Goal: Task Accomplishment & Management: Manage account settings

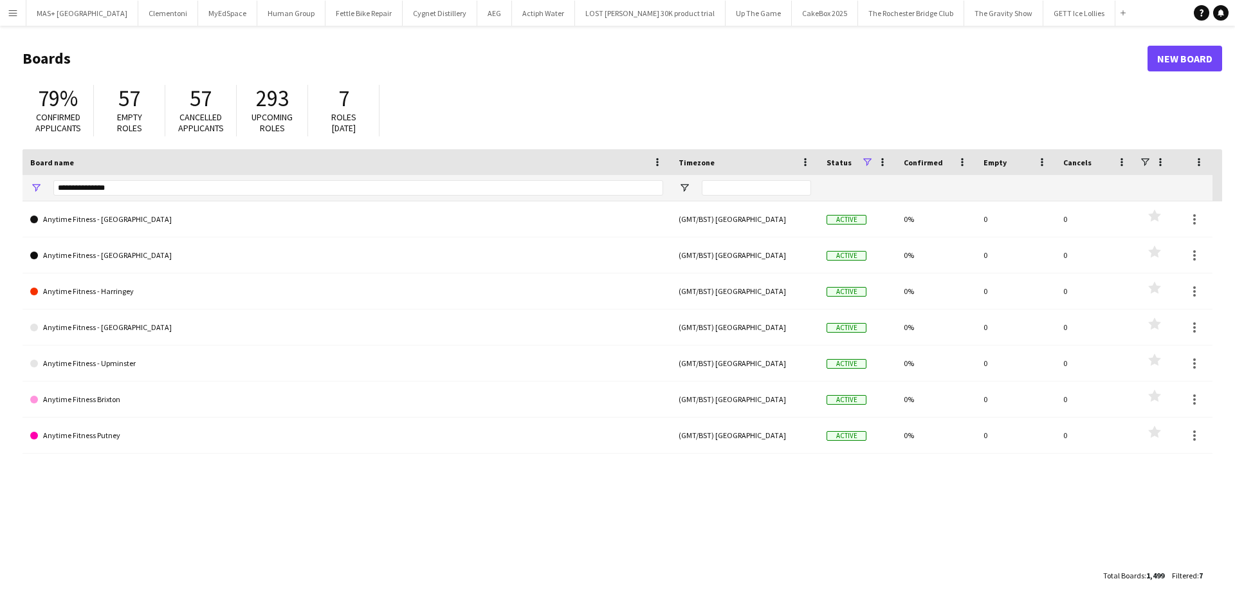
click at [16, 12] on app-icon "Menu" at bounding box center [13, 13] width 10 height 10
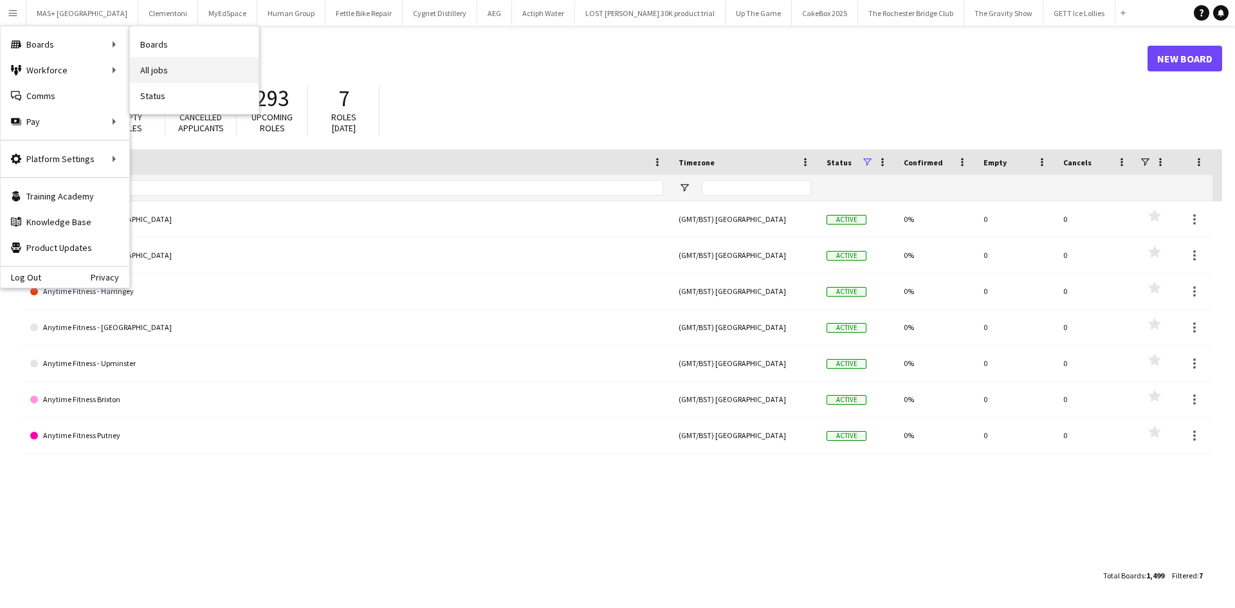
click at [156, 75] on link "All jobs" at bounding box center [194, 70] width 129 height 26
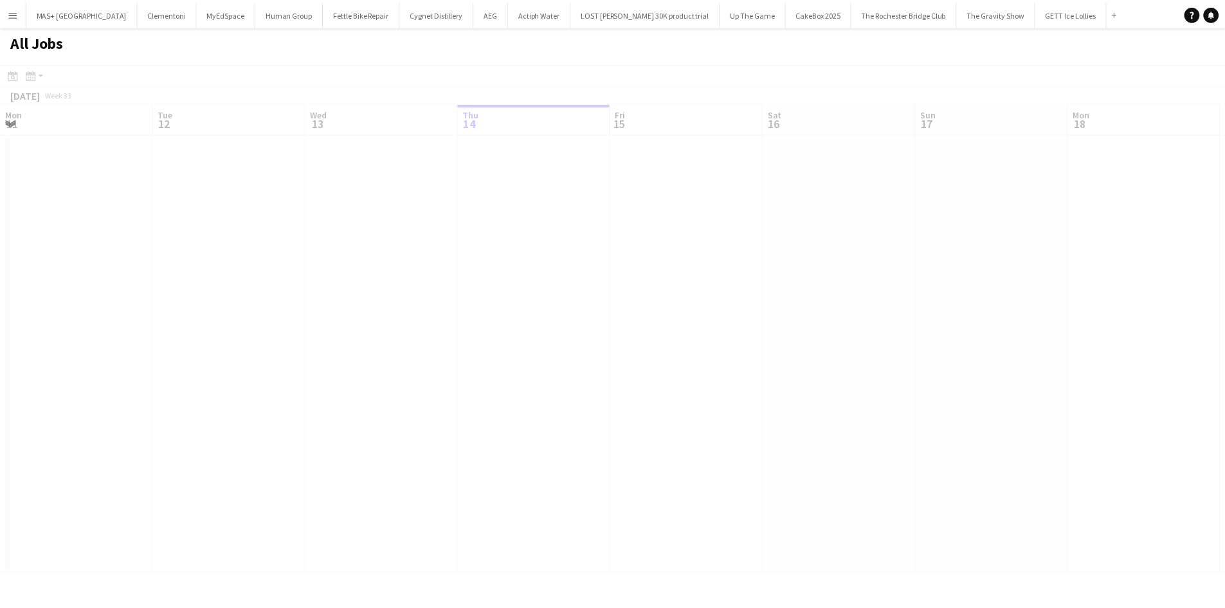
scroll to position [0, 307]
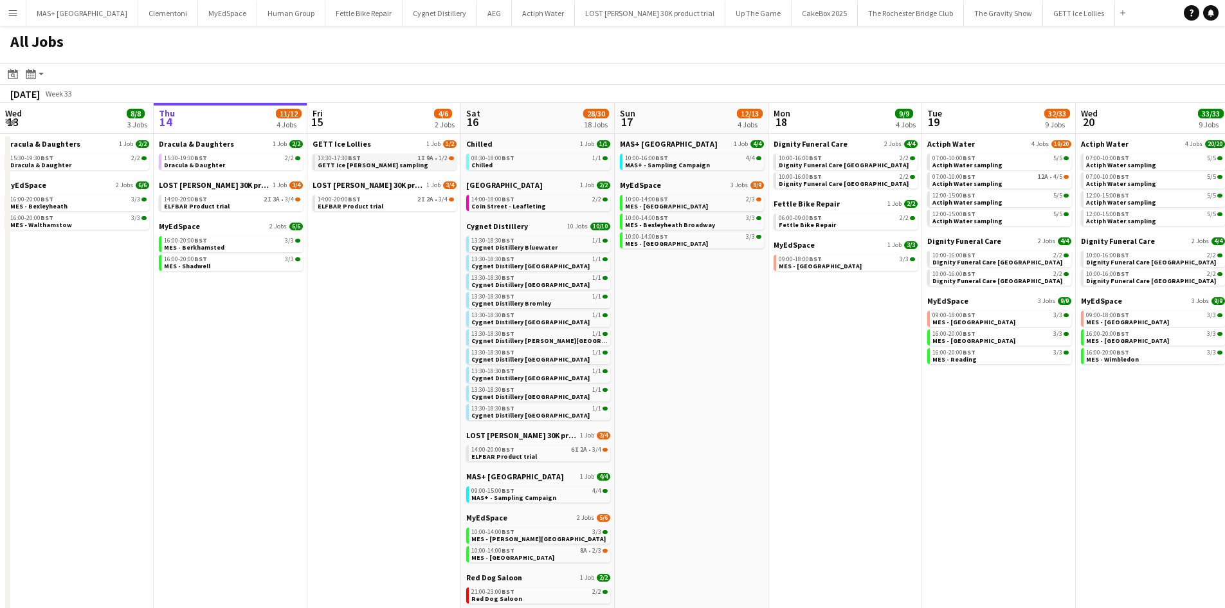
click at [403, 161] on div "13:30-17:30 BST 1I 9A • 1/2" at bounding box center [386, 158] width 136 height 6
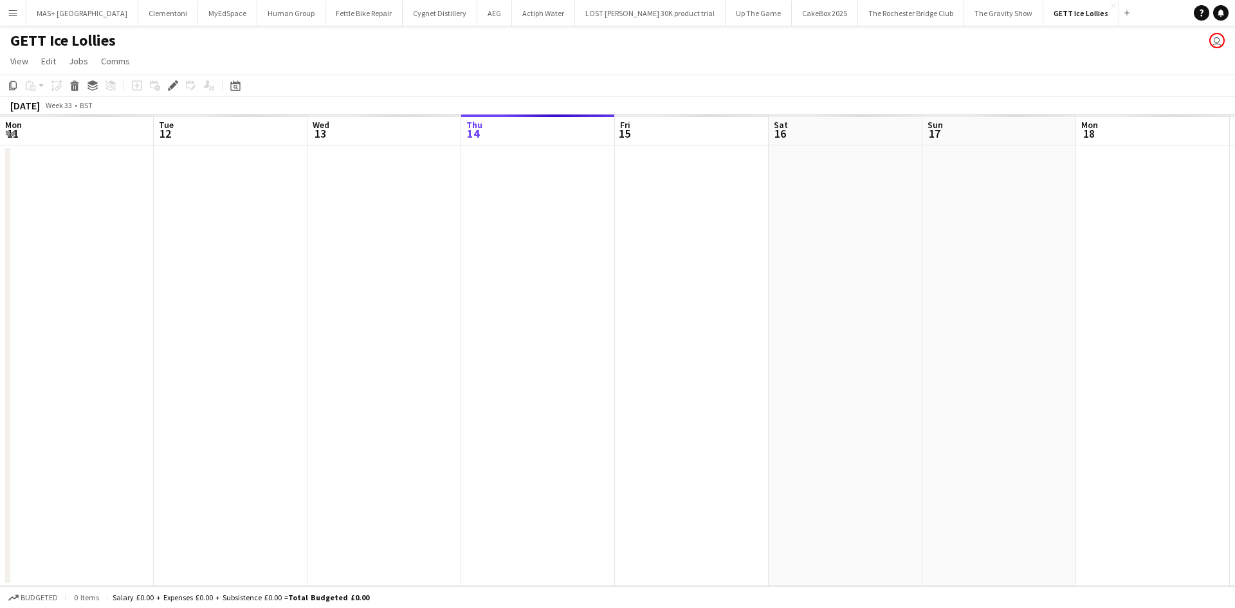
scroll to position [0, 443]
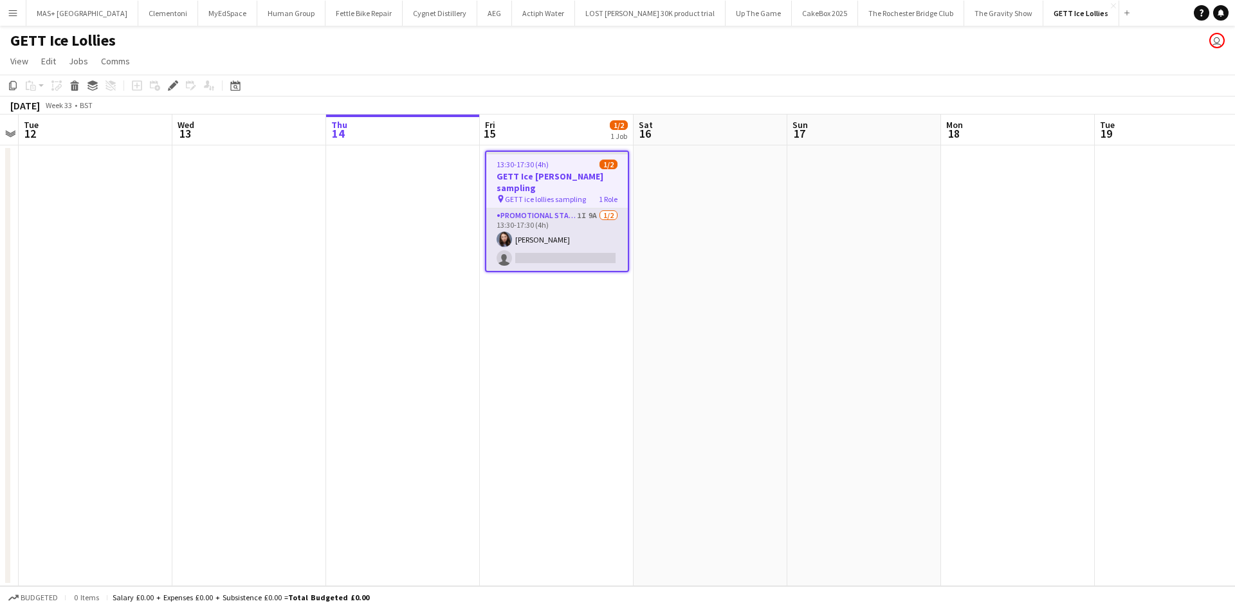
click at [564, 208] on app-card-role "Promotional Staffing (Sampling Staff) 1I 9A 1/2 13:30-17:30 (4h) Lucie Dolezal …" at bounding box center [557, 239] width 142 height 62
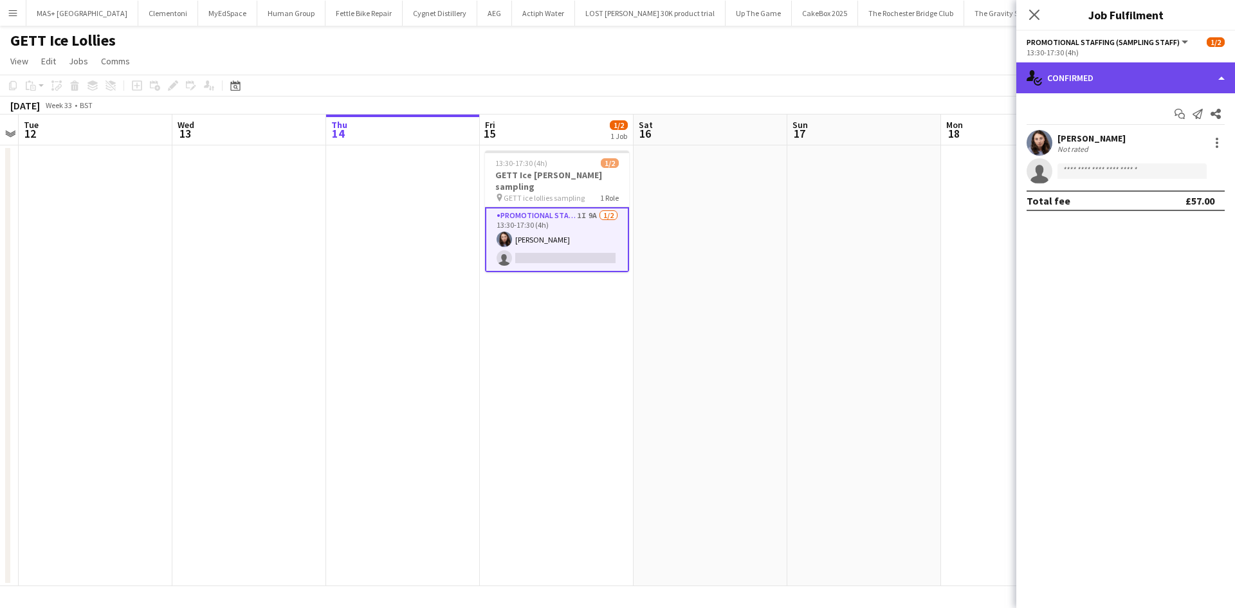
drag, startPoint x: 1099, startPoint y: 84, endPoint x: 1125, endPoint y: 130, distance: 53.3
click at [1099, 83] on div "single-neutral-actions-check-2 Confirmed" at bounding box center [1125, 77] width 219 height 31
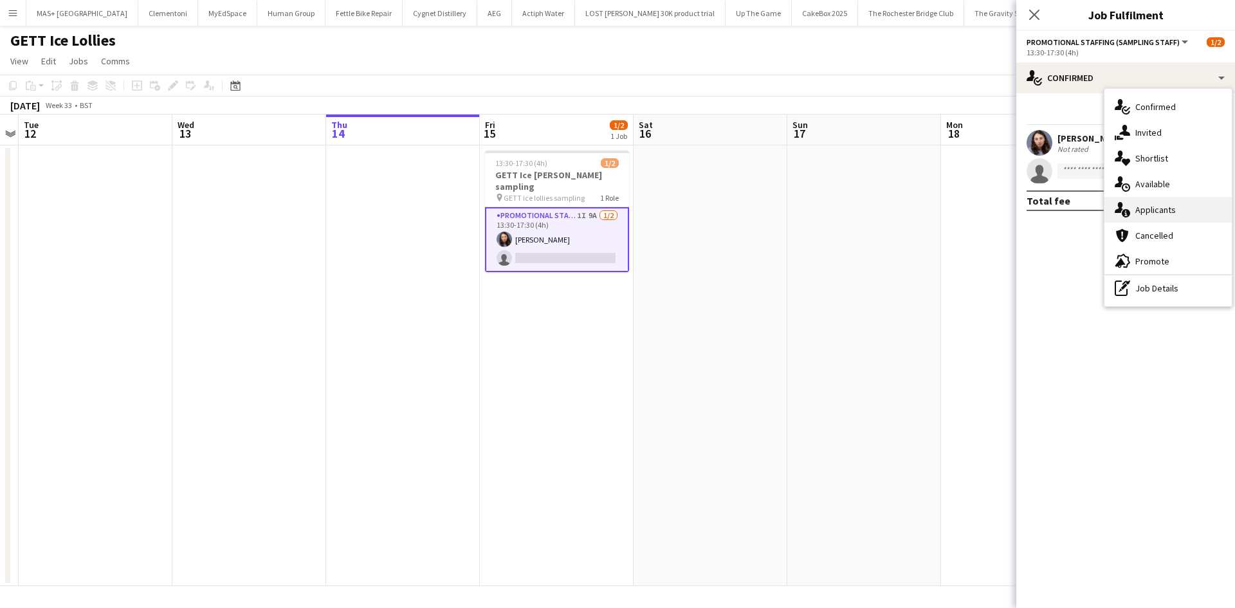
click at [1170, 210] on div "single-neutral-actions-information Applicants" at bounding box center [1167, 210] width 127 height 26
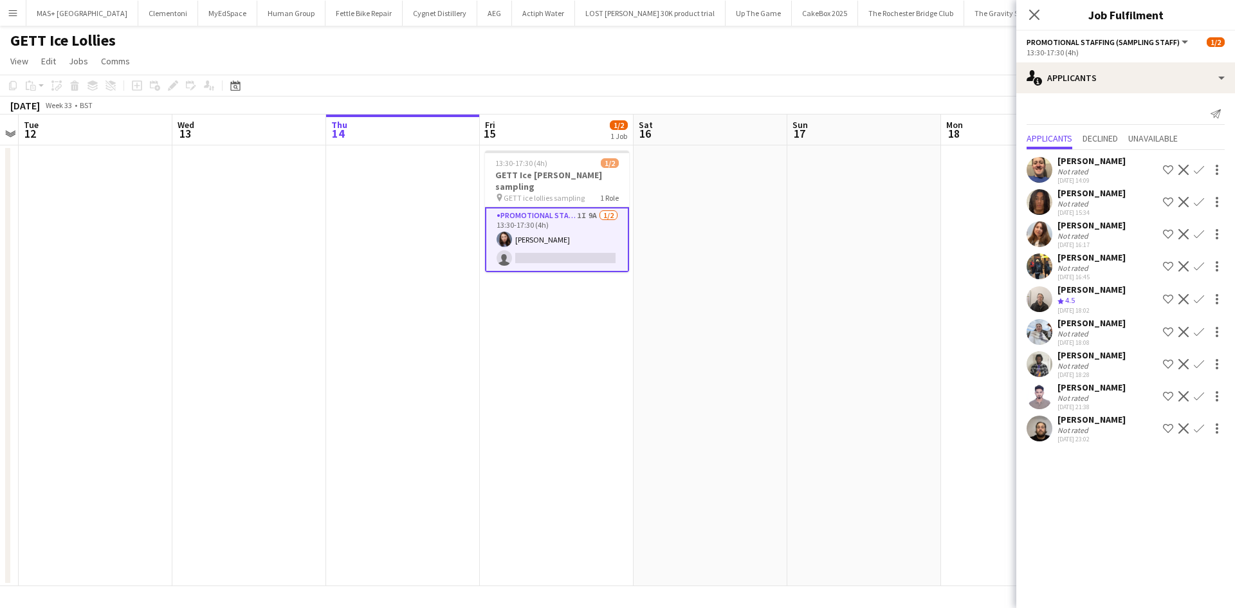
click at [850, 236] on app-date-cell at bounding box center [864, 365] width 154 height 441
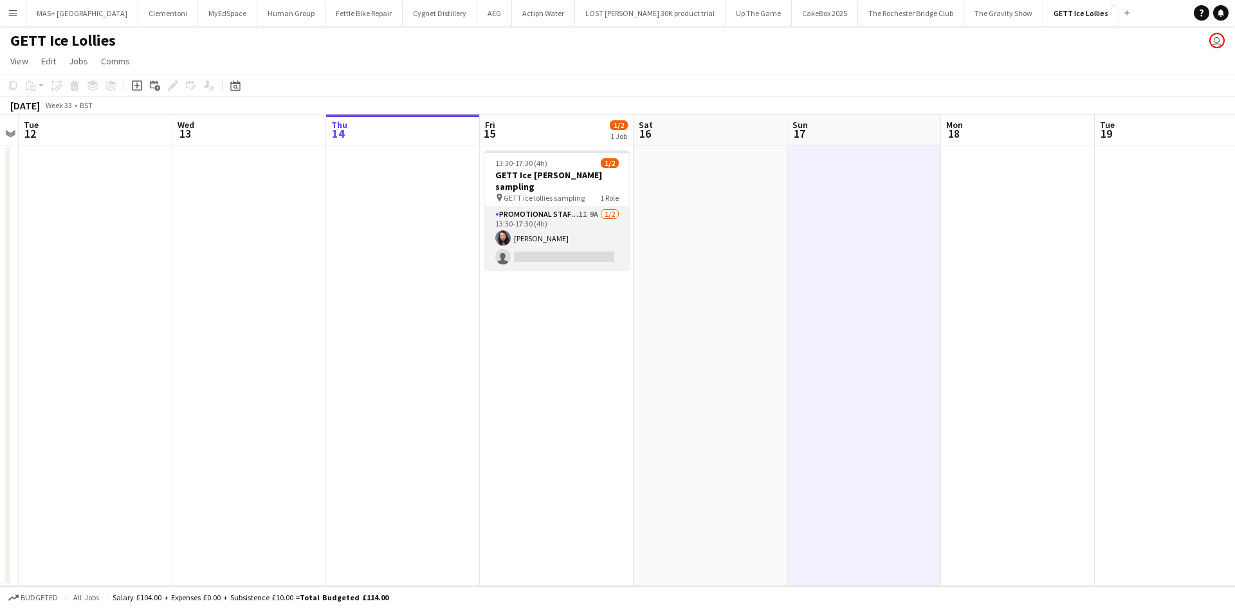
click at [533, 207] on app-card-role "Promotional Staffing (Sampling Staff) 1I 9A 1/2 13:30-17:30 (4h) Lucie Dolezal …" at bounding box center [557, 238] width 144 height 62
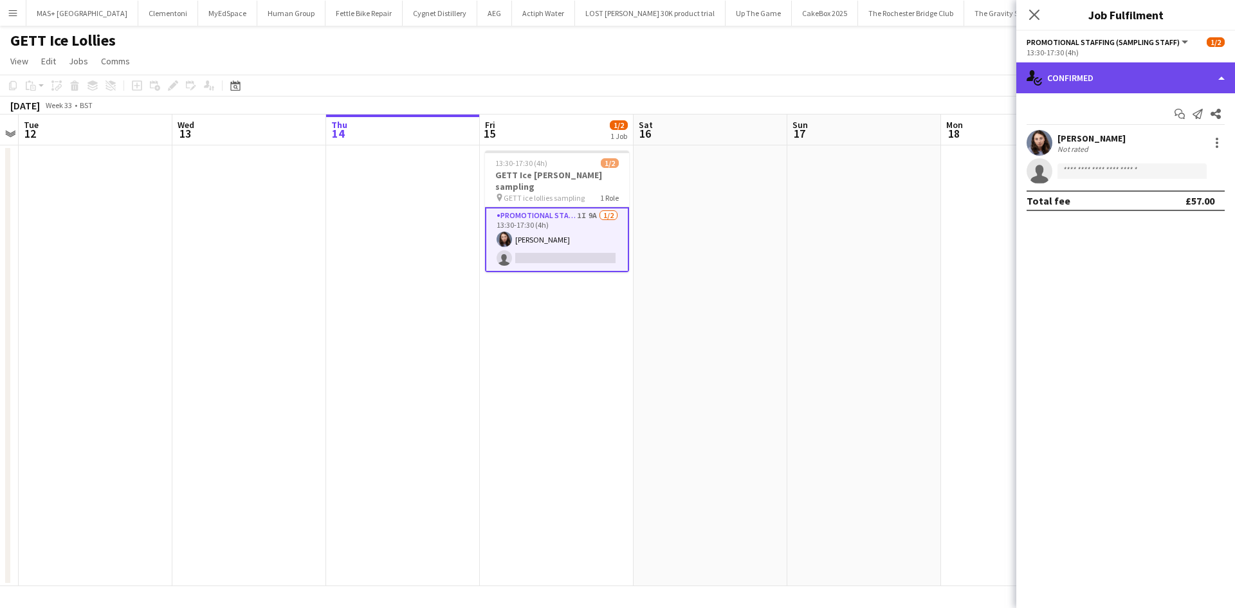
click at [1090, 80] on div "single-neutral-actions-check-2 Confirmed" at bounding box center [1125, 77] width 219 height 31
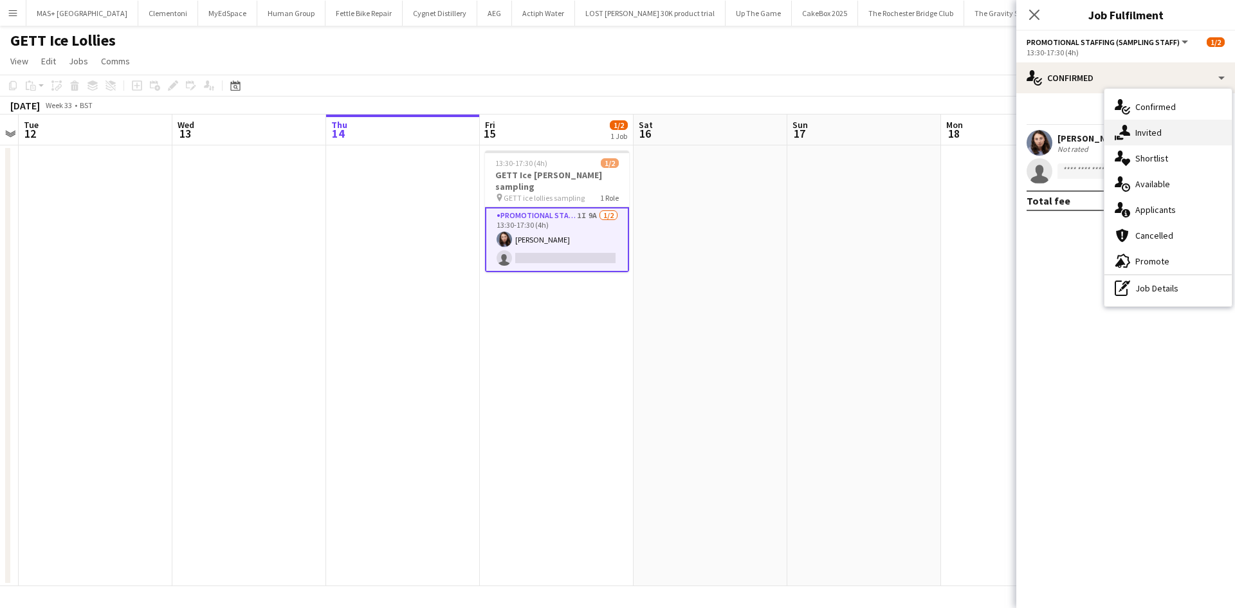
click at [1155, 136] on div "single-neutral-actions-share-1 Invited" at bounding box center [1167, 133] width 127 height 26
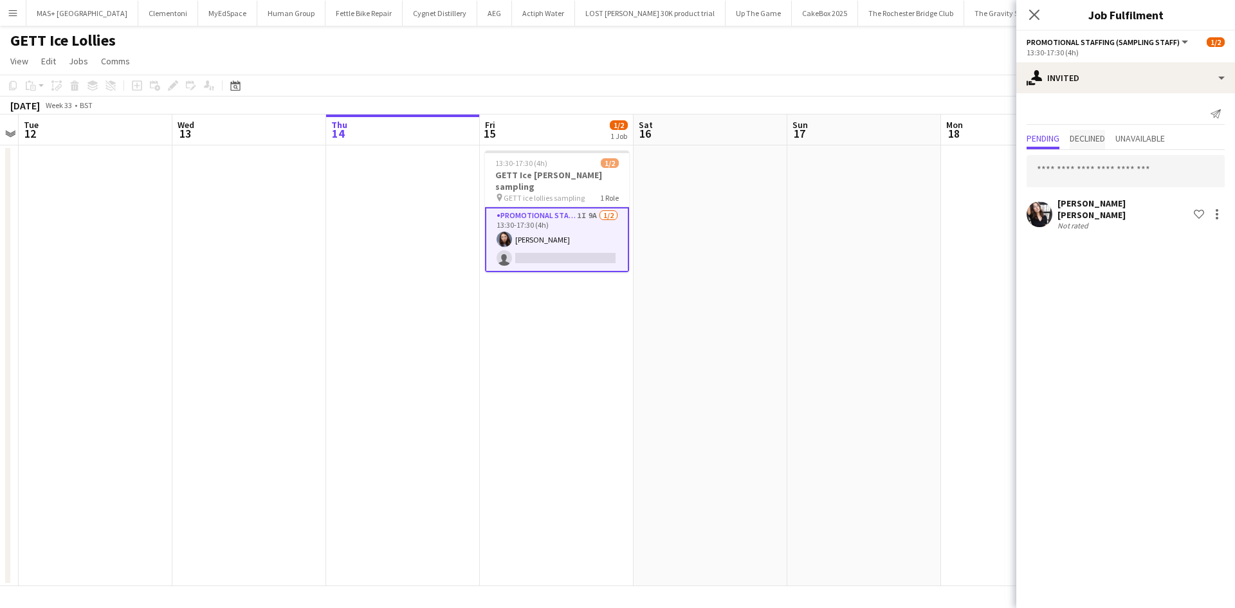
click at [1101, 134] on span "Declined" at bounding box center [1087, 138] width 35 height 9
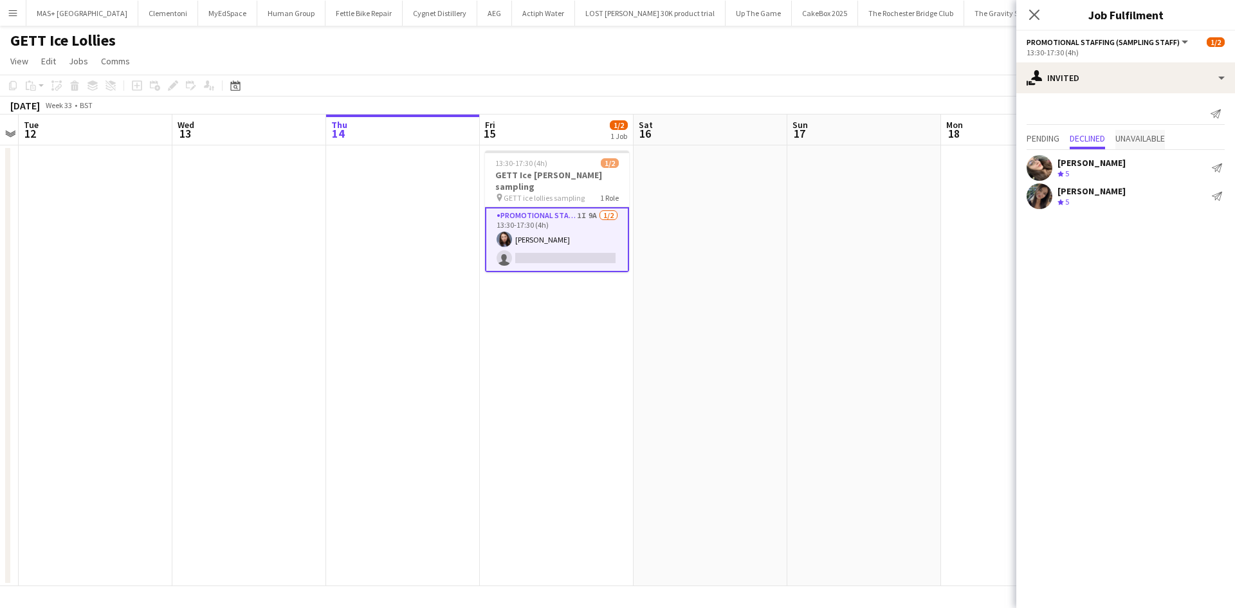
click at [1148, 139] on span "Unavailable" at bounding box center [1140, 138] width 50 height 9
click at [1049, 142] on span "Pending" at bounding box center [1043, 138] width 33 height 9
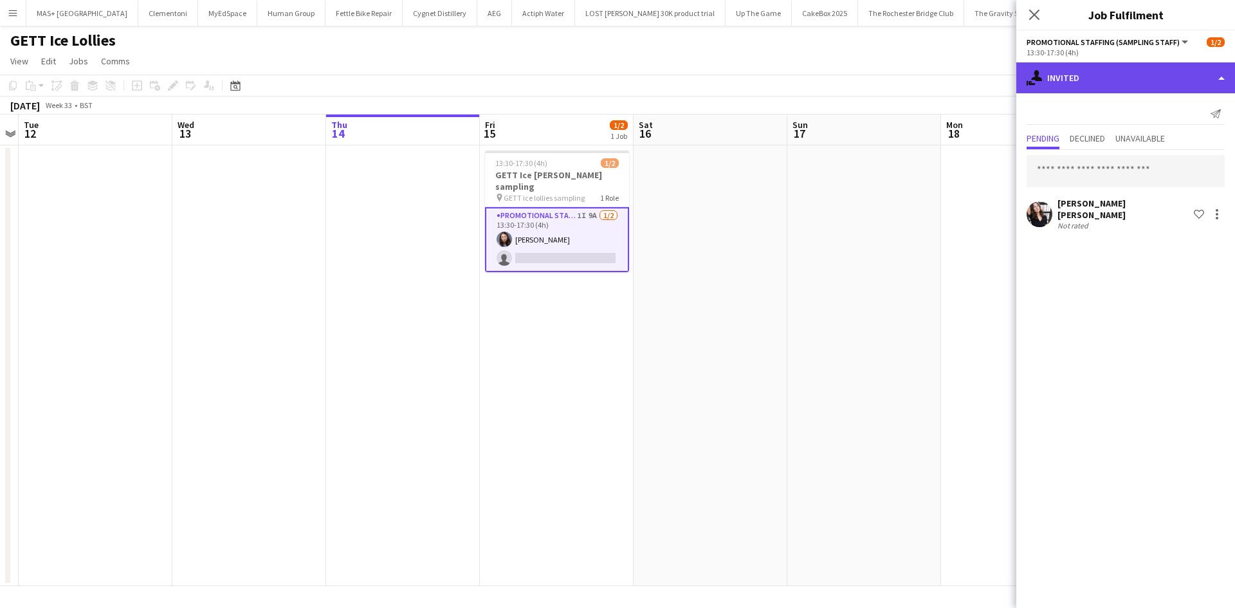
click at [1065, 89] on div "single-neutral-actions-share-1 Invited" at bounding box center [1125, 77] width 219 height 31
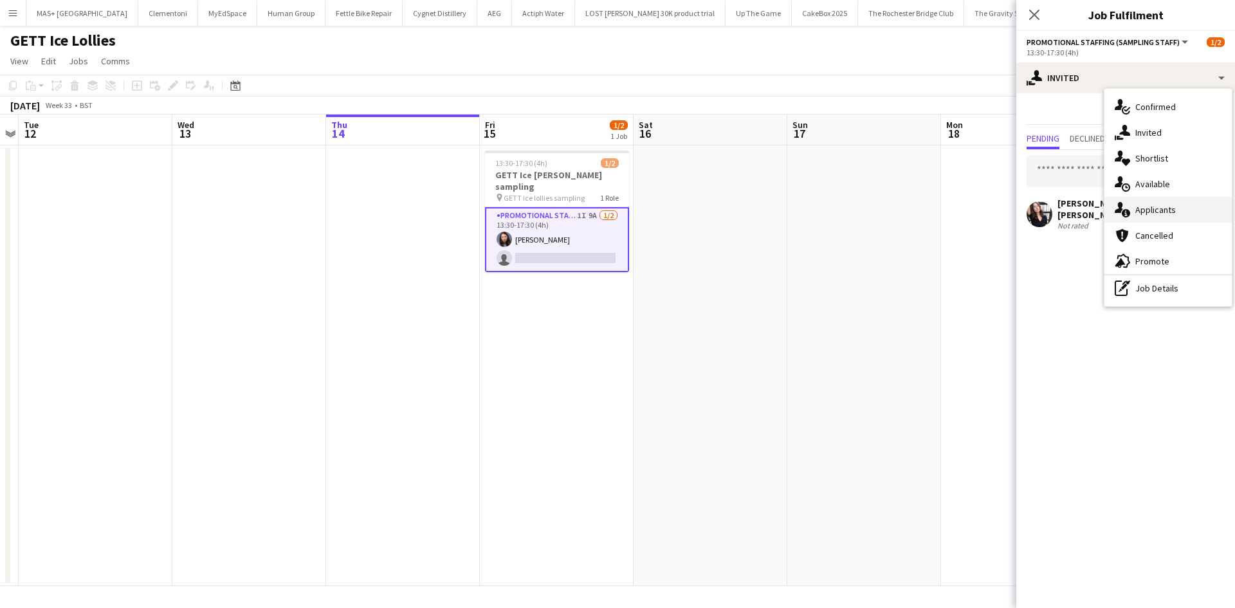
click at [1158, 212] on div "single-neutral-actions-information Applicants" at bounding box center [1167, 210] width 127 height 26
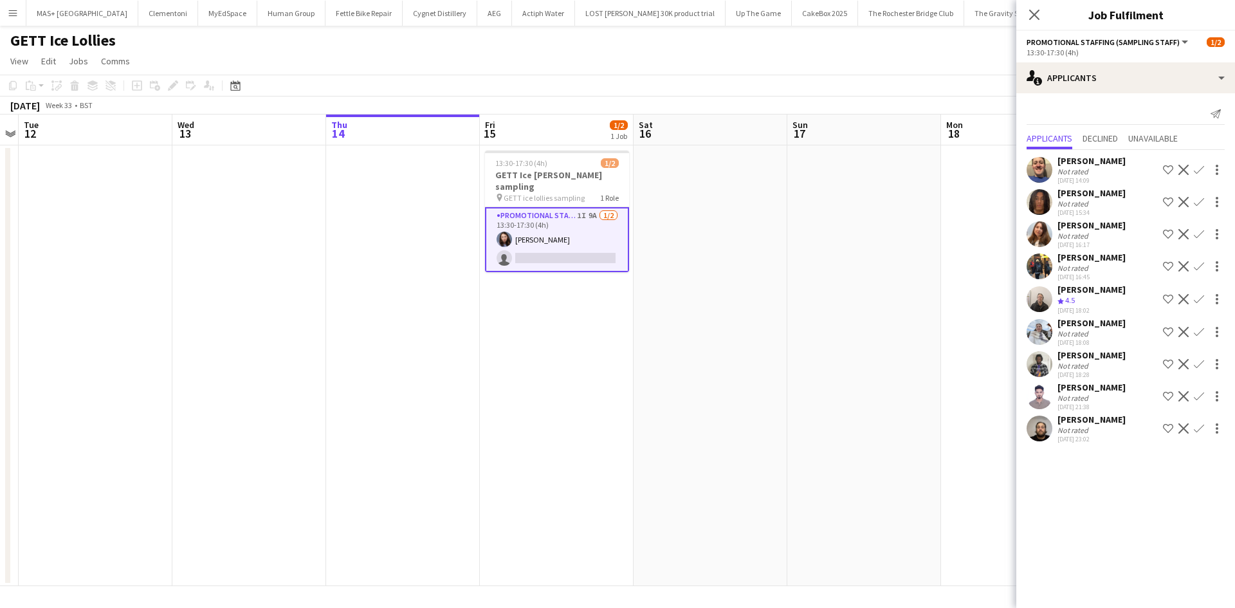
click at [1102, 235] on div "Not rated" at bounding box center [1092, 236] width 68 height 10
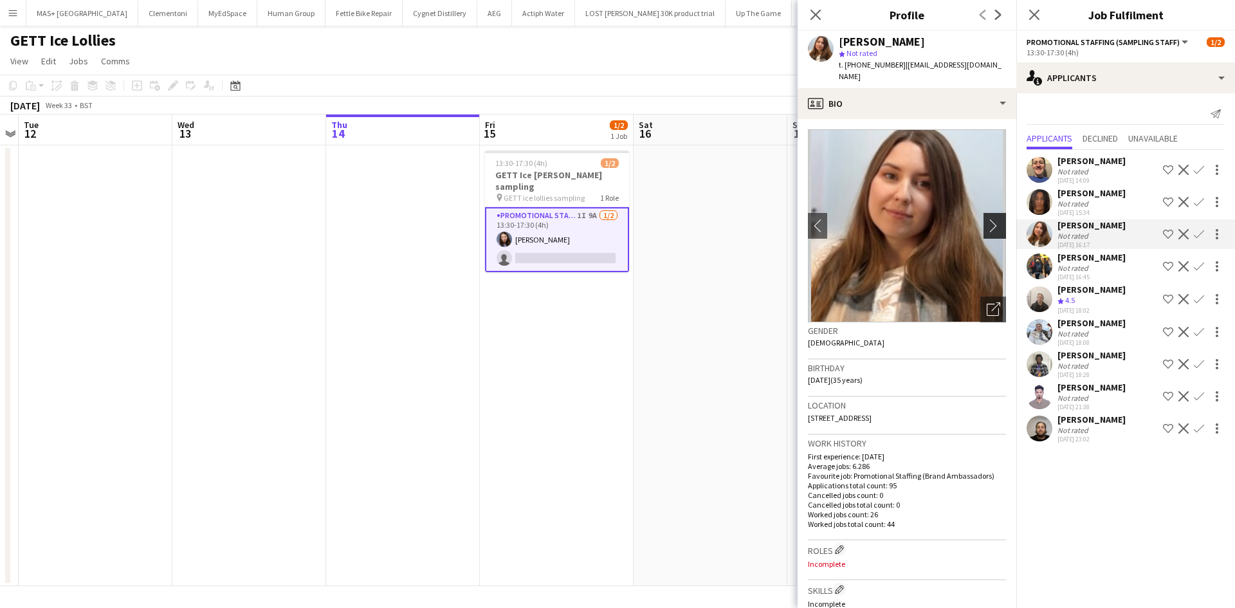
click at [987, 219] on app-icon "chevron-right" at bounding box center [997, 226] width 20 height 14
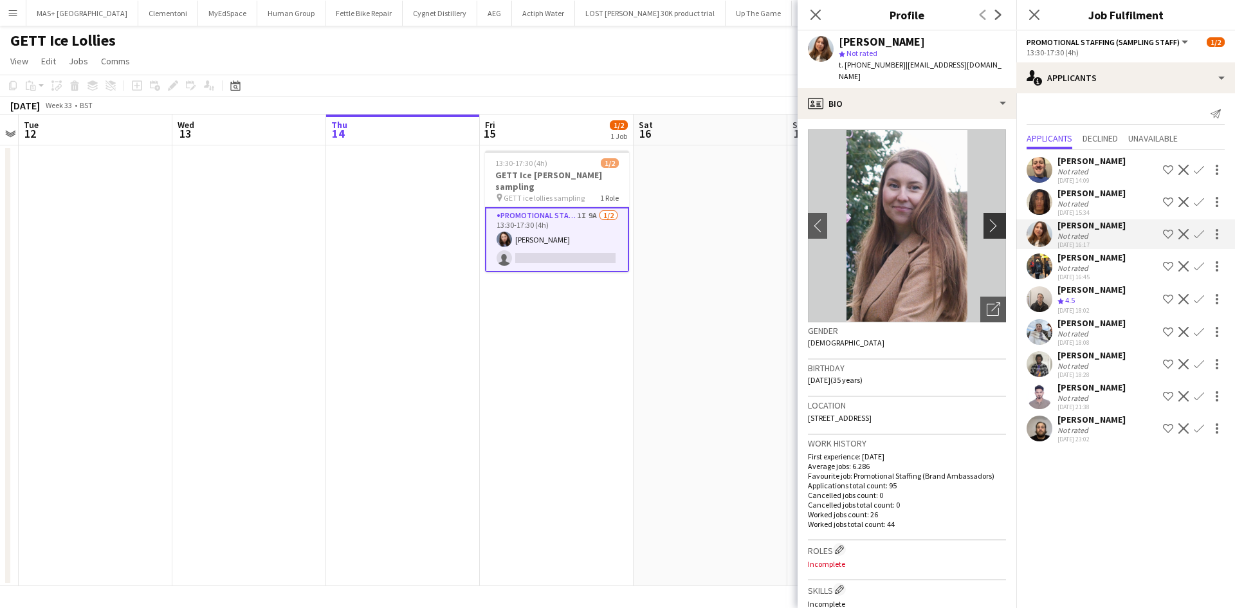
click at [987, 219] on app-icon "chevron-right" at bounding box center [997, 226] width 20 height 14
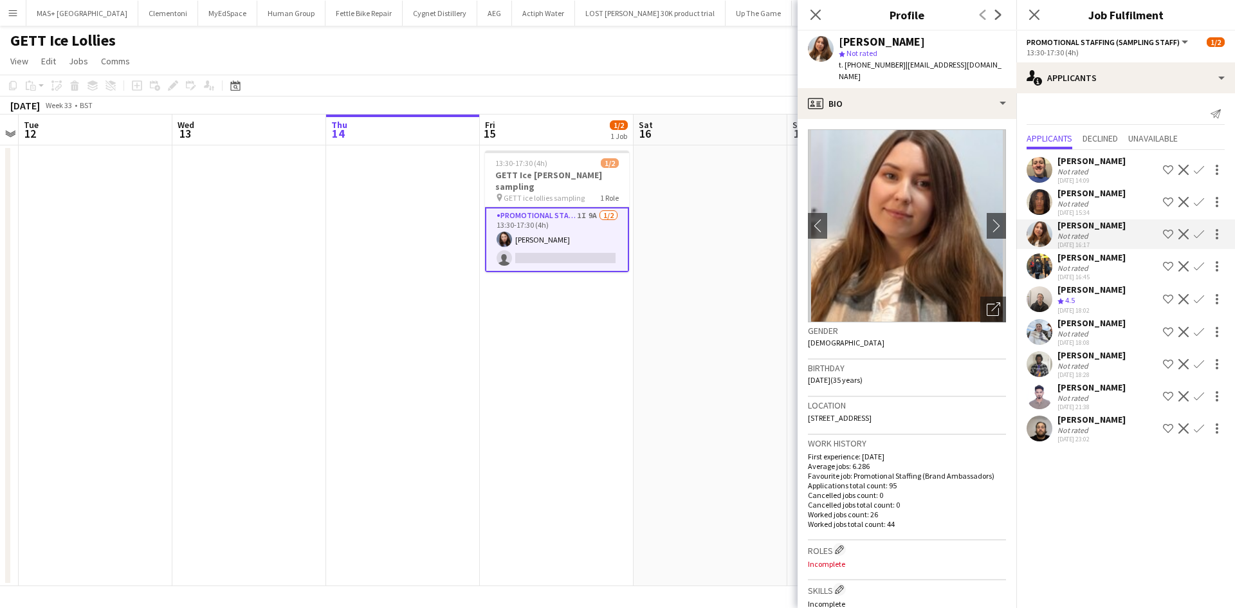
click at [1088, 325] on div "Iuliia Gerus" at bounding box center [1092, 323] width 68 height 12
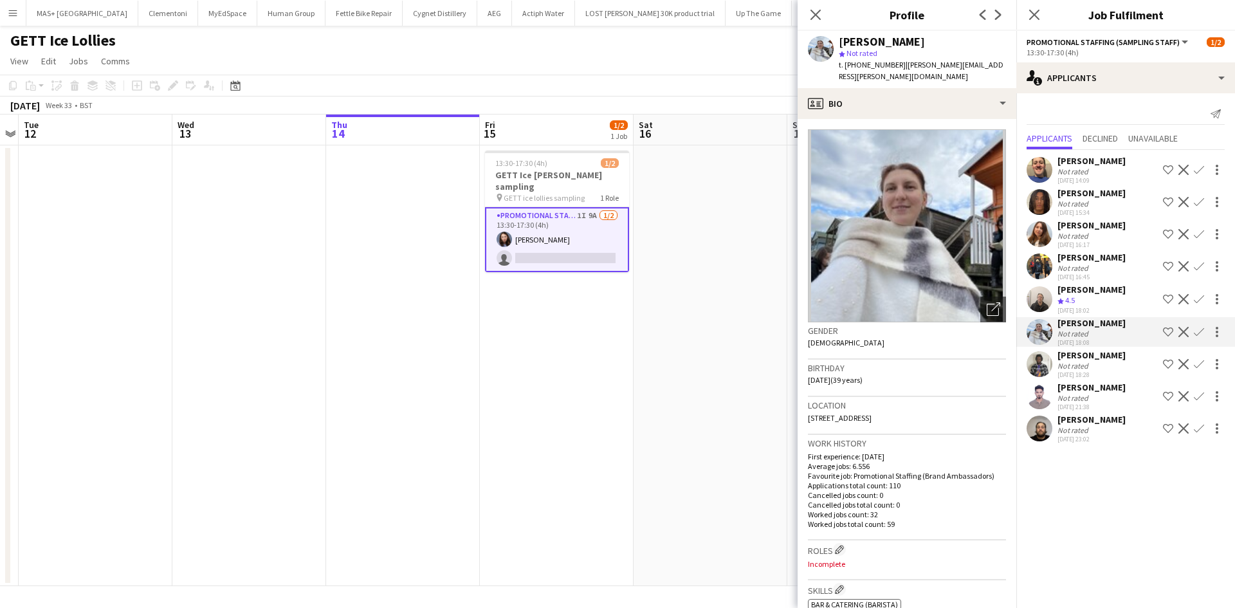
click at [1076, 226] on div "Tetiana Gerus" at bounding box center [1092, 225] width 68 height 12
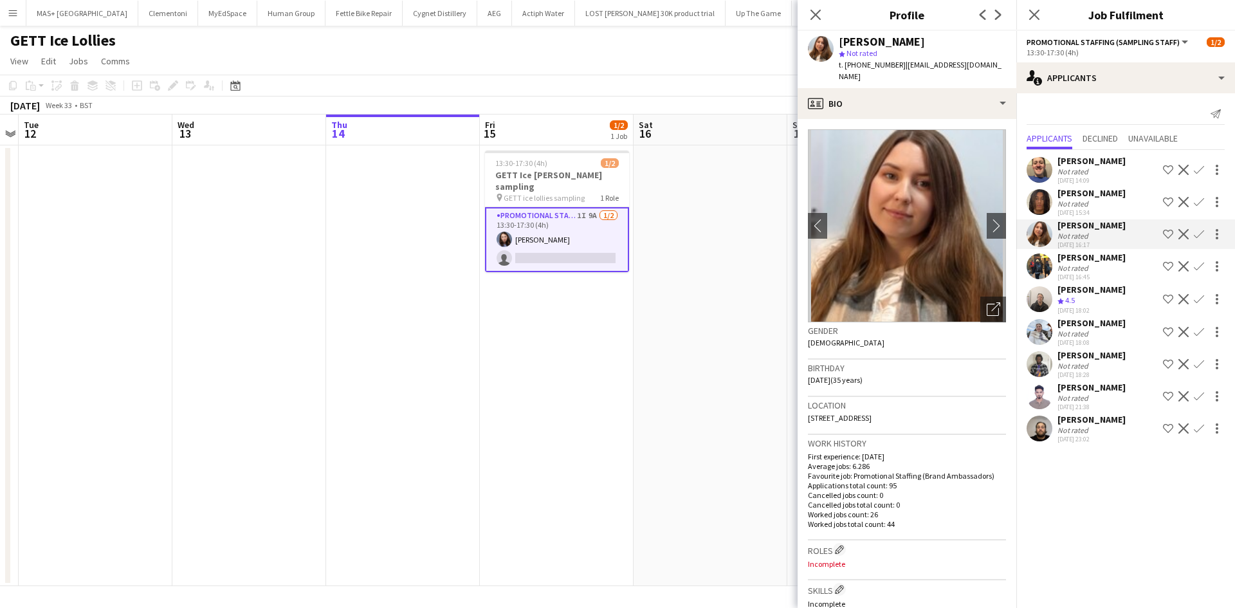
click at [1090, 330] on div "Not rated" at bounding box center [1092, 334] width 68 height 10
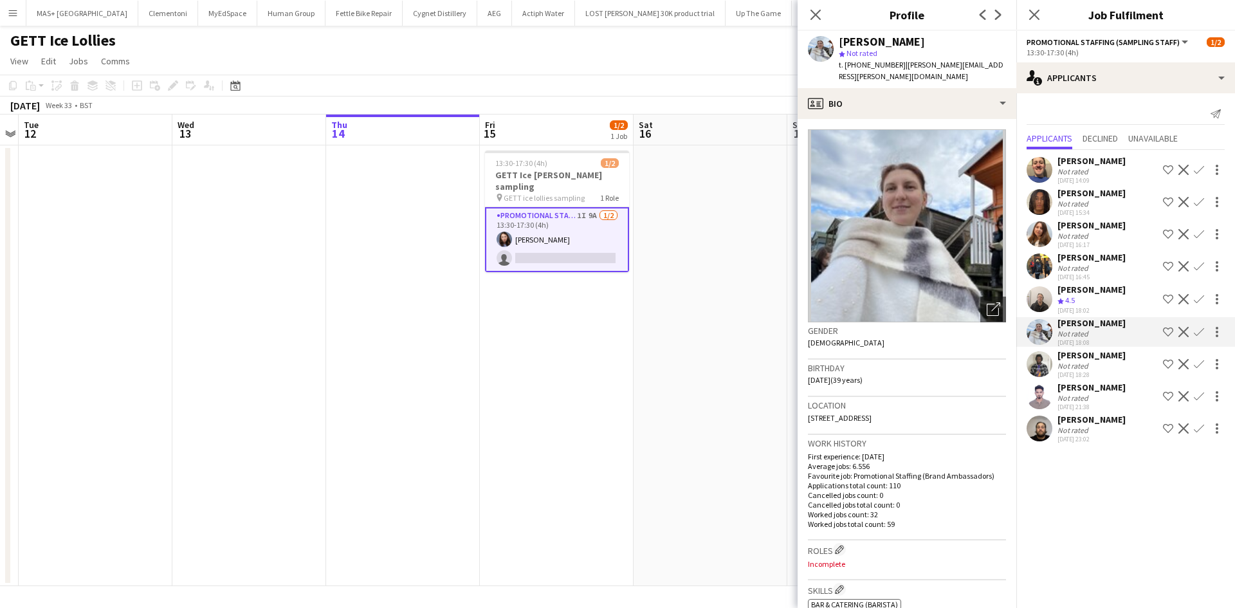
click at [1079, 235] on div "Not rated" at bounding box center [1074, 236] width 33 height 10
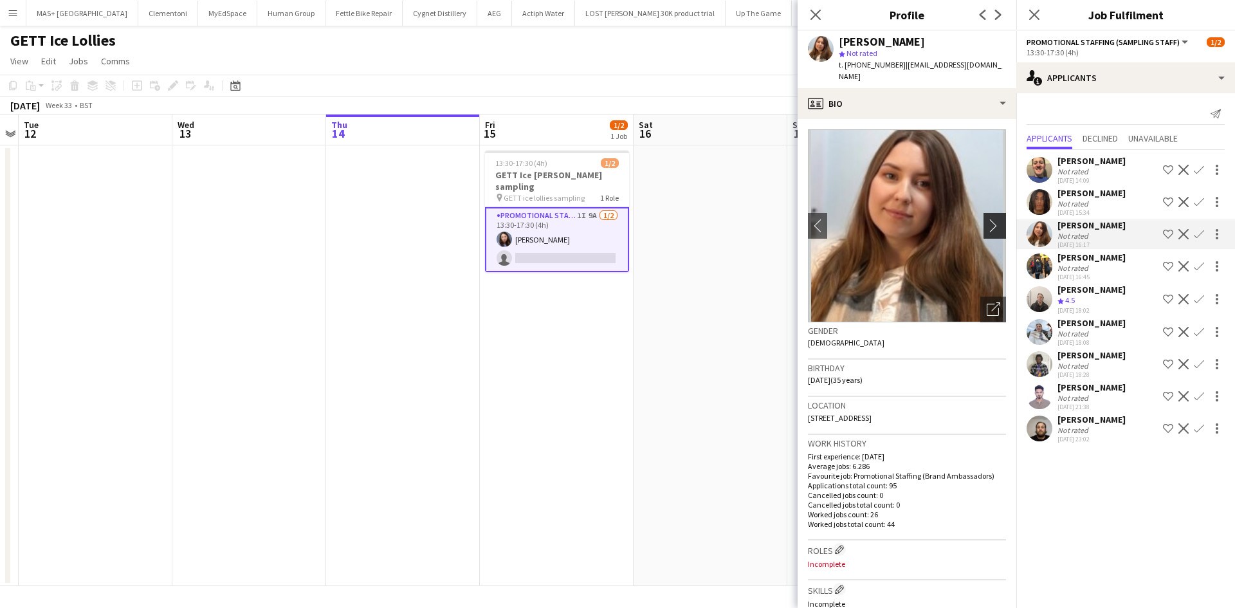
click at [987, 219] on app-icon "chevron-right" at bounding box center [997, 226] width 20 height 14
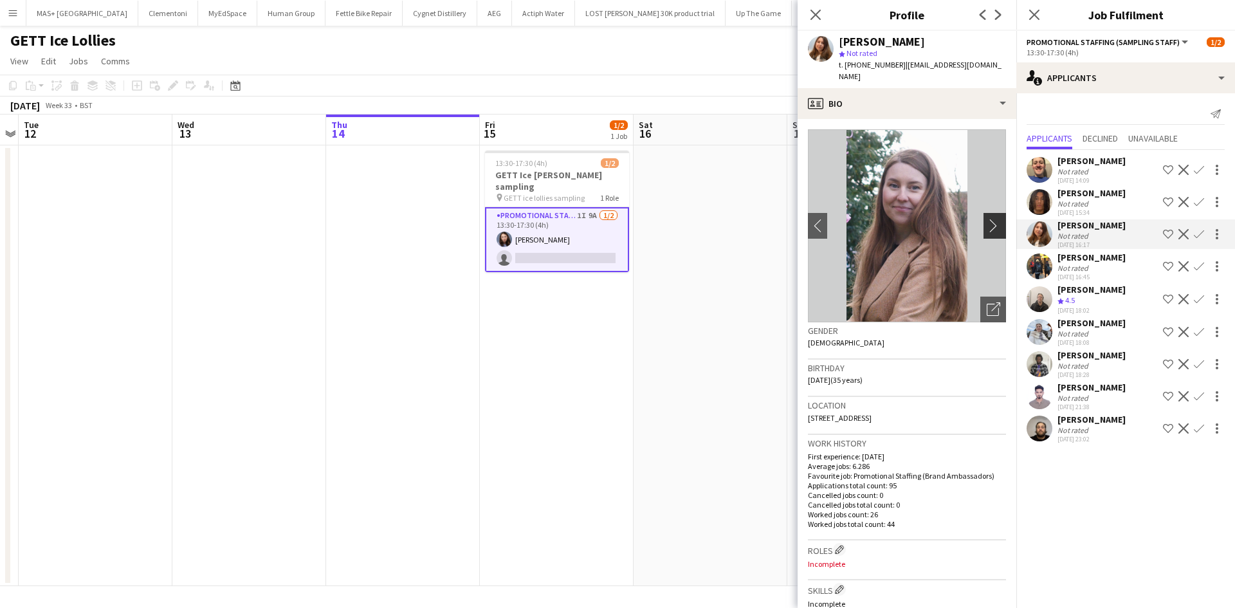
click at [987, 219] on app-icon "chevron-right" at bounding box center [997, 226] width 20 height 14
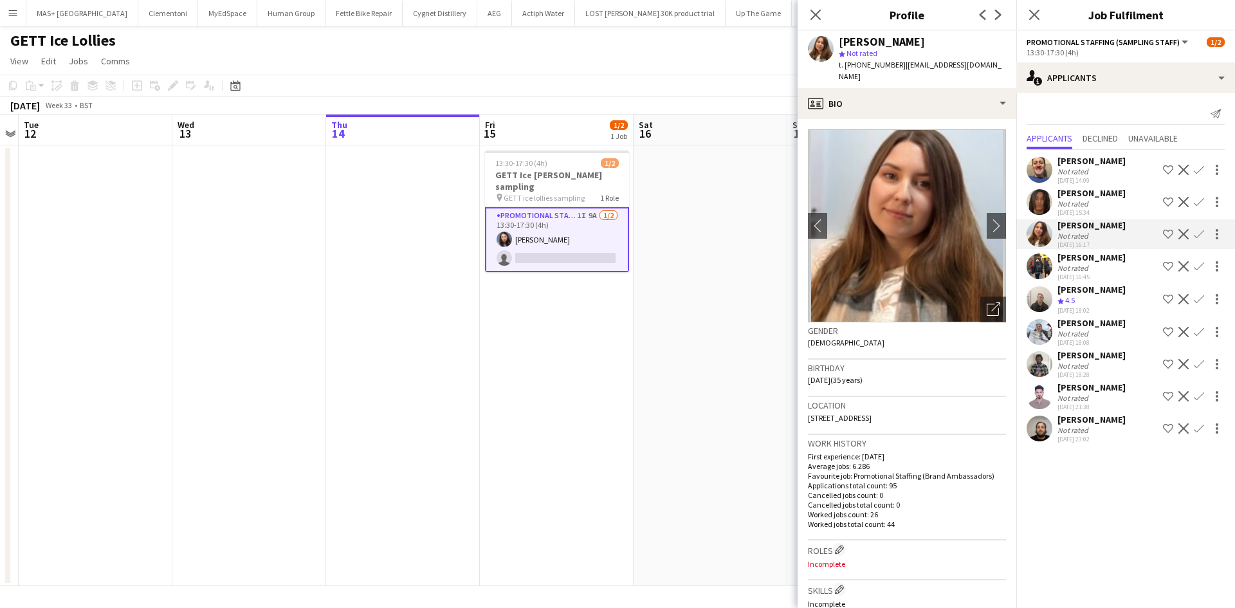
click at [1091, 336] on div "Not rated" at bounding box center [1092, 334] width 68 height 10
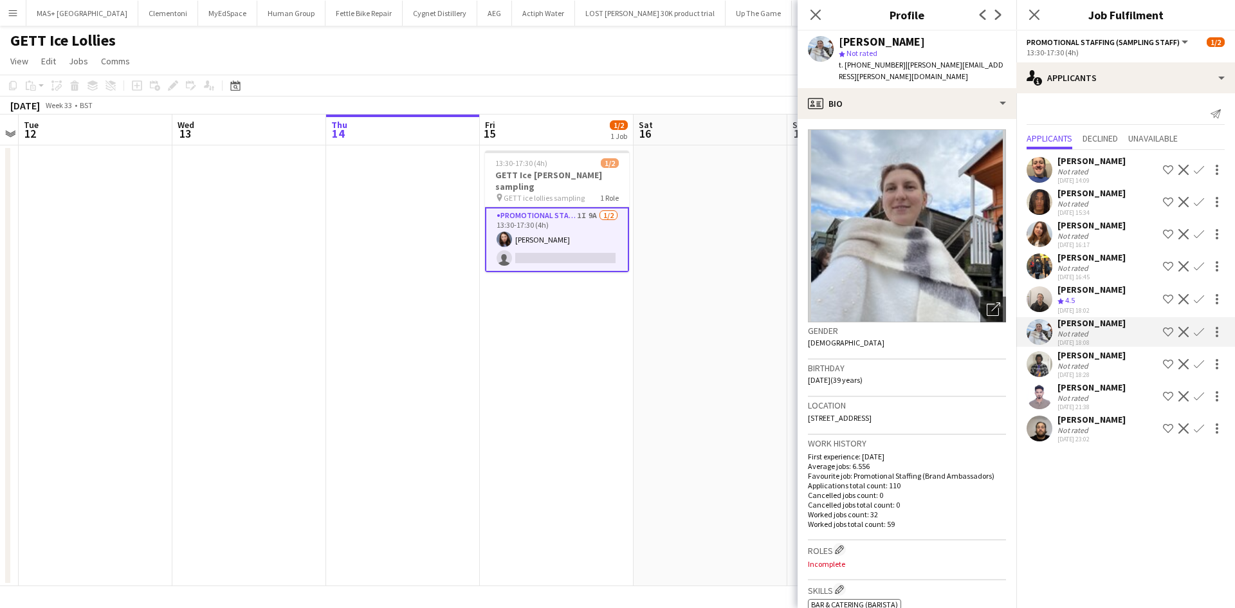
click at [1086, 269] on div "Not rated" at bounding box center [1074, 268] width 33 height 10
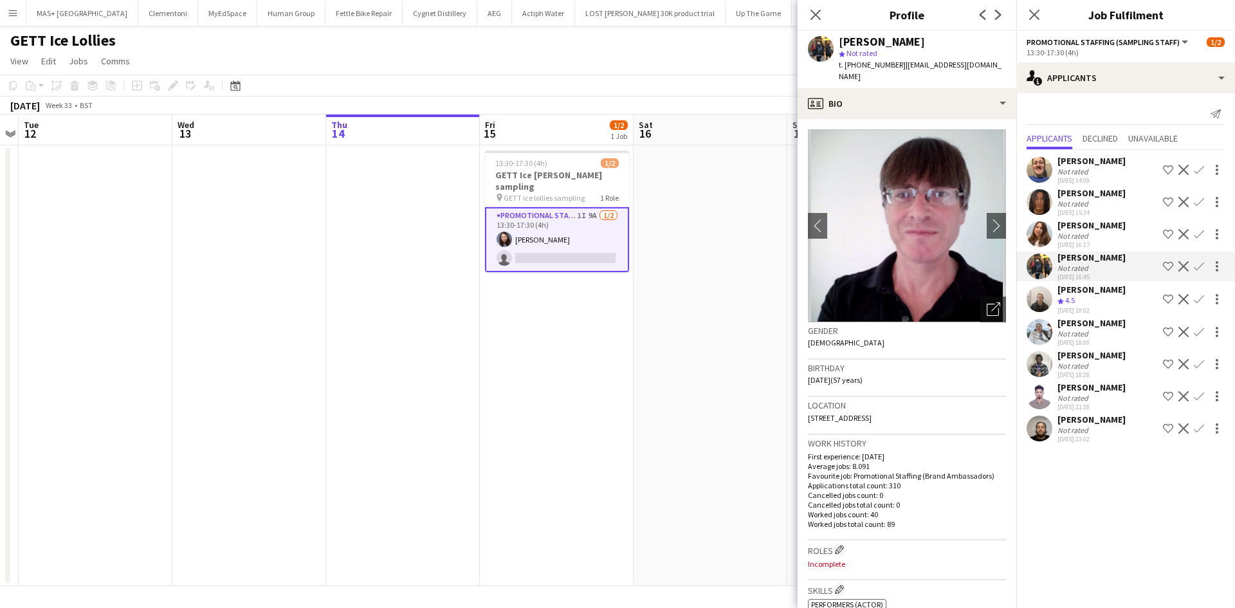
click at [1091, 302] on div "Crew rating 4.5" at bounding box center [1092, 300] width 68 height 11
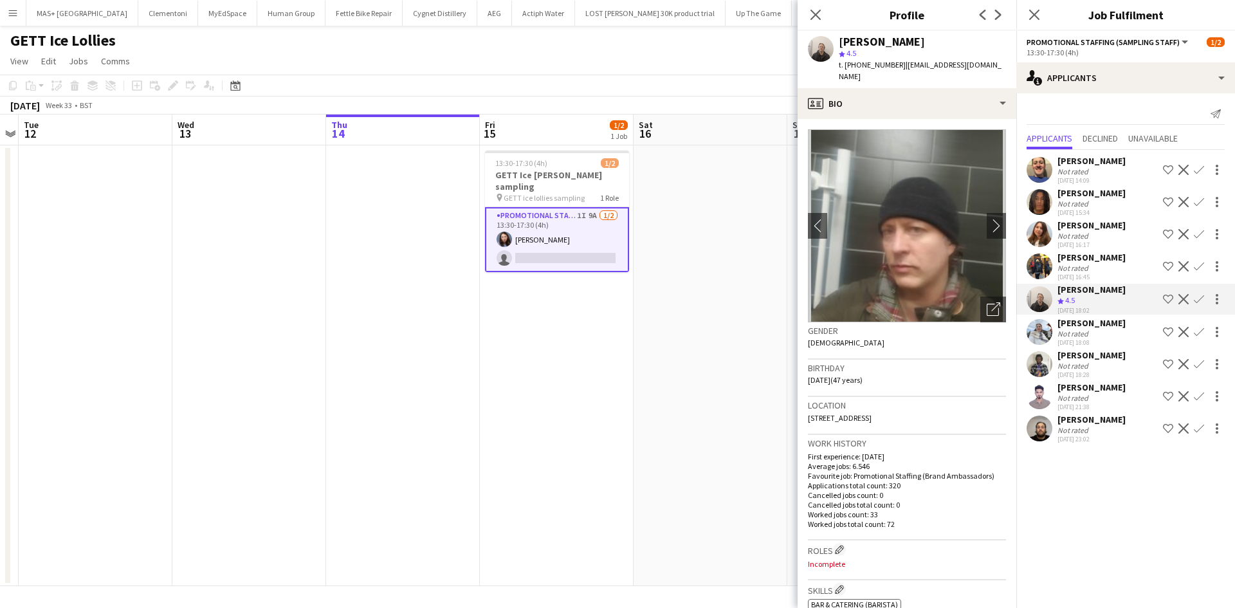
click at [1071, 225] on div "Tetiana Gerus" at bounding box center [1092, 225] width 68 height 12
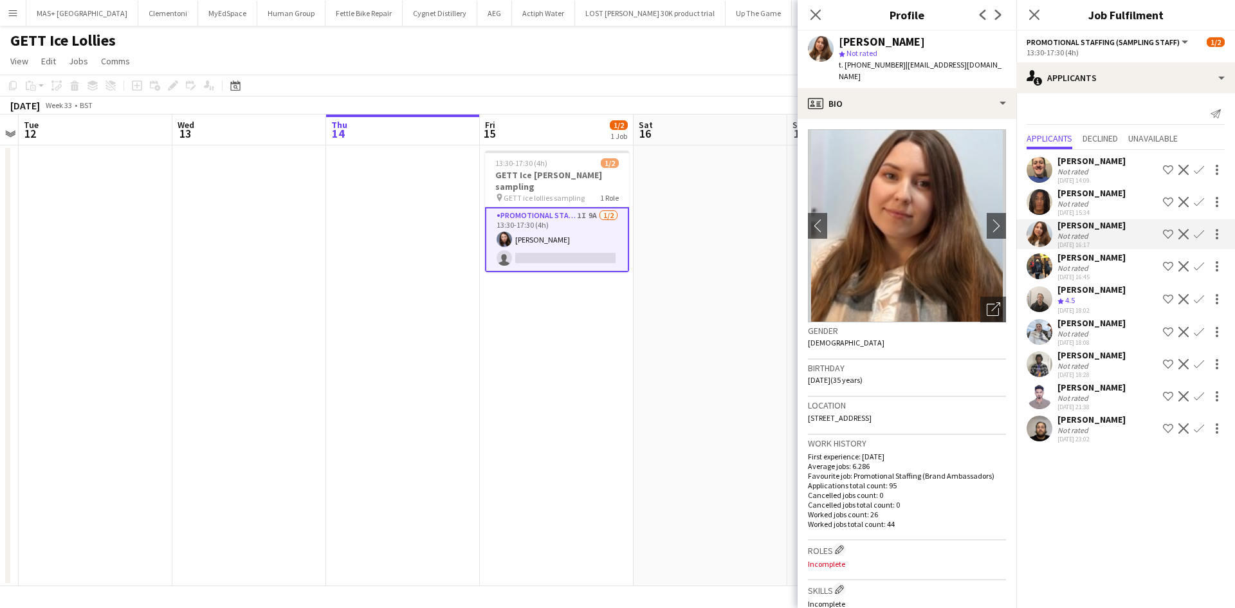
click at [1063, 205] on div "Not rated" at bounding box center [1074, 204] width 33 height 10
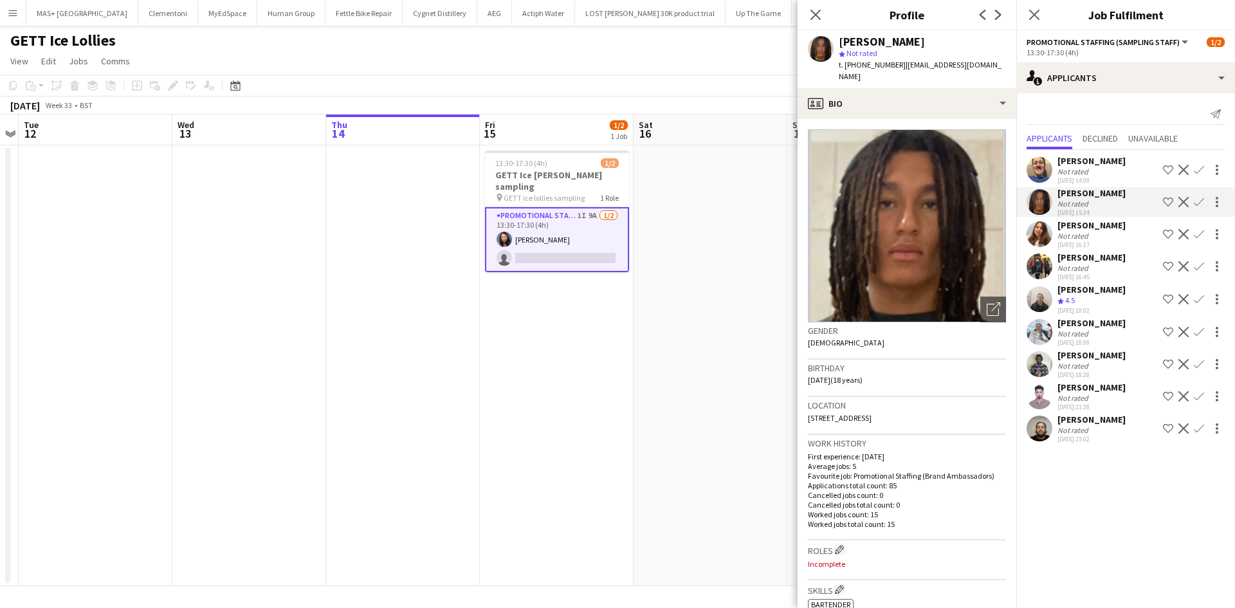
click at [1094, 356] on div "Dervin Ebuki" at bounding box center [1092, 355] width 68 height 12
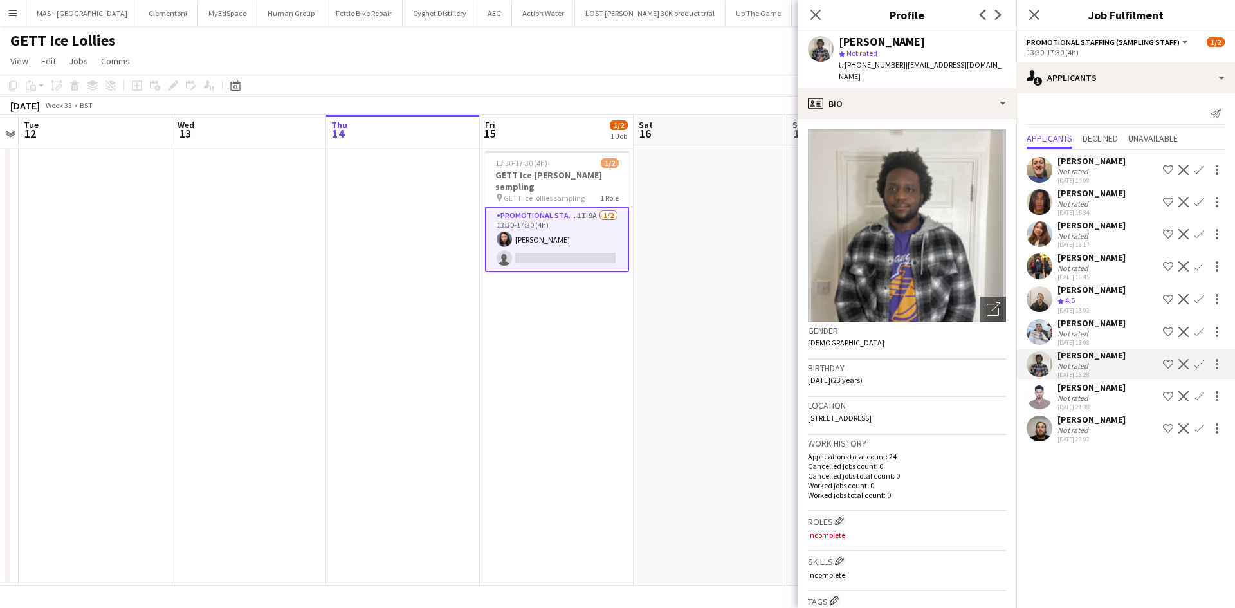
click at [1094, 338] on div "13-08-2025 18:08" at bounding box center [1092, 342] width 68 height 8
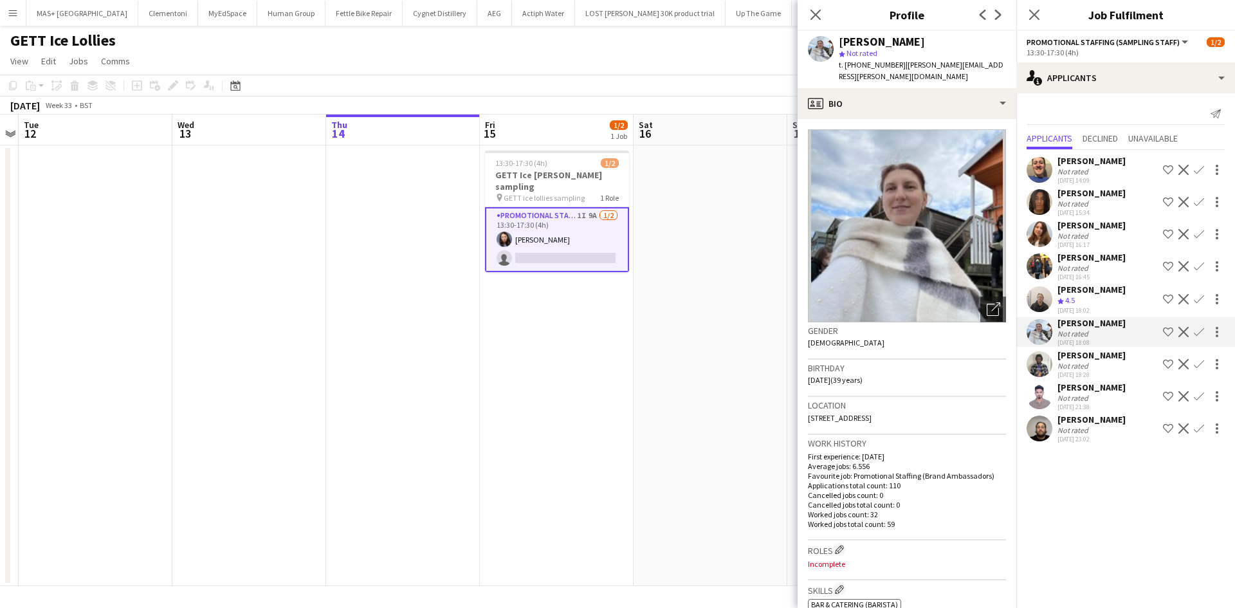
click at [1094, 390] on div "Muhammad Shad" at bounding box center [1092, 387] width 68 height 12
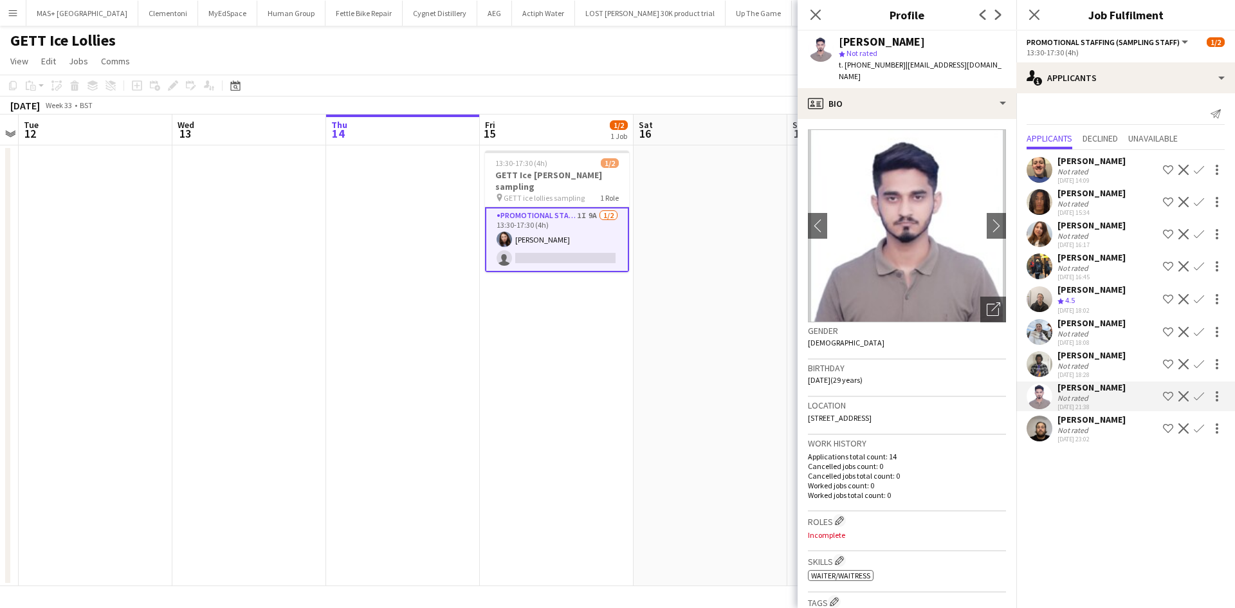
click at [1095, 419] on div "stephen harrison" at bounding box center [1092, 420] width 68 height 12
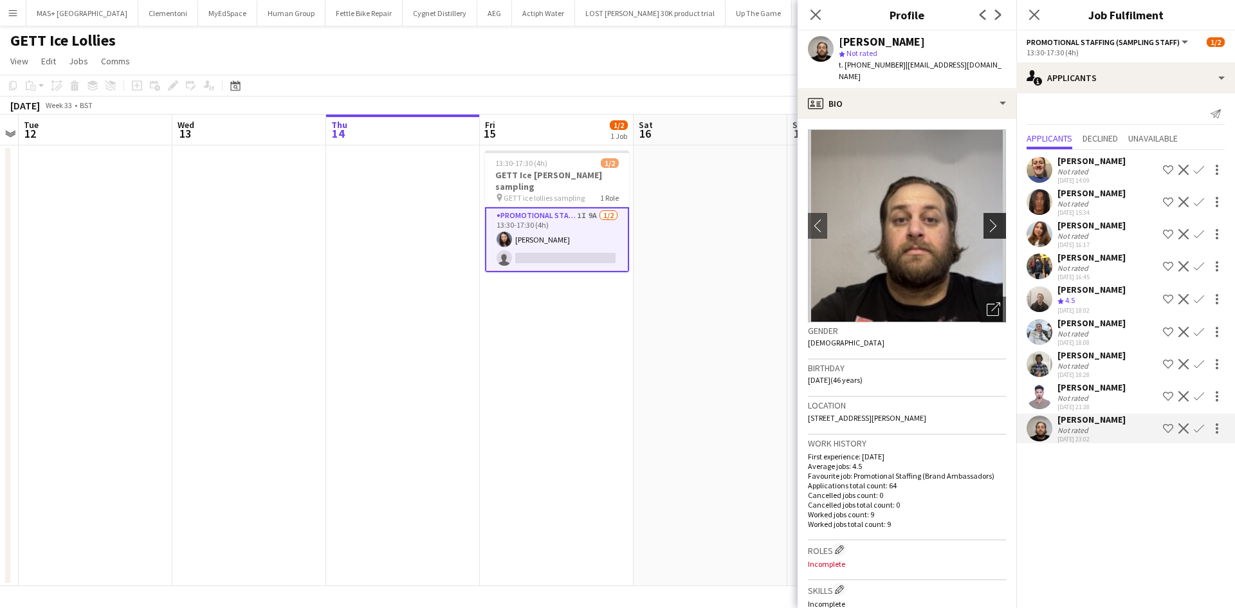
click at [993, 232] on app-icon "chevron-right" at bounding box center [997, 226] width 20 height 14
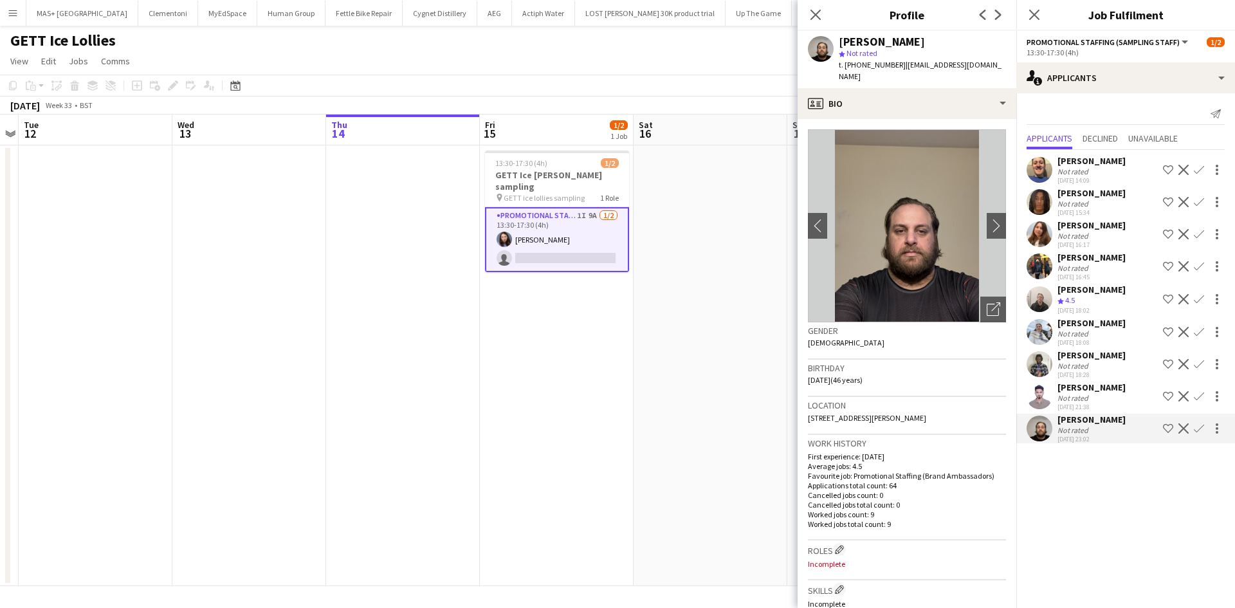
click at [1081, 325] on div "Iuliia Gerus" at bounding box center [1092, 323] width 68 height 12
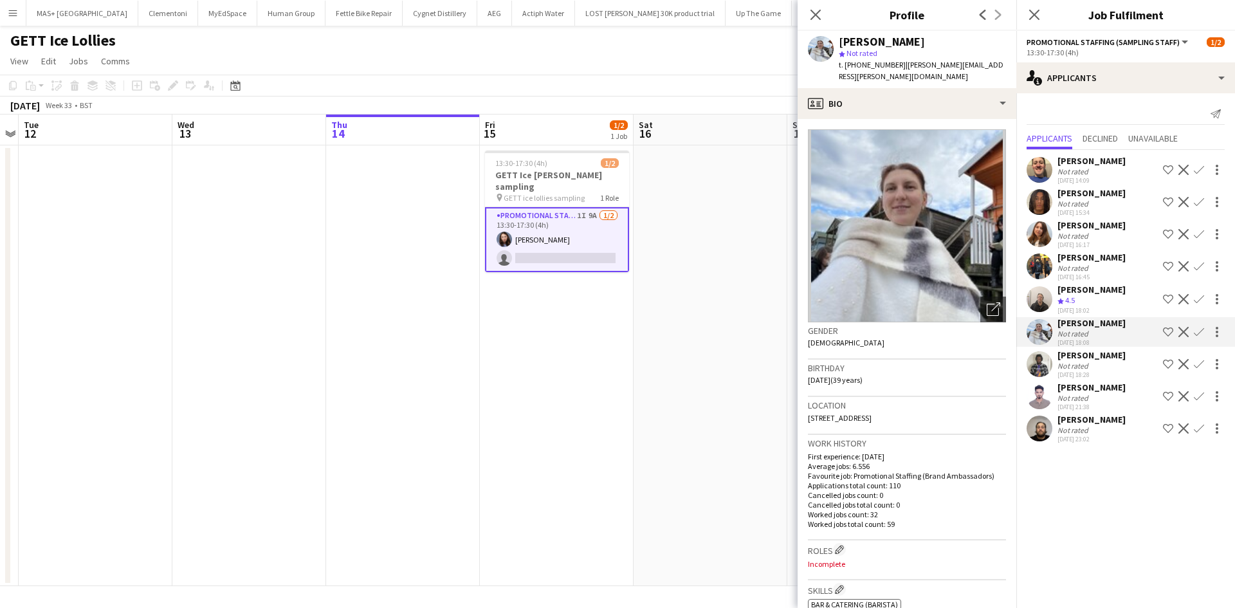
click at [1202, 331] on app-icon "Confirm" at bounding box center [1199, 332] width 10 height 10
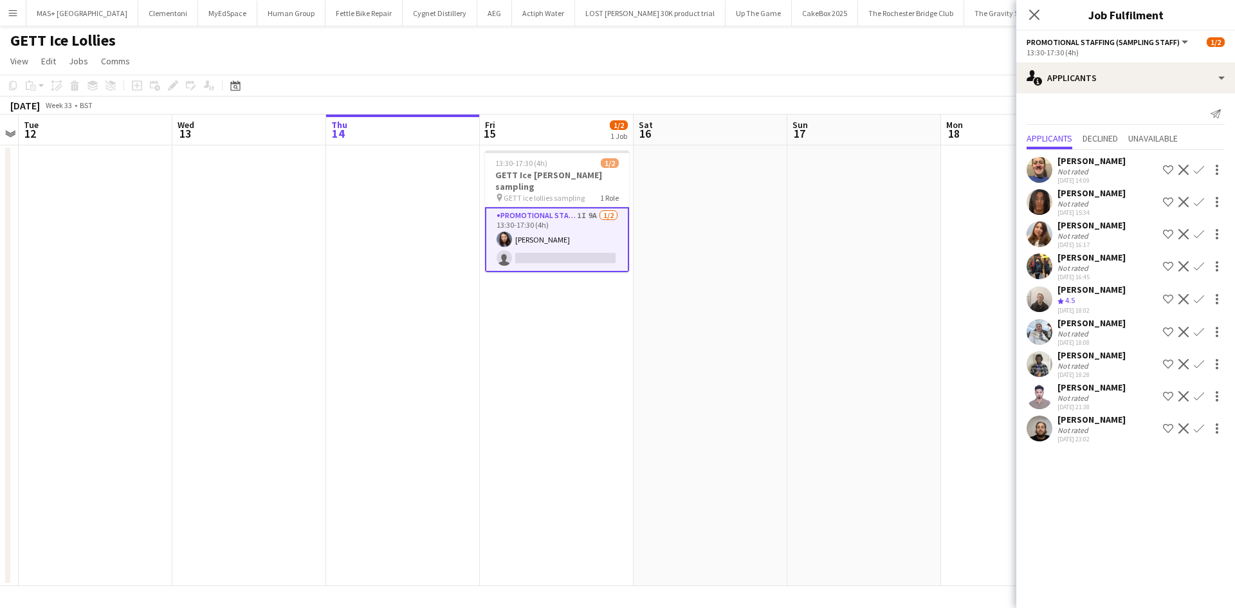
click at [1202, 331] on app-icon "Confirm" at bounding box center [1199, 332] width 10 height 10
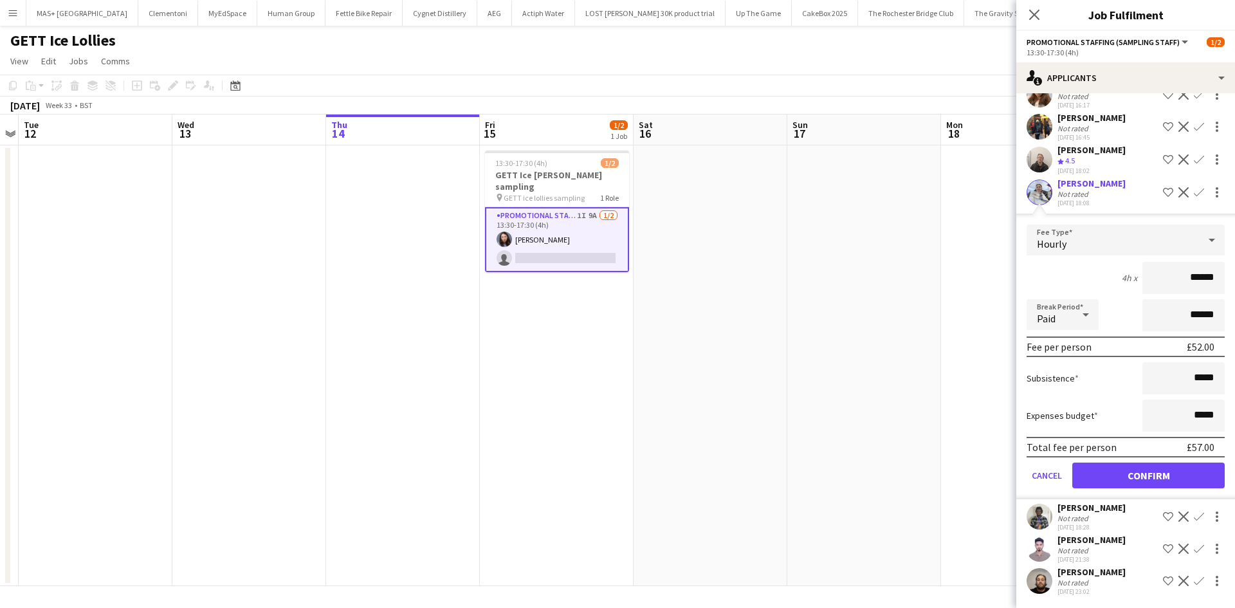
scroll to position [140, 0]
click at [1134, 470] on button "Confirm" at bounding box center [1148, 475] width 152 height 26
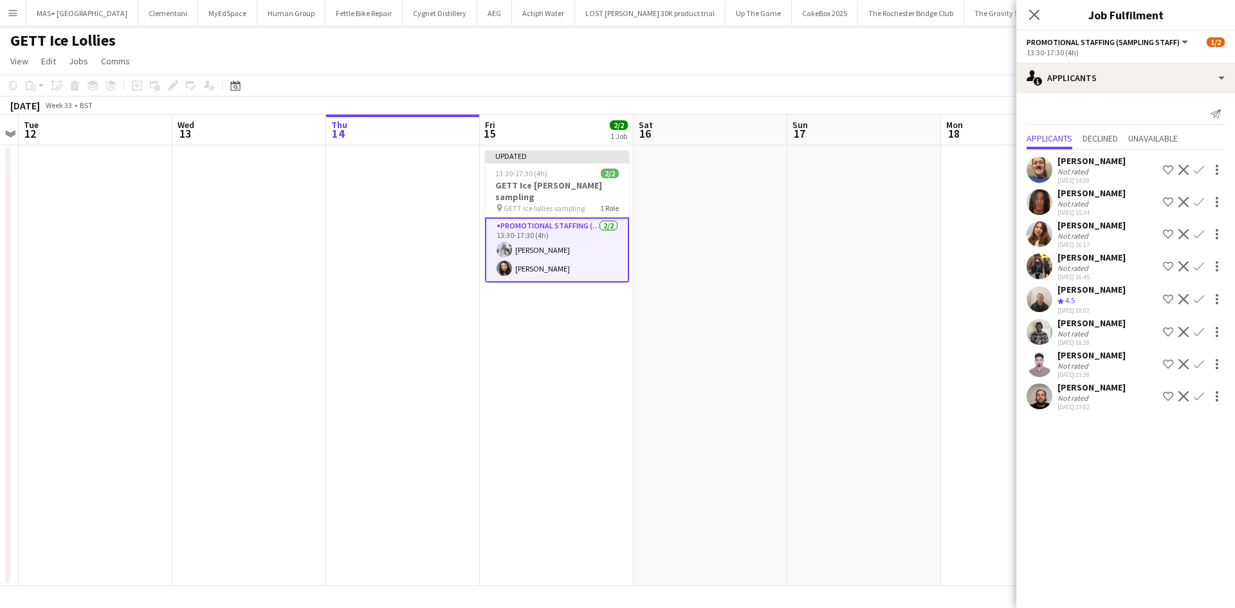
click at [866, 435] on app-date-cell at bounding box center [864, 365] width 154 height 441
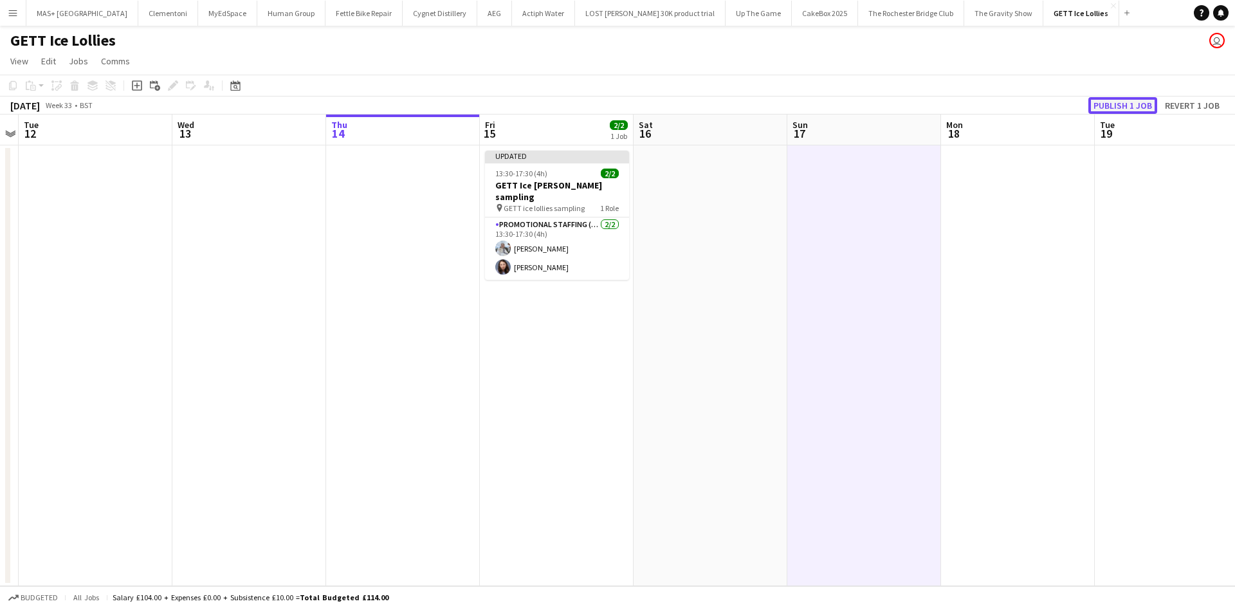
click at [1110, 104] on button "Publish 1 job" at bounding box center [1122, 105] width 69 height 17
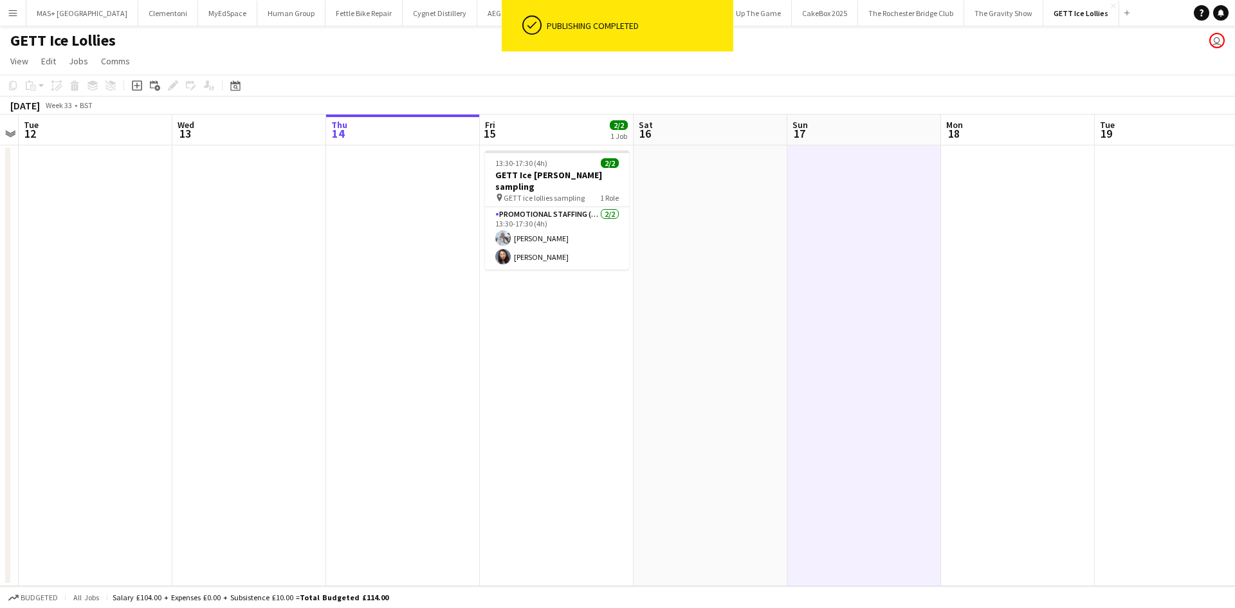
click at [11, 5] on button "Menu" at bounding box center [13, 13] width 26 height 26
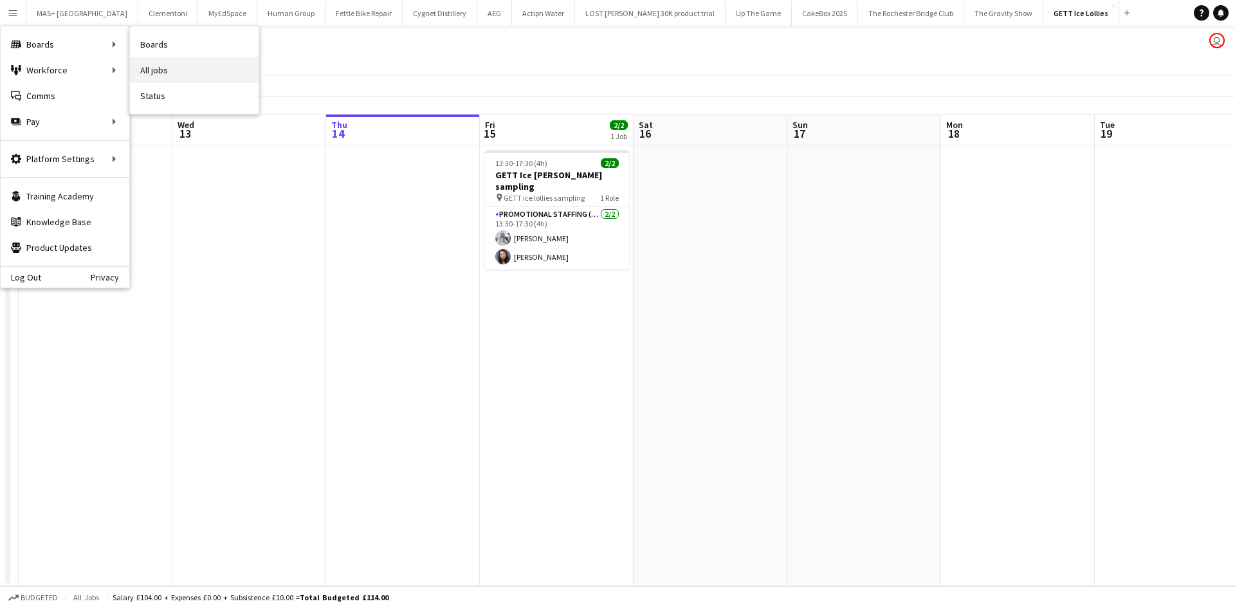
click at [169, 70] on link "All jobs" at bounding box center [194, 70] width 129 height 26
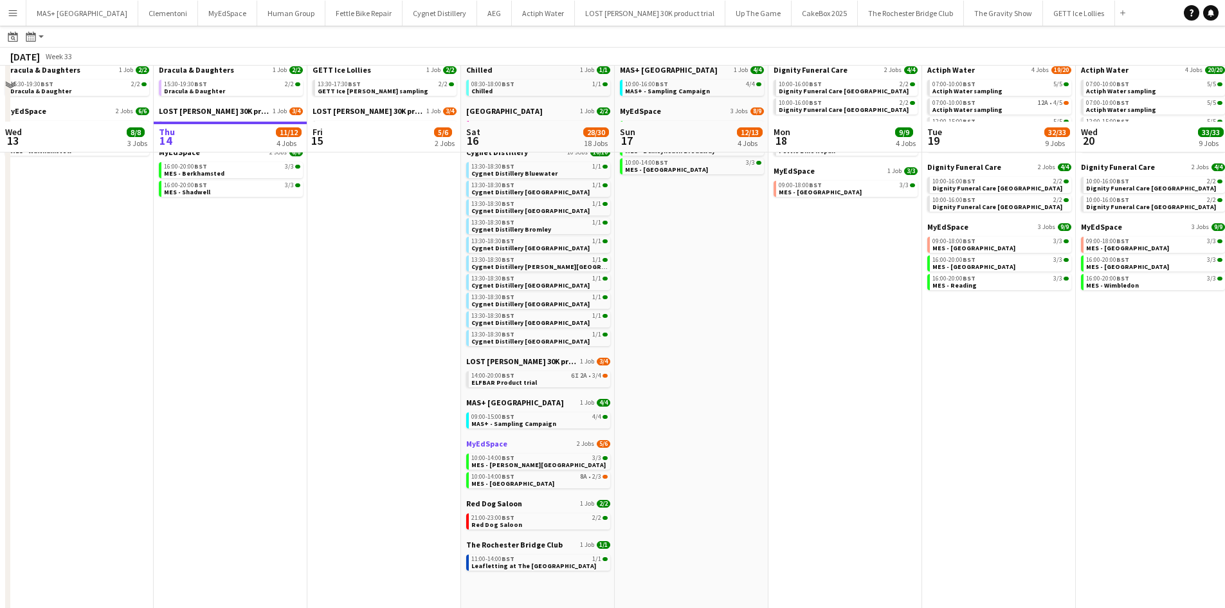
scroll to position [129, 0]
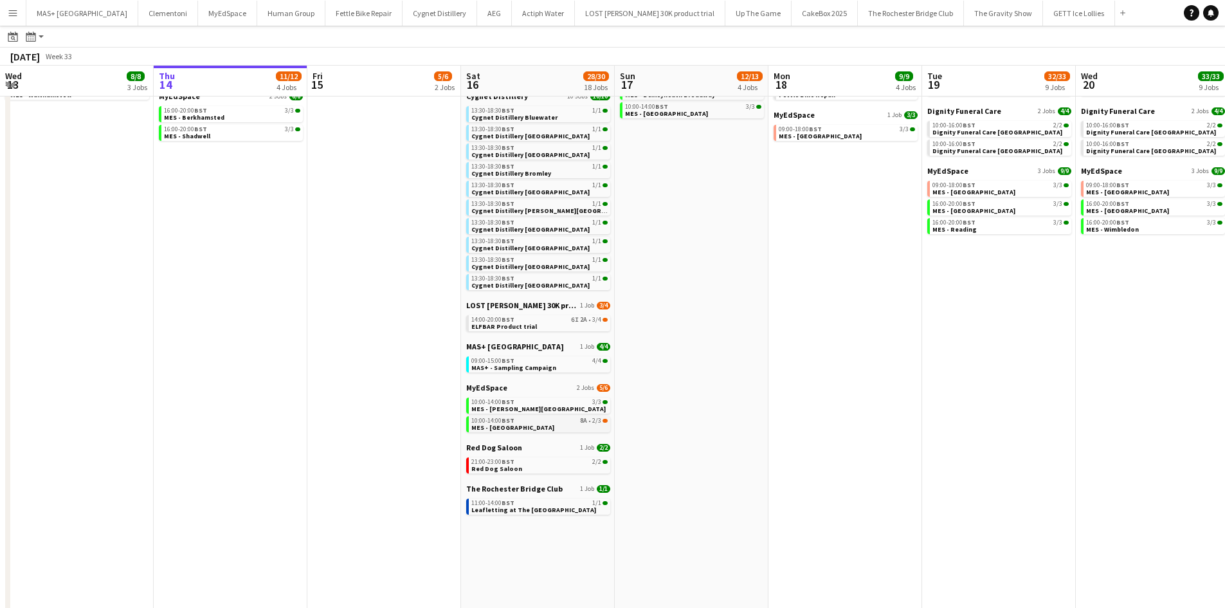
click at [554, 426] on span "MES - [GEOGRAPHIC_DATA]" at bounding box center [513, 427] width 83 height 8
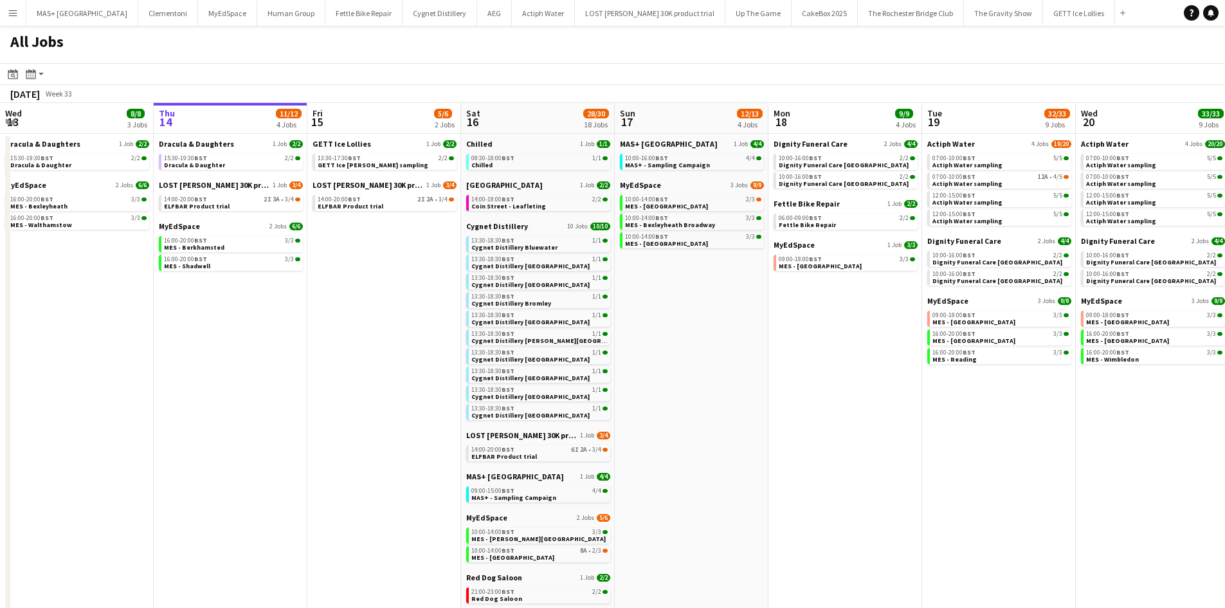
scroll to position [0, 394]
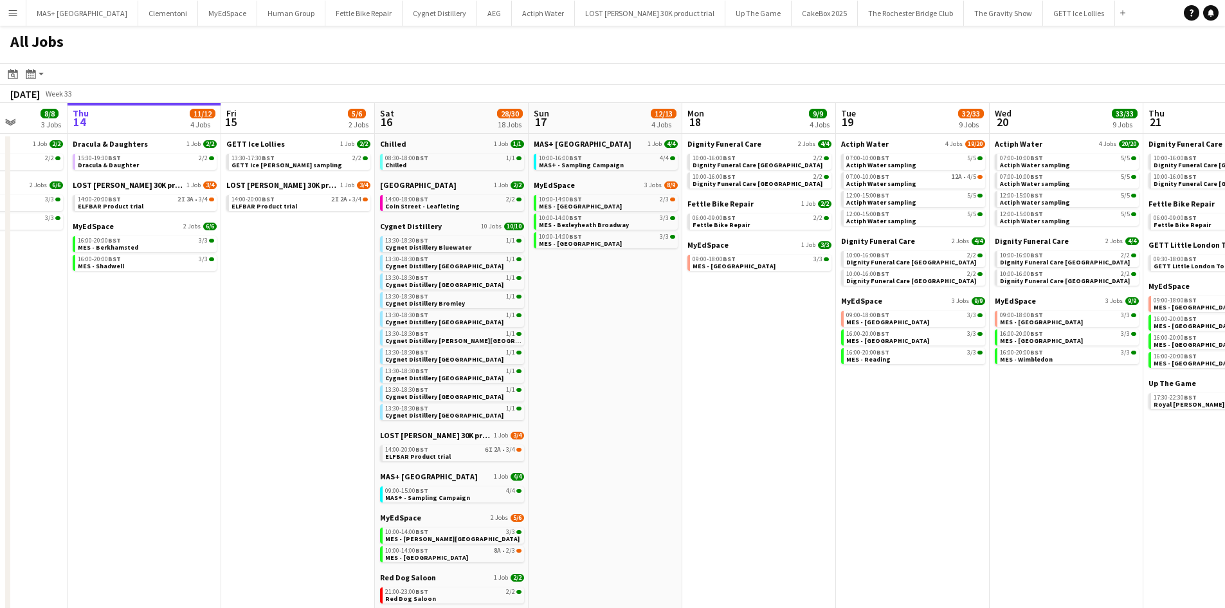
drag, startPoint x: 773, startPoint y: 324, endPoint x: 686, endPoint y: 324, distance: 86.2
click at [686, 324] on app-calendar-viewport "Mon 11 Tue 12 5/5 2 Jobs Wed 13 8/8 3 Jobs Thu 14 11/12 4 Jobs Fri 15 5/6 2 Job…" at bounding box center [612, 445] width 1225 height 684
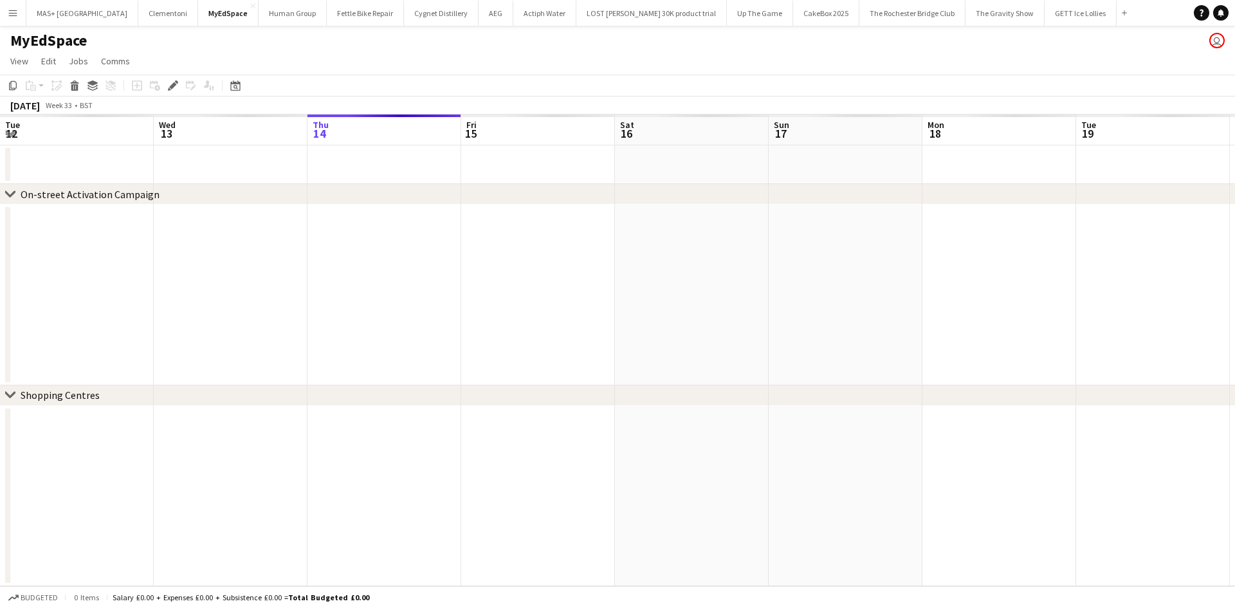
scroll to position [0, 443]
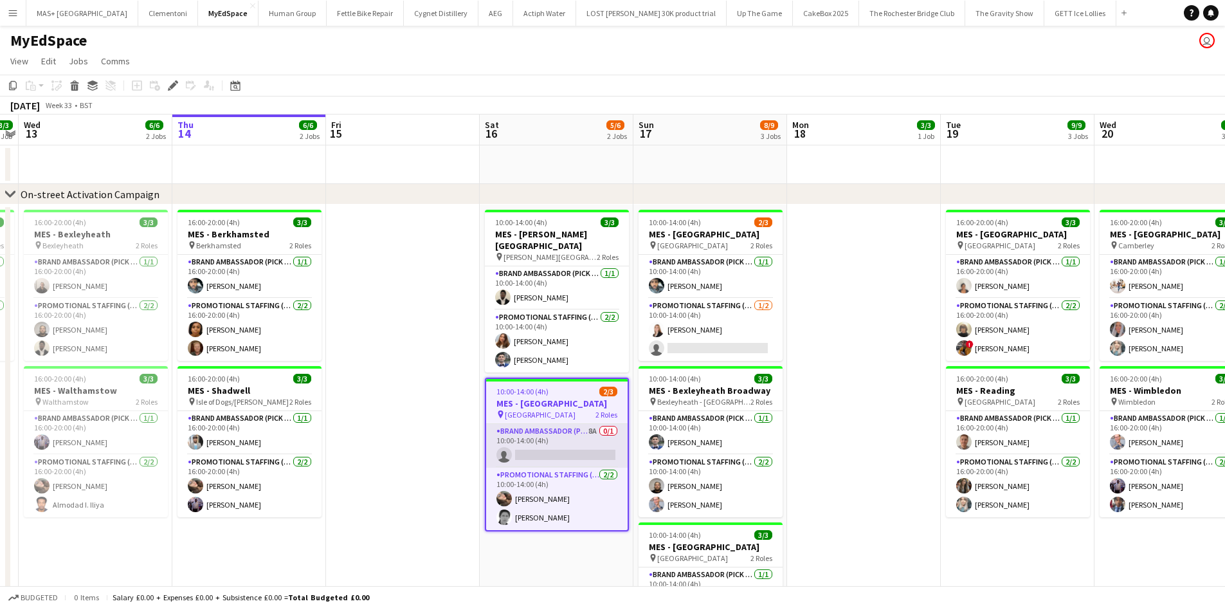
click at [550, 435] on app-card-role "Brand Ambassador (Pick up) 8A 0/1 10:00-14:00 (4h) single-neutral-actions" at bounding box center [557, 446] width 142 height 44
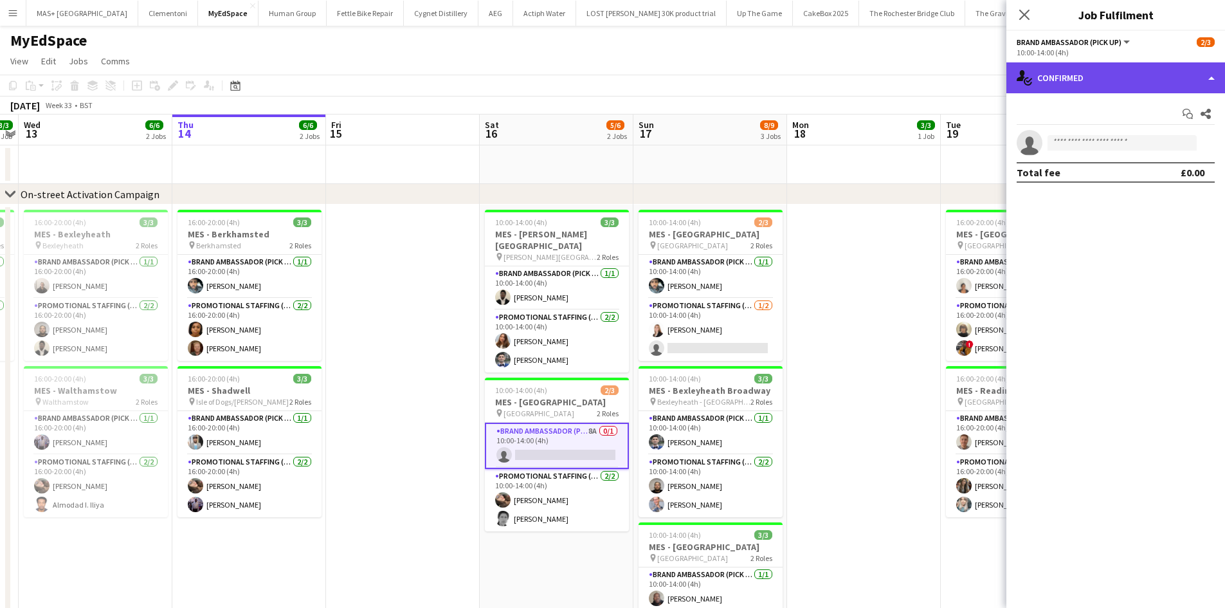
click at [1074, 84] on div "single-neutral-actions-check-2 Confirmed" at bounding box center [1116, 77] width 219 height 31
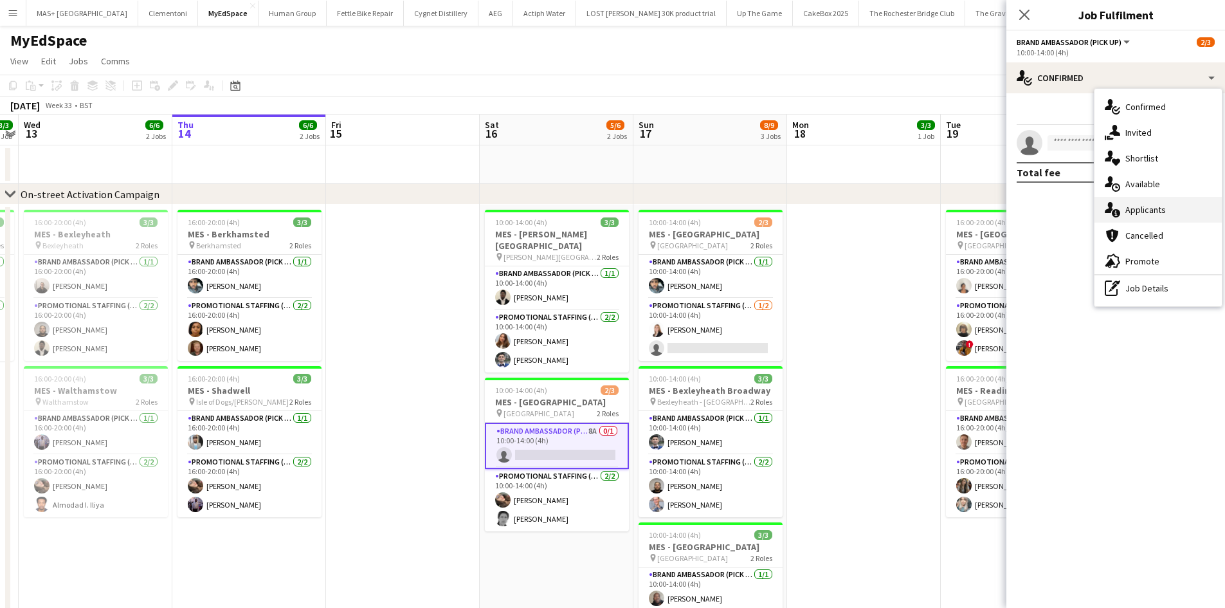
click at [1155, 214] on div "single-neutral-actions-information Applicants" at bounding box center [1158, 210] width 127 height 26
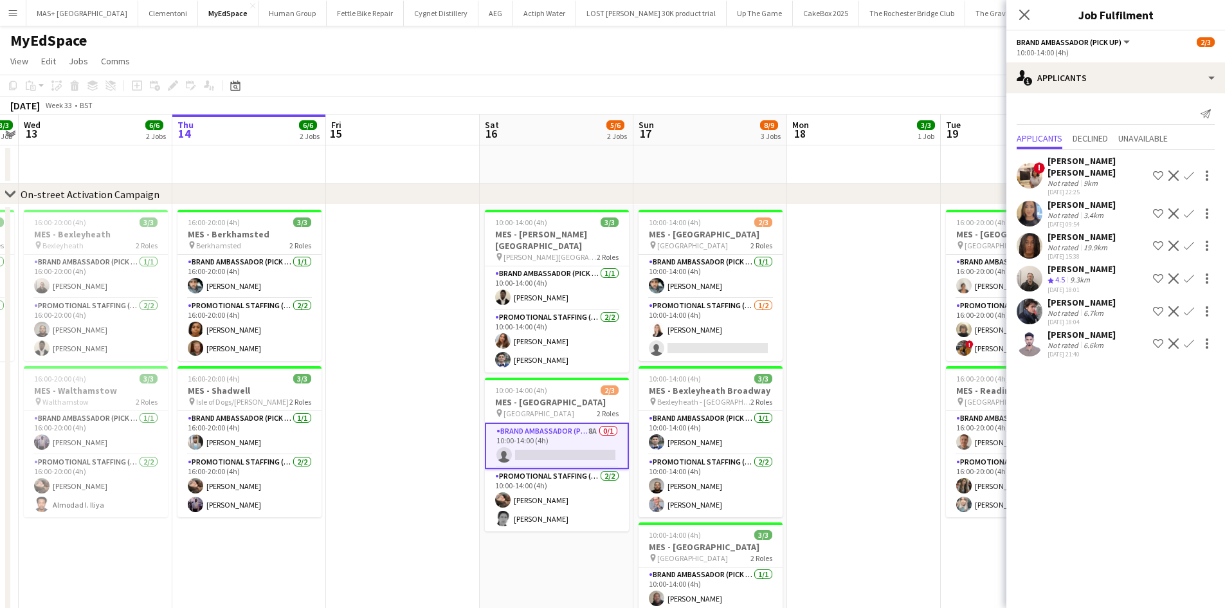
click at [1103, 308] on div "6.7km" at bounding box center [1093, 313] width 25 height 10
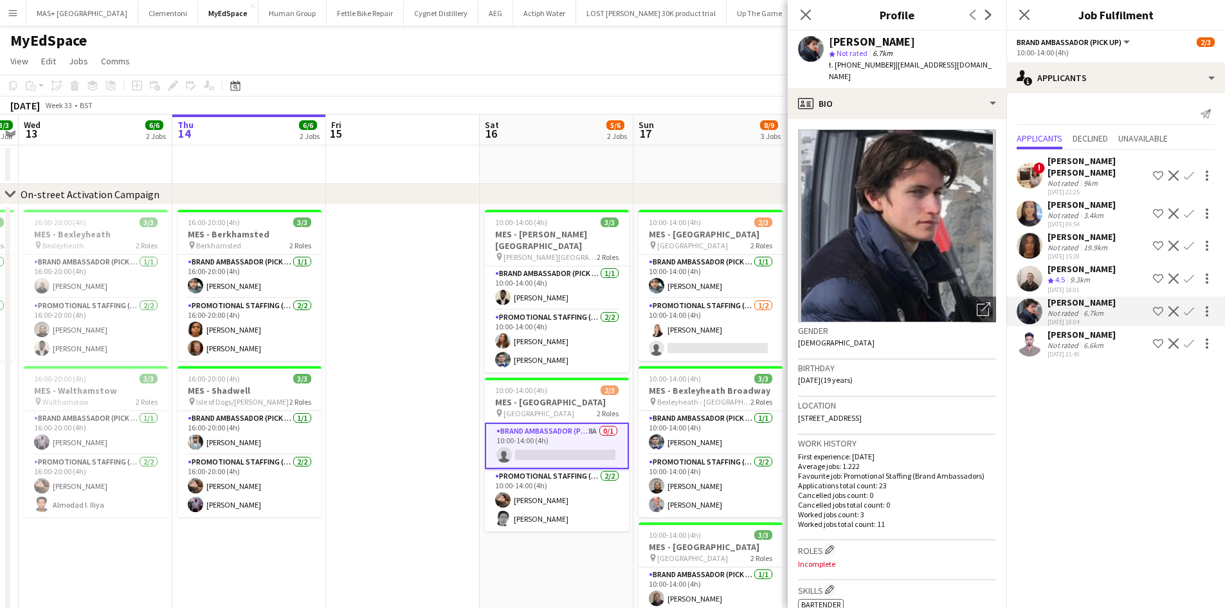
click at [1191, 306] on app-icon "Confirm" at bounding box center [1189, 311] width 10 height 10
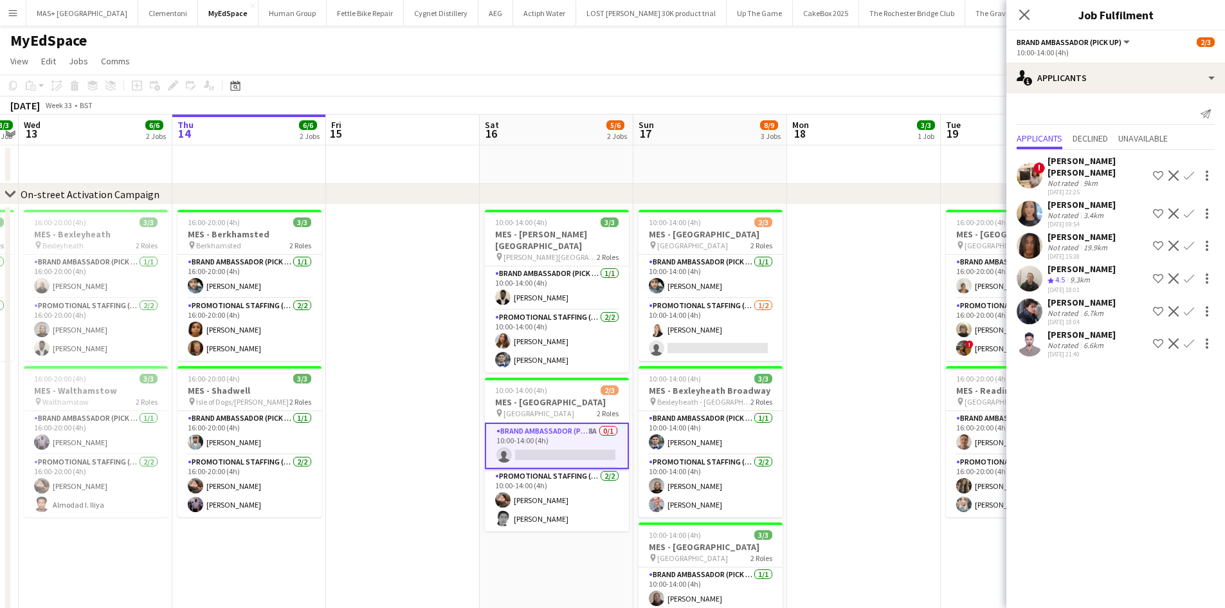
click at [1055, 297] on div "[PERSON_NAME]" at bounding box center [1082, 303] width 68 height 12
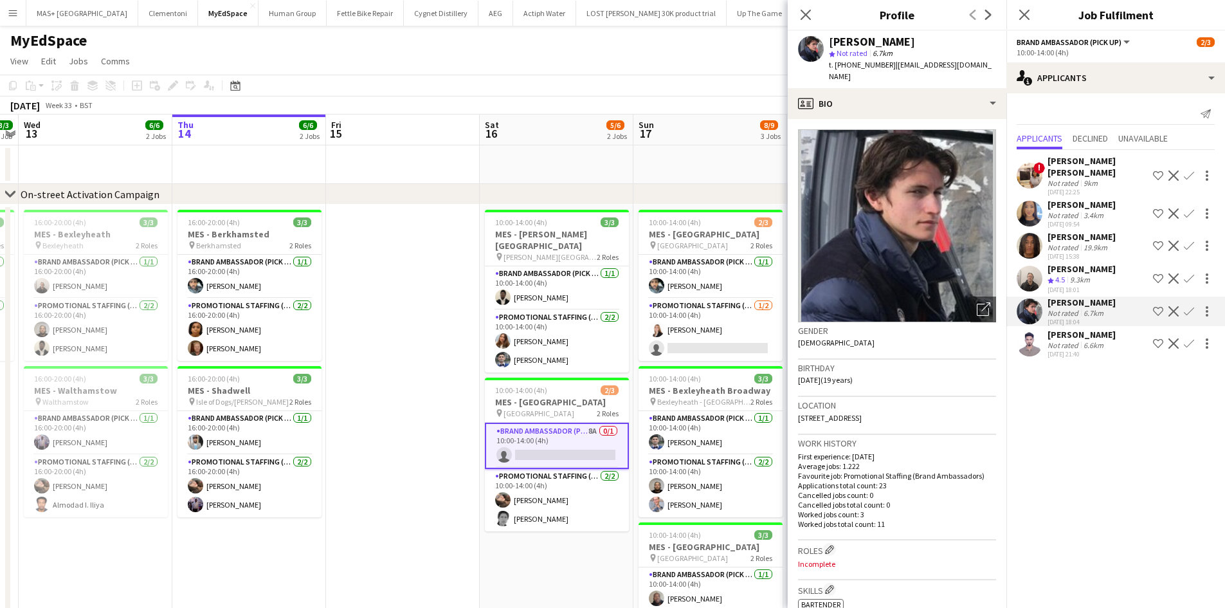
click at [3, 12] on button "Menu" at bounding box center [13, 13] width 26 height 26
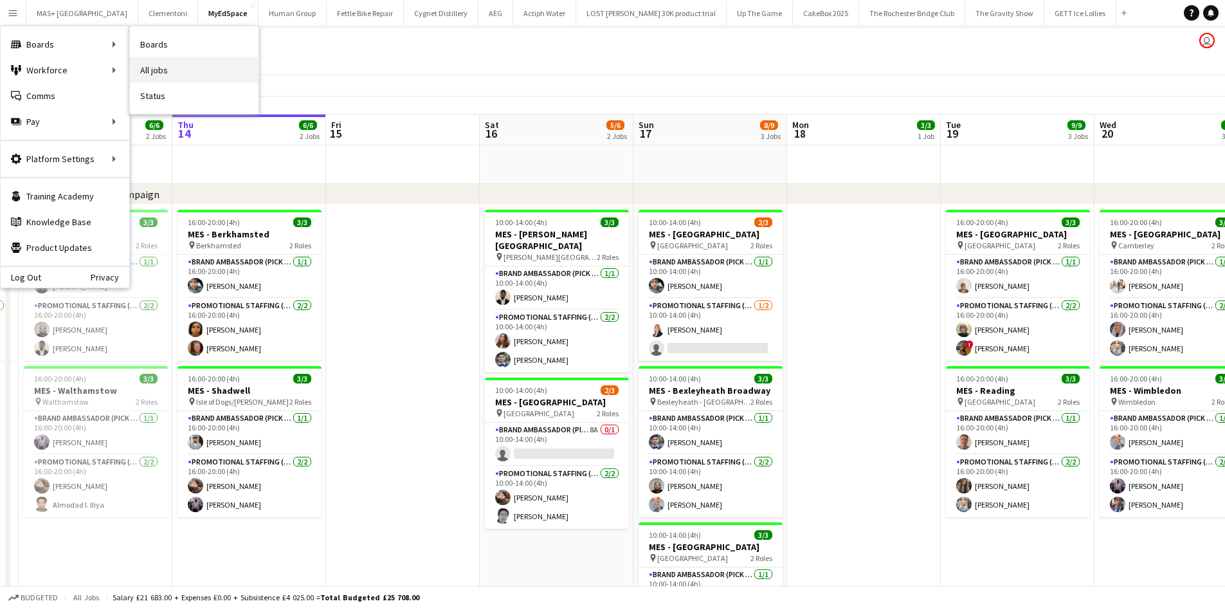
click at [150, 62] on link "All jobs" at bounding box center [194, 70] width 129 height 26
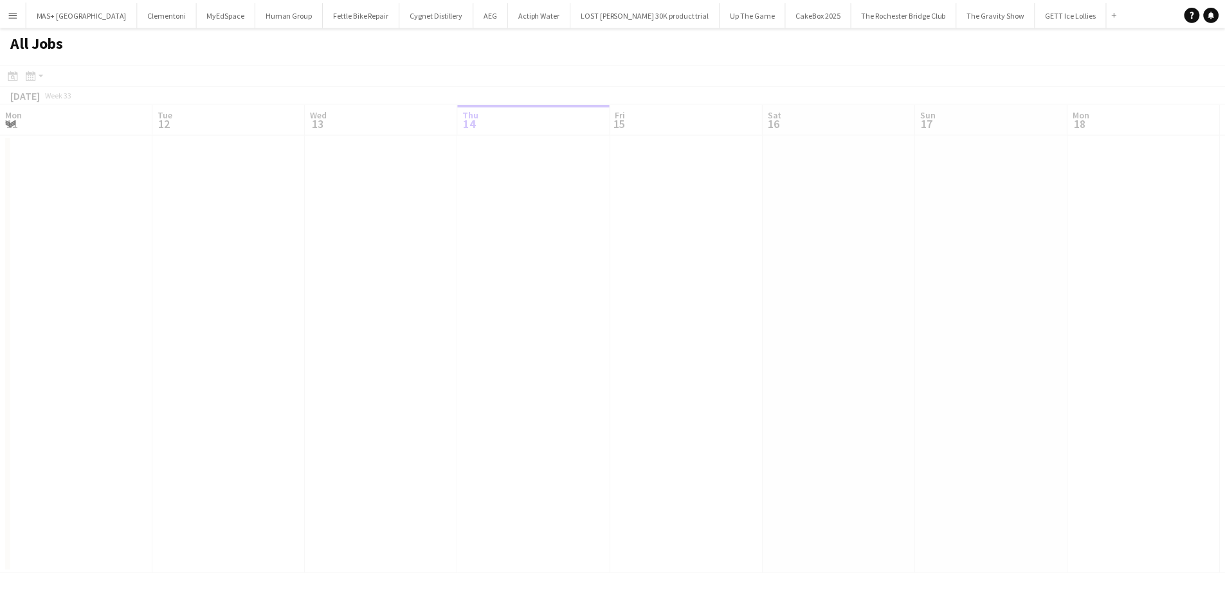
scroll to position [0, 307]
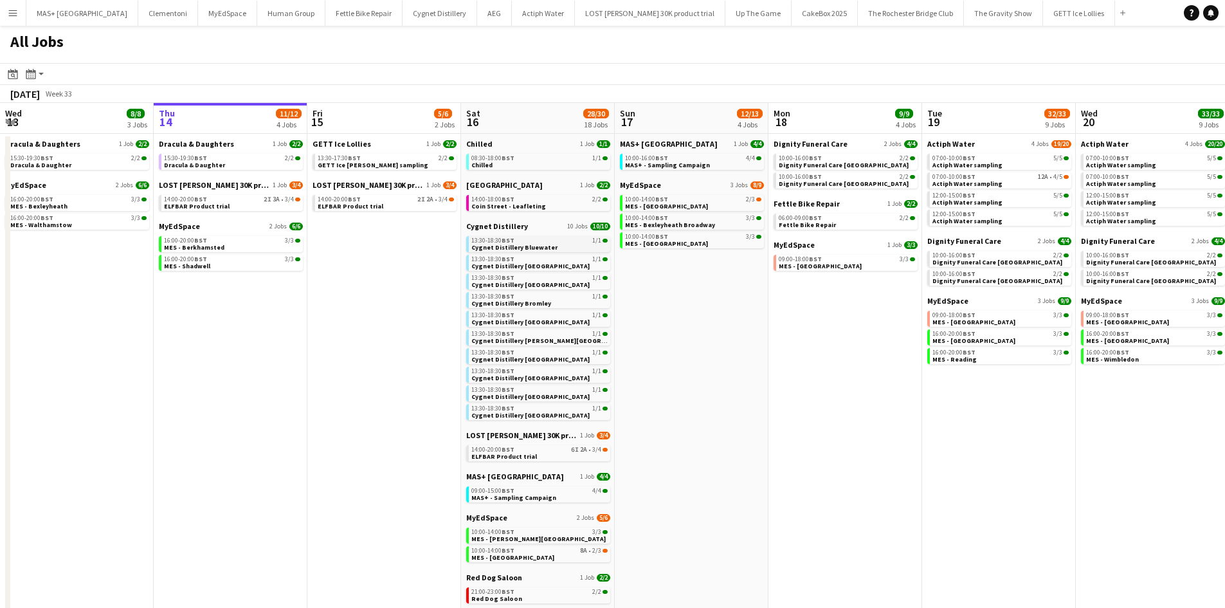
click at [537, 240] on div "13:30-18:30 BST 1/1" at bounding box center [540, 240] width 136 height 6
click at [537, 551] on div "10:00-14:00 BST 8A • 2/3" at bounding box center [540, 550] width 136 height 6
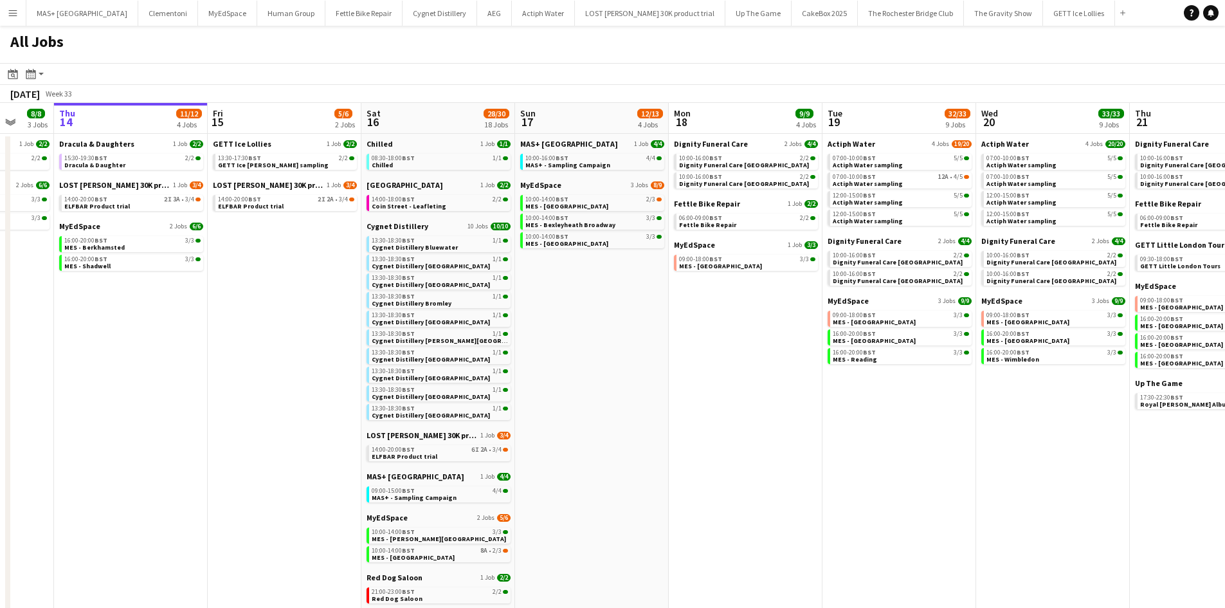
scroll to position [0, 306]
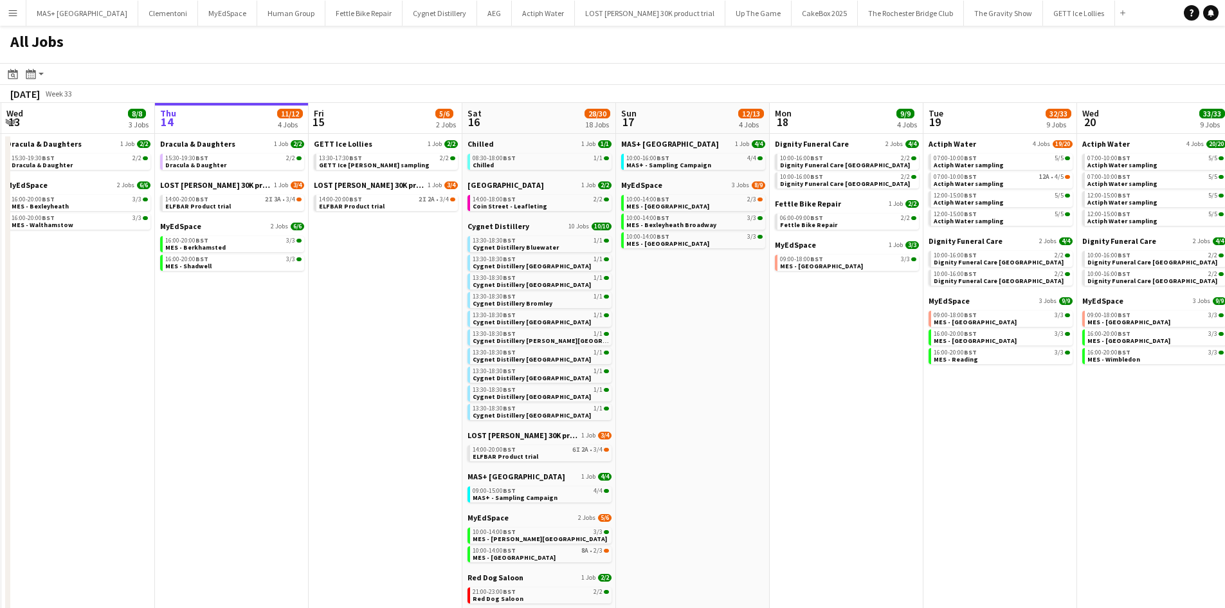
click at [872, 353] on app-calendar-viewport "Mon 11 Tue 12 5/5 2 Jobs Wed 13 8/8 3 Jobs Thu 14 11/12 4 Jobs Fri 15 5/6 2 Job…" at bounding box center [612, 445] width 1225 height 684
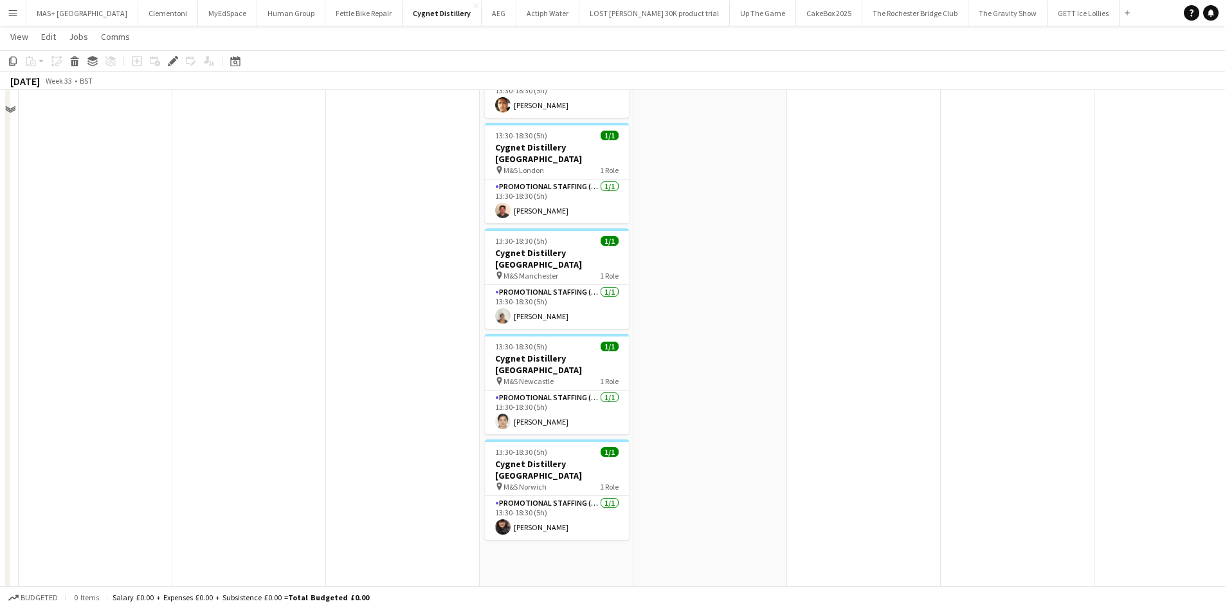
scroll to position [643, 0]
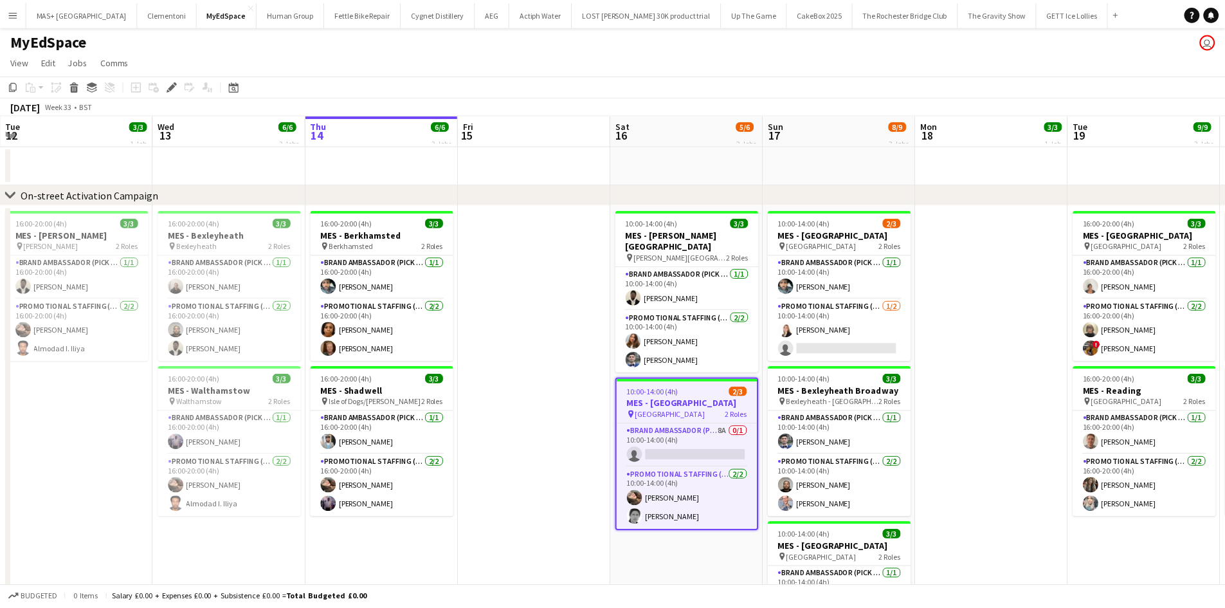
scroll to position [0, 443]
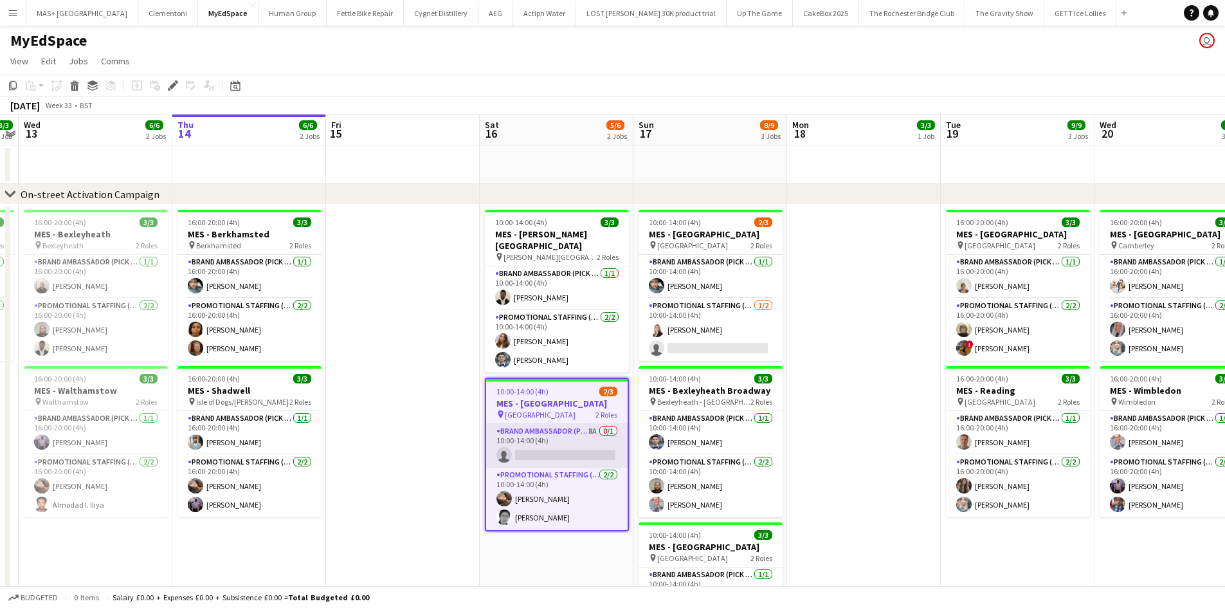
click at [535, 430] on app-card-role "Brand Ambassador (Pick up) 8A 0/1 10:00-14:00 (4h) single-neutral-actions" at bounding box center [557, 446] width 142 height 44
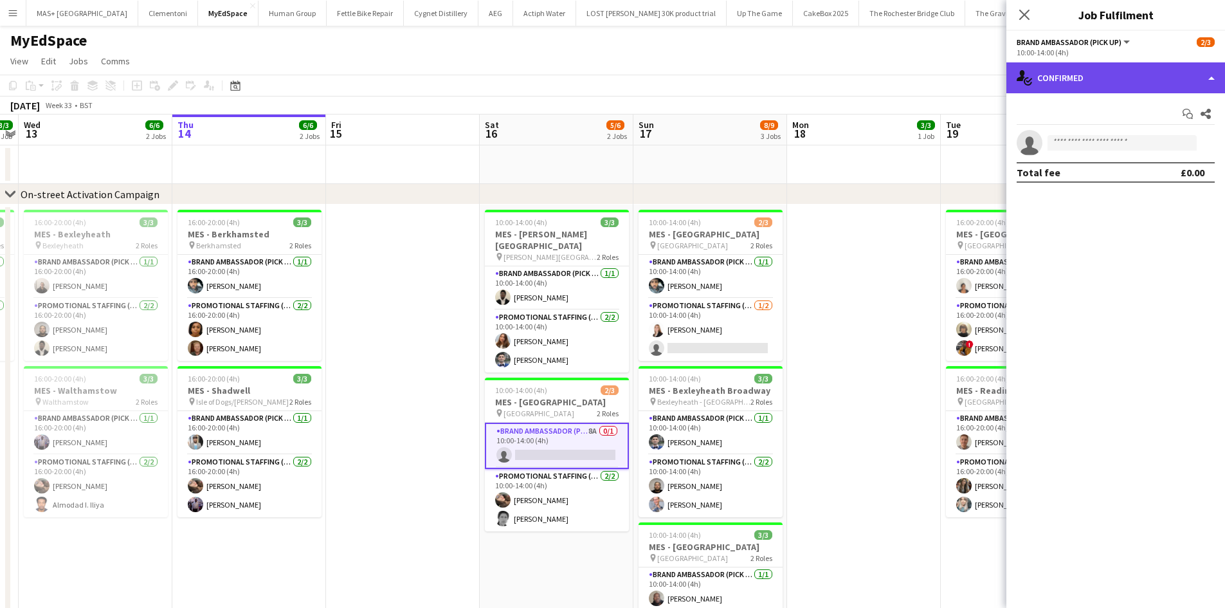
click at [1131, 84] on div "single-neutral-actions-check-2 Confirmed" at bounding box center [1116, 77] width 219 height 31
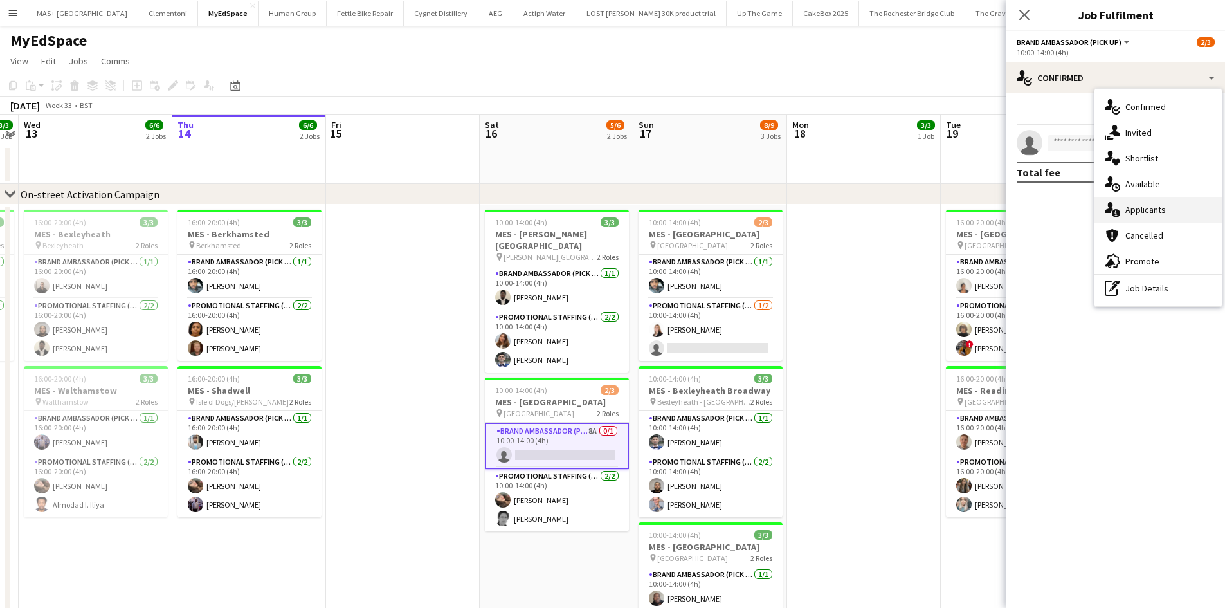
click at [1161, 206] on div "single-neutral-actions-information Applicants" at bounding box center [1158, 210] width 127 height 26
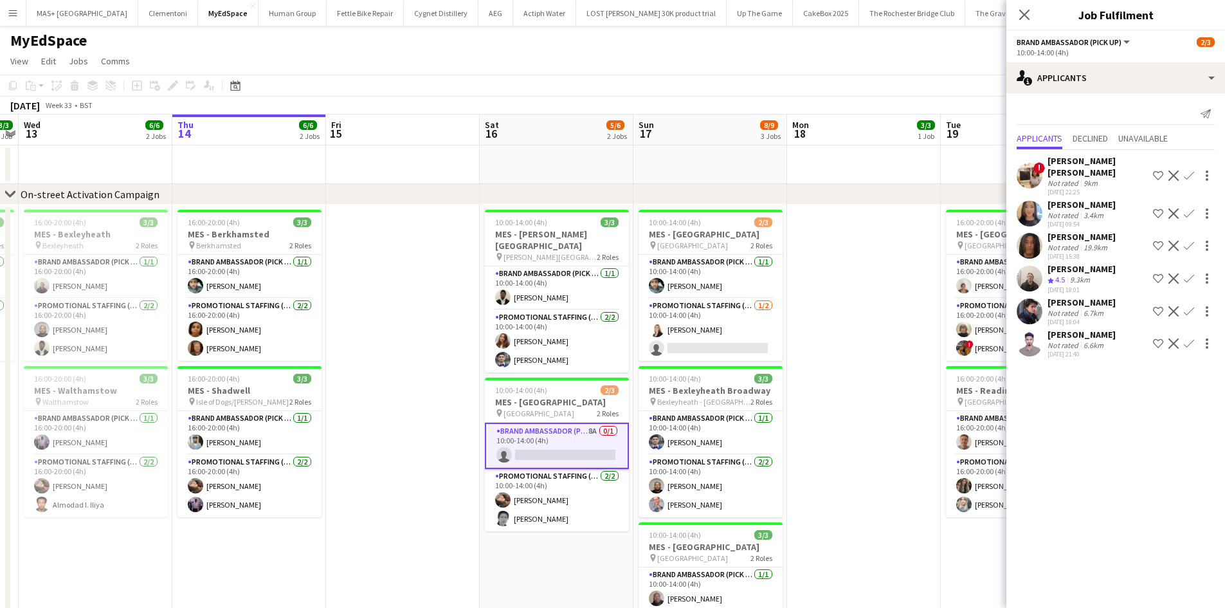
click at [1096, 210] on div "3.4km" at bounding box center [1093, 215] width 25 height 10
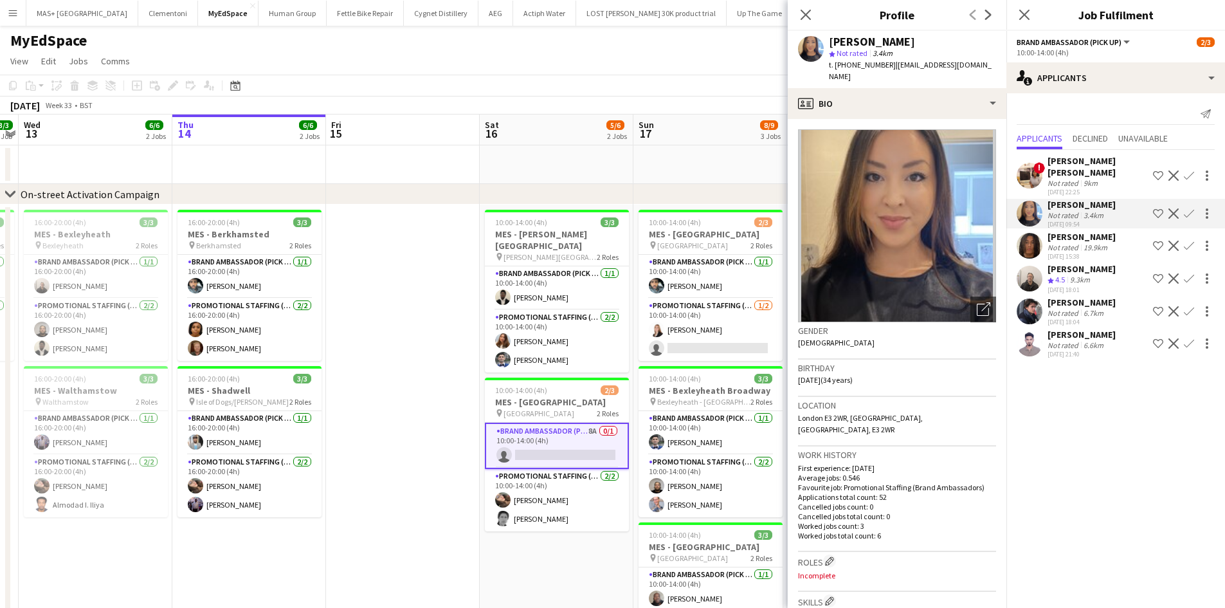
click at [1094, 231] on div "[PERSON_NAME]" at bounding box center [1082, 237] width 68 height 12
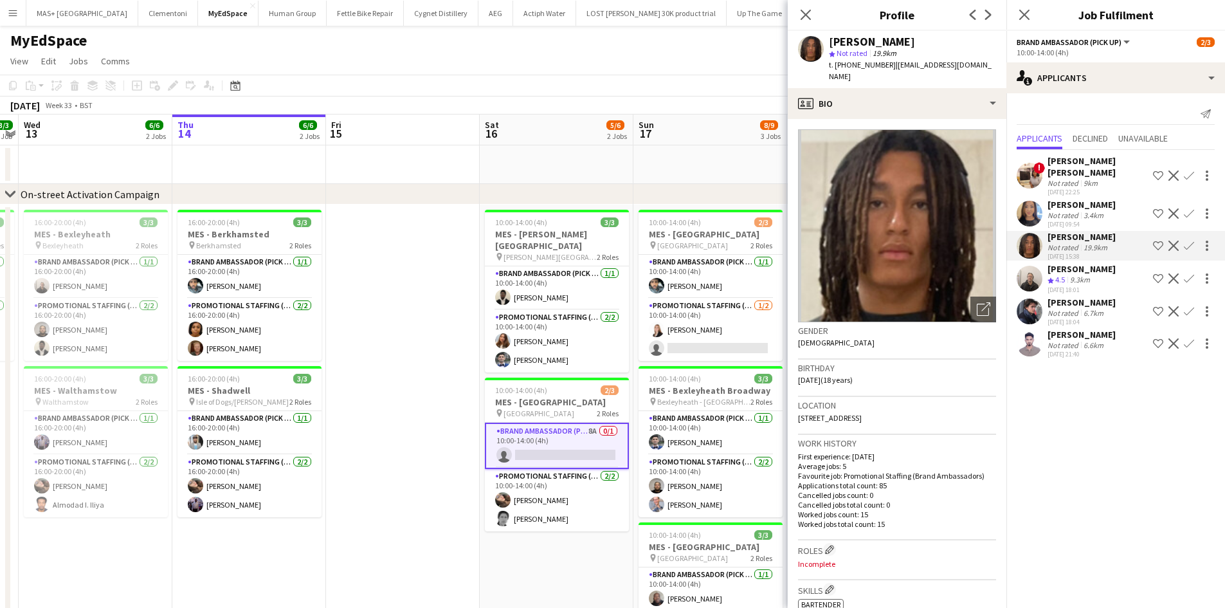
click at [1094, 318] on div "[DATE] 18:04" at bounding box center [1082, 322] width 68 height 8
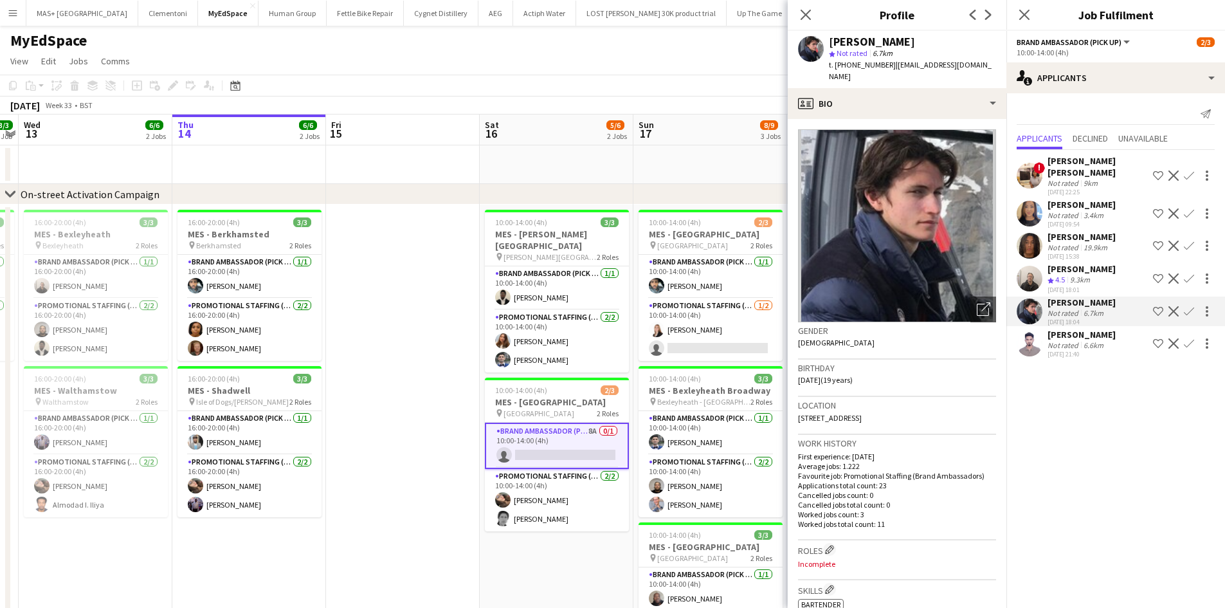
click at [1189, 306] on app-icon "Confirm" at bounding box center [1189, 311] width 10 height 10
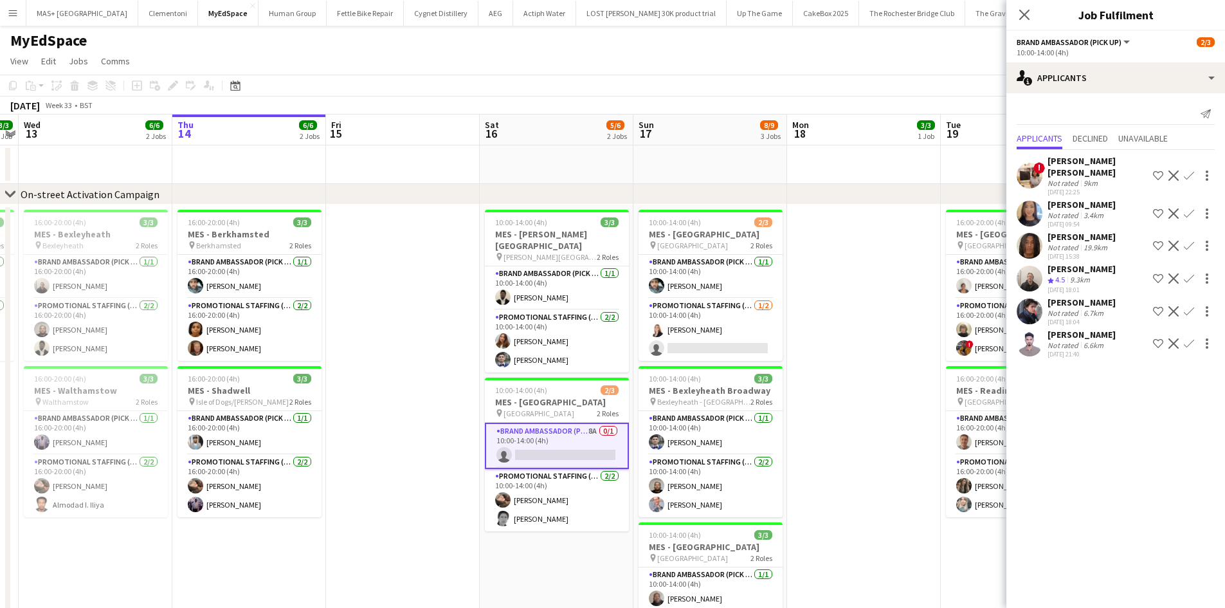
click at [1189, 306] on app-icon "Confirm" at bounding box center [1189, 311] width 10 height 10
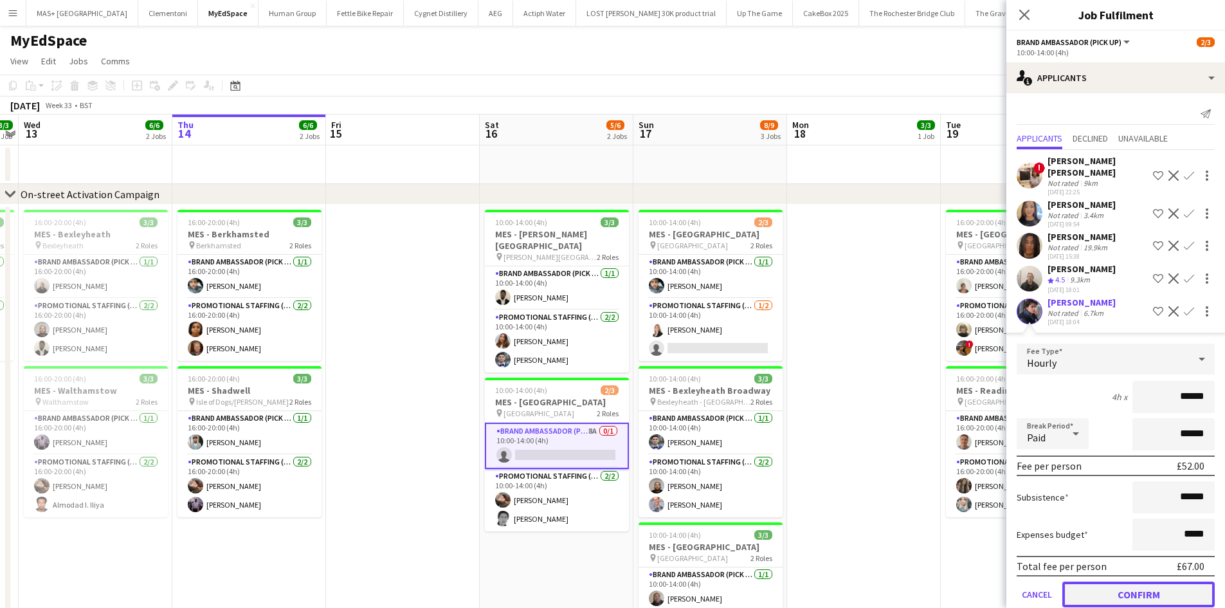
click at [1124, 589] on button "Confirm" at bounding box center [1139, 595] width 152 height 26
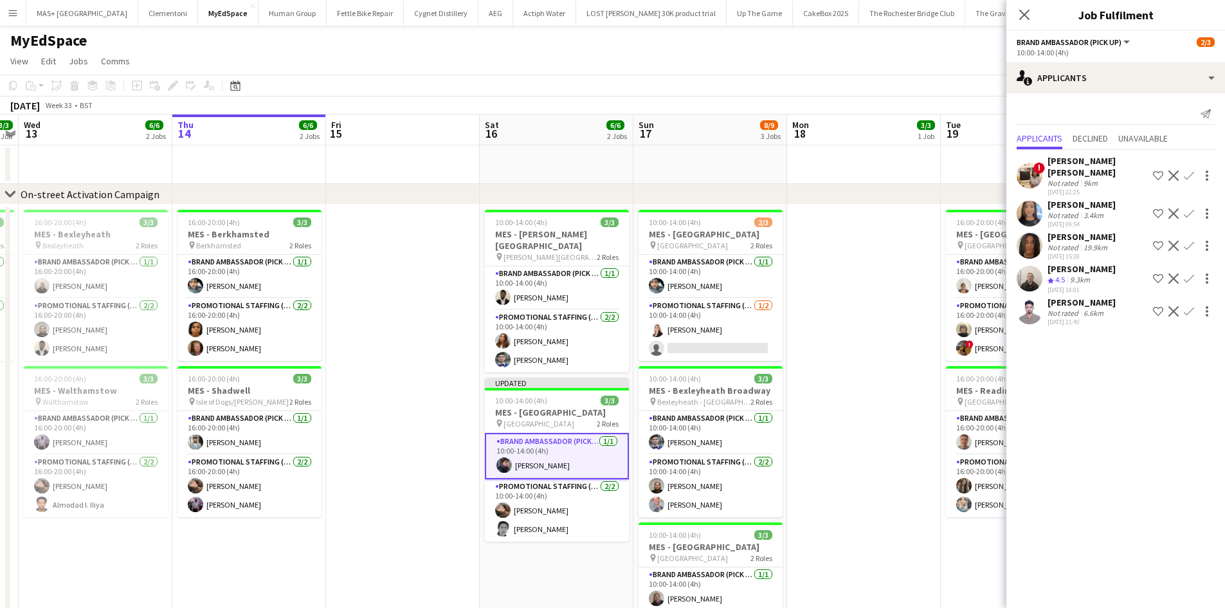
click at [881, 522] on app-date-cell at bounding box center [864, 555] width 154 height 701
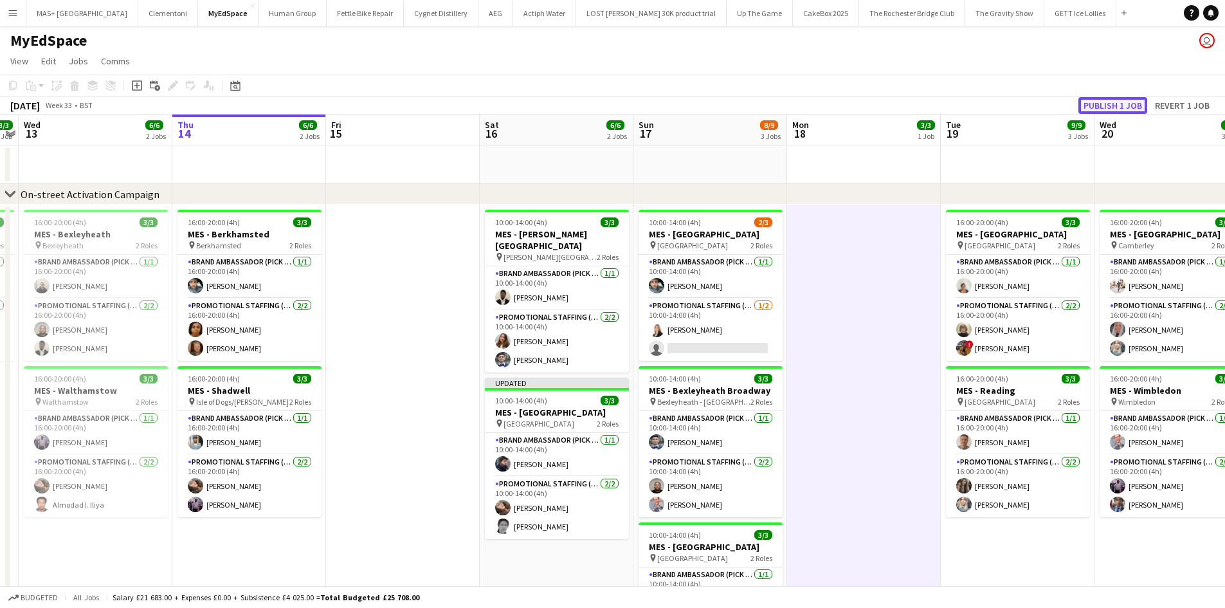
click at [1106, 99] on button "Publish 1 job" at bounding box center [1113, 105] width 69 height 17
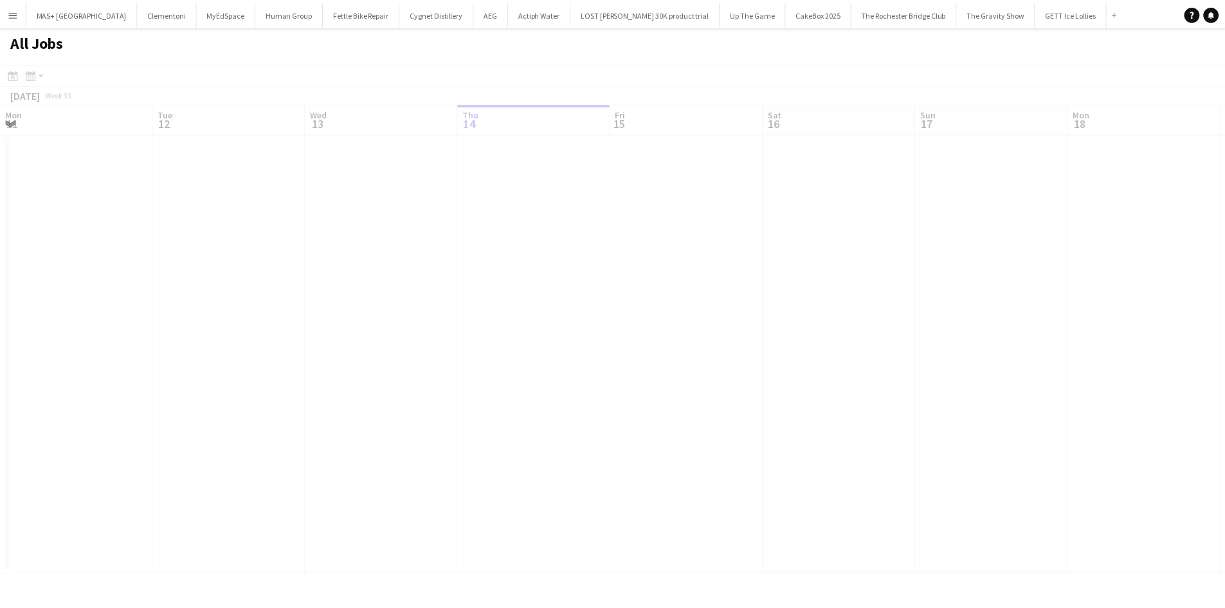
scroll to position [0, 307]
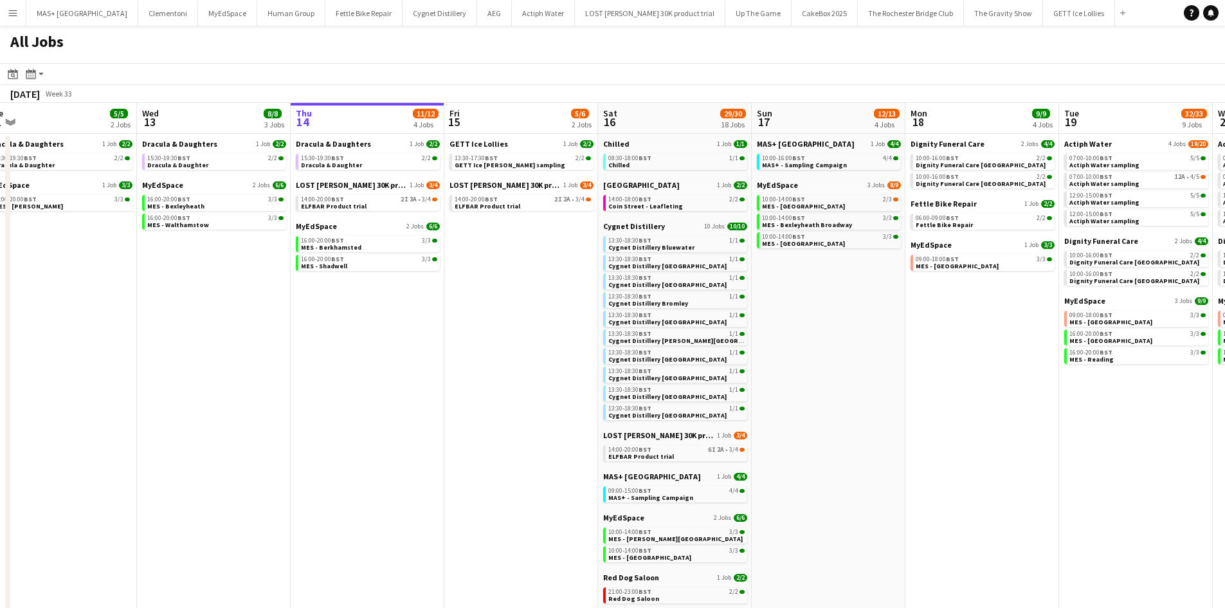
drag, startPoint x: 423, startPoint y: 329, endPoint x: 466, endPoint y: 275, distance: 68.6
click at [559, 328] on app-calendar-viewport "Sun 10 15/18 7 Jobs Mon 11 Tue 12 5/5 2 Jobs Wed 13 8/8 3 Jobs Thu 14 11/12 4 J…" at bounding box center [612, 445] width 1225 height 684
click at [402, 206] on link "14:00-20:00 BST 2I 3A • 3/4 ELFBAR Product trial" at bounding box center [368, 202] width 136 height 15
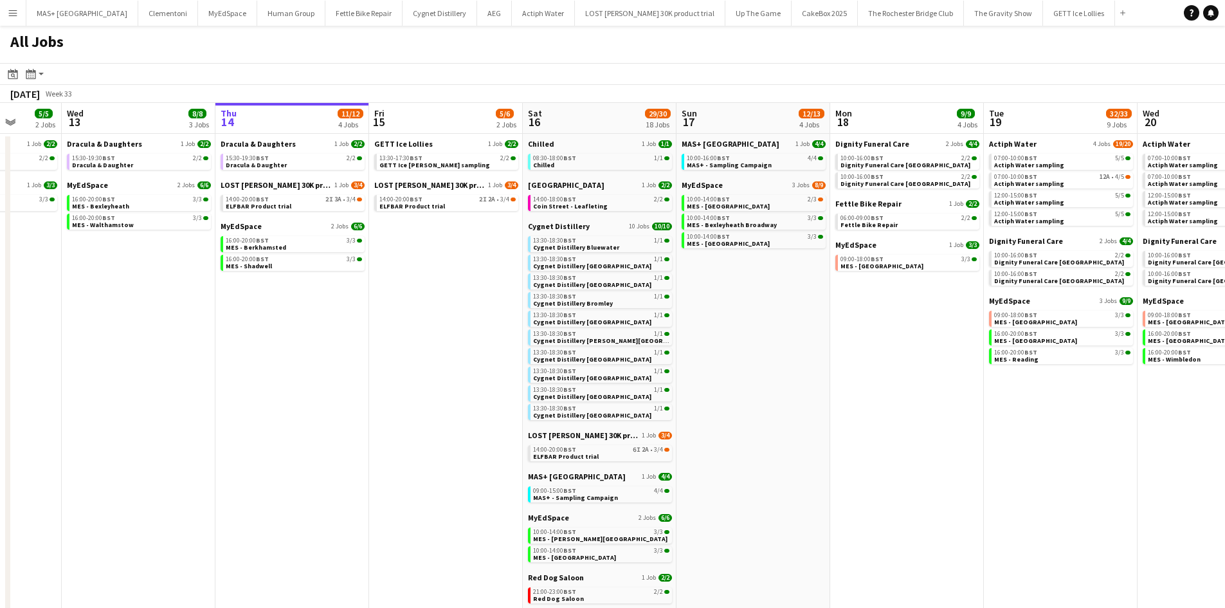
drag, startPoint x: 945, startPoint y: 436, endPoint x: 823, endPoint y: 320, distance: 167.9
click at [870, 428] on app-calendar-viewport "Sun 10 15/18 7 Jobs Mon 11 Tue 12 5/5 2 Jobs Wed 13 8/8 3 Jobs Thu 14 11/12 4 J…" at bounding box center [612, 445] width 1225 height 684
click at [737, 201] on div "10:00-14:00 BST 2/3" at bounding box center [754, 199] width 136 height 6
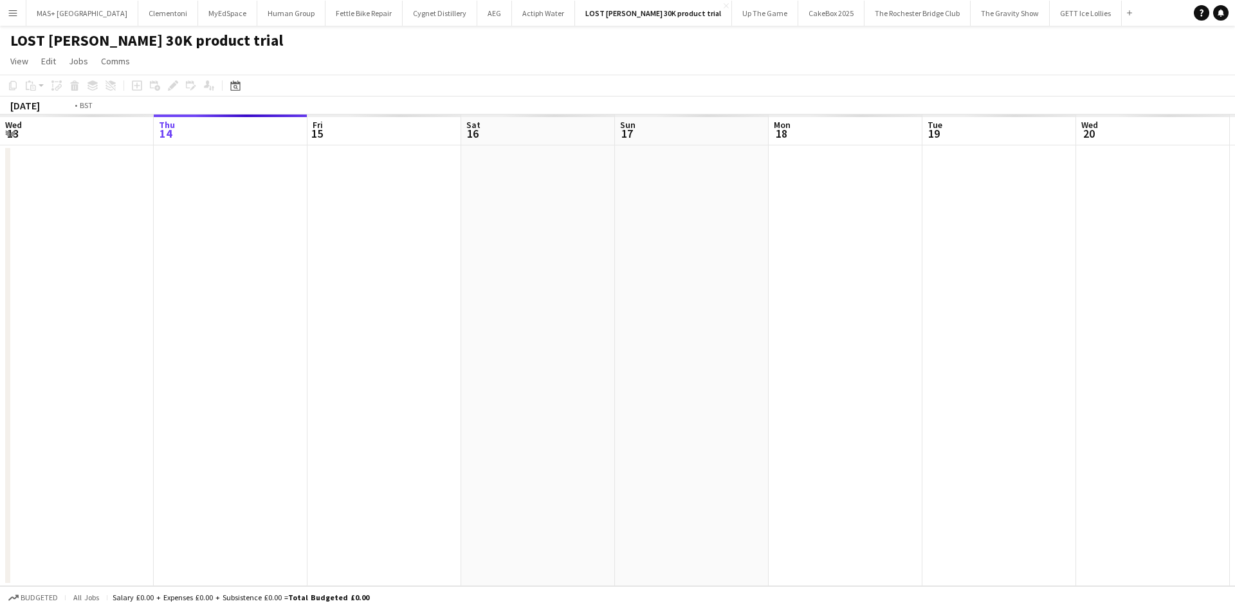
scroll to position [0, 443]
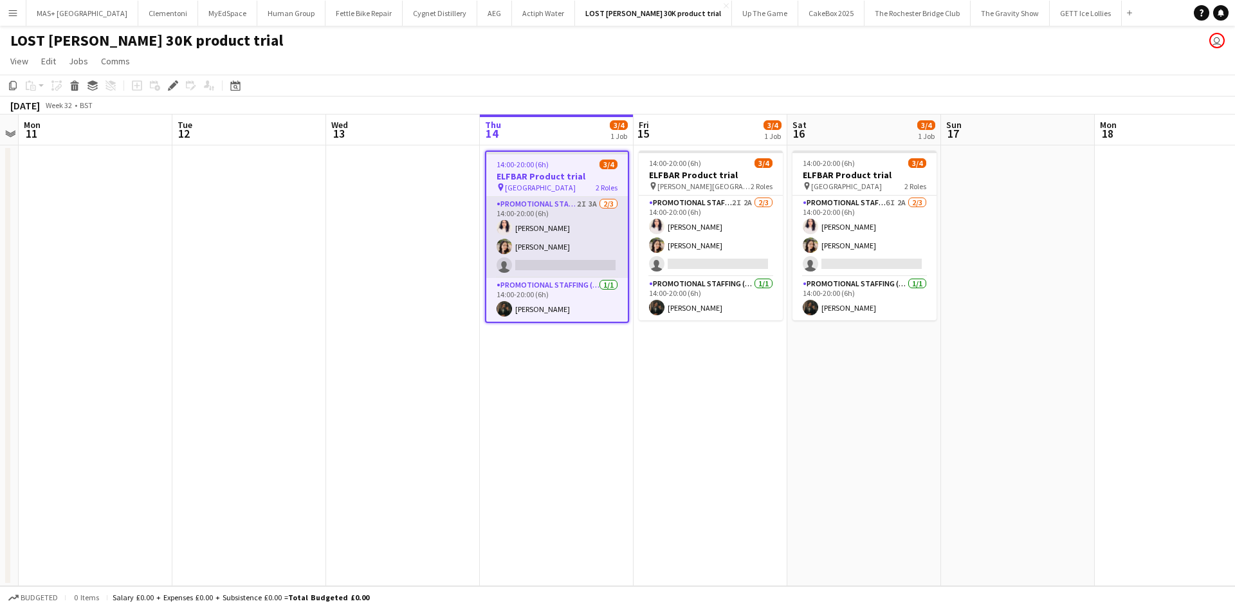
click at [533, 216] on app-card-role "Promotional Staffing (Brand Ambassadors) 2I 3A 2/3 14:00-20:00 (6h) Zahra Farho…" at bounding box center [557, 237] width 142 height 81
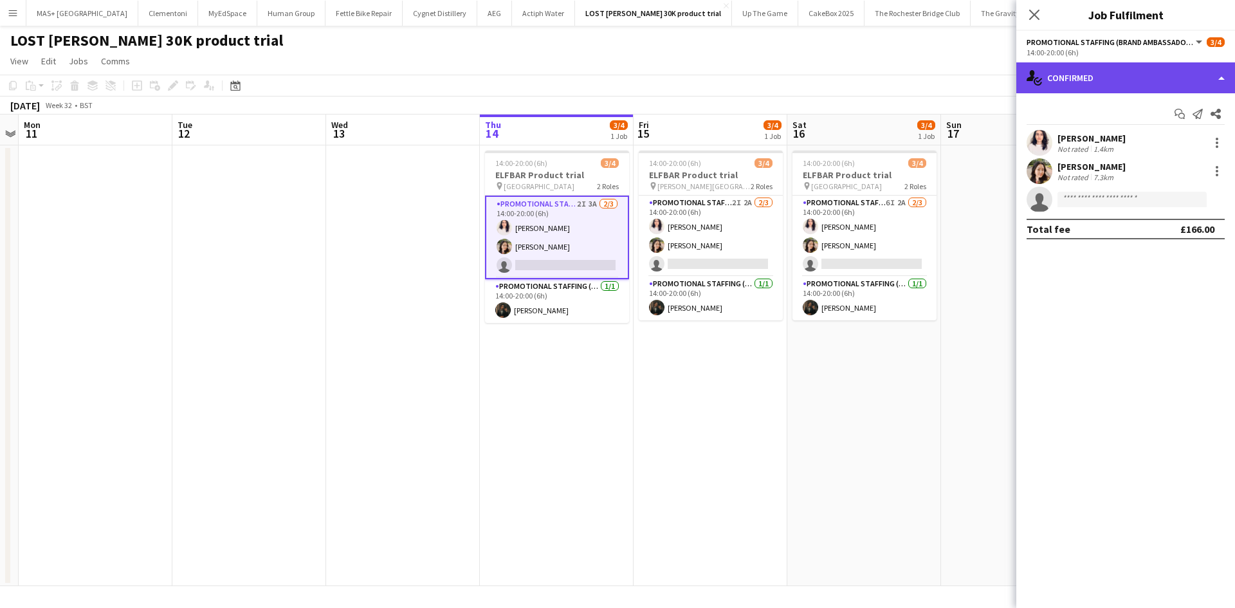
click at [1086, 86] on div "single-neutral-actions-check-2 Confirmed" at bounding box center [1125, 77] width 219 height 31
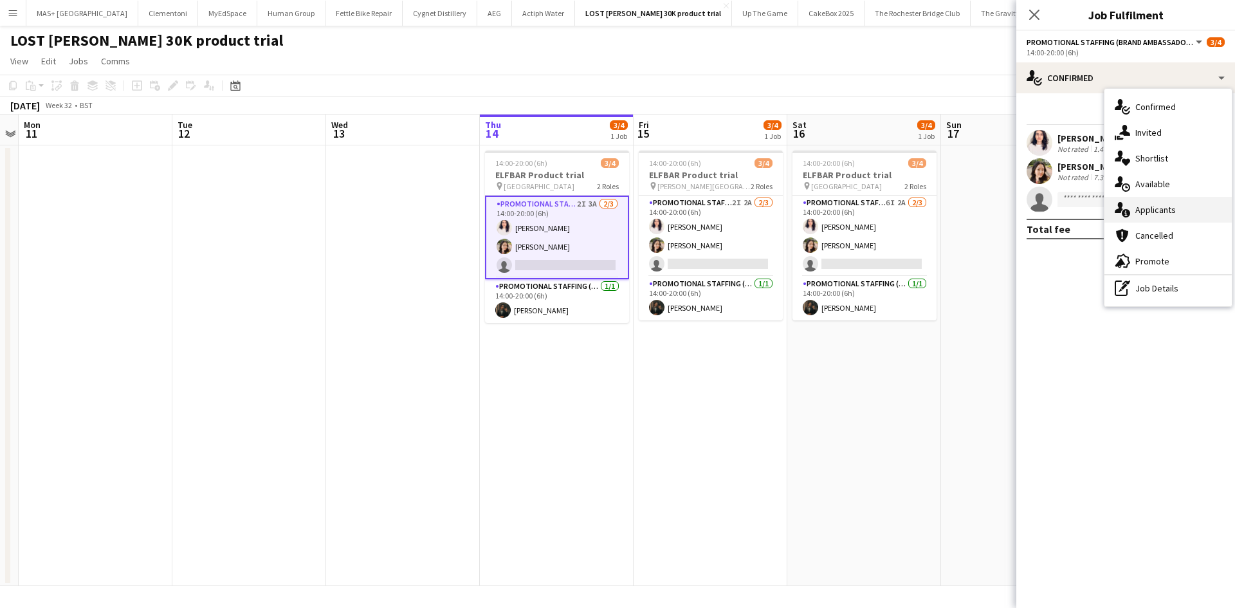
click at [1182, 209] on div "single-neutral-actions-information Applicants" at bounding box center [1167, 210] width 127 height 26
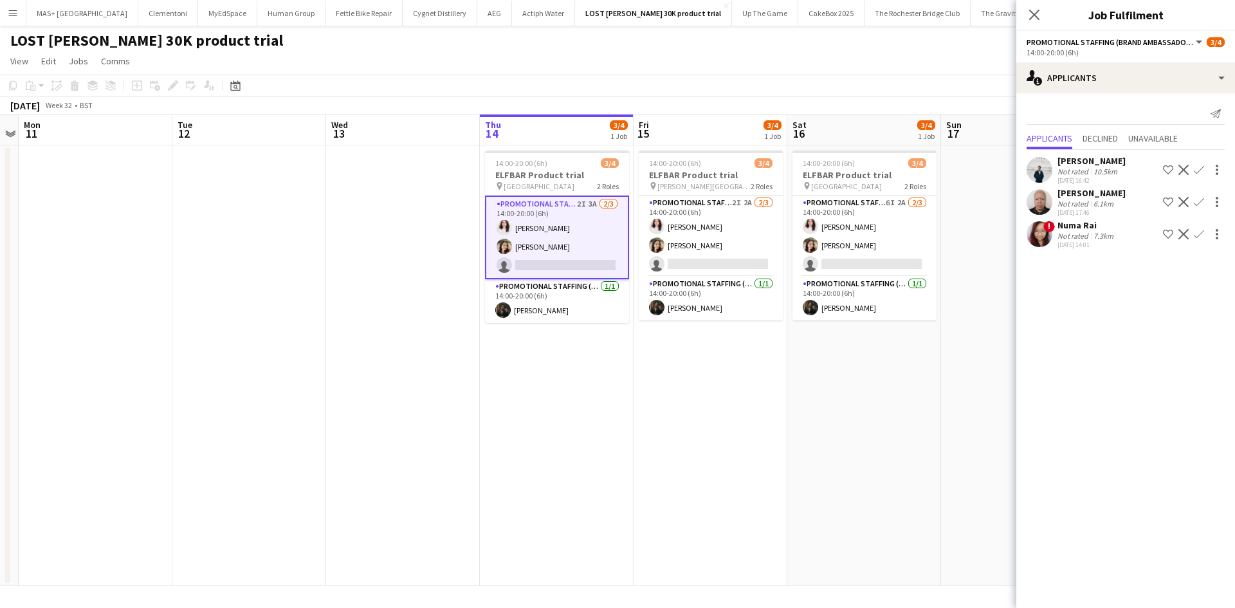
click at [1086, 234] on div "Not rated" at bounding box center [1074, 236] width 33 height 10
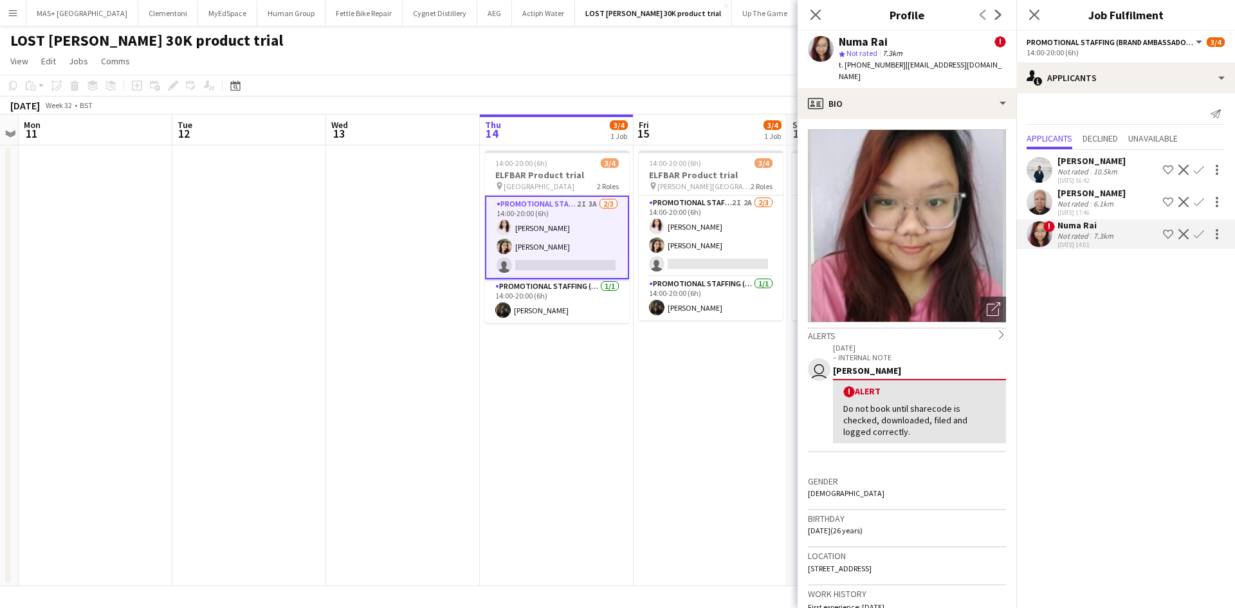
click at [1108, 234] on div "7.3km" at bounding box center [1103, 236] width 25 height 10
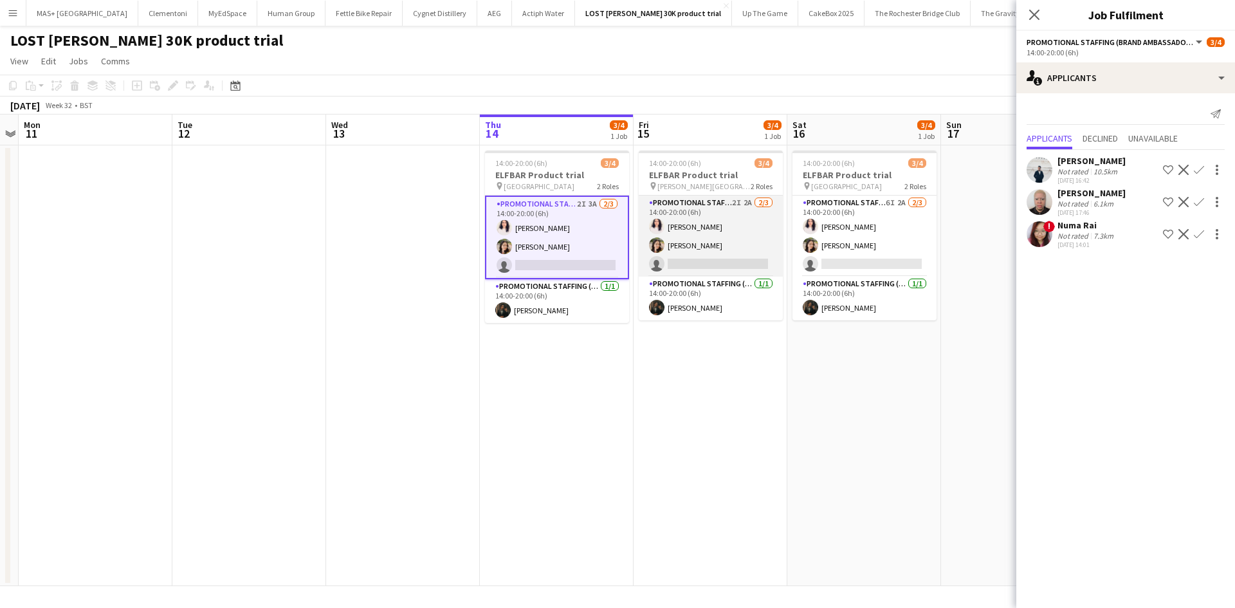
click at [688, 208] on app-card-role "Promotional Staffing (Brand Ambassadors) 2I 2A 2/3 14:00-20:00 (6h) Zahra Farho…" at bounding box center [711, 236] width 144 height 81
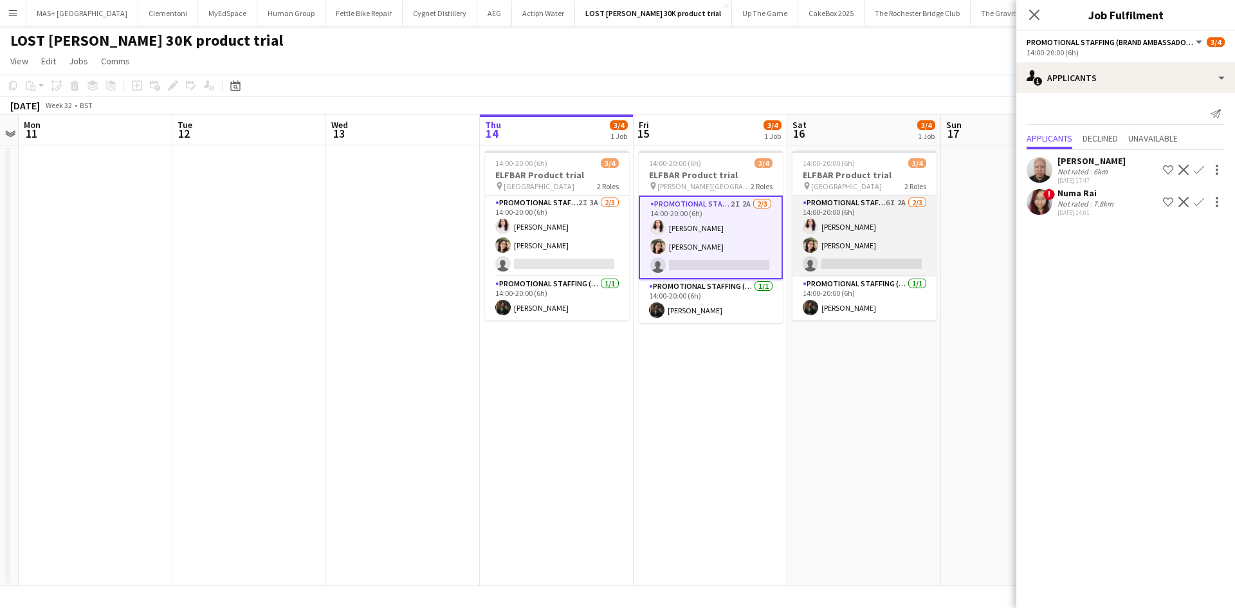
click at [833, 207] on app-card-role "Promotional Staffing (Brand Ambassadors) 6I 2A 2/3 14:00-20:00 (6h) Zahra Farho…" at bounding box center [865, 236] width 144 height 81
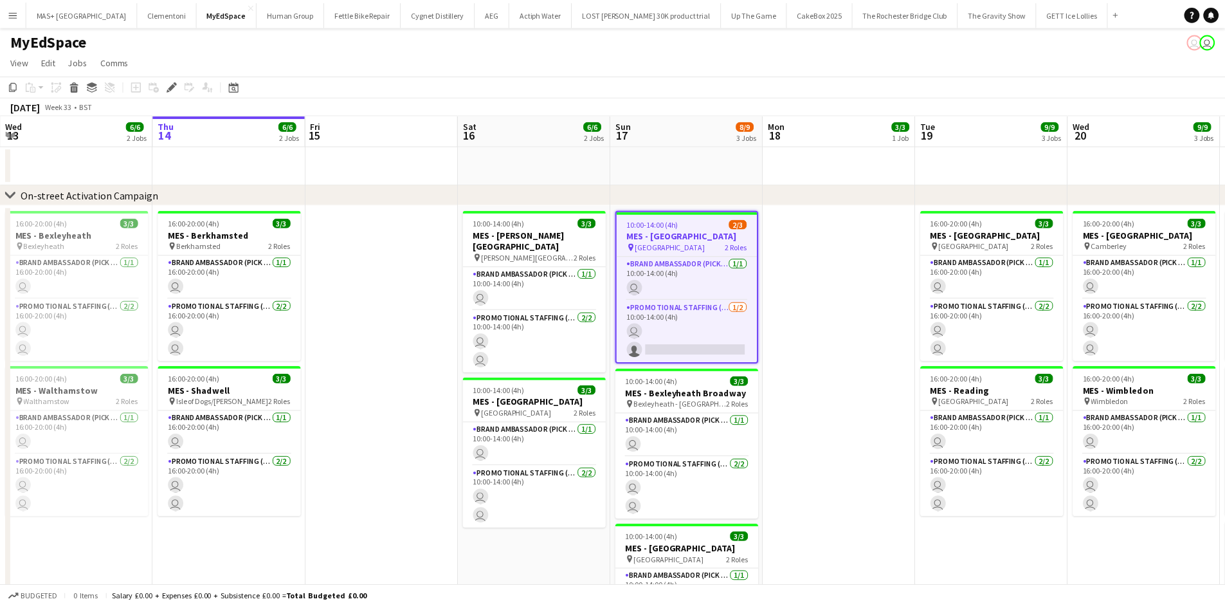
scroll to position [0, 443]
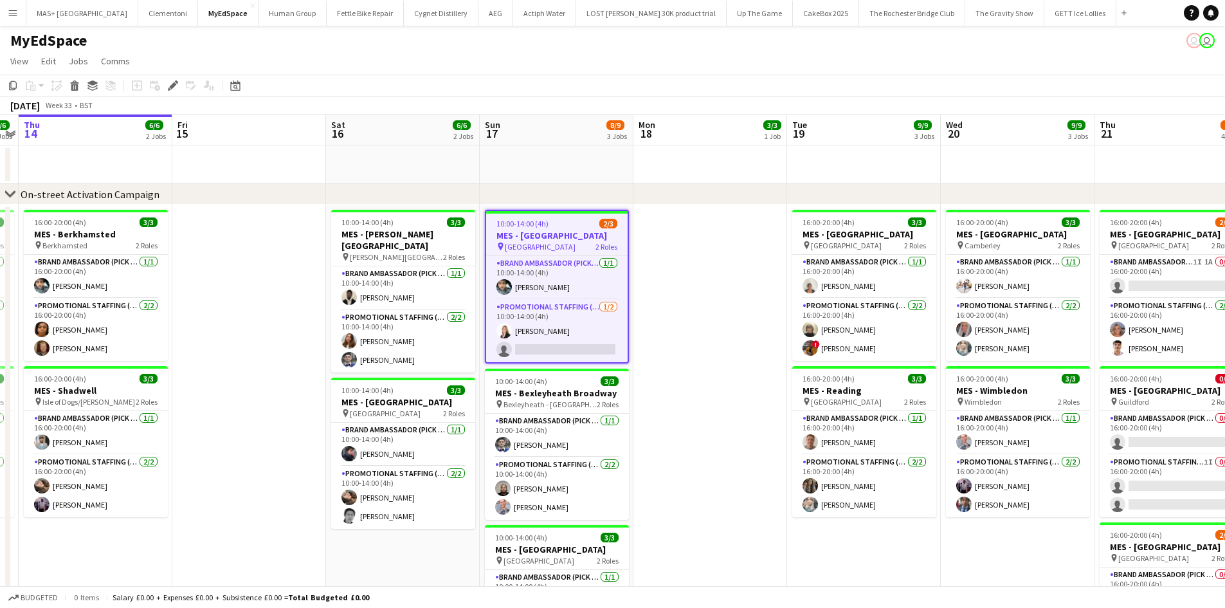
click at [543, 235] on h3 "MES - [GEOGRAPHIC_DATA]" at bounding box center [557, 236] width 142 height 12
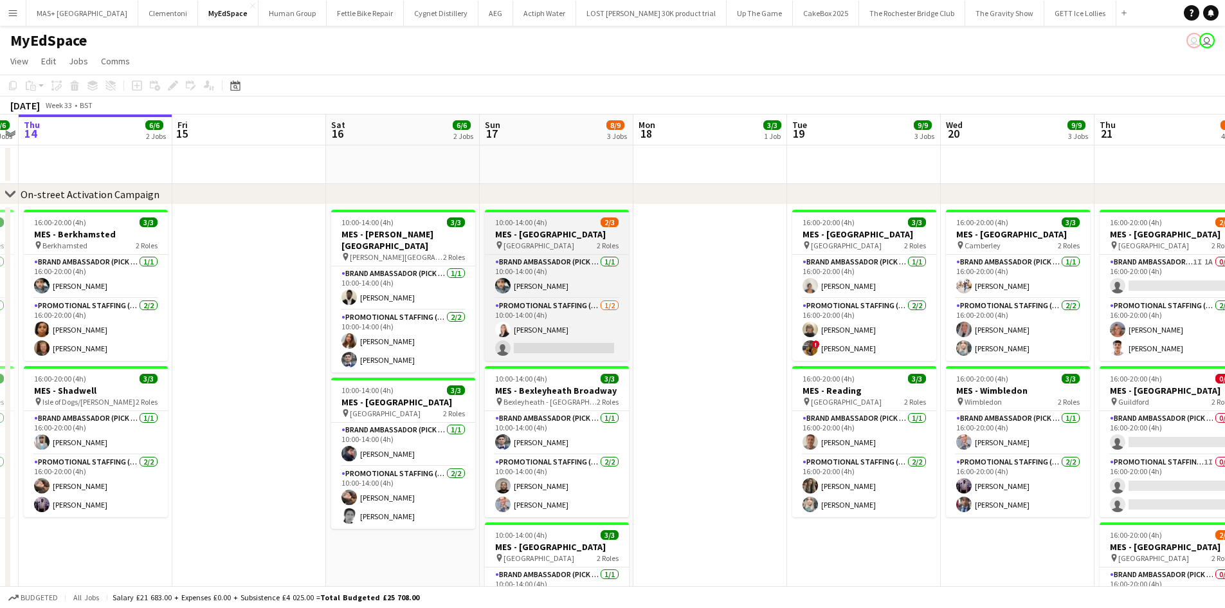
click at [544, 236] on h3 "MES - [GEOGRAPHIC_DATA]" at bounding box center [557, 234] width 144 height 12
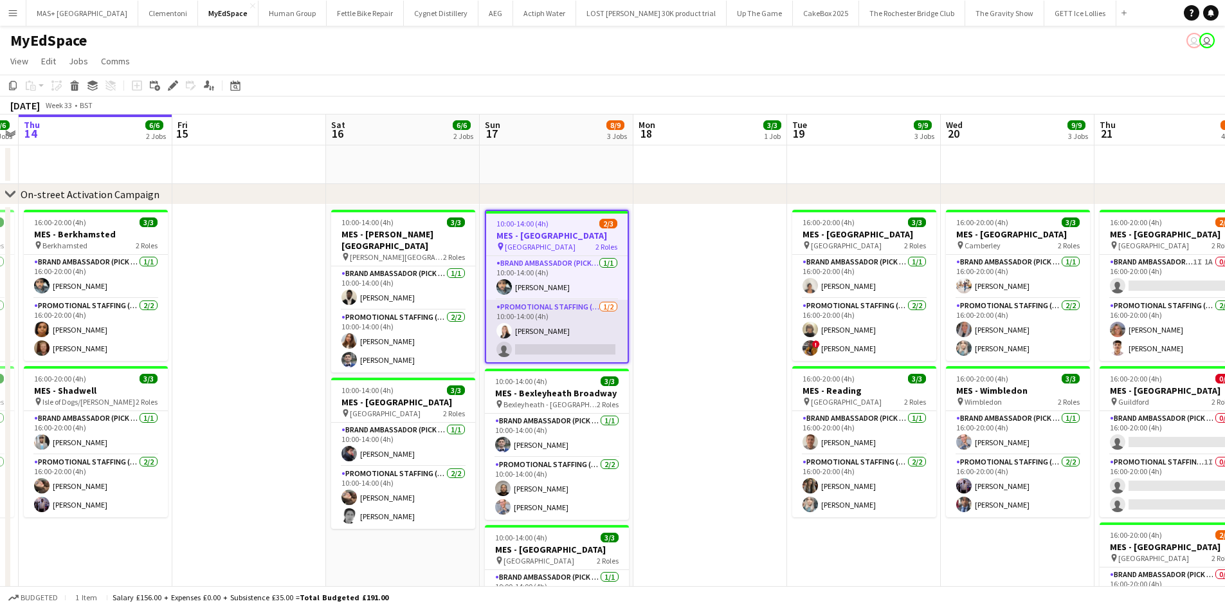
click at [553, 326] on app-card-role "Promotional Staffing (Brand Ambassadors) 1/2 10:00-14:00 (4h) dalma szigeti sin…" at bounding box center [557, 331] width 142 height 62
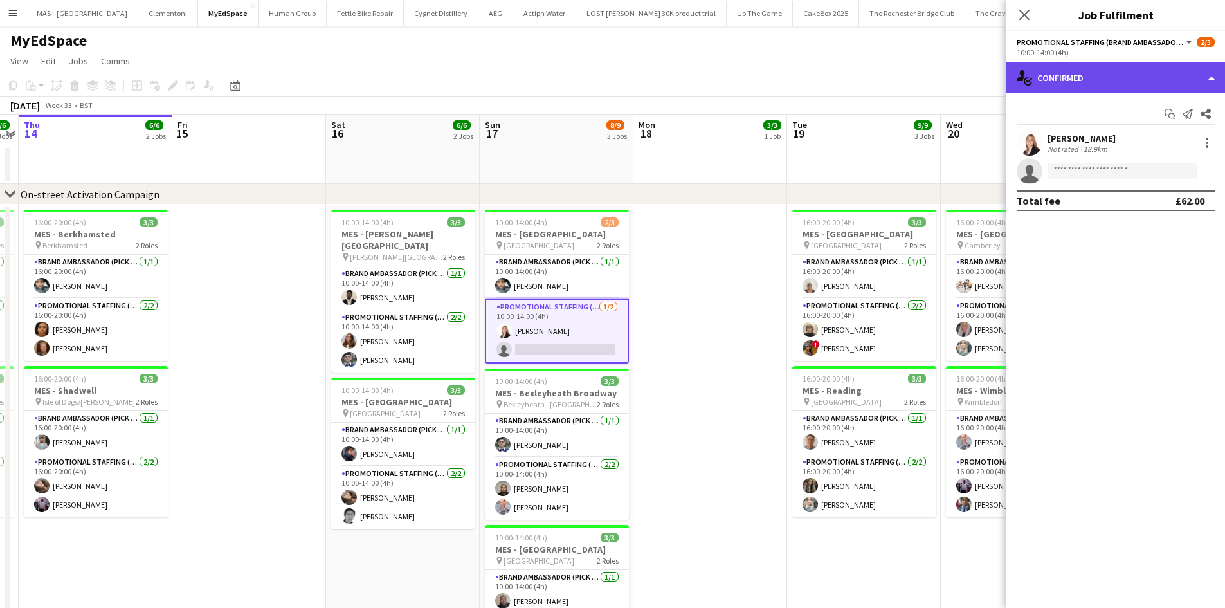
click at [1066, 76] on div "single-neutral-actions-check-2 Confirmed" at bounding box center [1116, 77] width 219 height 31
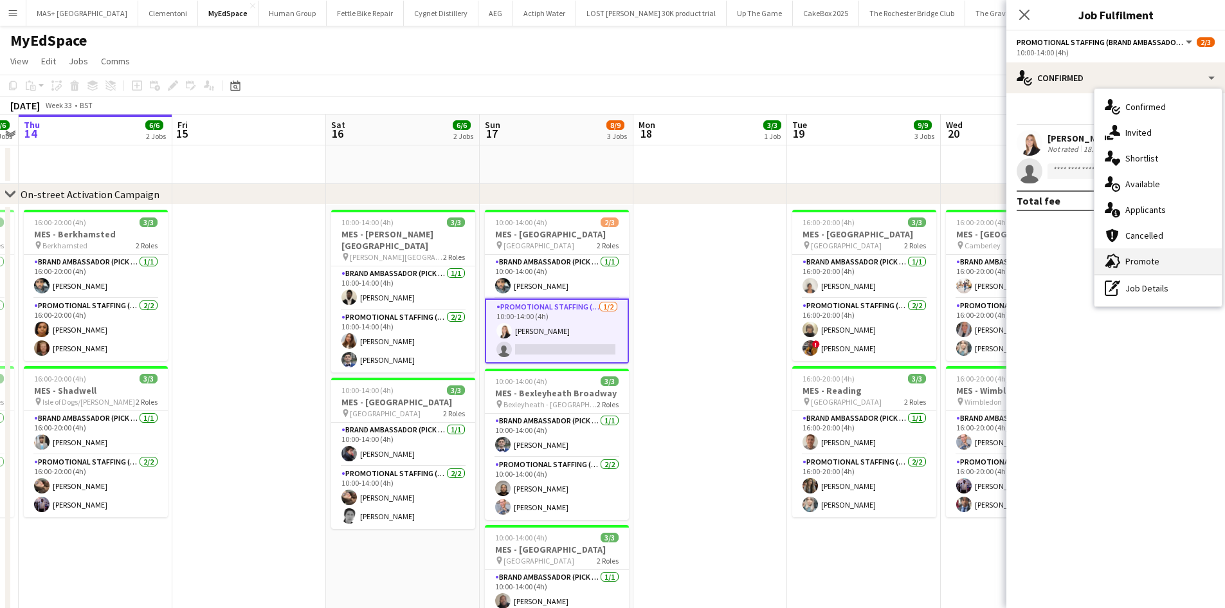
click at [1142, 254] on div "advertising-megaphone Promote" at bounding box center [1158, 261] width 127 height 26
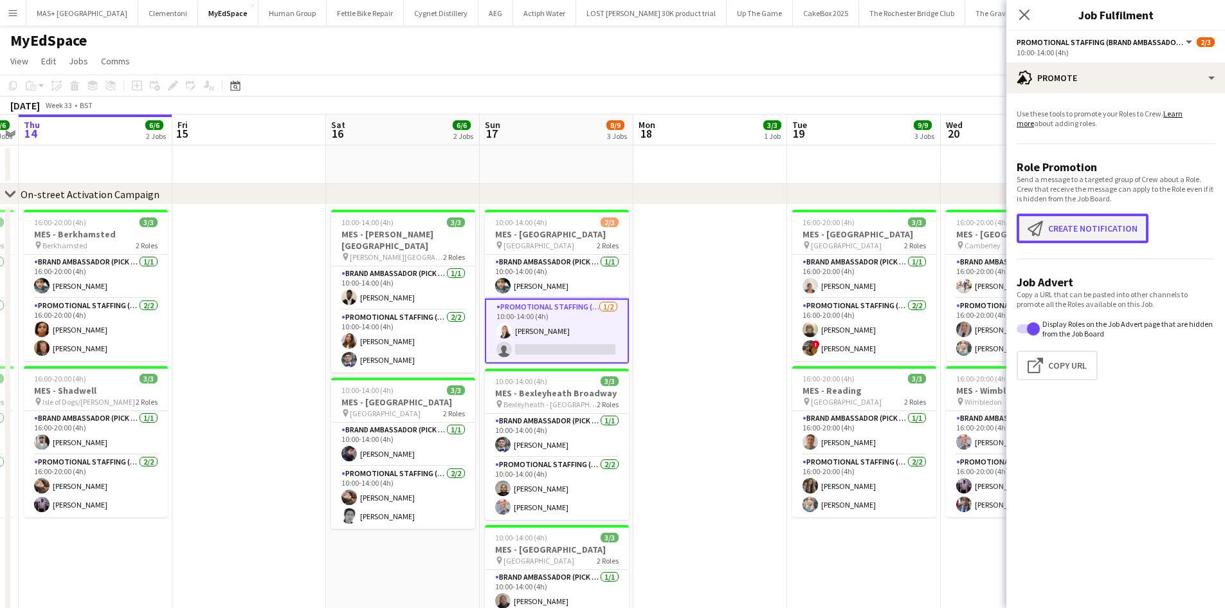
click at [1054, 239] on button "Create notification Create notification" at bounding box center [1083, 229] width 132 height 30
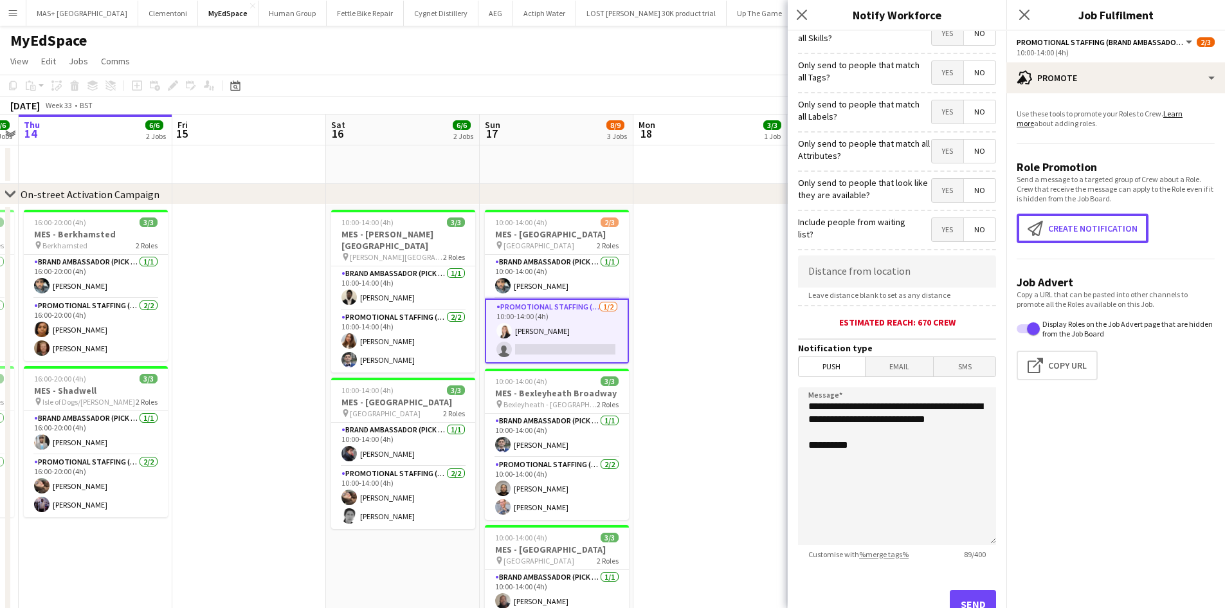
scroll to position [100, 0]
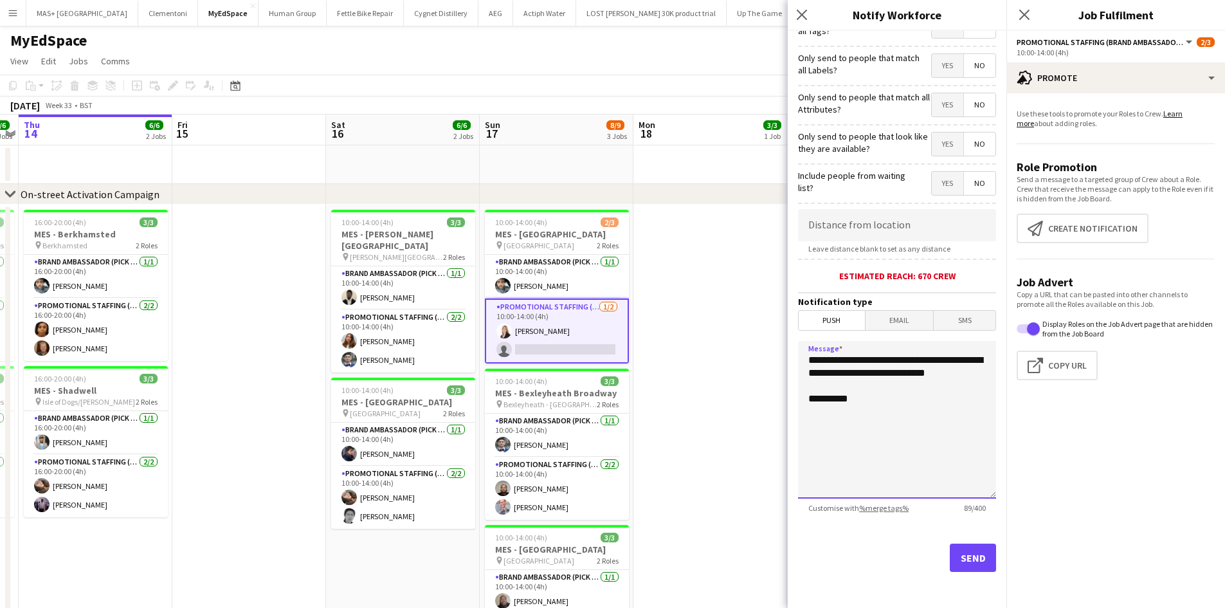
drag, startPoint x: 875, startPoint y: 392, endPoint x: 789, endPoint y: 356, distance: 93.2
click at [789, 356] on form "**********" at bounding box center [897, 269] width 219 height 677
drag, startPoint x: 938, startPoint y: 418, endPoint x: 798, endPoint y: 358, distance: 152.5
click at [798, 358] on form "**********" at bounding box center [897, 269] width 219 height 677
drag, startPoint x: 881, startPoint y: 406, endPoint x: 889, endPoint y: 399, distance: 10.6
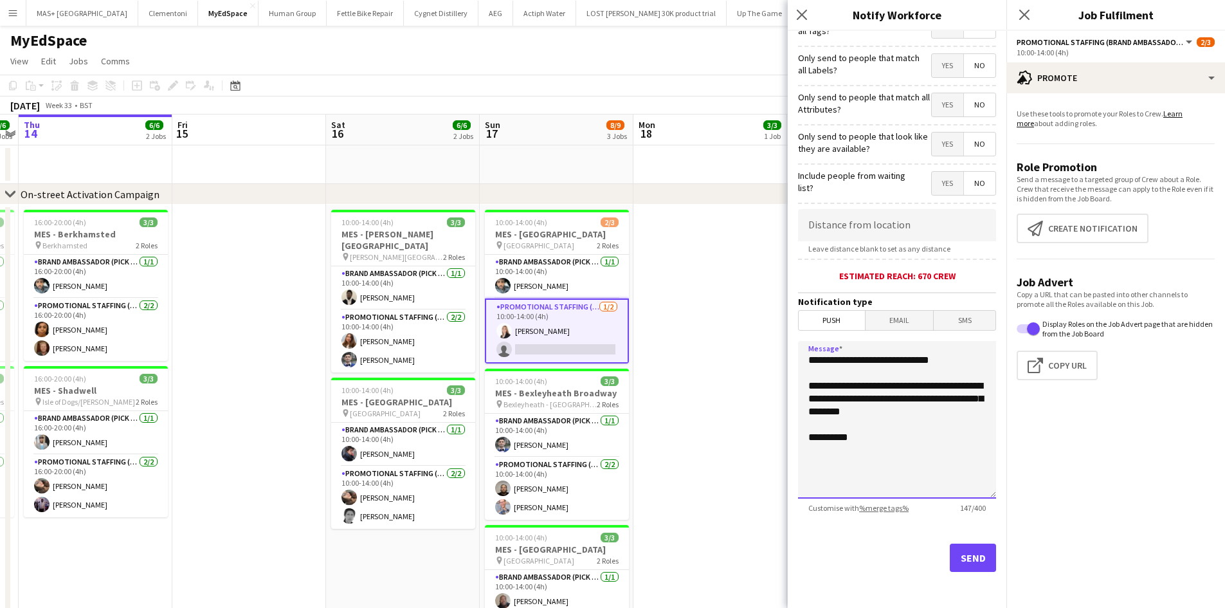
click at [881, 406] on textarea "**********" at bounding box center [897, 420] width 198 height 158
click at [903, 418] on textarea "**********" at bounding box center [897, 420] width 198 height 158
drag, startPoint x: 930, startPoint y: 414, endPoint x: 792, endPoint y: 348, distance: 152.5
click at [792, 348] on form "**********" at bounding box center [897, 269] width 219 height 677
paste textarea "**********"
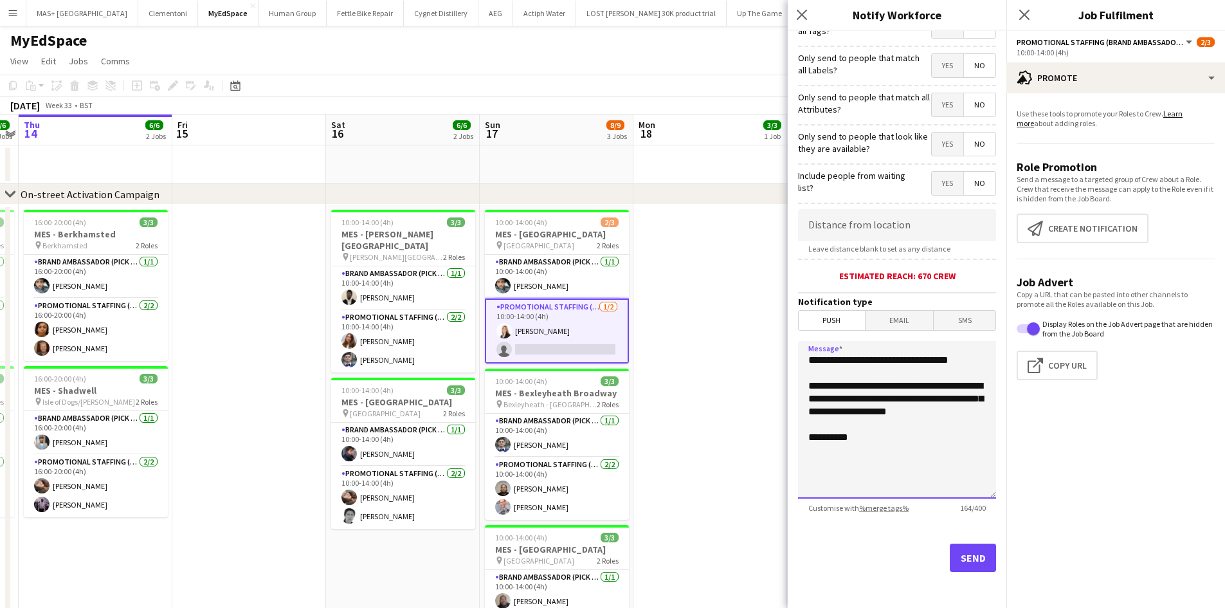
click at [883, 430] on textarea "**********" at bounding box center [897, 420] width 198 height 158
click at [952, 446] on textarea "**********" at bounding box center [897, 420] width 198 height 158
type textarea "**********"
click at [971, 553] on button "Send" at bounding box center [973, 558] width 46 height 28
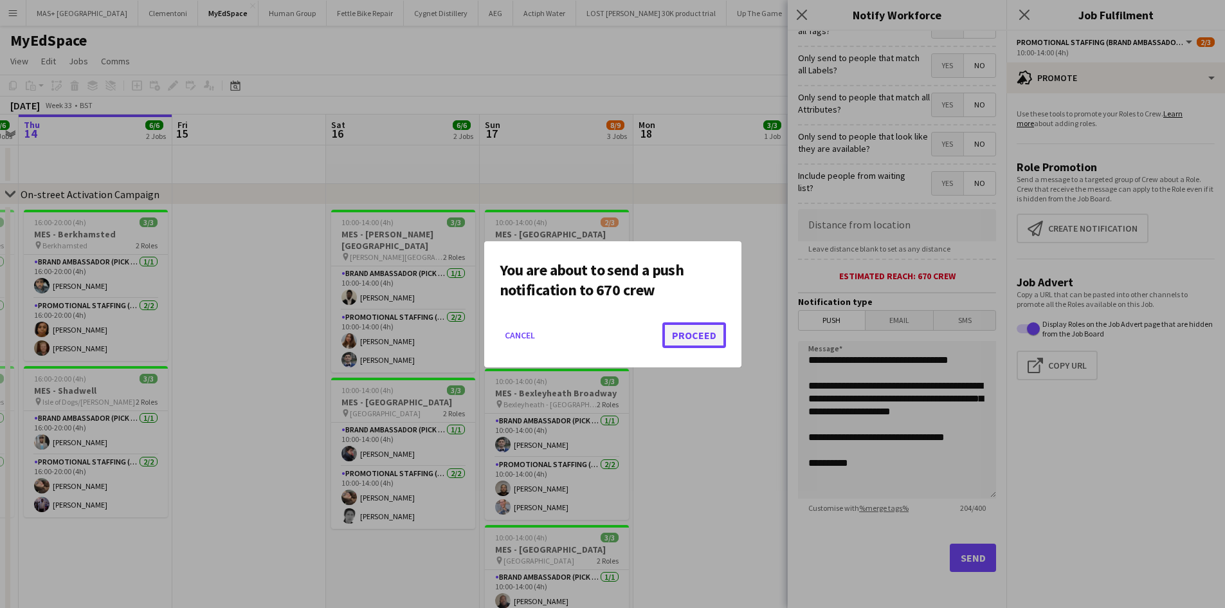
click at [680, 337] on button "Proceed" at bounding box center [695, 335] width 64 height 26
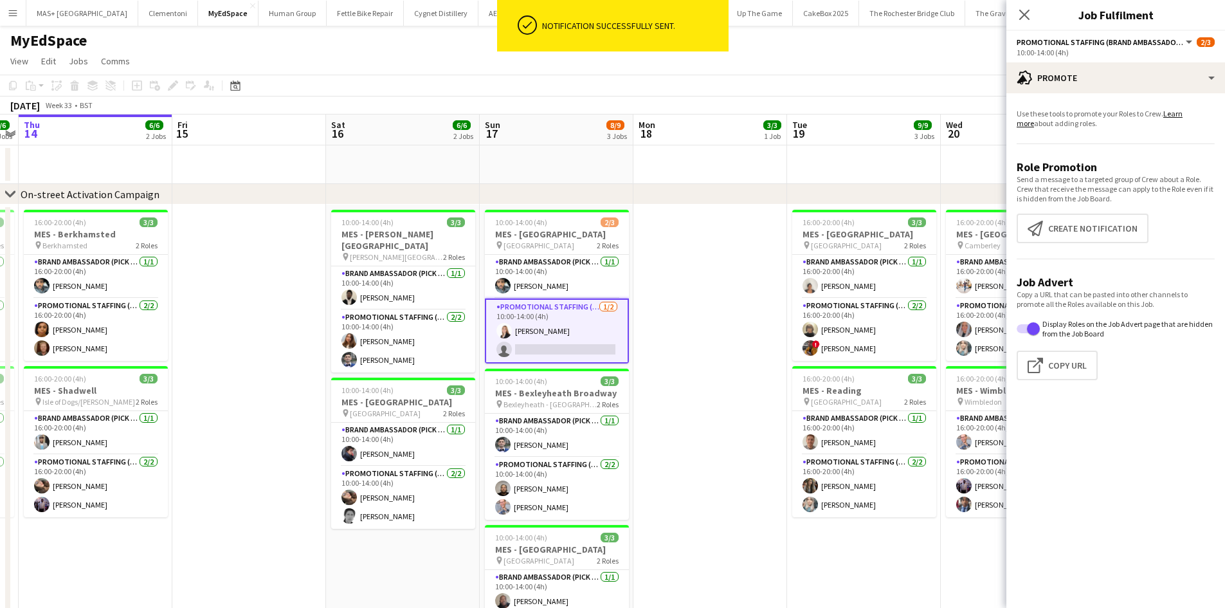
click at [758, 277] on app-date-cell at bounding box center [711, 555] width 154 height 701
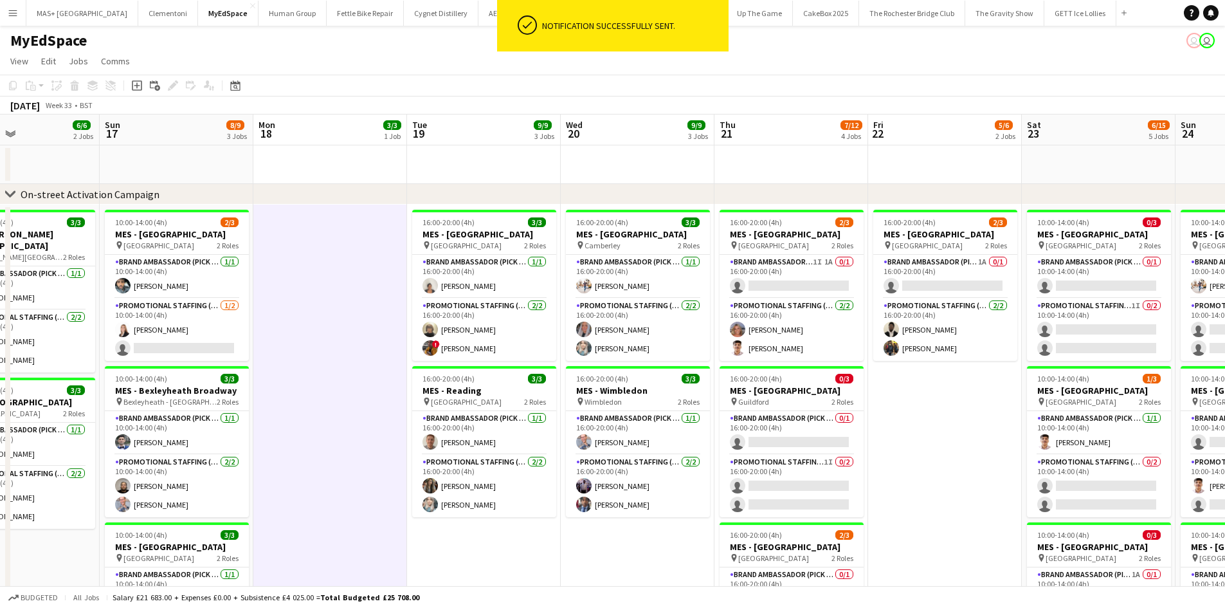
drag, startPoint x: 907, startPoint y: 472, endPoint x: 661, endPoint y: 434, distance: 249.4
click at [661, 434] on app-calendar-viewport "Thu 14 6/6 2 Jobs Fri 15 Sat 16 6/6 2 Jobs Sun 17 8/9 3 Jobs Mon 18 3/3 1 Job T…" at bounding box center [612, 612] width 1225 height 995
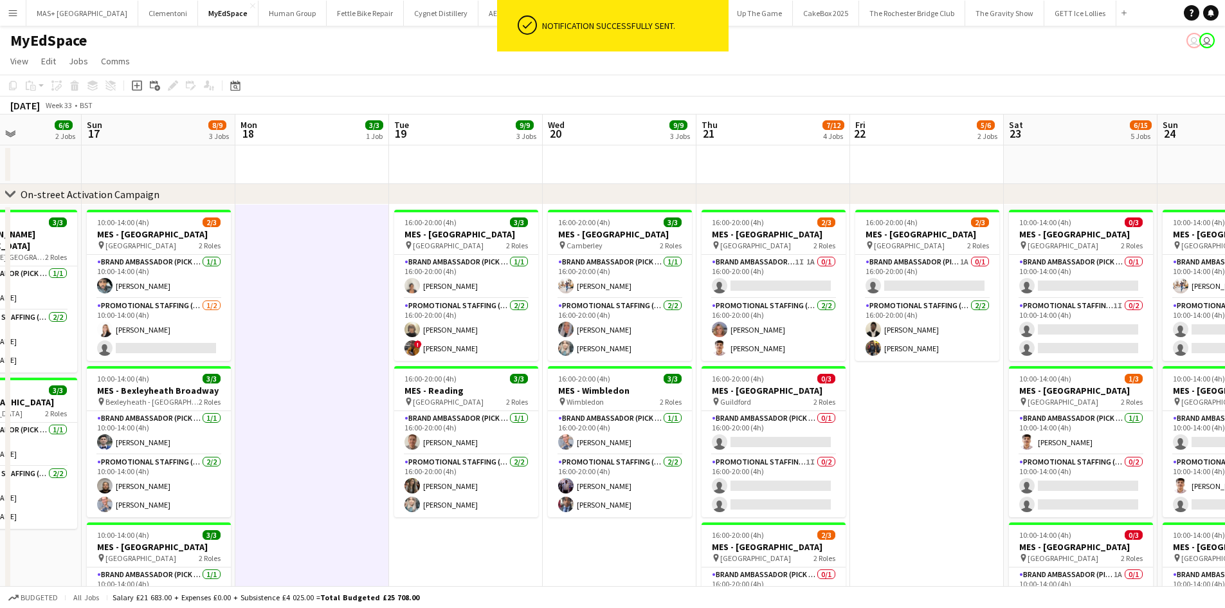
drag, startPoint x: 969, startPoint y: 431, endPoint x: 951, endPoint y: 434, distance: 17.6
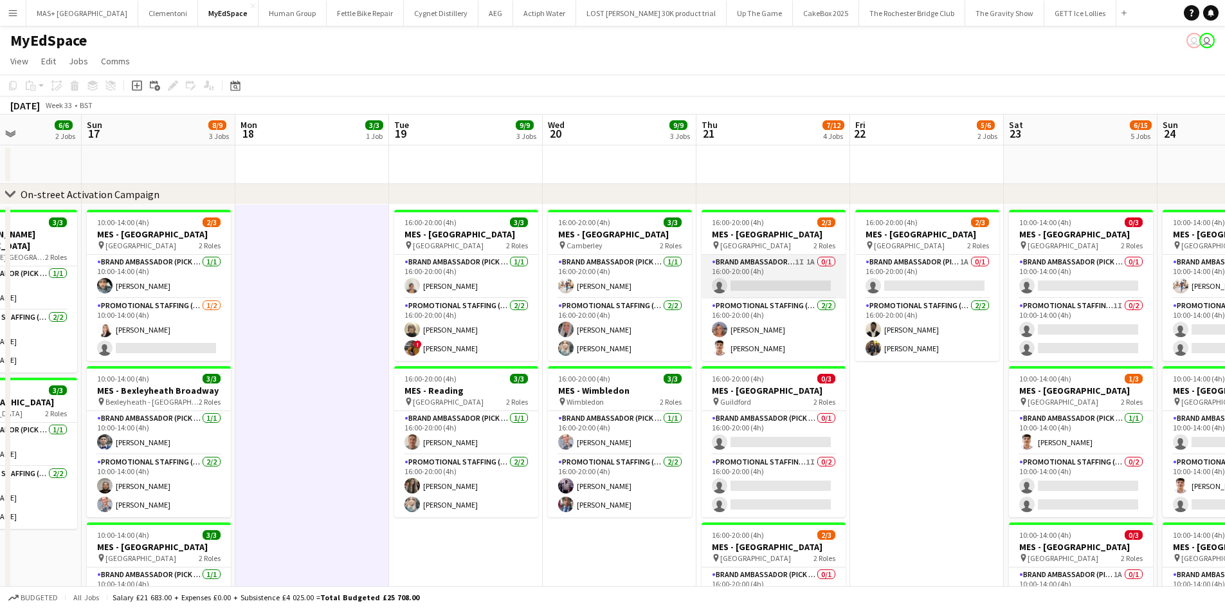
click at [758, 279] on app-card-role "Brand Ambassador (Pick up) 1I 1A 0/1 16:00-20:00 (4h) single-neutral-actions" at bounding box center [774, 277] width 144 height 44
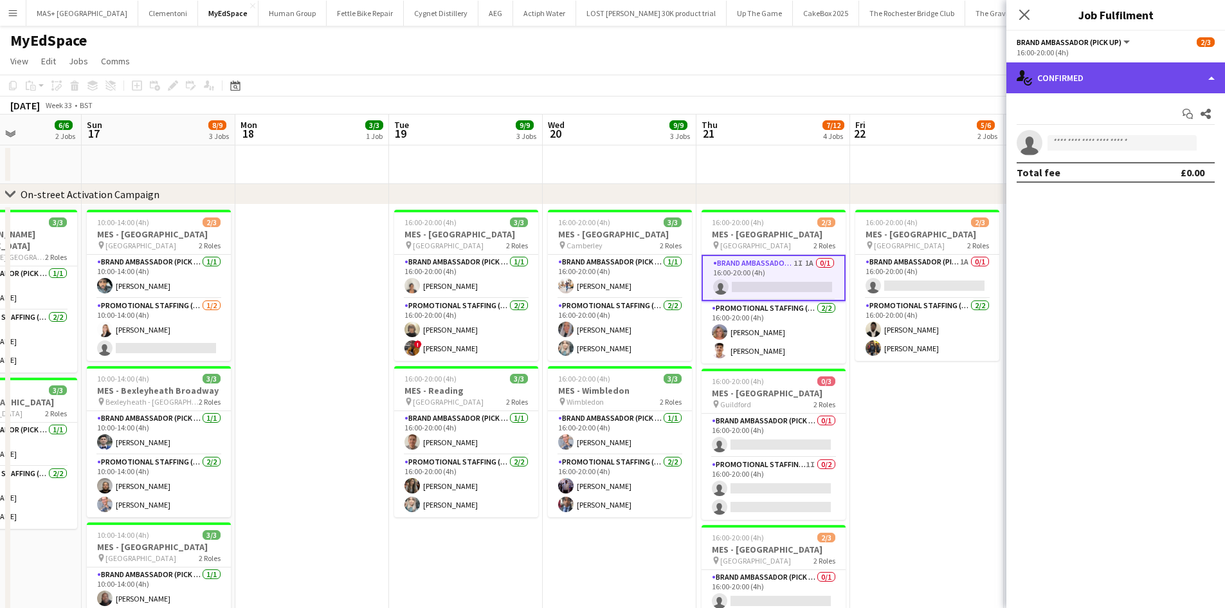
click at [1123, 81] on div "single-neutral-actions-check-2 Confirmed" at bounding box center [1116, 77] width 219 height 31
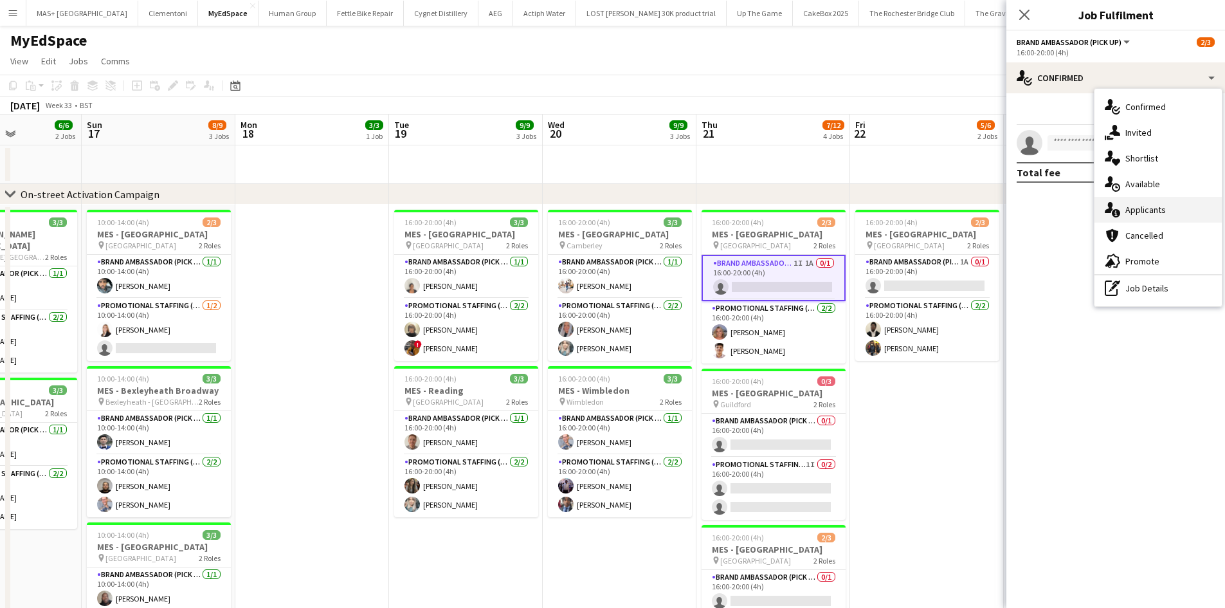
click at [1153, 210] on div "single-neutral-actions-information Applicants" at bounding box center [1158, 210] width 127 height 26
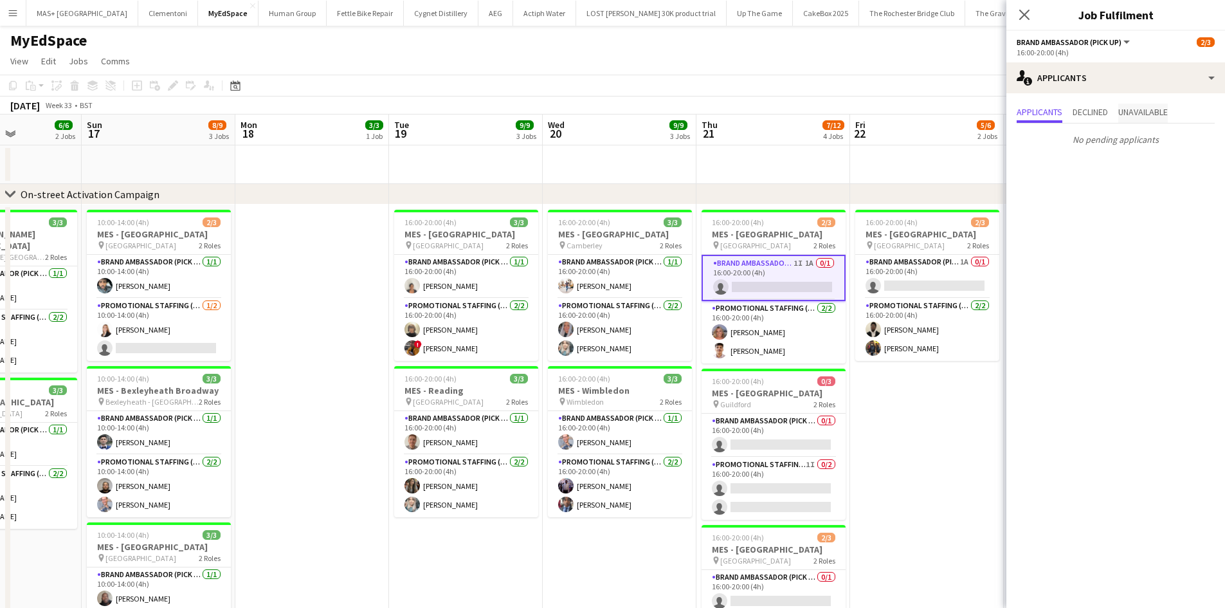
click at [1129, 110] on span "Unavailable" at bounding box center [1144, 111] width 50 height 9
click at [924, 428] on app-date-cell "16:00-20:00 (4h) 2/3 MES - Kingston upon Thames pin Kingston 2 Roles Brand Amba…" at bounding box center [927, 555] width 154 height 701
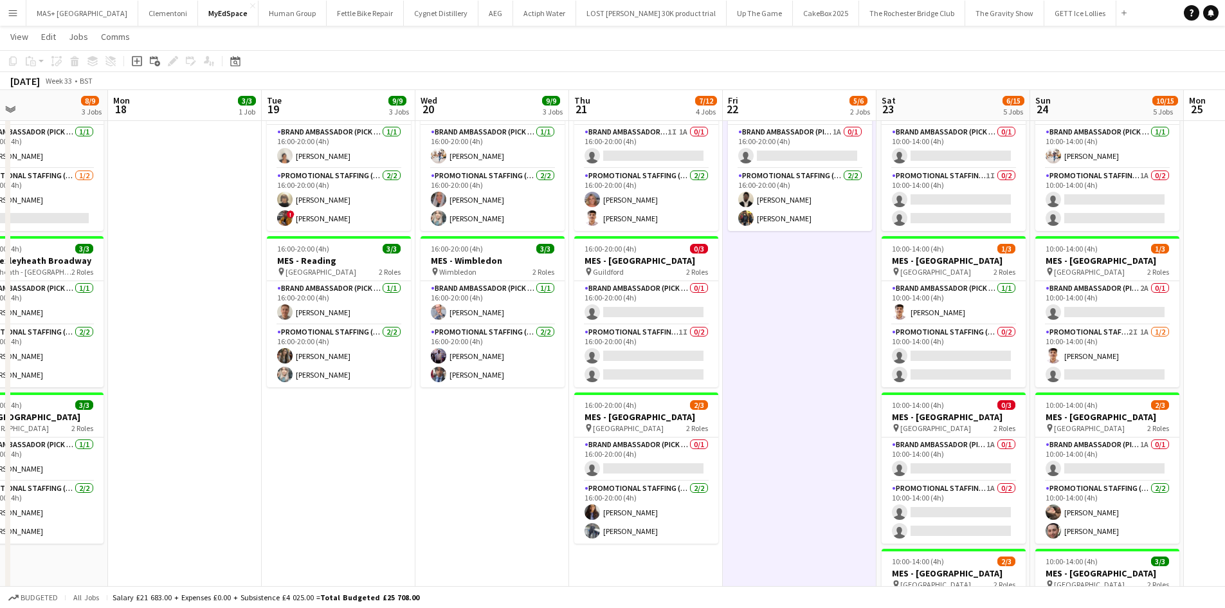
scroll to position [0, 614]
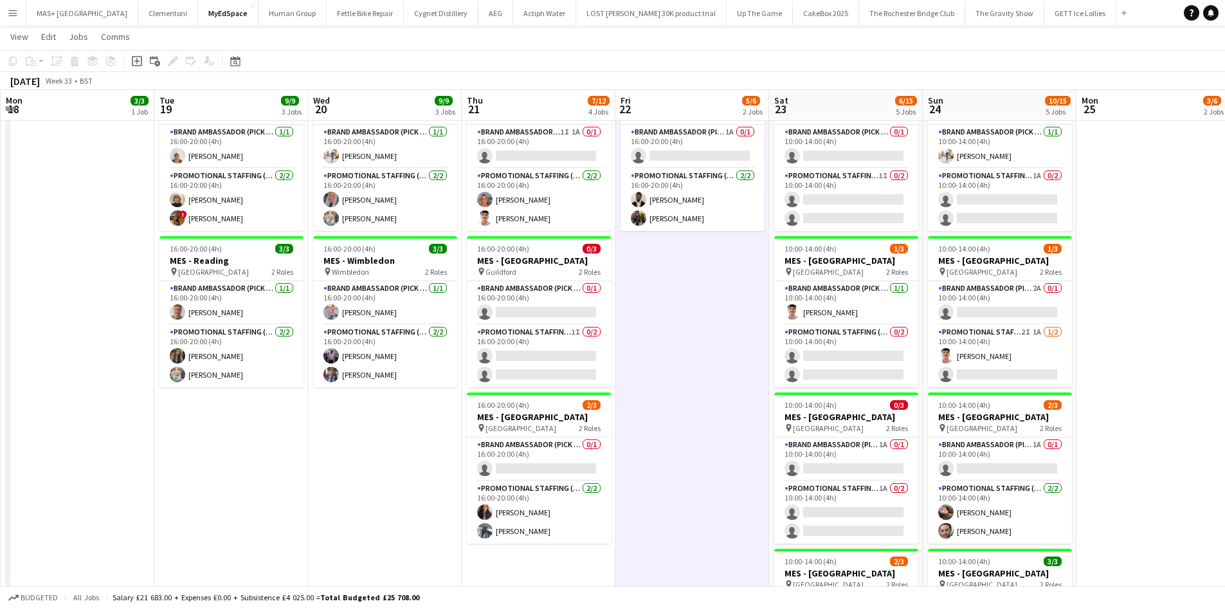
drag, startPoint x: 852, startPoint y: 412, endPoint x: 693, endPoint y: 412, distance: 159.5
click at [693, 412] on app-calendar-viewport "Thu 14 6/6 2 Jobs Fri 15 Sat 16 6/6 2 Jobs Sun 17 8/9 3 Jobs Mon 18 3/3 1 Job T…" at bounding box center [612, 529] width 1225 height 1215
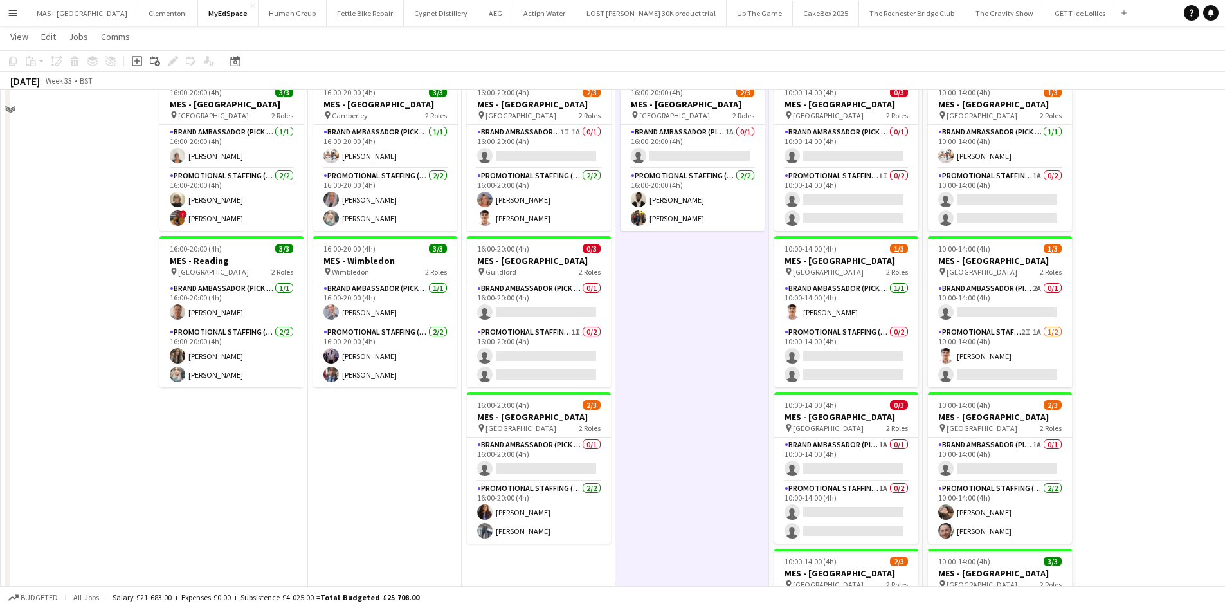
scroll to position [0, 0]
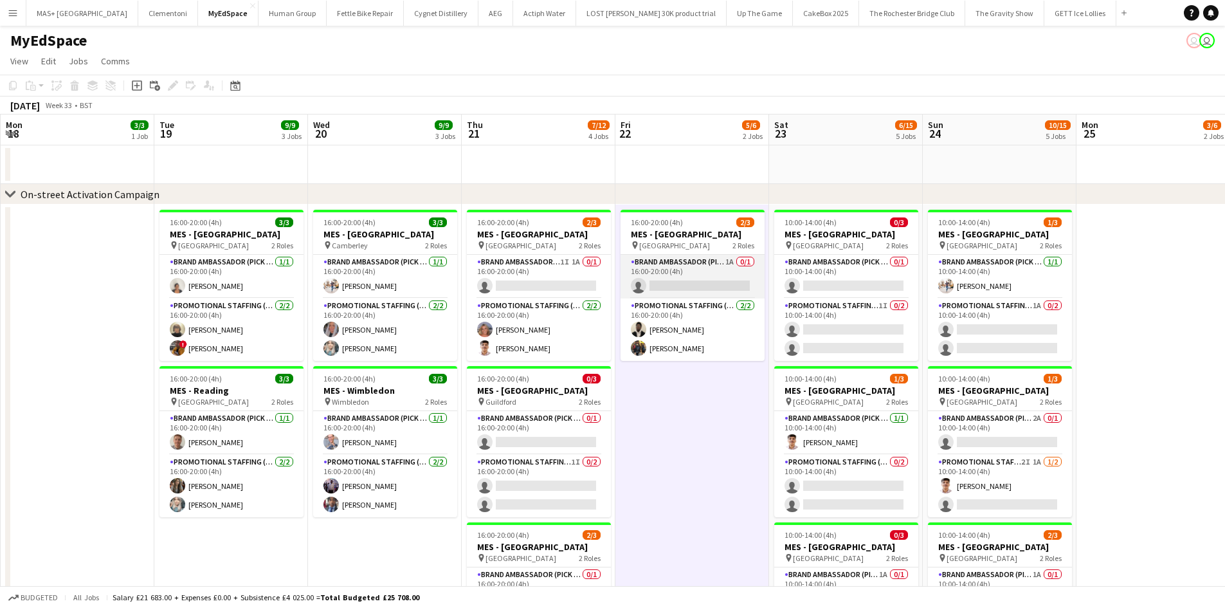
click at [710, 274] on app-card-role "Brand Ambassador (Pick up) 1A 0/1 16:00-20:00 (4h) single-neutral-actions" at bounding box center [693, 277] width 144 height 44
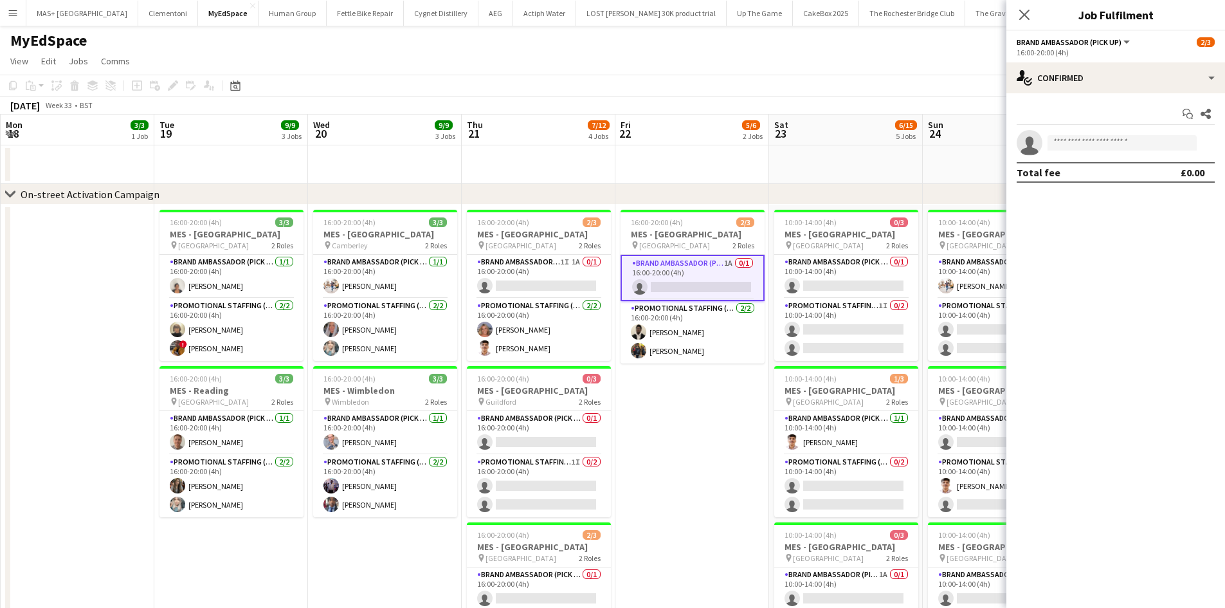
drag, startPoint x: 1094, startPoint y: 51, endPoint x: 1095, endPoint y: 62, distance: 11.0
click at [1095, 57] on div "16:00-20:00 (4h)" at bounding box center [1116, 53] width 198 height 10
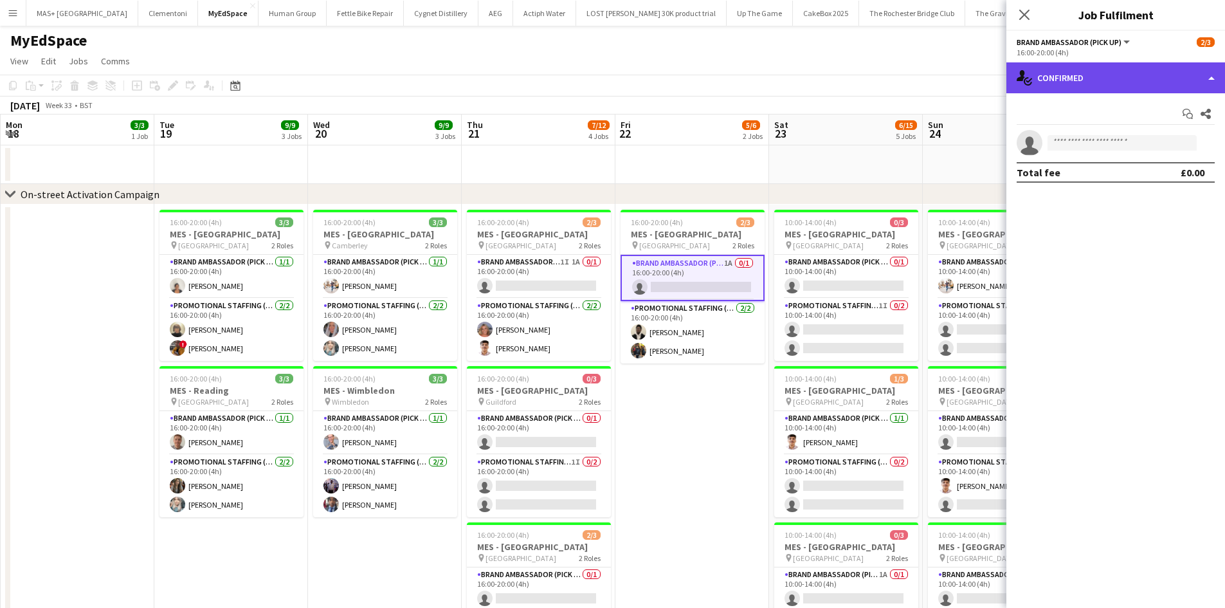
click at [1095, 79] on div "single-neutral-actions-check-2 Confirmed" at bounding box center [1116, 77] width 219 height 31
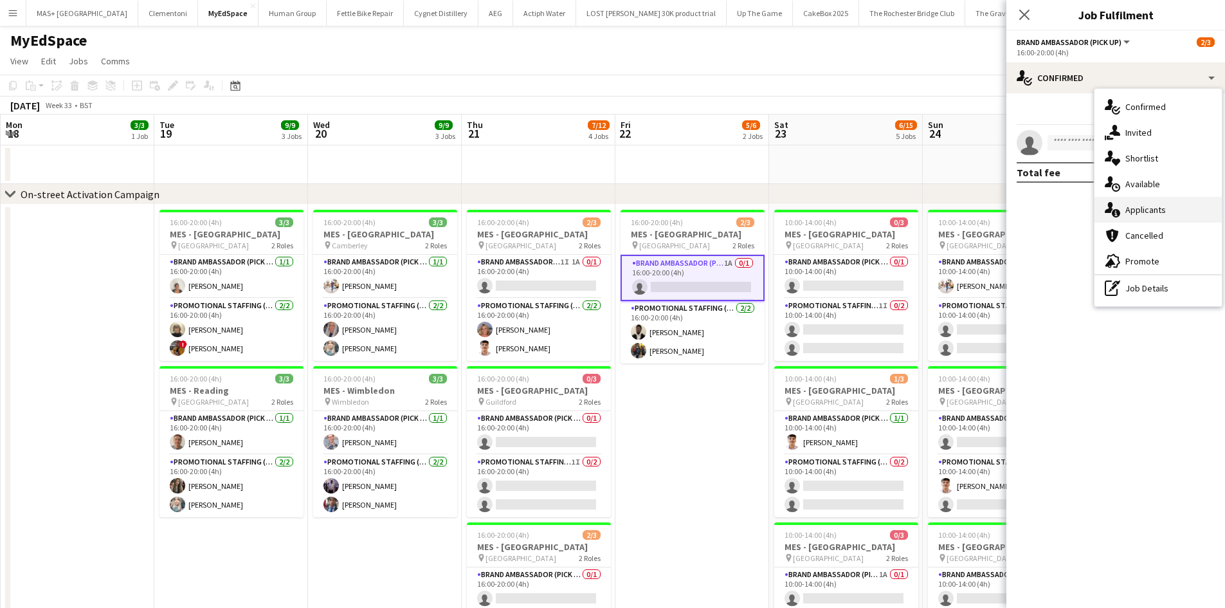
click at [1144, 221] on div "single-neutral-actions-information Applicants" at bounding box center [1158, 210] width 127 height 26
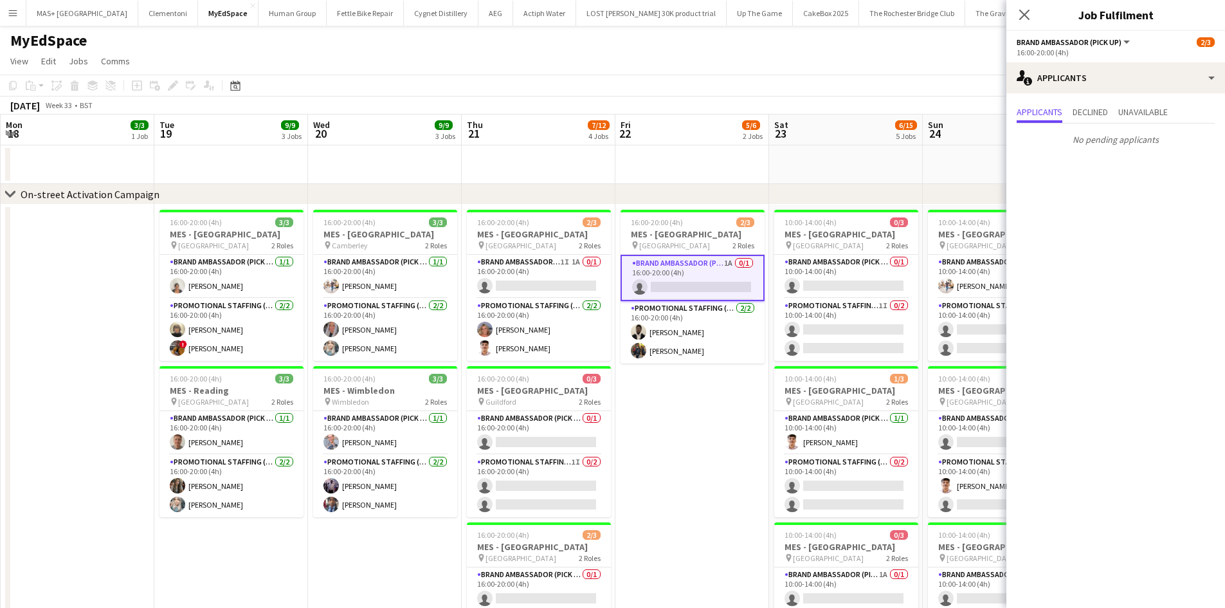
drag, startPoint x: 703, startPoint y: 493, endPoint x: 709, endPoint y: 478, distance: 16.5
click at [703, 493] on app-date-cell "16:00-20:00 (4h) 2/3 MES - Kingston upon Thames pin Kingston 2 Roles Brand Amba…" at bounding box center [693, 555] width 154 height 701
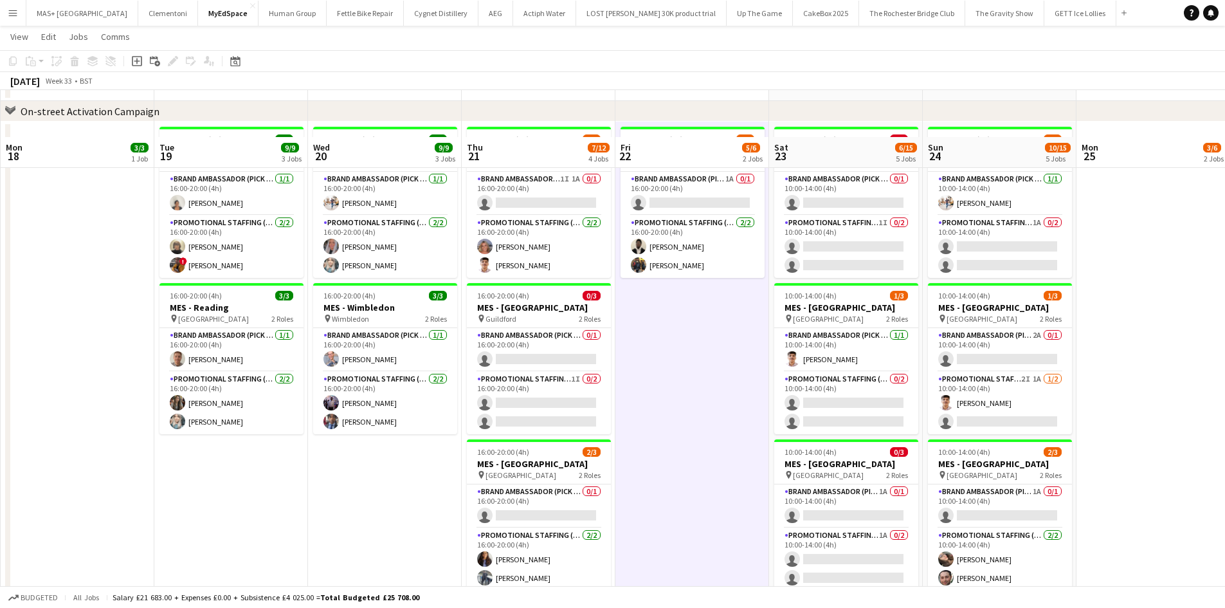
scroll to position [129, 0]
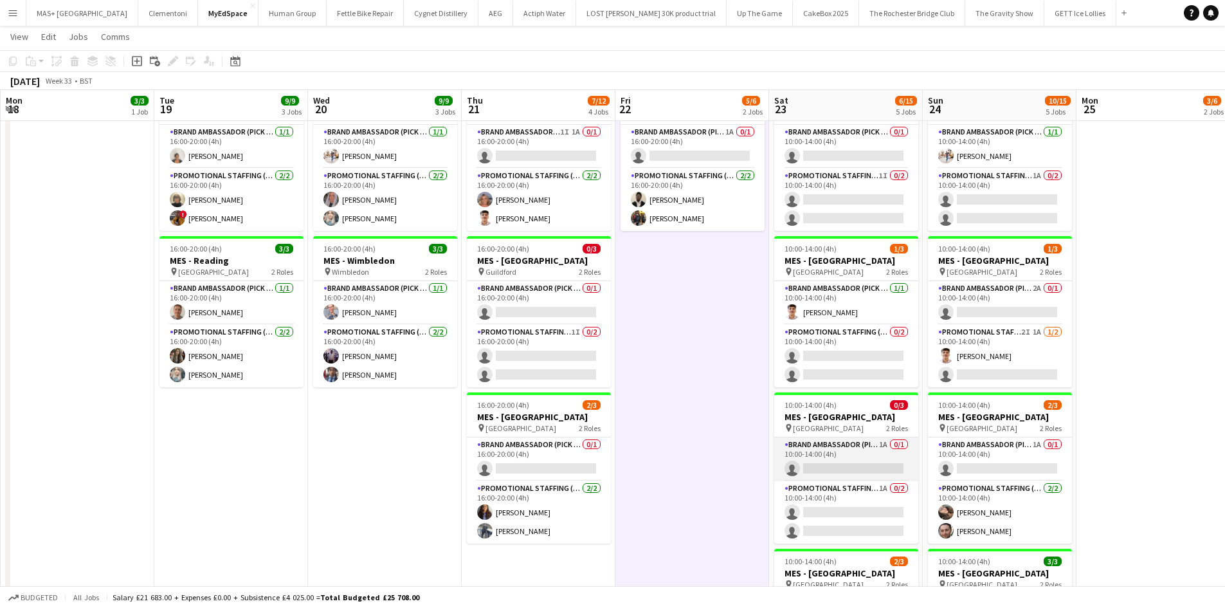
click at [840, 450] on app-card-role "Brand Ambassador (Pick up) 1A 0/1 10:00-14:00 (4h) single-neutral-actions" at bounding box center [846, 459] width 144 height 44
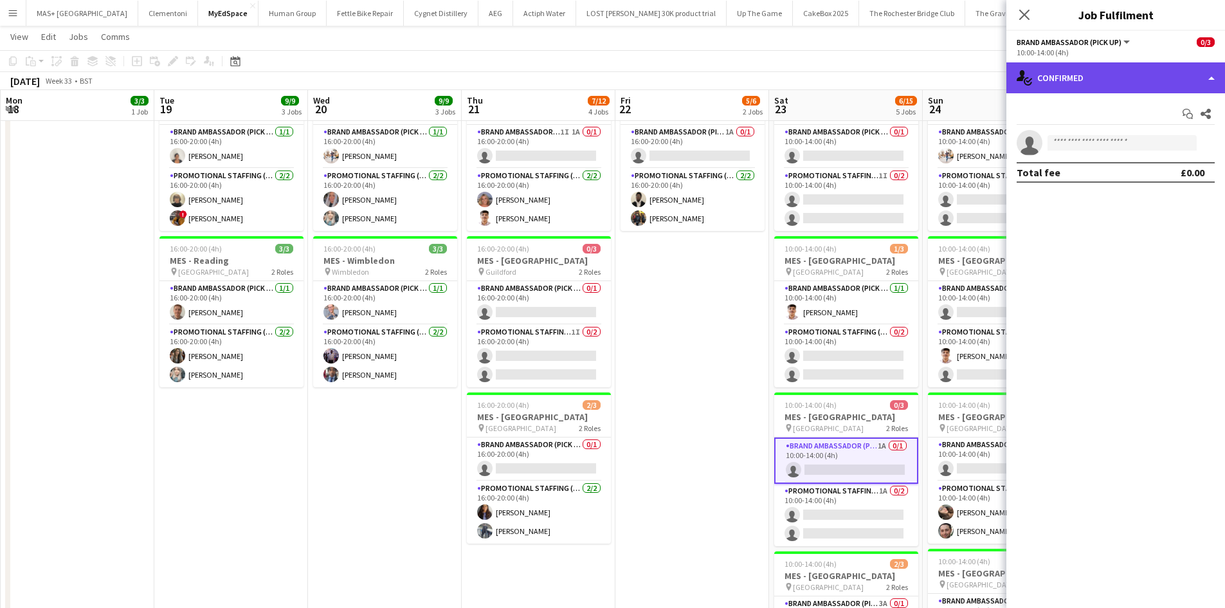
click at [1090, 79] on div "single-neutral-actions-check-2 Confirmed" at bounding box center [1116, 77] width 219 height 31
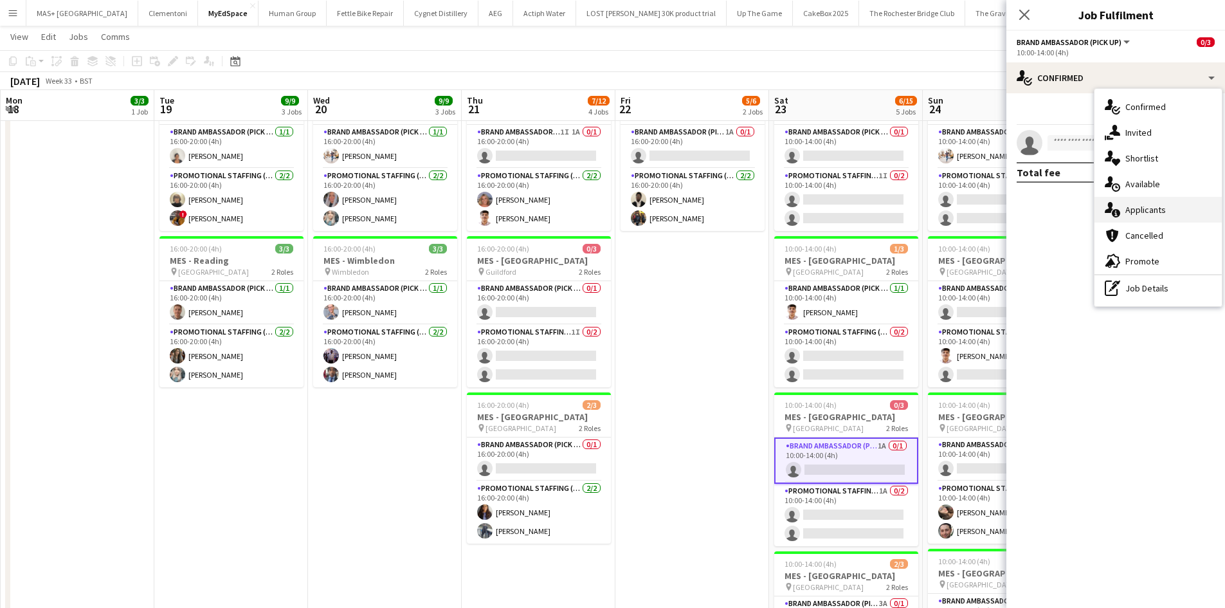
click at [1143, 207] on div "single-neutral-actions-information Applicants" at bounding box center [1158, 210] width 127 height 26
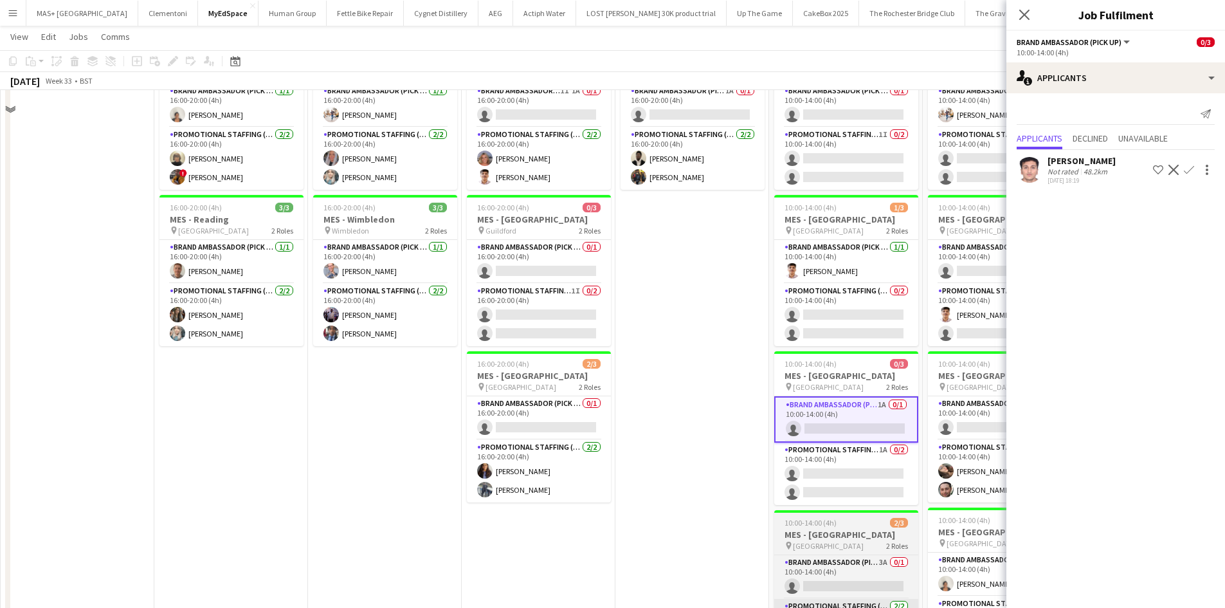
scroll to position [322, 0]
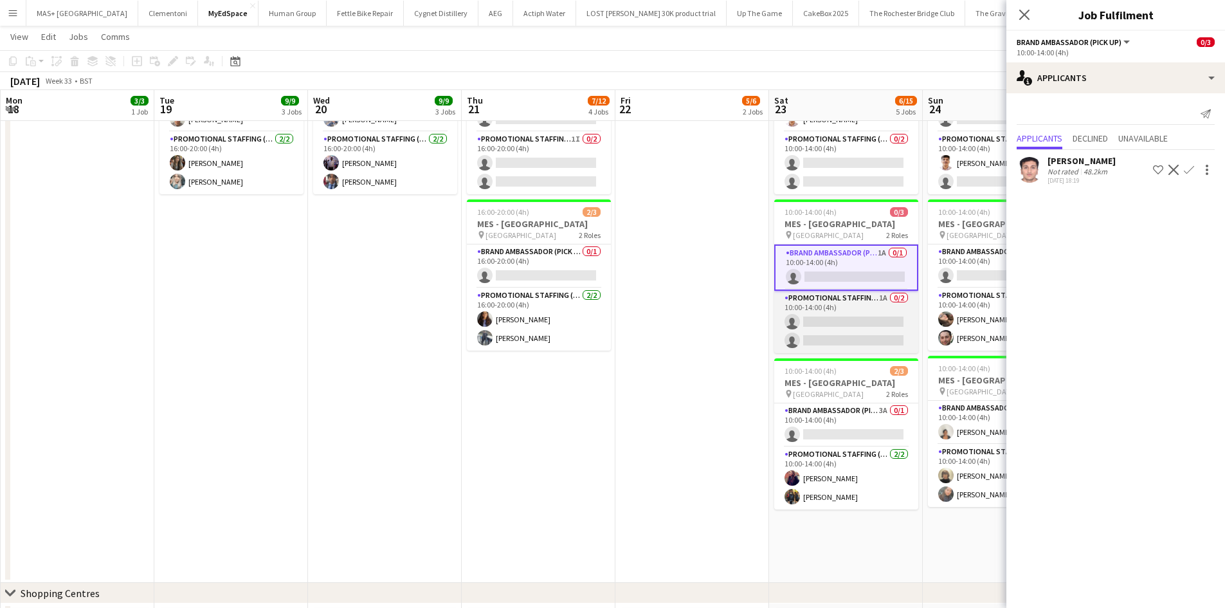
click at [839, 306] on app-card-role "Promotional Staffing (Brand Ambassadors) 1A 0/2 10:00-14:00 (4h) single-neutral…" at bounding box center [846, 322] width 144 height 62
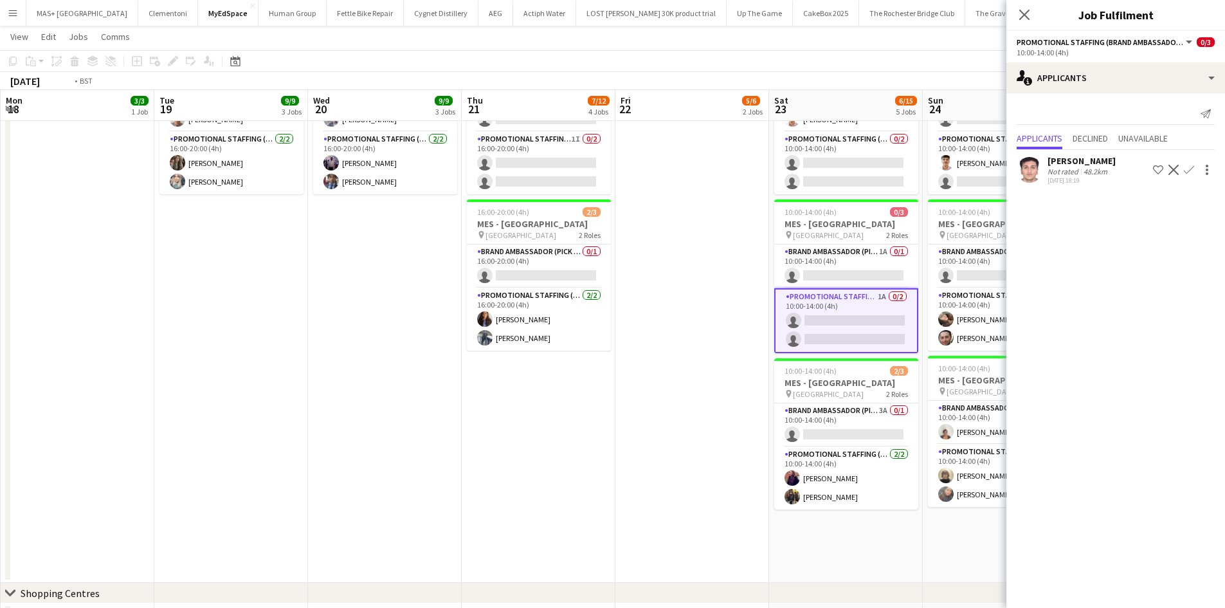
click at [695, 401] on app-date-cell "16:00-20:00 (4h) 2/3 MES - Kingston upon Thames pin Kingston 2 Roles Brand Amba…" at bounding box center [693, 232] width 154 height 701
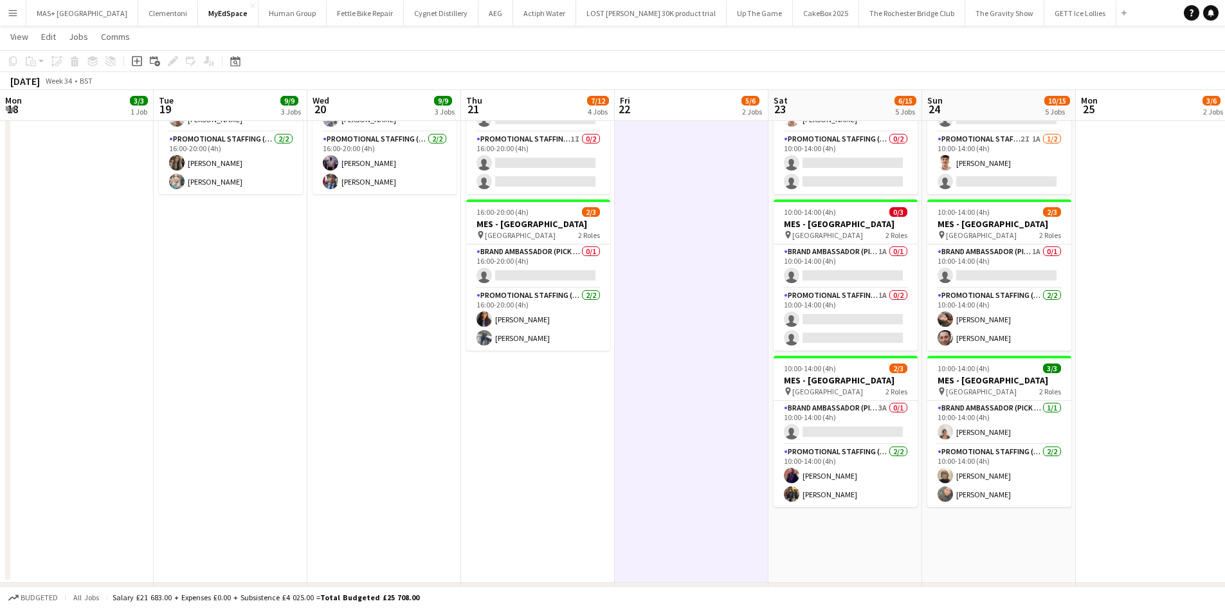
scroll to position [0, 488]
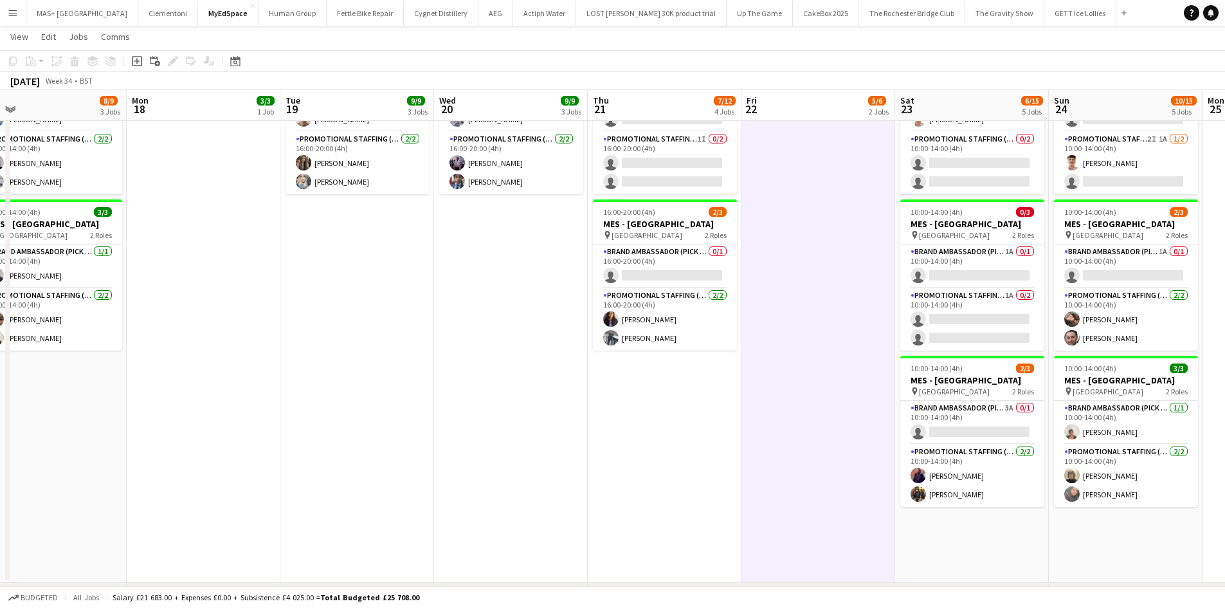
drag, startPoint x: 991, startPoint y: 524, endPoint x: 810, endPoint y: 524, distance: 180.8
click at [810, 524] on app-calendar-viewport "Thu 14 6/6 2 Jobs Fri 15 Sat 16 6/6 2 Jobs Sun 17 8/9 3 Jobs Mon 18 3/3 1 Job T…" at bounding box center [612, 336] width 1225 height 1215
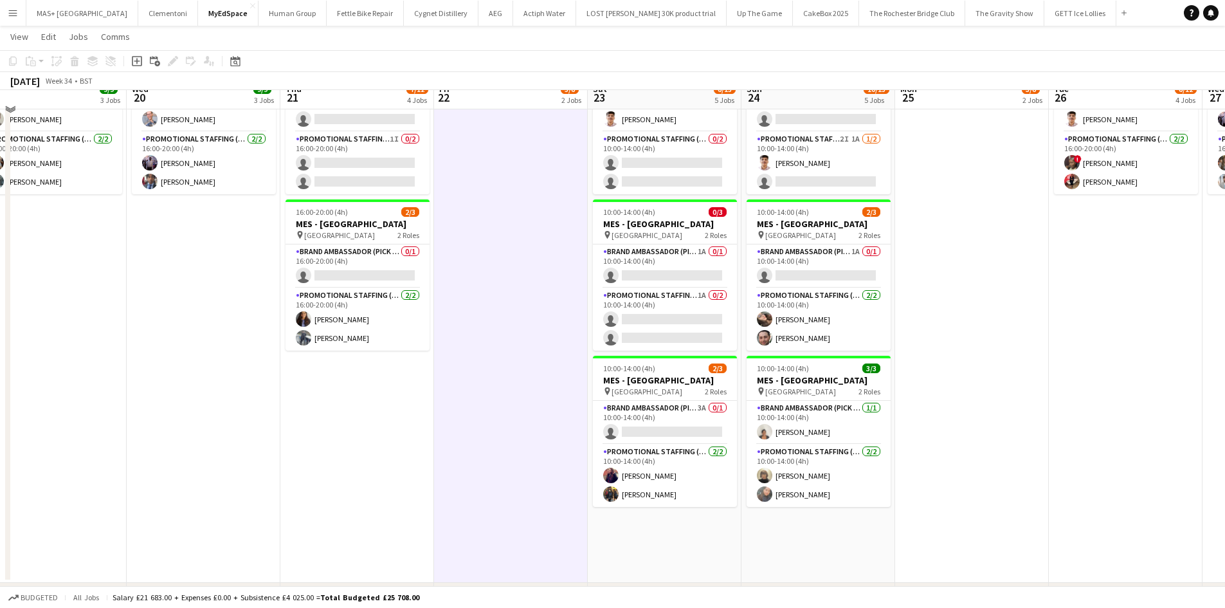
scroll to position [129, 0]
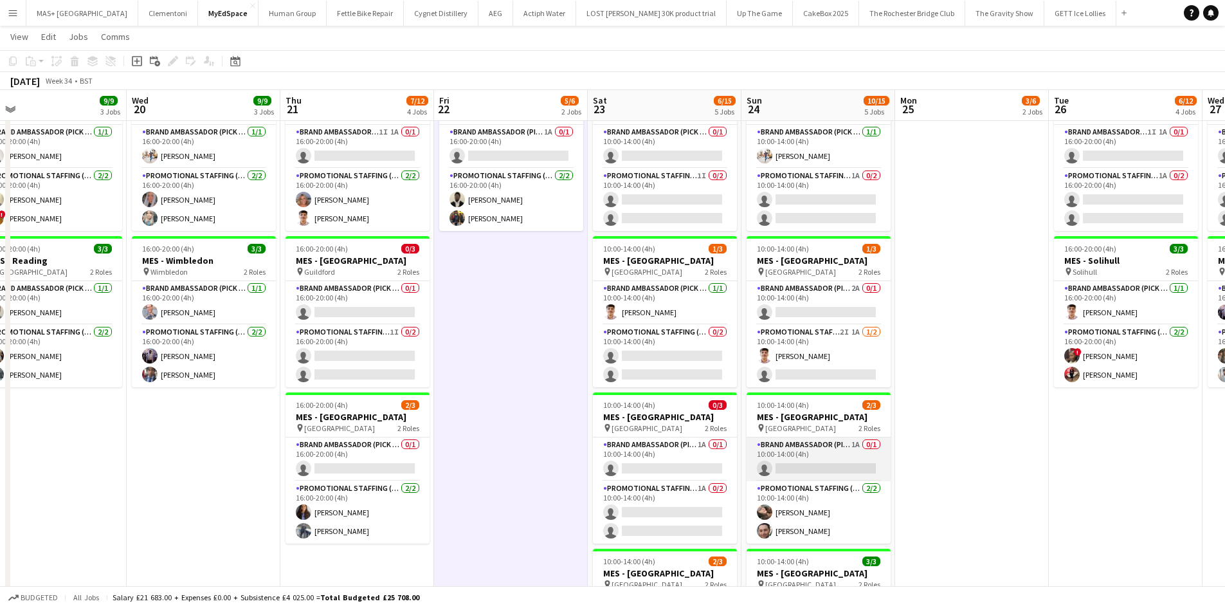
click at [848, 446] on app-card-role "Brand Ambassador (Pick up) 1A 0/1 10:00-14:00 (4h) single-neutral-actions" at bounding box center [819, 459] width 144 height 44
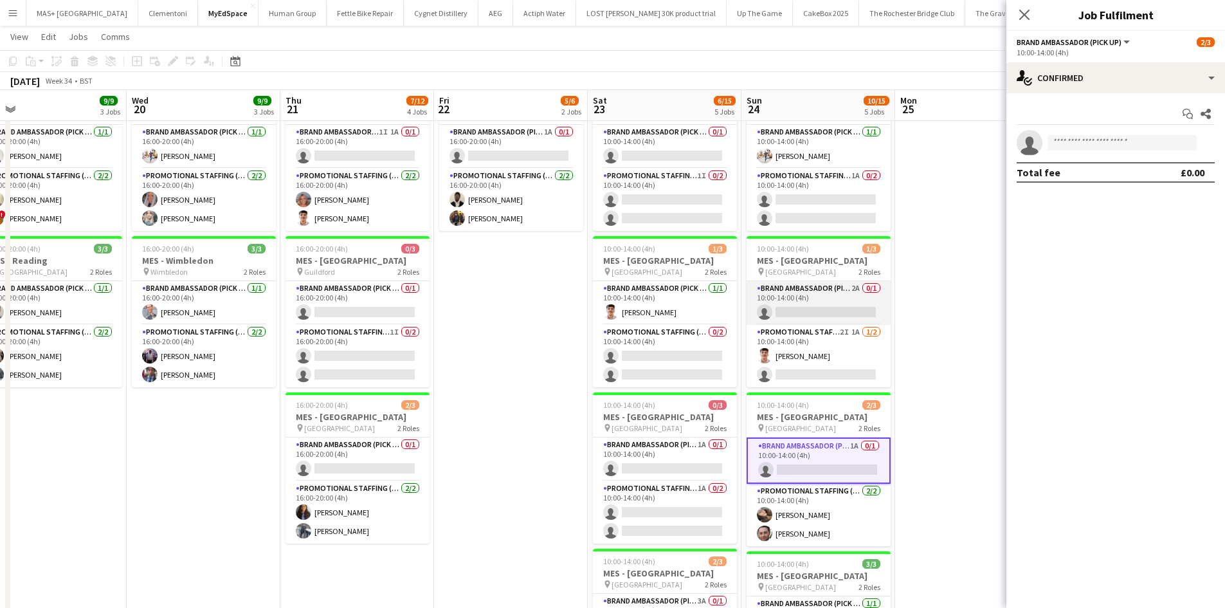
click at [830, 302] on app-card-role "Brand Ambassador (Pick up) 2A 0/1 10:00-14:00 (4h) single-neutral-actions" at bounding box center [819, 303] width 144 height 44
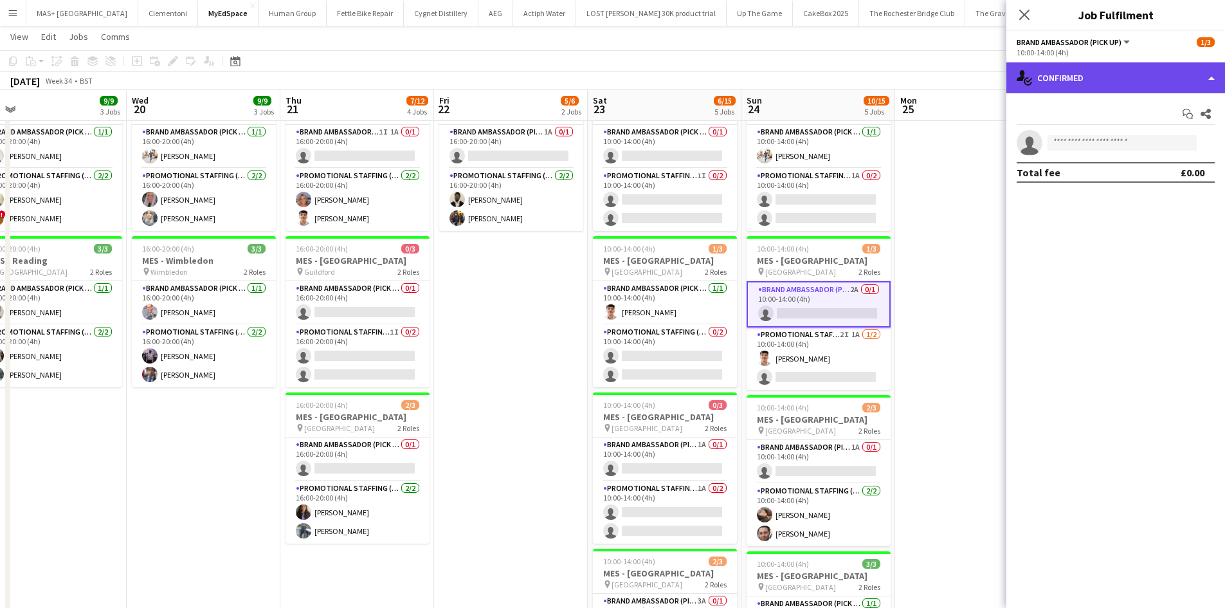
click at [1074, 80] on div "single-neutral-actions-check-2 Confirmed" at bounding box center [1116, 77] width 219 height 31
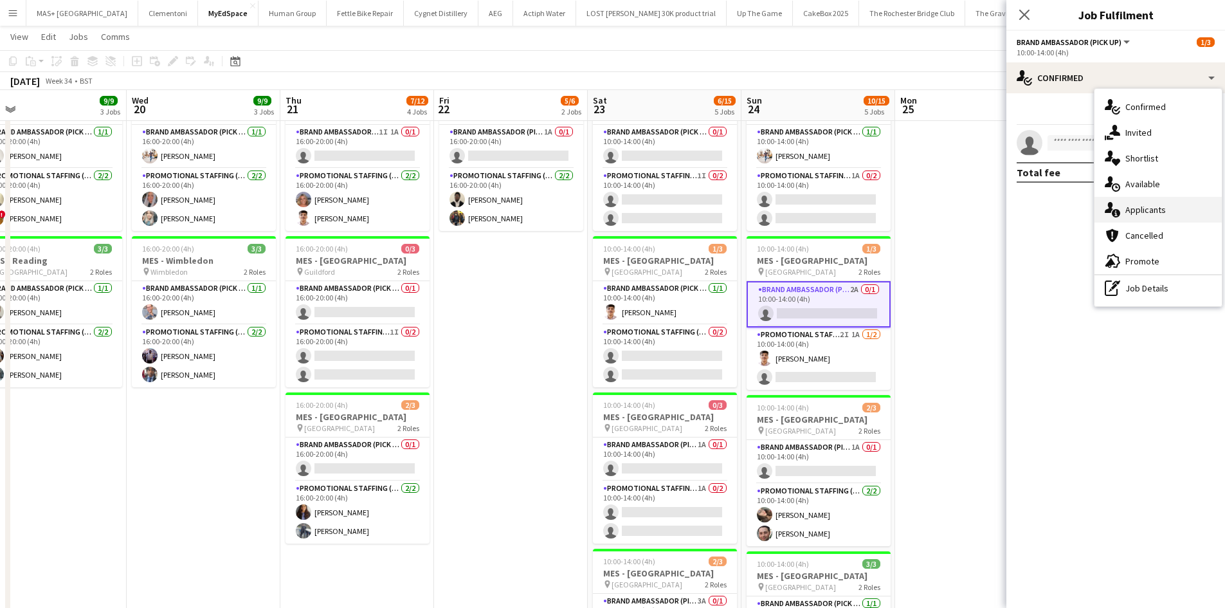
click at [1156, 219] on div "single-neutral-actions-information Applicants" at bounding box center [1158, 210] width 127 height 26
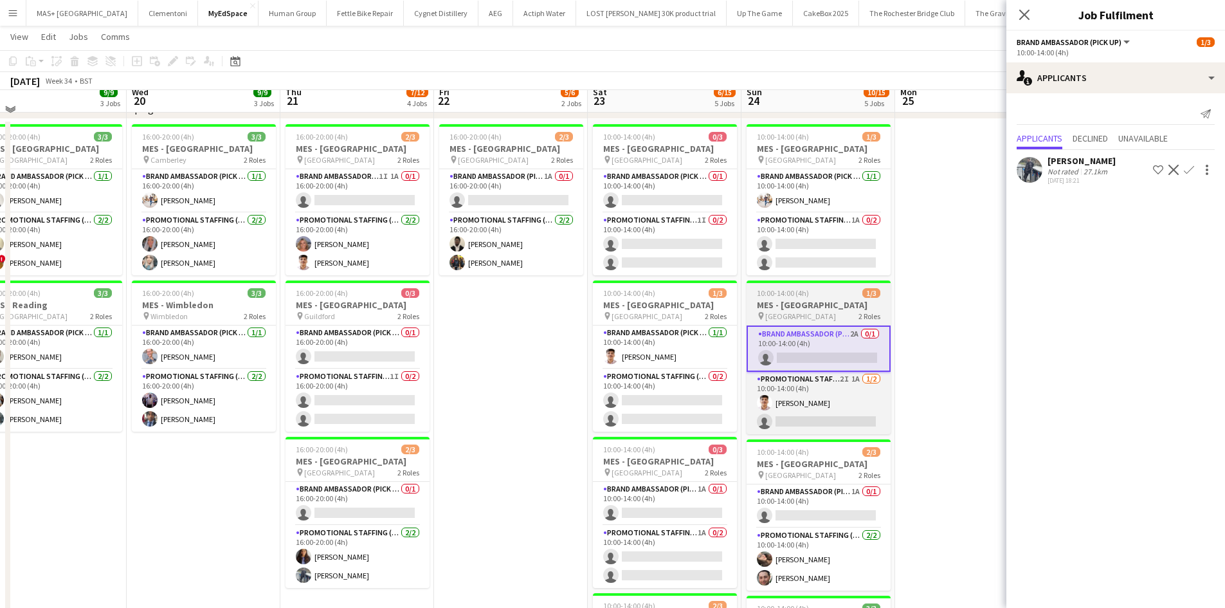
scroll to position [64, 0]
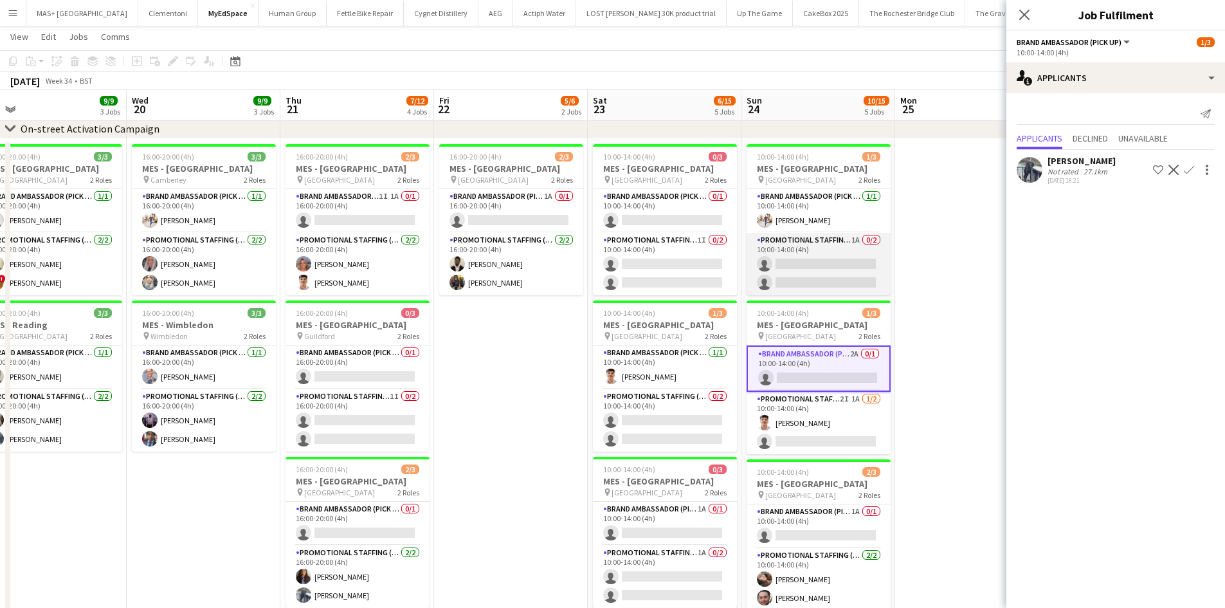
click at [817, 257] on app-card-role "Promotional Staffing (Brand Ambassadors) 1A 0/2 10:00-14:00 (4h) single-neutral…" at bounding box center [819, 264] width 144 height 62
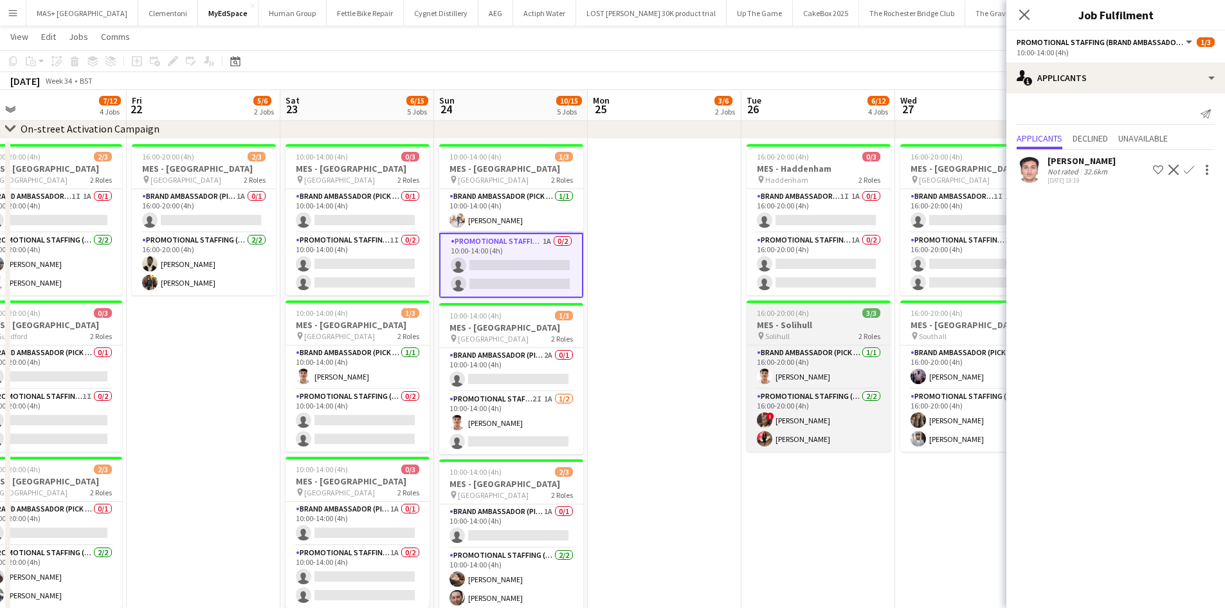
scroll to position [0, 384]
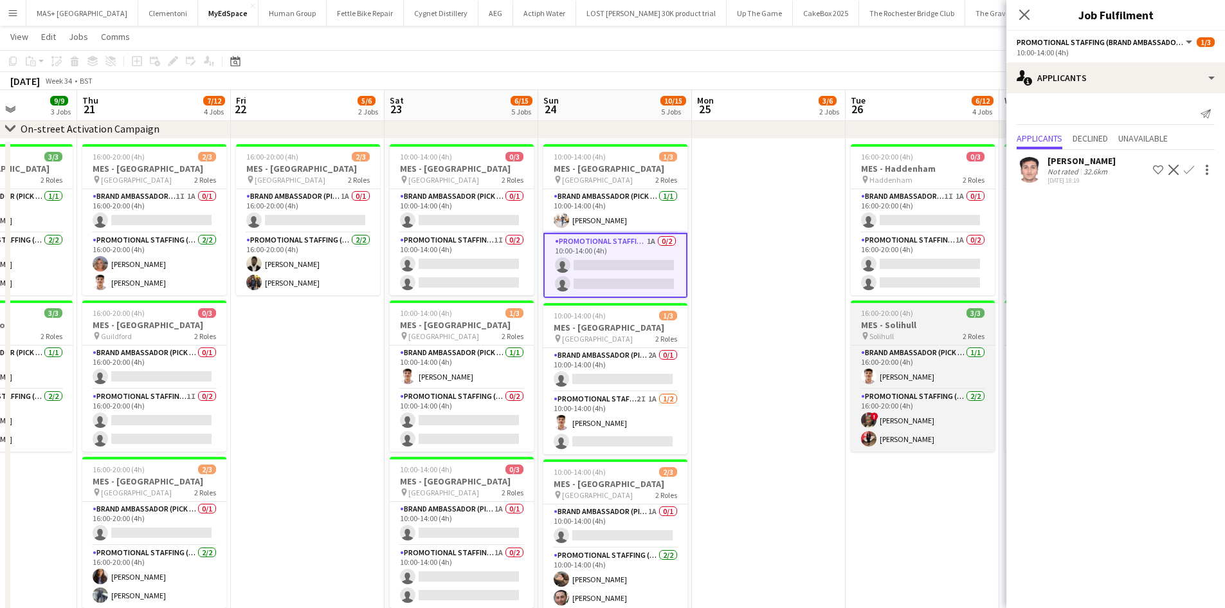
drag, startPoint x: 918, startPoint y: 270, endPoint x: 647, endPoint y: 314, distance: 274.3
click at [407, 271] on app-calendar-viewport "Mon 18 3/3 1 Job Tue 19 9/9 3 Jobs Wed 20 9/9 3 Jobs Thu 21 7/12 4 Jobs Fri 22 …" at bounding box center [612, 593] width 1225 height 1215
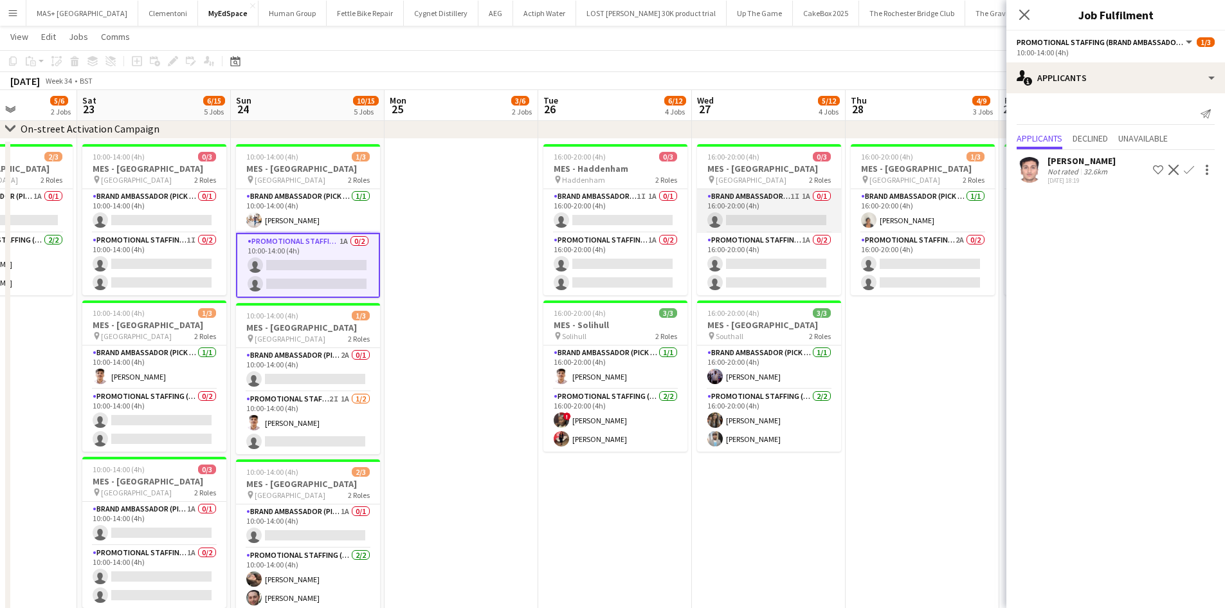
click at [807, 212] on app-card-role "Brand Ambassador (Pick up) 1I 1A 0/1 16:00-20:00 (4h) single-neutral-actions" at bounding box center [769, 211] width 144 height 44
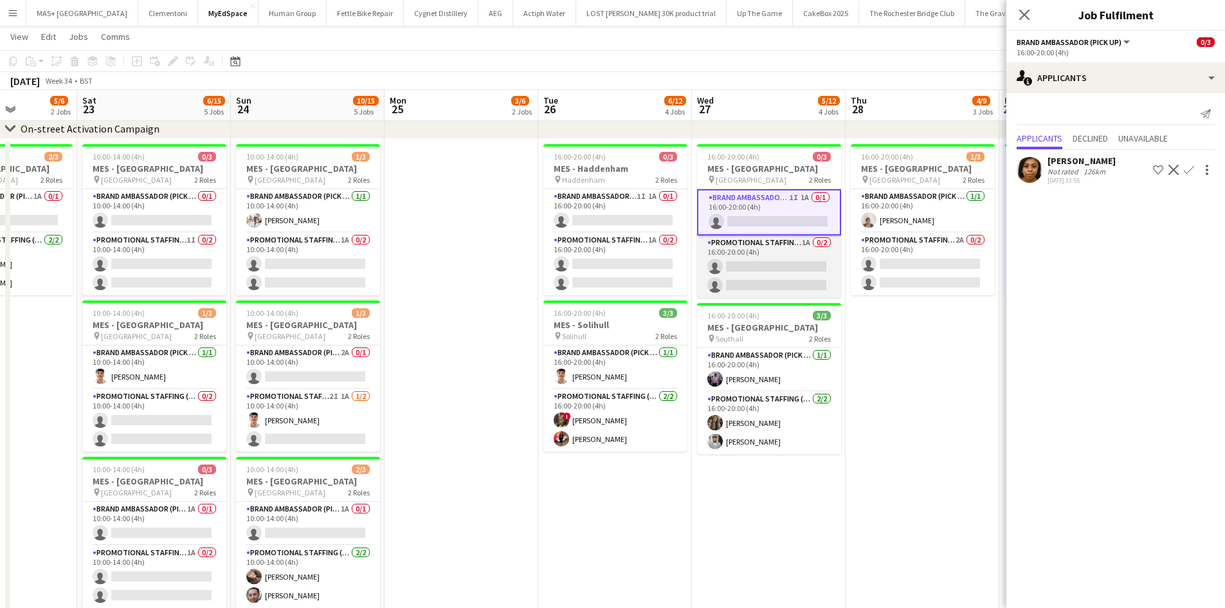
click at [795, 249] on app-card-role "Promotional Staffing (Brand Ambassadors) 1A 0/2 16:00-20:00 (4h) single-neutral…" at bounding box center [769, 266] width 144 height 62
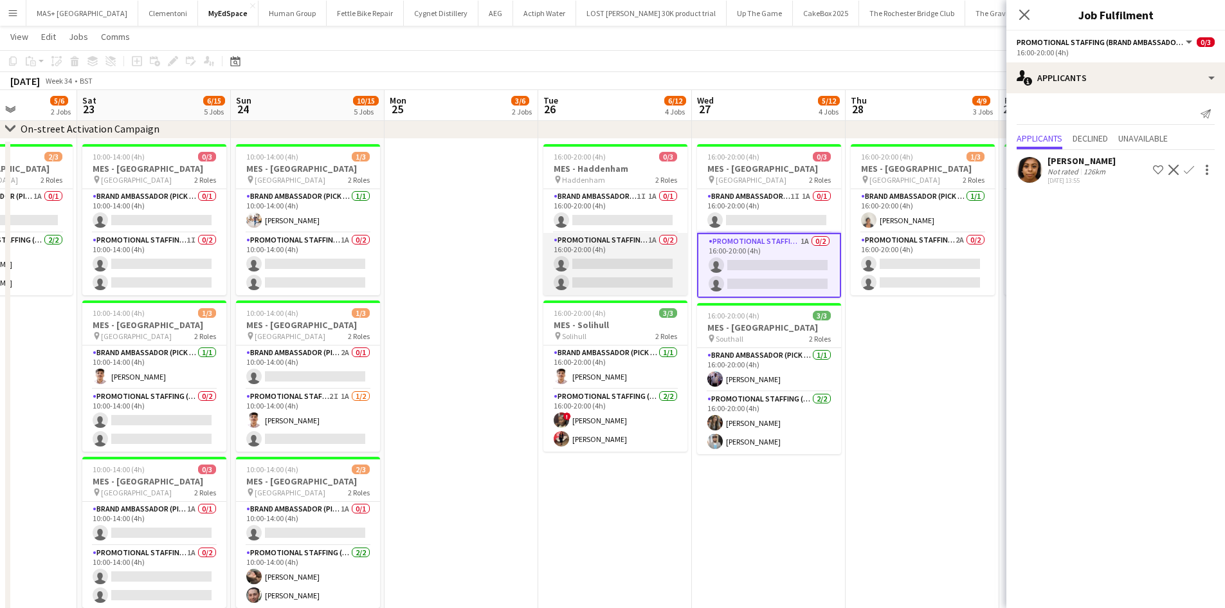
click at [651, 254] on app-card-role "Promotional Staffing (Brand Ambassadors) 1A 0/2 16:00-20:00 (4h) single-neutral…" at bounding box center [616, 264] width 144 height 62
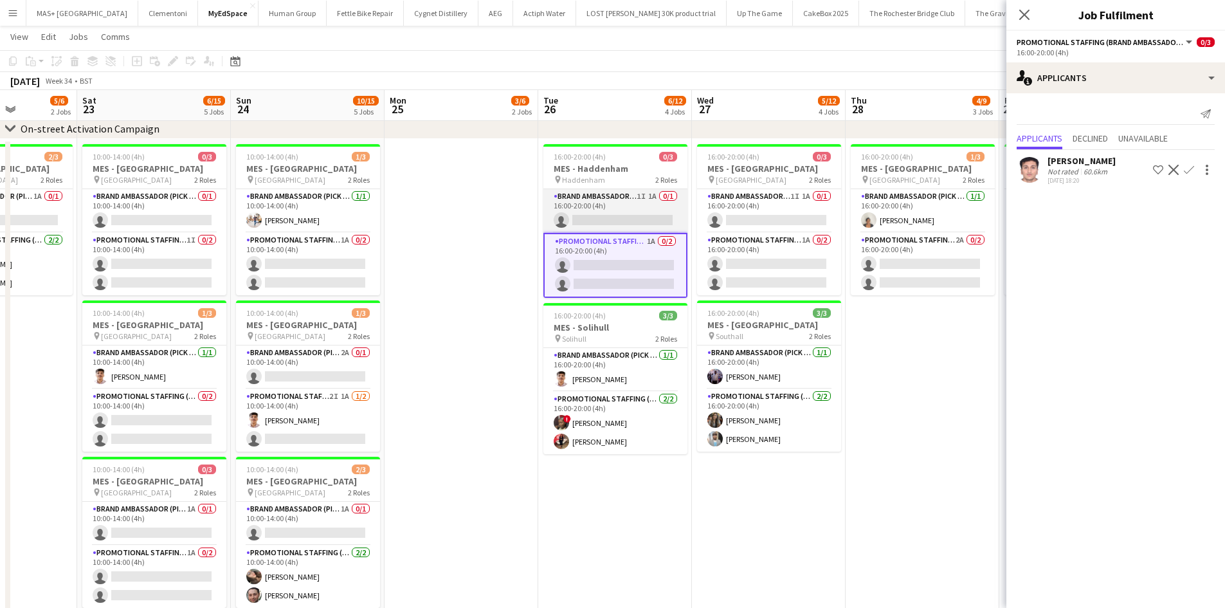
click at [601, 206] on app-card-role "Brand Ambassador (Pick up) 1I 1A 0/1 16:00-20:00 (4h) single-neutral-actions" at bounding box center [616, 211] width 144 height 44
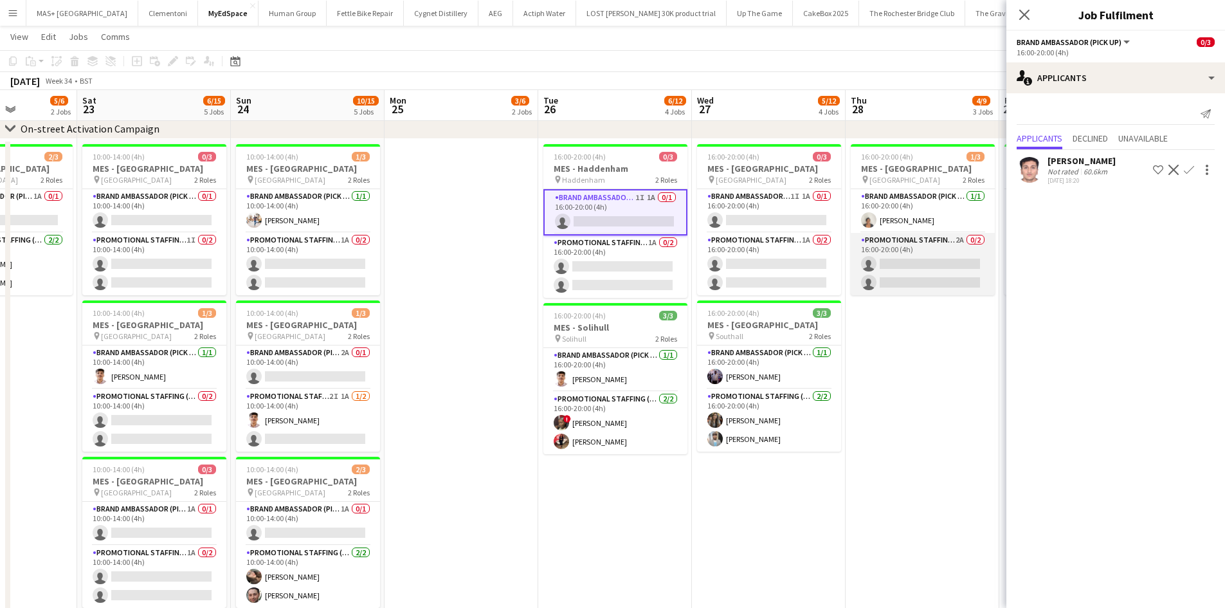
click at [919, 250] on app-card-role "Promotional Staffing (Brand Ambassadors) 2A 0/2 16:00-20:00 (4h) single-neutral…" at bounding box center [923, 264] width 144 height 62
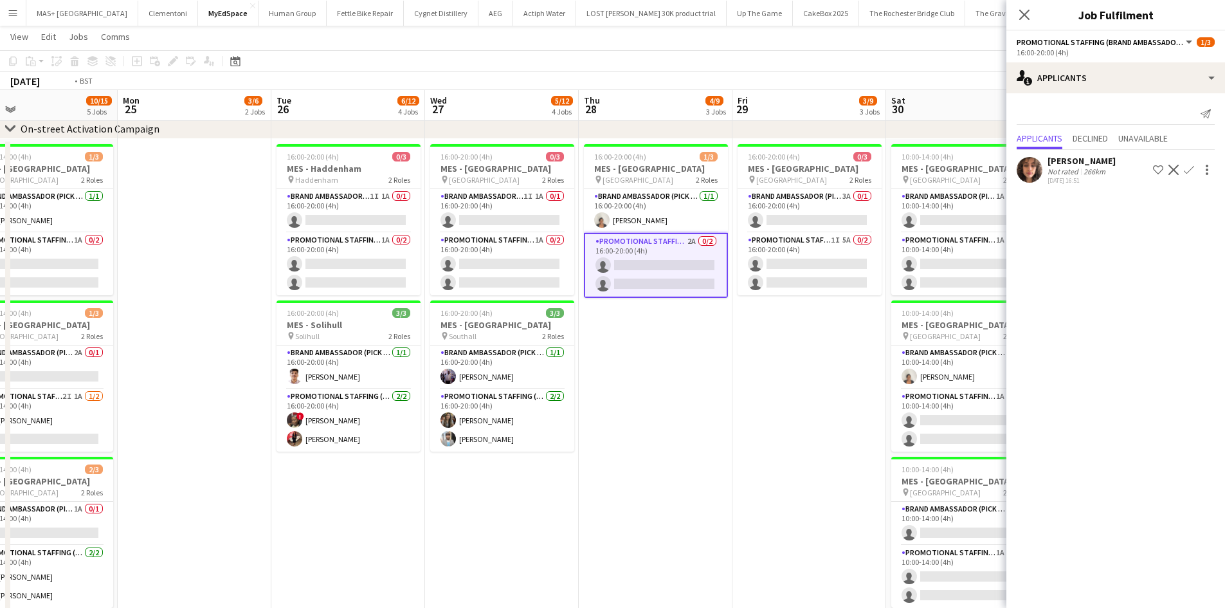
scroll to position [0, 557]
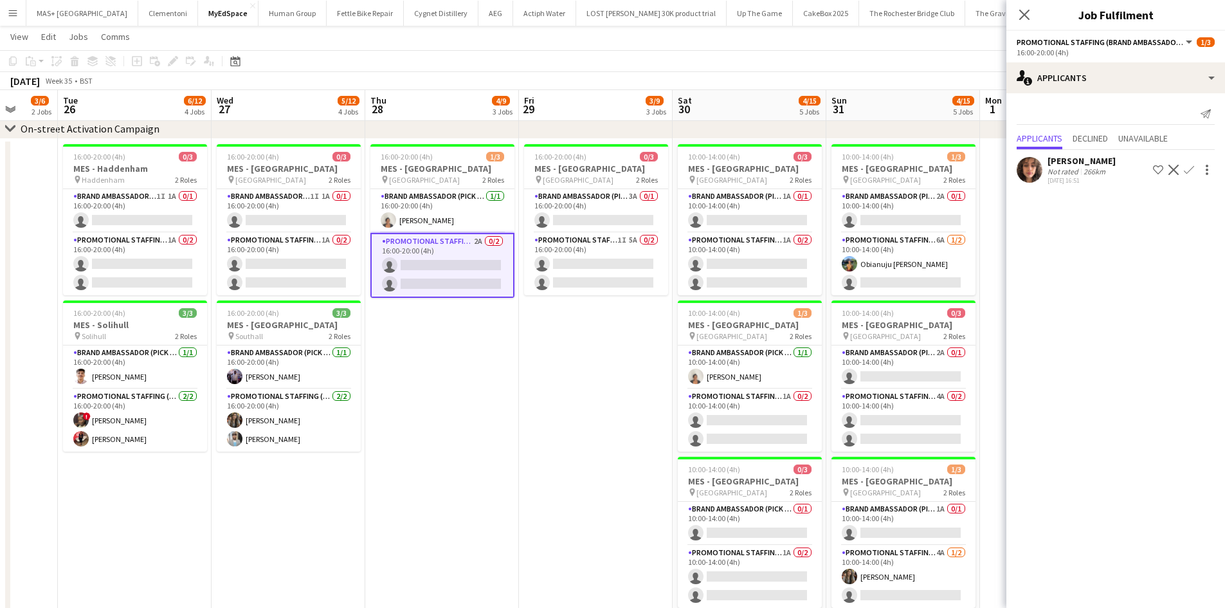
drag, startPoint x: 912, startPoint y: 362, endPoint x: 431, endPoint y: 344, distance: 480.9
click at [431, 344] on app-calendar-viewport "Fri 22 5/6 2 Jobs Sat 23 6/15 5 Jobs Sun 24 10/15 5 Jobs Mon 25 3/6 2 Jobs Tue …" at bounding box center [612, 593] width 1225 height 1215
click at [623, 248] on app-card-role "Promotional Staffing (Brand Ambassadors) 1I 5A 0/2 16:00-20:00 (4h) single-neut…" at bounding box center [596, 264] width 144 height 62
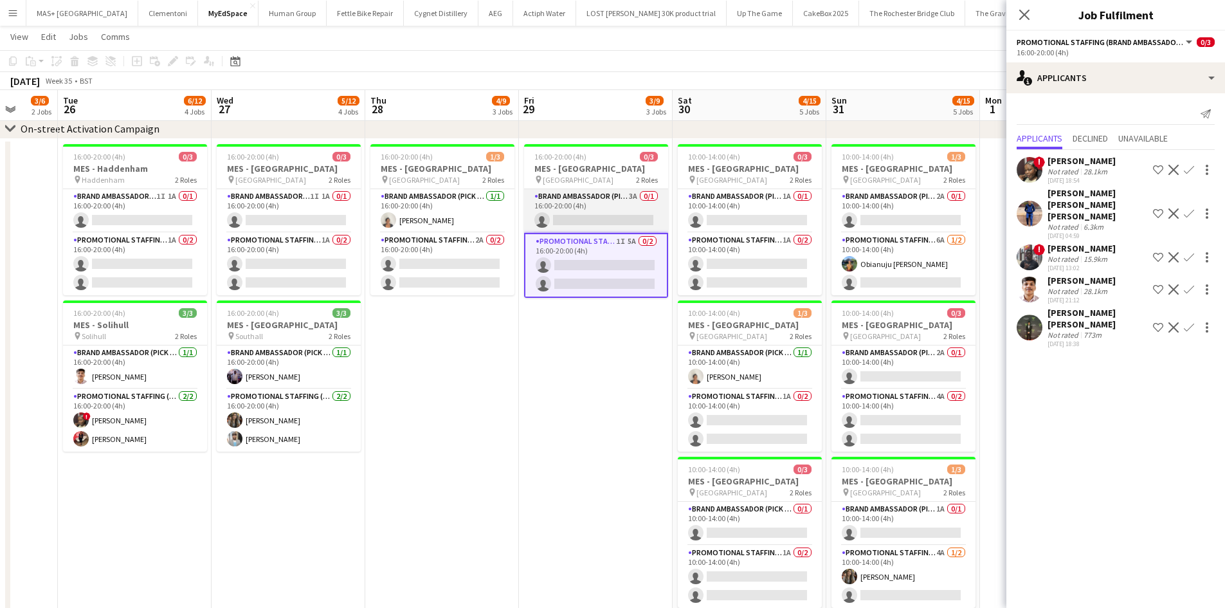
click at [610, 197] on app-card-role "Brand Ambassador (Pick up) 3A 0/1 16:00-20:00 (4h) single-neutral-actions" at bounding box center [596, 211] width 144 height 44
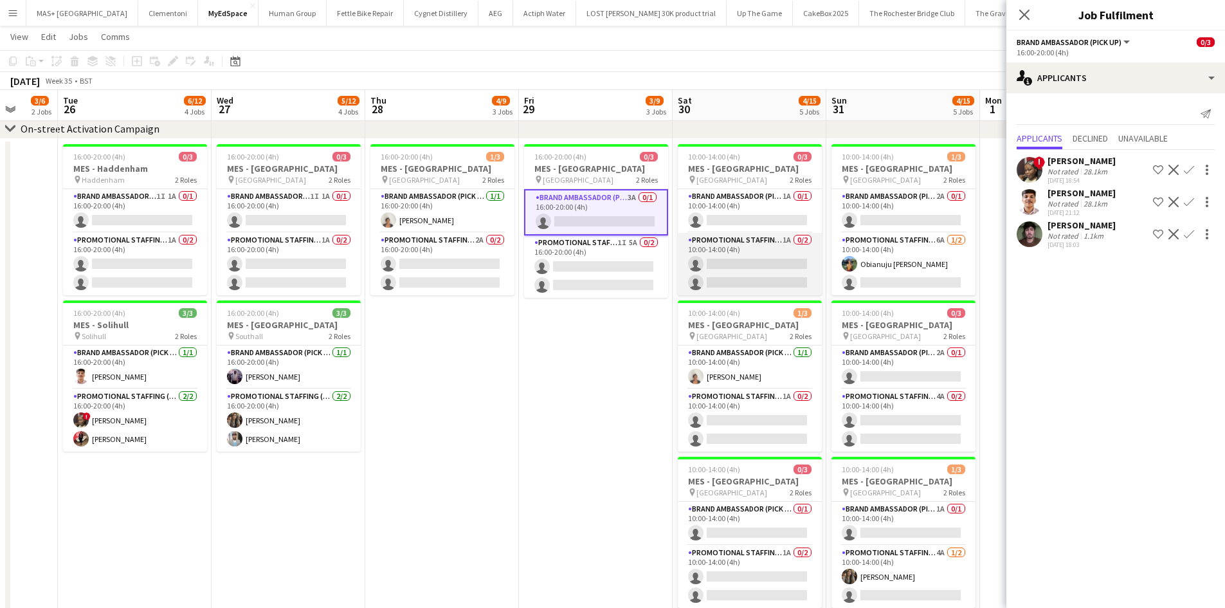
click at [765, 243] on app-card-role "Promotional Staffing (Brand Ambassadors) 1A 0/2 10:00-14:00 (4h) single-neutral…" at bounding box center [750, 264] width 144 height 62
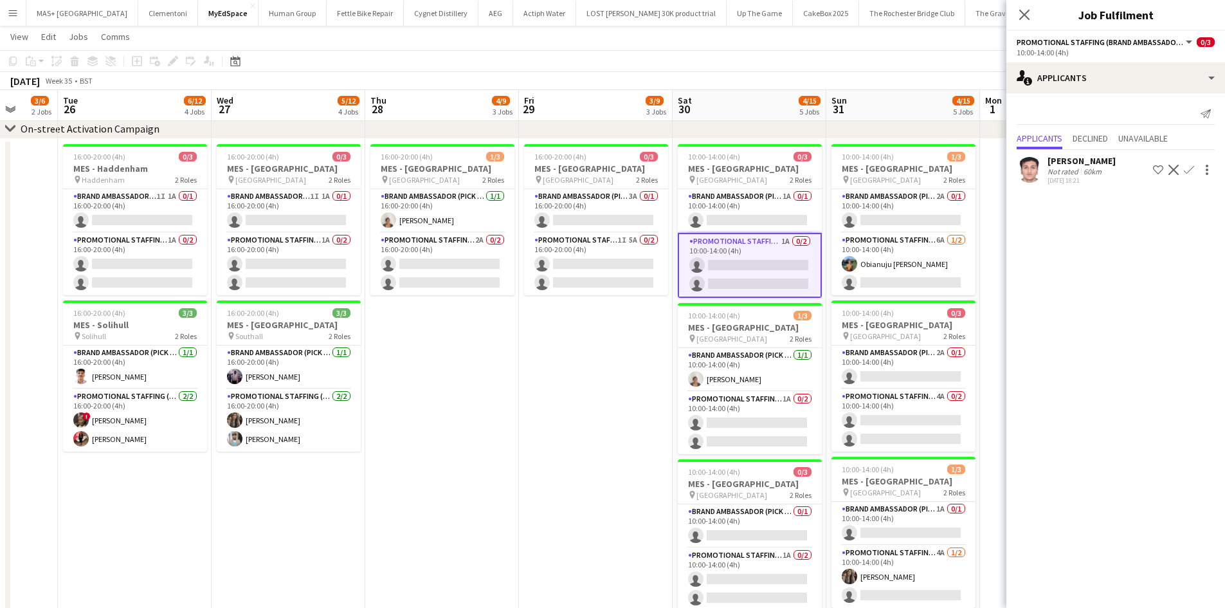
scroll to position [0, 531]
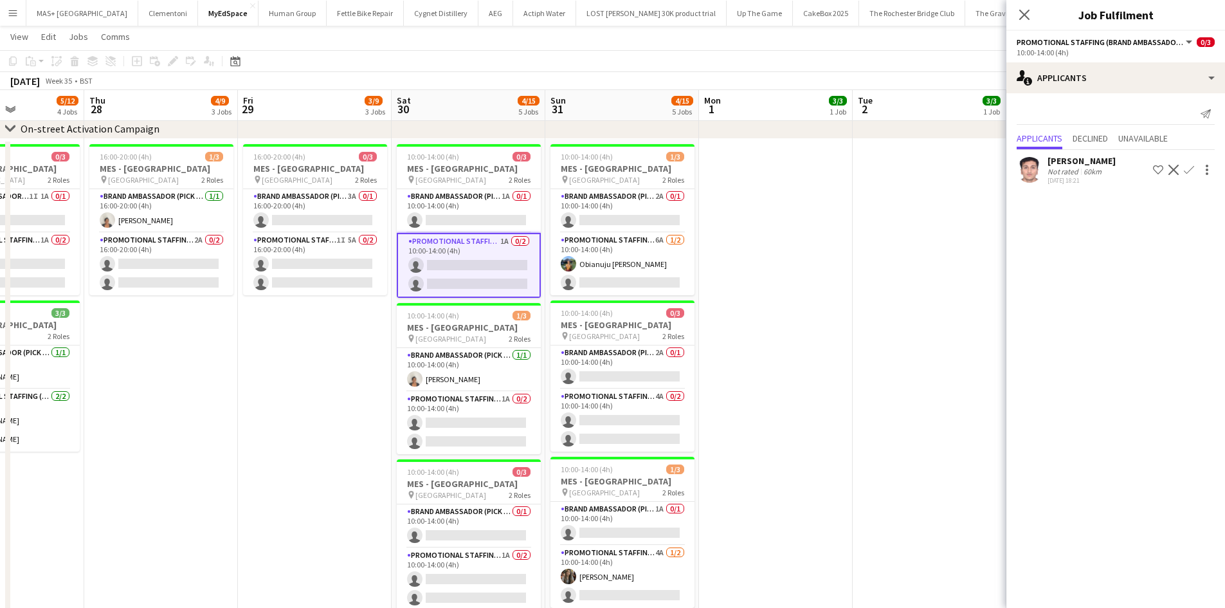
drag, startPoint x: 596, startPoint y: 380, endPoint x: 315, endPoint y: 347, distance: 282.9
click at [315, 347] on app-calendar-viewport "Sun 24 10/15 5 Jobs Mon 25 3/6 2 Jobs Tue 26 6/12 4 Jobs Wed 27 5/12 4 Jobs Thu…" at bounding box center [612, 593] width 1225 height 1215
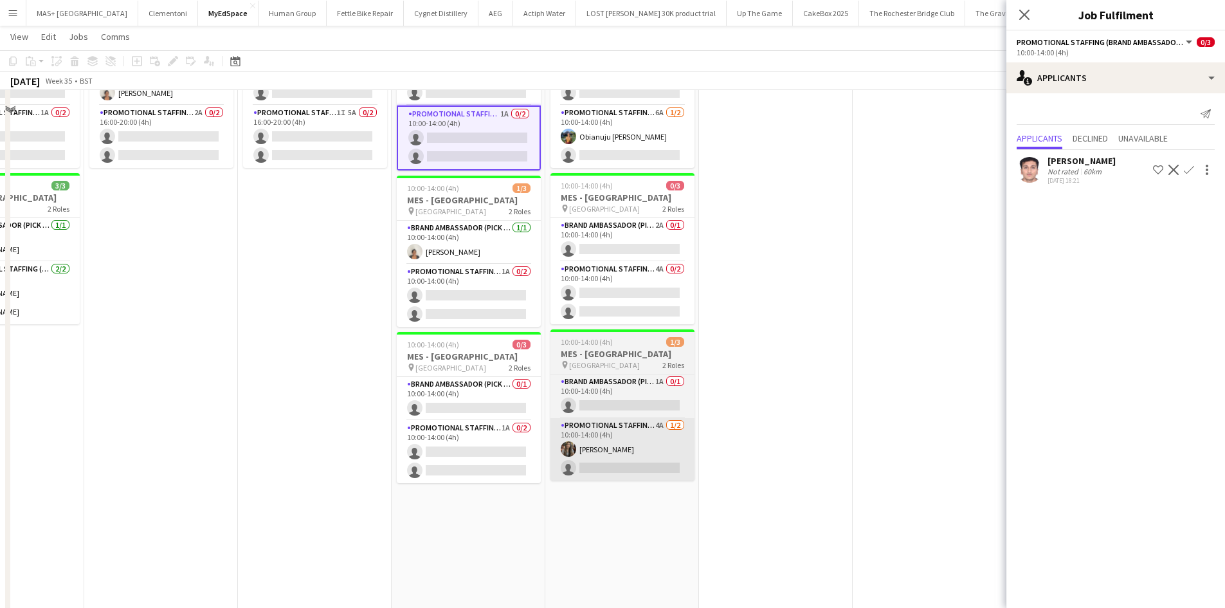
scroll to position [193, 0]
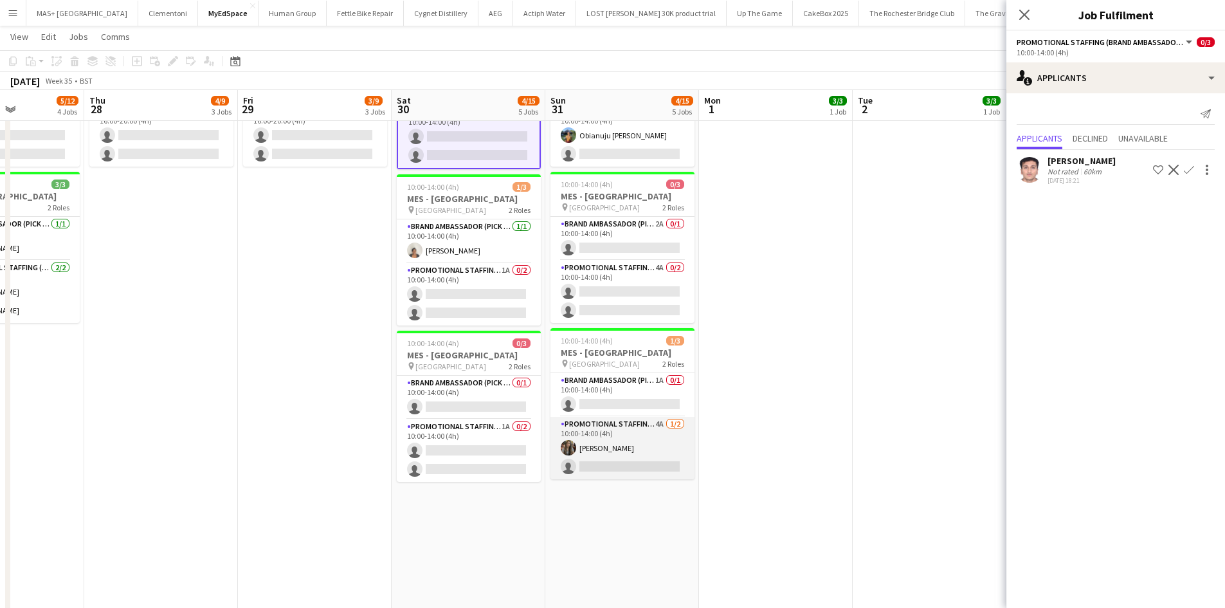
click at [634, 434] on app-card-role "Promotional Staffing (Brand Ambassadors) 4A 1/2 10:00-14:00 (4h) Nimrit Batth s…" at bounding box center [623, 448] width 144 height 62
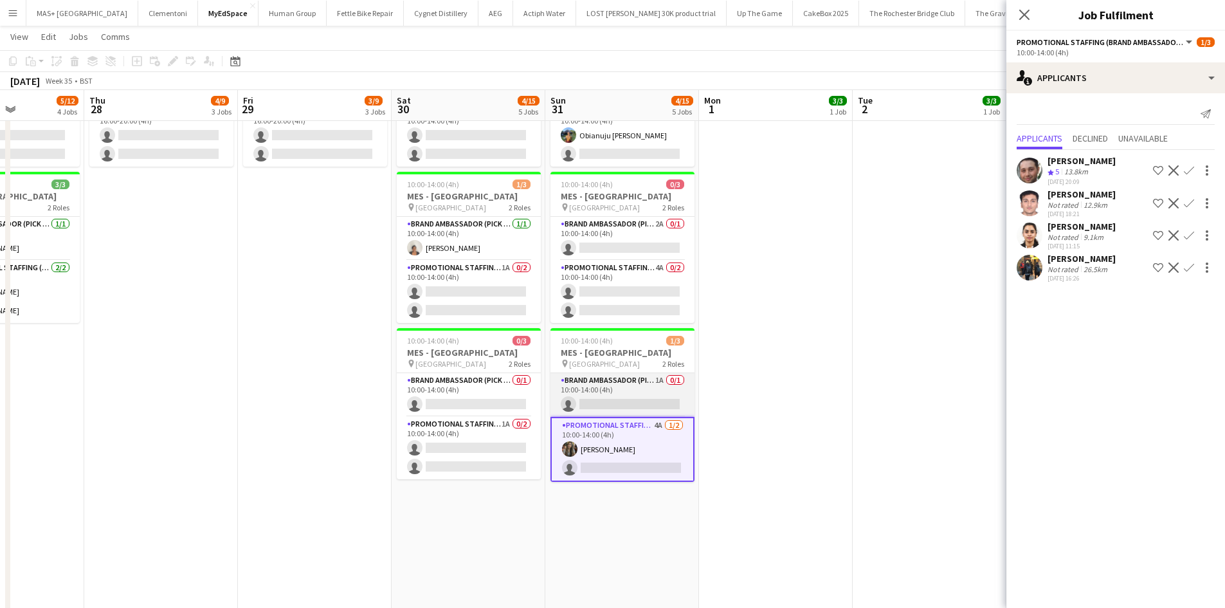
click at [623, 382] on app-card-role "Brand Ambassador (Pick up) 1A 0/1 10:00-14:00 (4h) single-neutral-actions" at bounding box center [623, 395] width 144 height 44
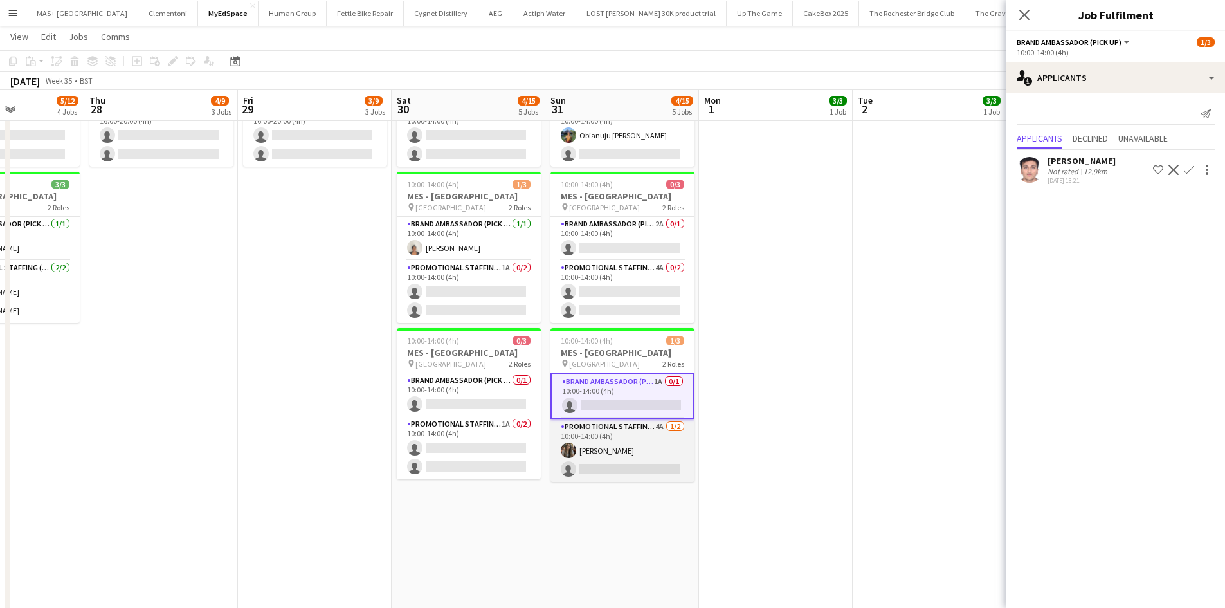
click at [614, 442] on app-card-role "Promotional Staffing (Brand Ambassadors) 4A 1/2 10:00-14:00 (4h) Nimrit Batth s…" at bounding box center [623, 450] width 144 height 62
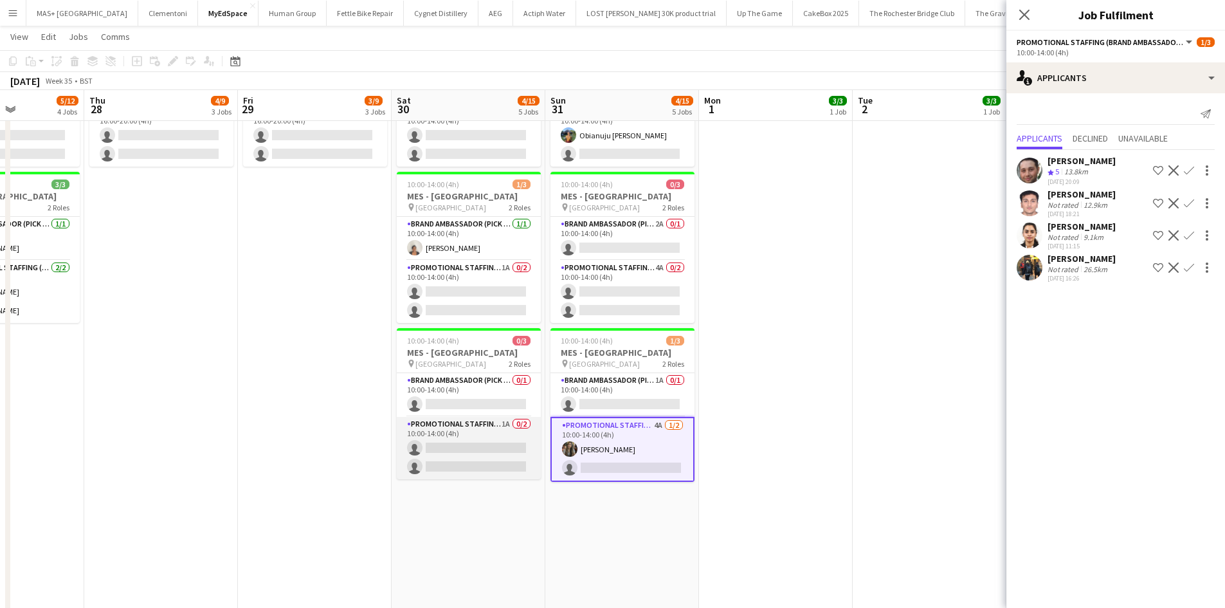
click at [464, 423] on app-card-role "Promotional Staffing (Brand Ambassadors) 1A 0/2 10:00-14:00 (4h) single-neutral…" at bounding box center [469, 448] width 144 height 62
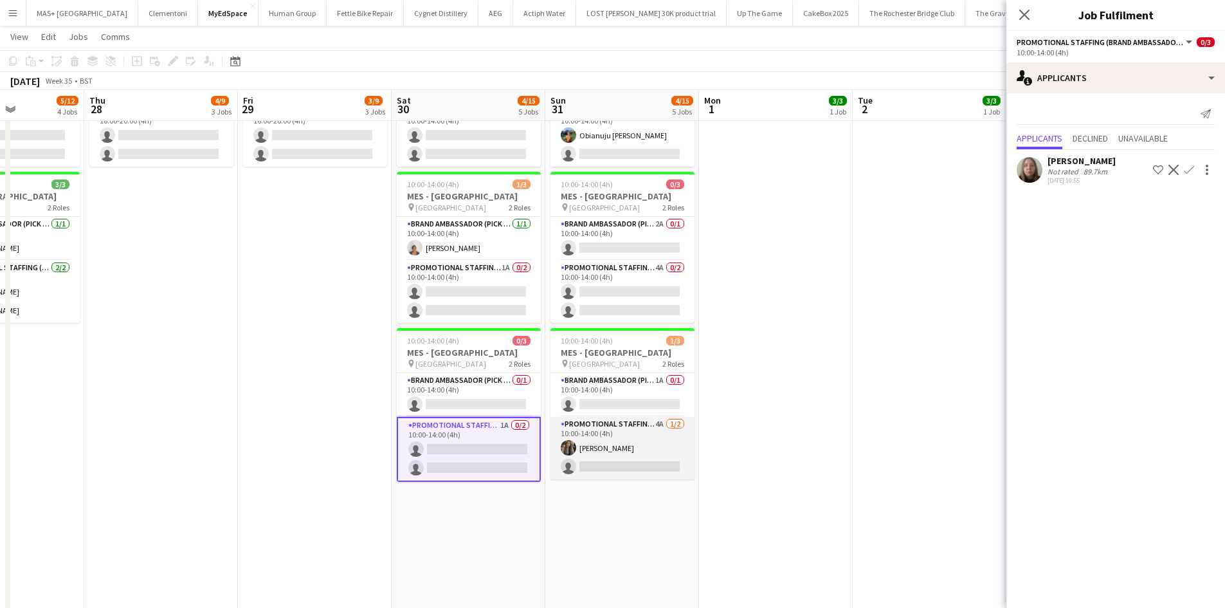
click at [645, 426] on app-card-role "Promotional Staffing (Brand Ambassadors) 4A 1/2 10:00-14:00 (4h) Nimrit Batth s…" at bounding box center [623, 448] width 144 height 62
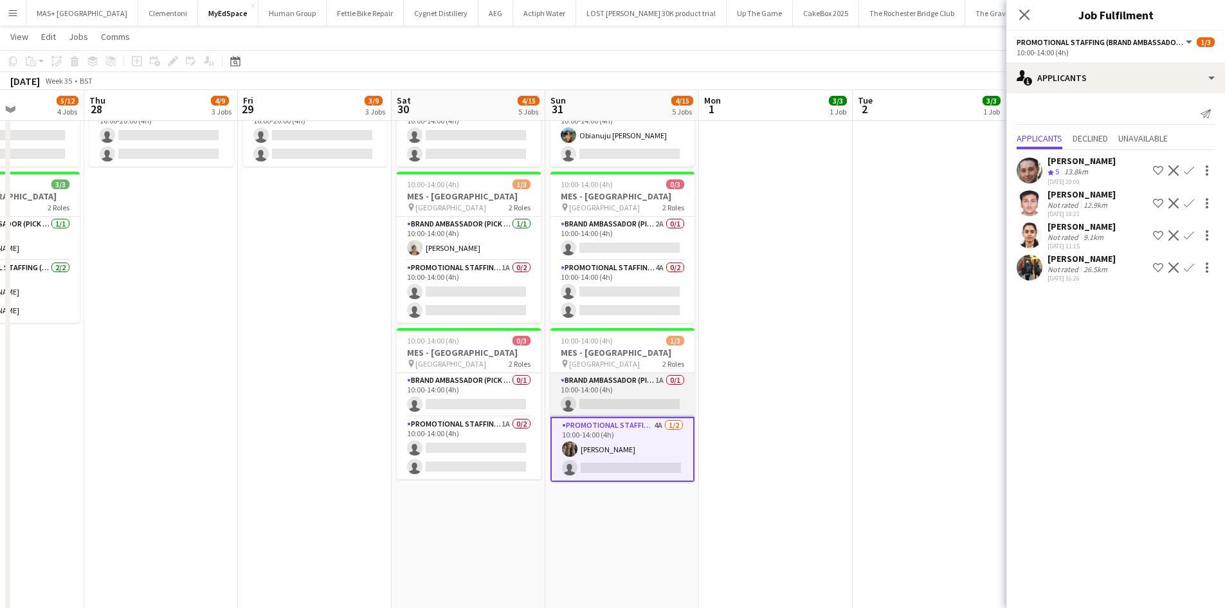
click at [634, 387] on app-card-role "Brand Ambassador (Pick up) 1A 0/1 10:00-14:00 (4h) single-neutral-actions" at bounding box center [623, 395] width 144 height 44
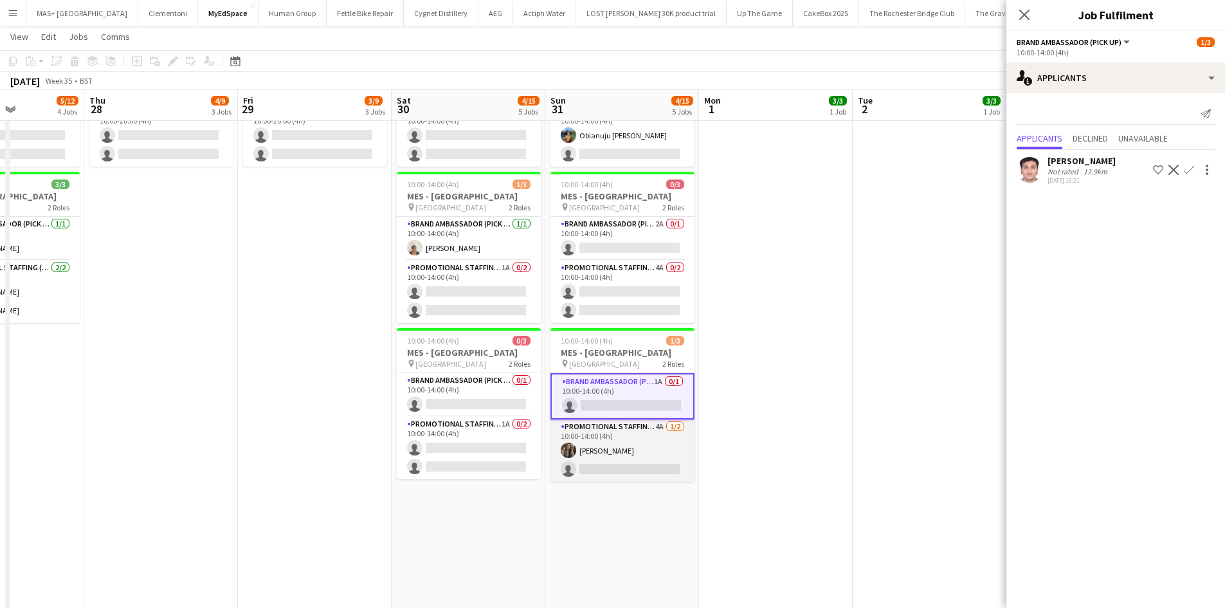
click at [616, 429] on app-card-role "Promotional Staffing (Brand Ambassadors) 4A 1/2 10:00-14:00 (4h) Nimrit Batth s…" at bounding box center [623, 450] width 144 height 62
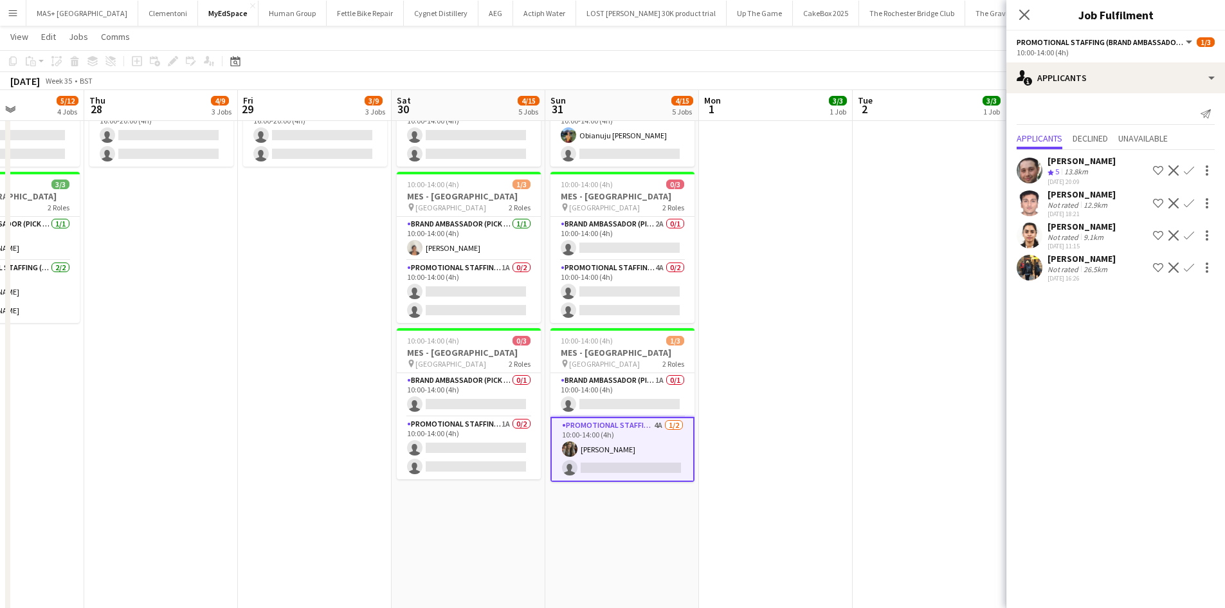
click at [1195, 171] on button "Confirm" at bounding box center [1189, 170] width 15 height 15
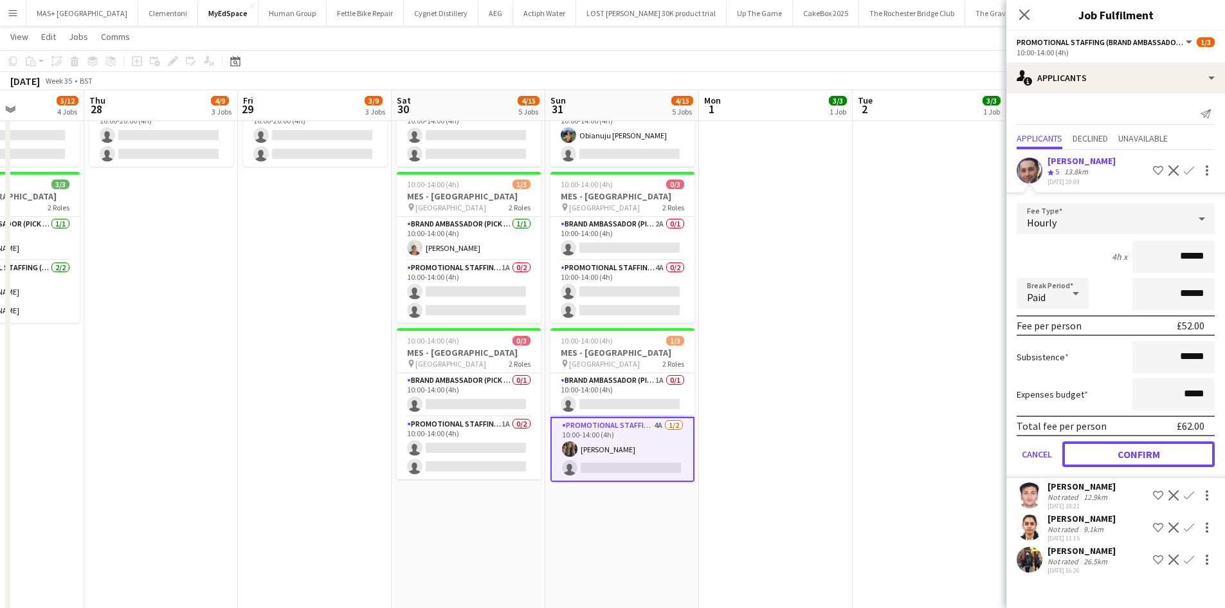
click at [1123, 456] on button "Confirm" at bounding box center [1139, 454] width 152 height 26
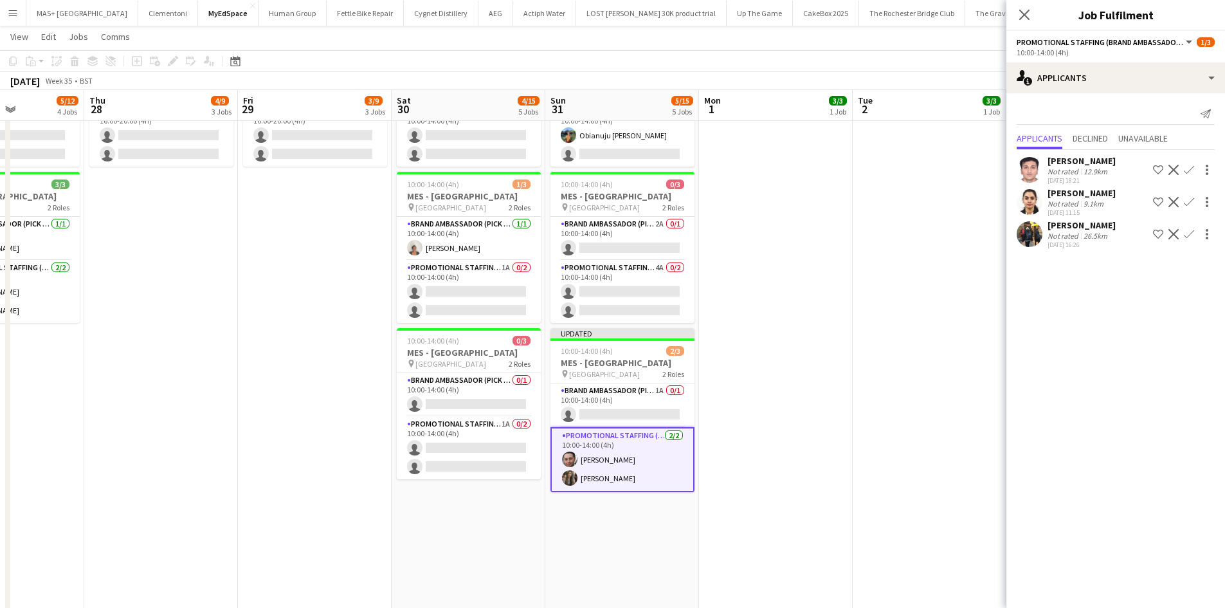
click at [909, 297] on app-date-cell at bounding box center [930, 360] width 154 height 701
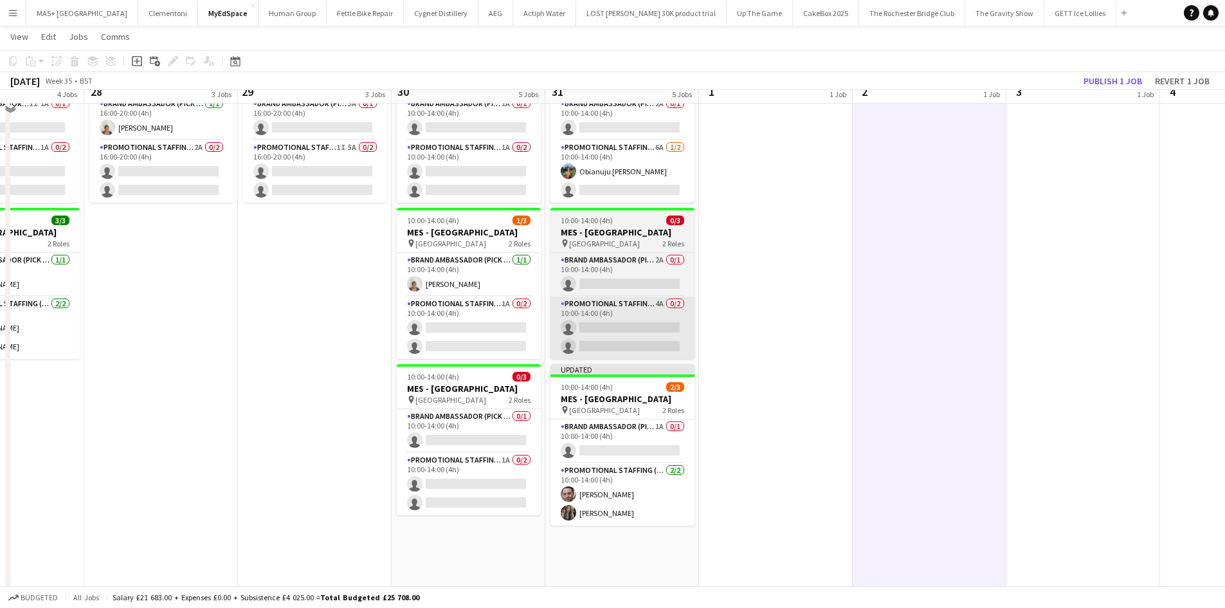
scroll to position [129, 0]
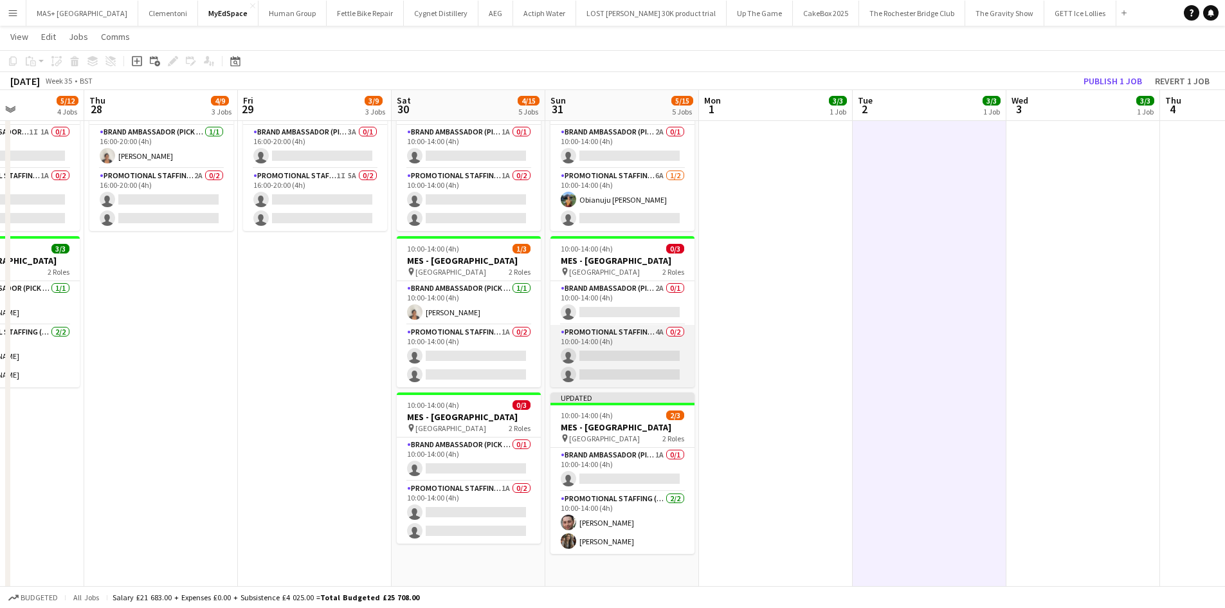
click at [612, 332] on app-card-role "Promotional Staffing (Brand Ambassadors) 4A 0/2 10:00-14:00 (4h) single-neutral…" at bounding box center [623, 356] width 144 height 62
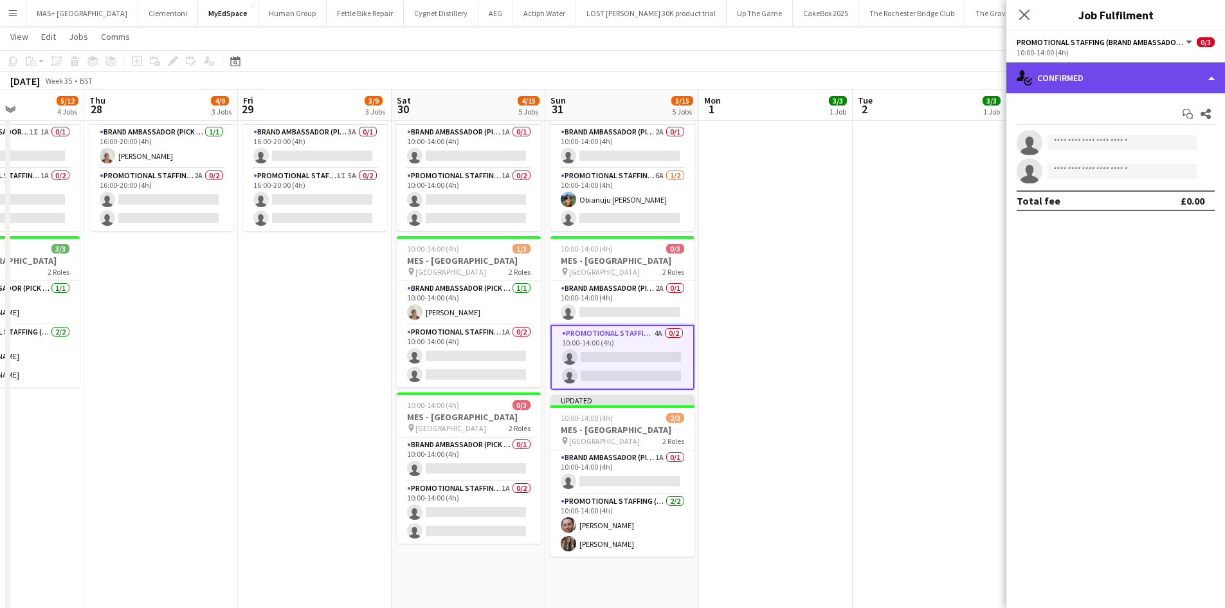
click at [1135, 77] on div "single-neutral-actions-check-2 Confirmed" at bounding box center [1116, 77] width 219 height 31
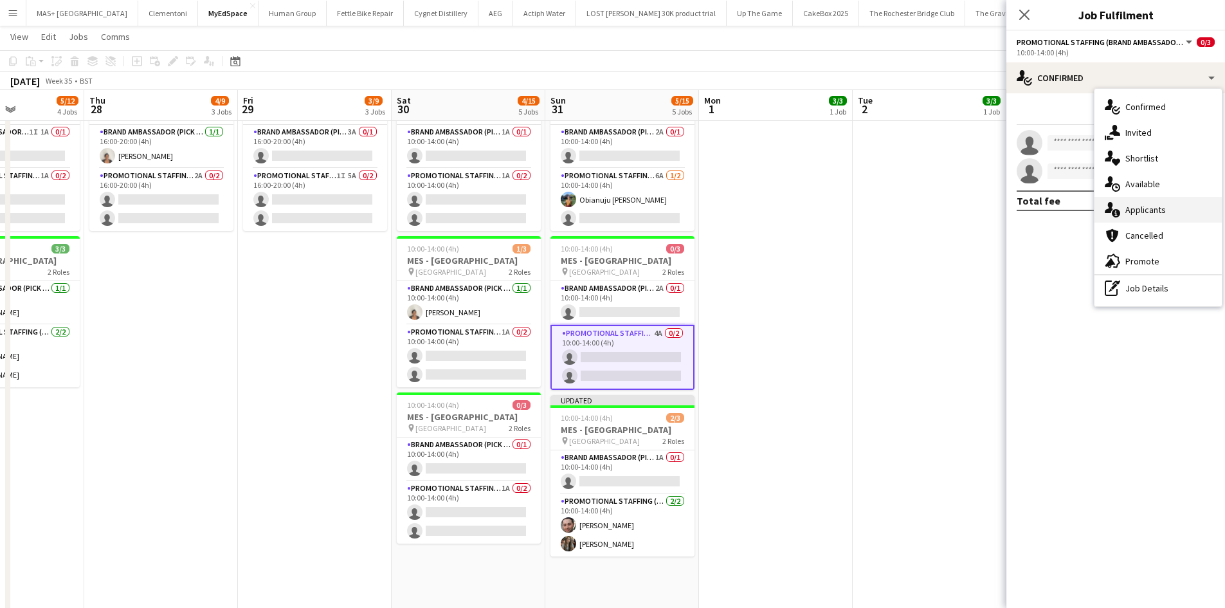
click at [1158, 202] on div "single-neutral-actions-information Applicants" at bounding box center [1158, 210] width 127 height 26
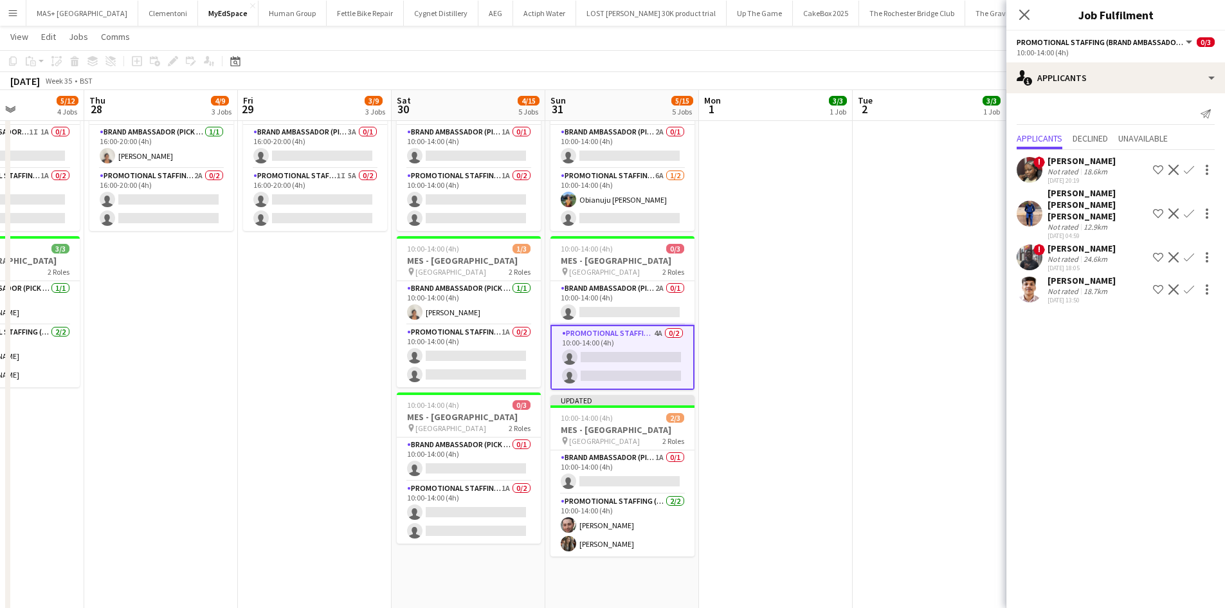
click at [856, 341] on app-date-cell at bounding box center [930, 425] width 154 height 701
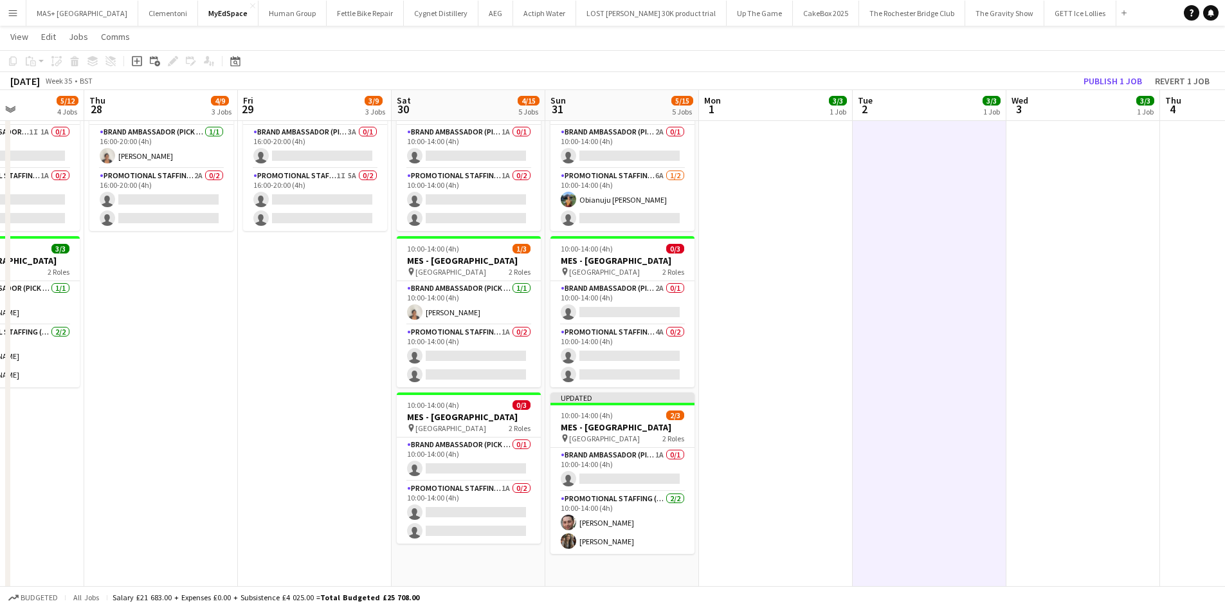
click at [12, 16] on app-icon "Menu" at bounding box center [13, 13] width 10 height 10
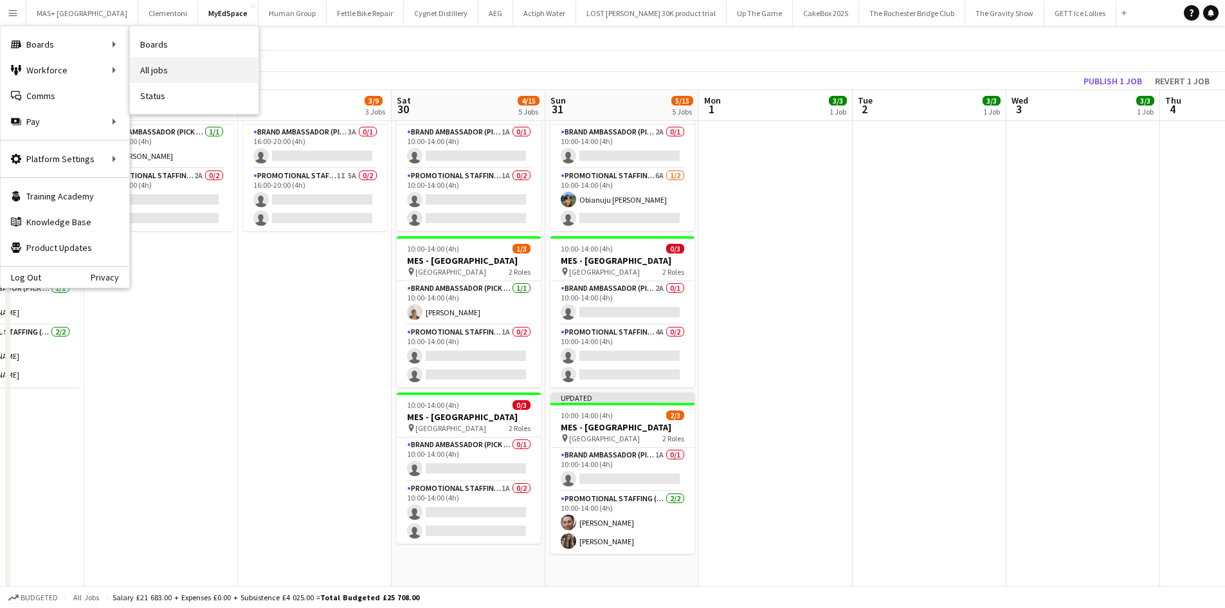
click at [152, 68] on link "All jobs" at bounding box center [194, 70] width 129 height 26
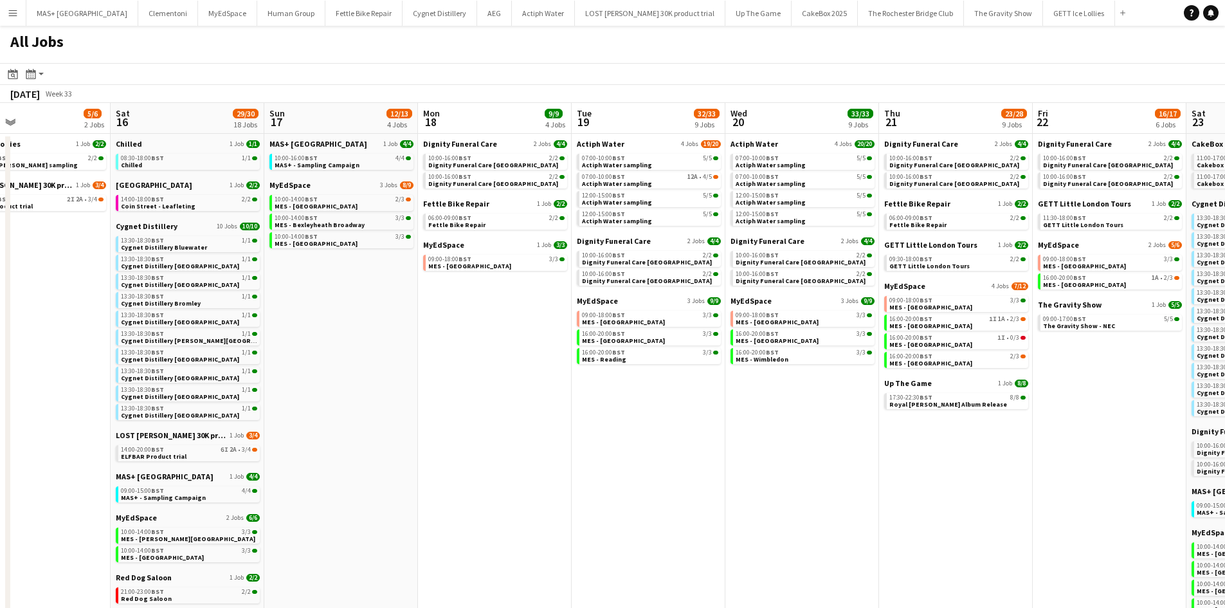
scroll to position [0, 351]
drag, startPoint x: 773, startPoint y: 314, endPoint x: 421, endPoint y: 309, distance: 351.3
click at [421, 309] on app-calendar-viewport "Wed 13 8/8 3 Jobs Thu 14 11/12 4 Jobs Fri 15 5/6 2 Jobs Sat 16 29/30 18 Jobs Su…" at bounding box center [612, 445] width 1225 height 684
click at [481, 160] on div "10:00-16:00 BST 2/2" at bounding box center [496, 158] width 136 height 6
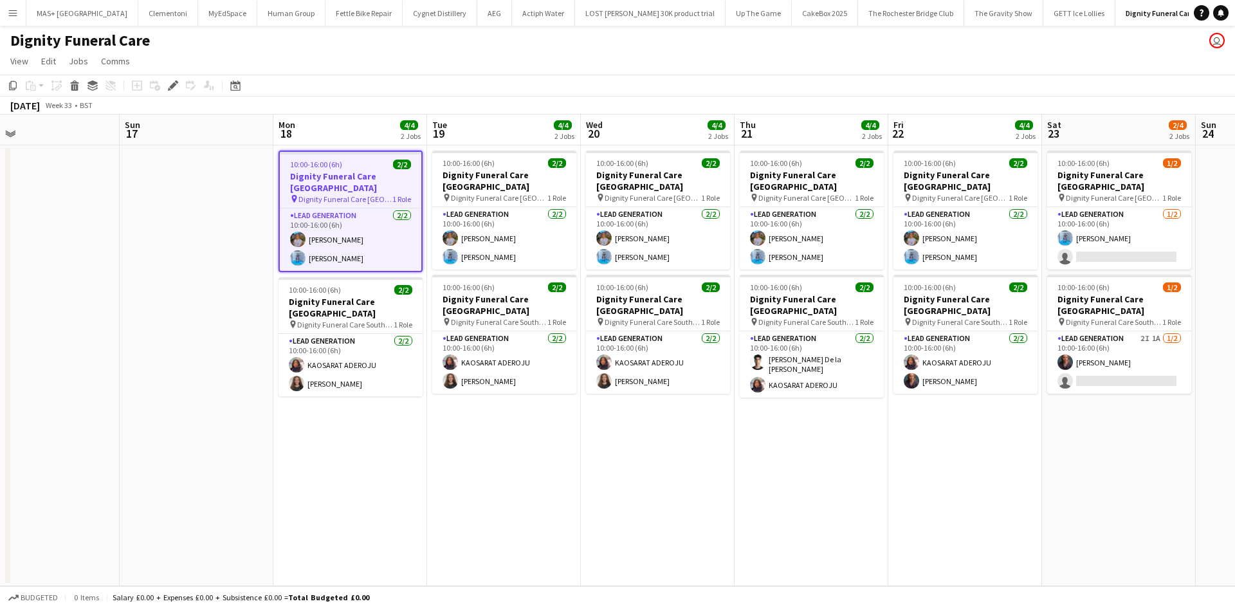
scroll to position [0, 650]
drag, startPoint x: 820, startPoint y: 466, endPoint x: 612, endPoint y: 468, distance: 207.8
click at [612, 468] on app-calendar-viewport "Tue 12 Wed 13 Thu 14 Fri 15 Sat 16 Sun 17 Mon 18 4/4 2 Jobs Tue 19 4/4 2 Jobs W…" at bounding box center [617, 351] width 1235 height 472
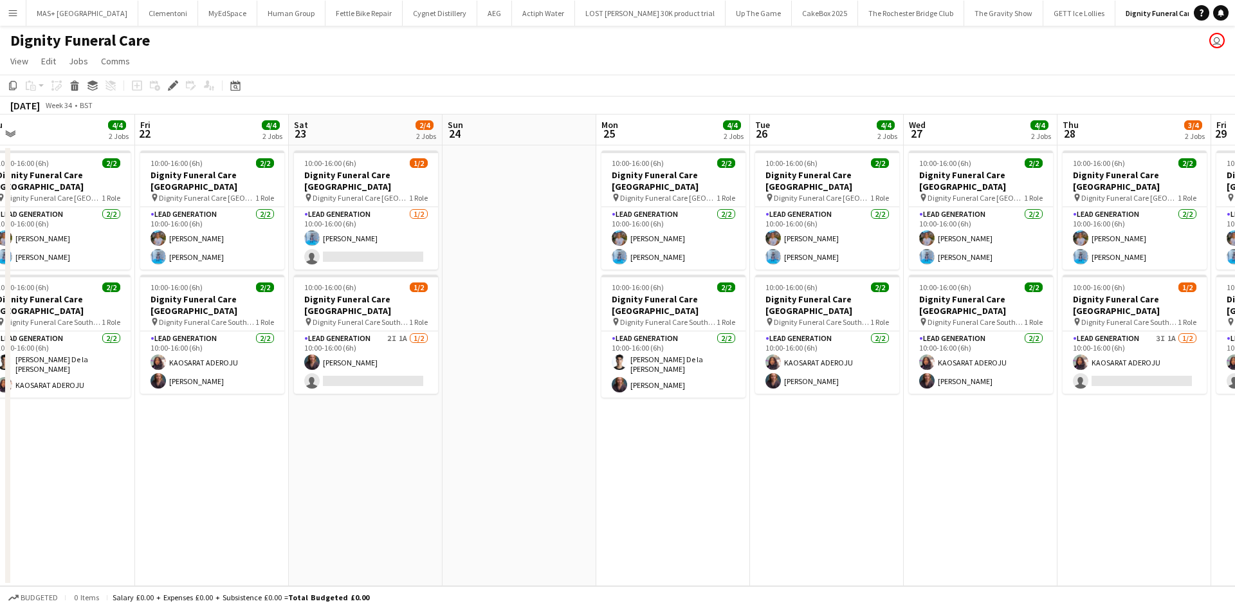
drag, startPoint x: 949, startPoint y: 468, endPoint x: 197, endPoint y: 384, distance: 756.7
click at [197, 384] on app-calendar-viewport "Mon 18 4/4 2 Jobs Tue 19 4/4 2 Jobs Wed 20 4/4 2 Jobs Thu 21 4/4 2 Jobs Fri 22 …" at bounding box center [617, 351] width 1235 height 472
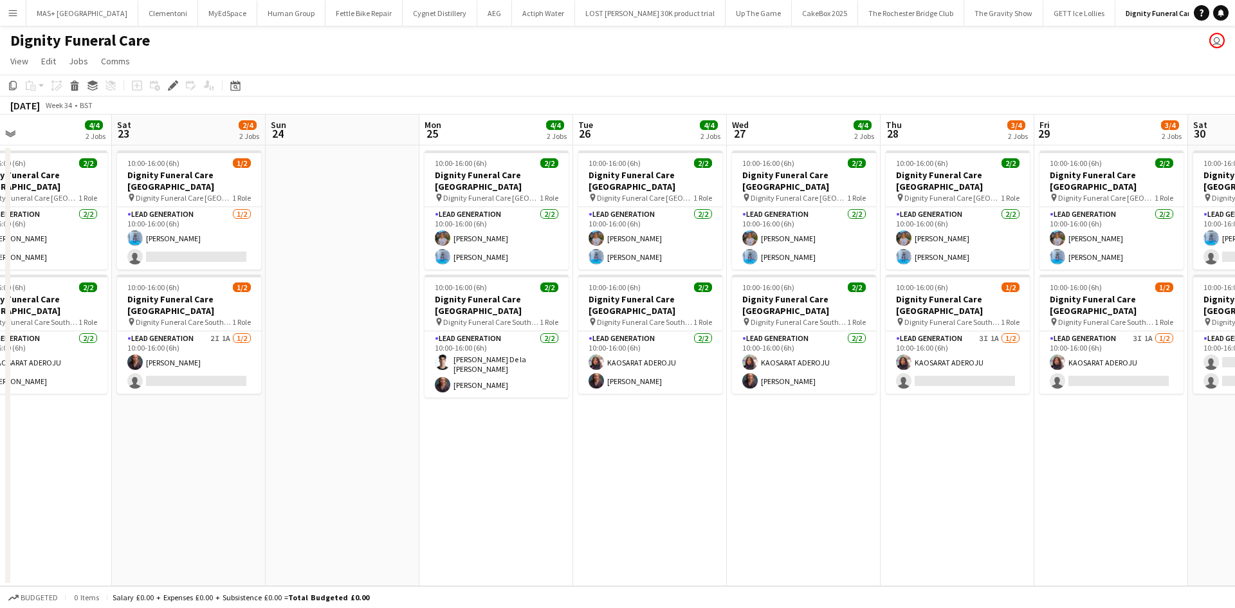
drag, startPoint x: 573, startPoint y: 458, endPoint x: 1122, endPoint y: 440, distance: 549.0
click at [1122, 440] on app-calendar-viewport "Wed 20 4/4 2 Jobs Thu 21 4/4 2 Jobs Fri 22 4/4 2 Jobs Sat 23 2/4 2 Jobs Sun 24 …" at bounding box center [617, 351] width 1235 height 472
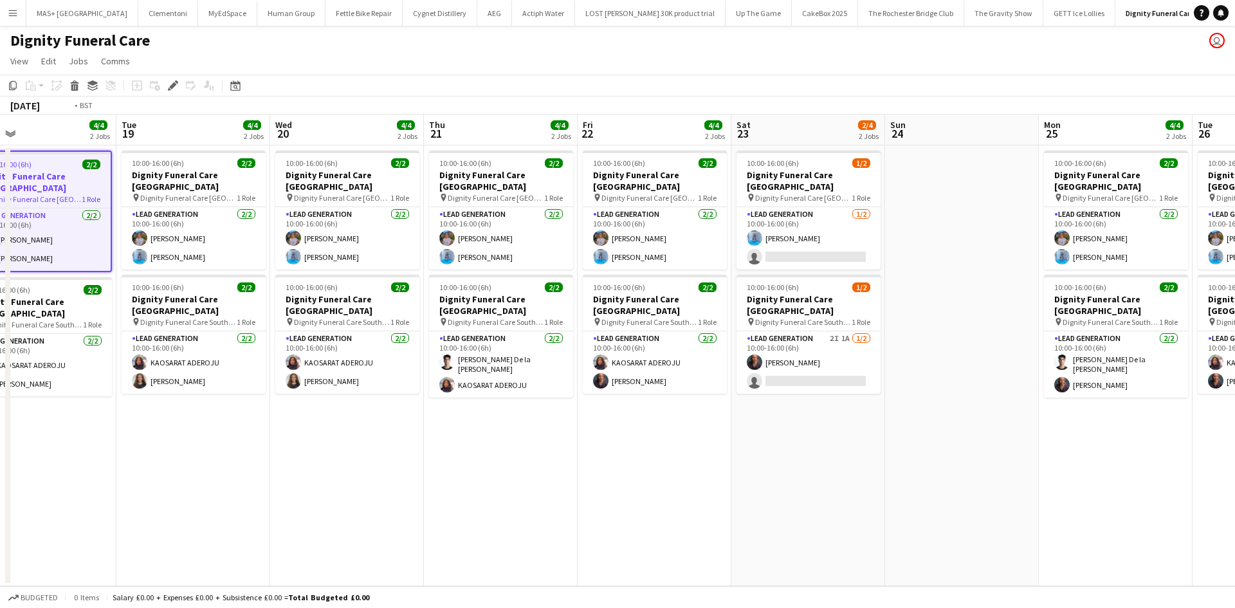
scroll to position [0, 336]
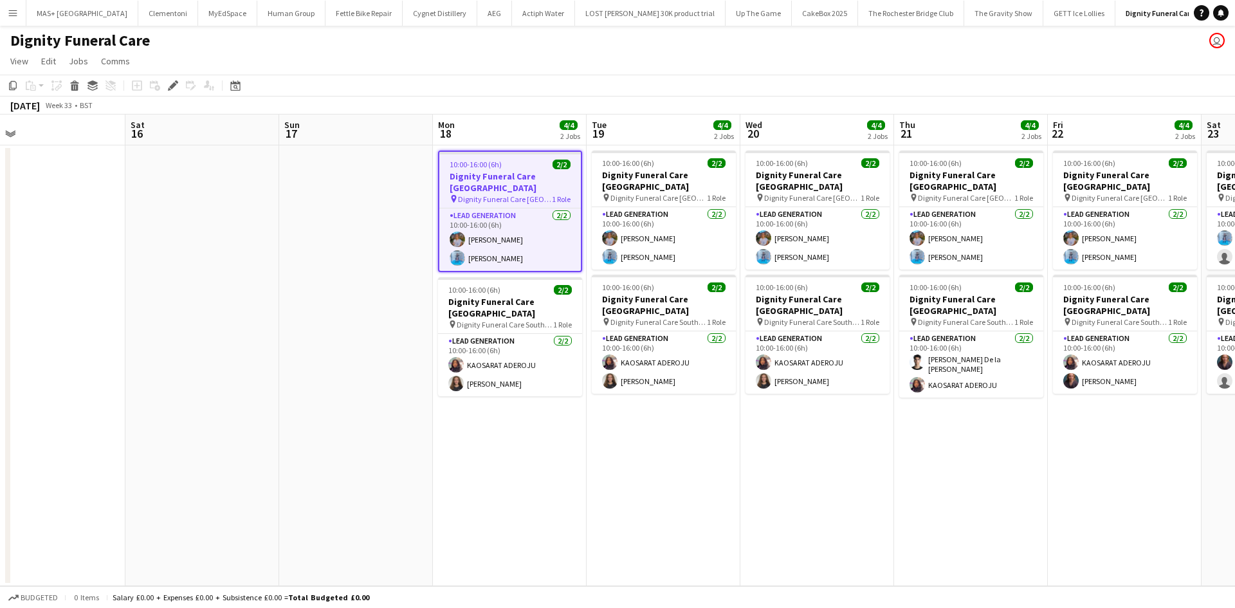
click at [1065, 447] on app-calendar-viewport "Wed 13 Thu 14 Fri 15 Sat 16 Sun 17 Mon 18 4/4 2 Jobs Tue 19 4/4 2 Jobs Wed 20 4…" at bounding box center [617, 351] width 1235 height 472
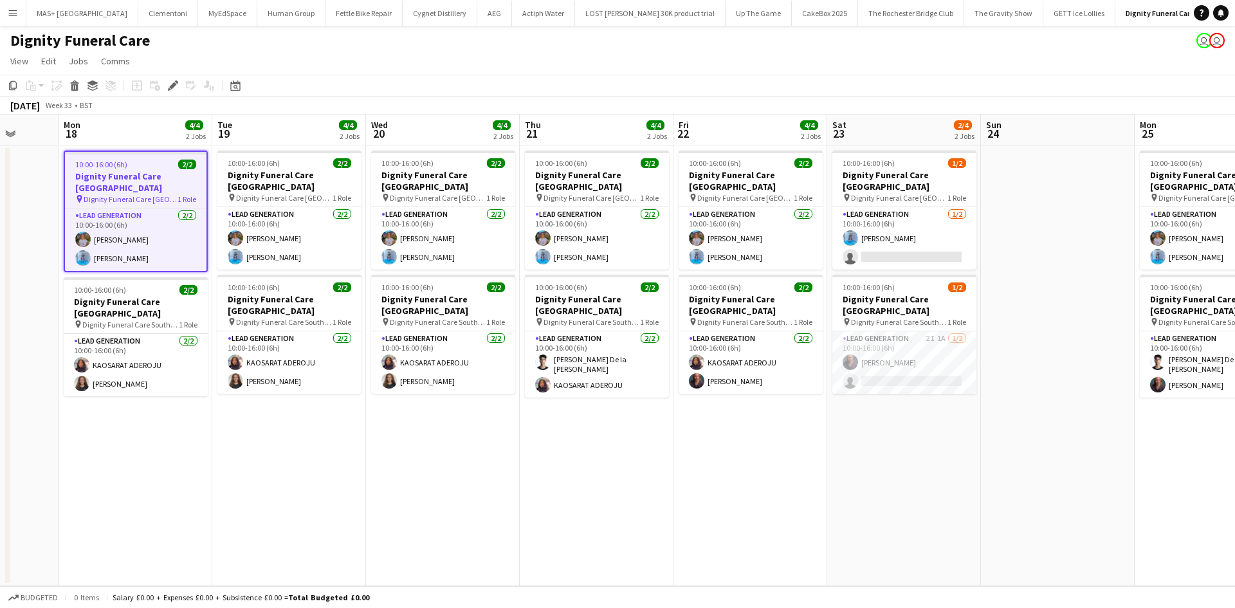
drag, startPoint x: 1189, startPoint y: 494, endPoint x: 815, endPoint y: 478, distance: 374.7
click at [815, 478] on app-calendar-viewport "Fri 15 Sat 16 Sun 17 Mon 18 4/4 2 Jobs Tue 19 4/4 2 Jobs Wed 20 4/4 2 Jobs Thu …" at bounding box center [617, 351] width 1235 height 472
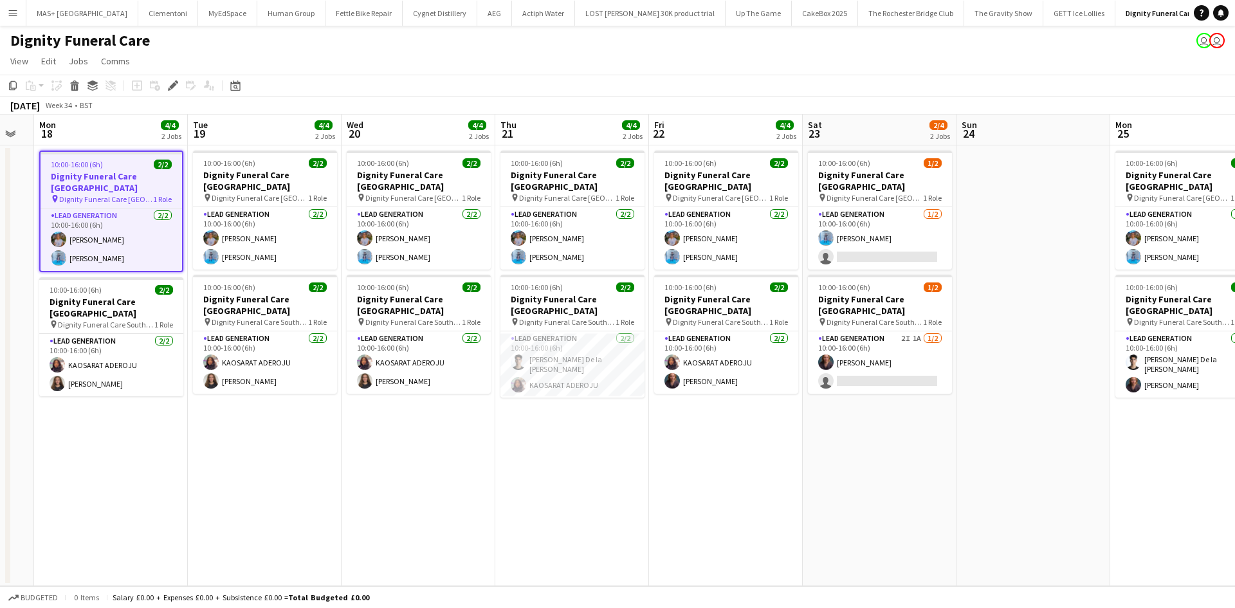
drag, startPoint x: 1077, startPoint y: 477, endPoint x: 746, endPoint y: 444, distance: 333.5
click at [746, 444] on app-calendar-viewport "Fri 15 Sat 16 Sun 17 Mon 18 4/4 2 Jobs Tue 19 4/4 2 Jobs Wed 20 4/4 2 Jobs Thu …" at bounding box center [617, 351] width 1235 height 472
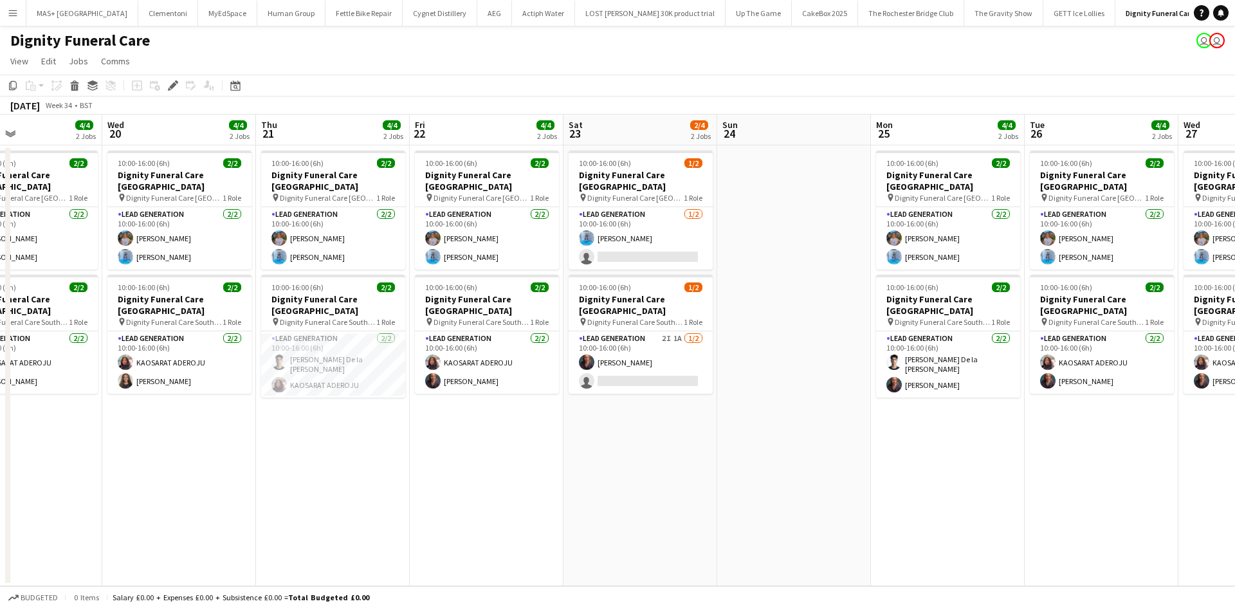
drag, startPoint x: 911, startPoint y: 455, endPoint x: 789, endPoint y: 455, distance: 122.2
click at [789, 455] on app-calendar-viewport "Sun 17 Mon 18 4/4 2 Jobs Tue 19 4/4 2 Jobs Wed 20 4/4 2 Jobs Thu 21 4/4 2 Jobs …" at bounding box center [617, 351] width 1235 height 472
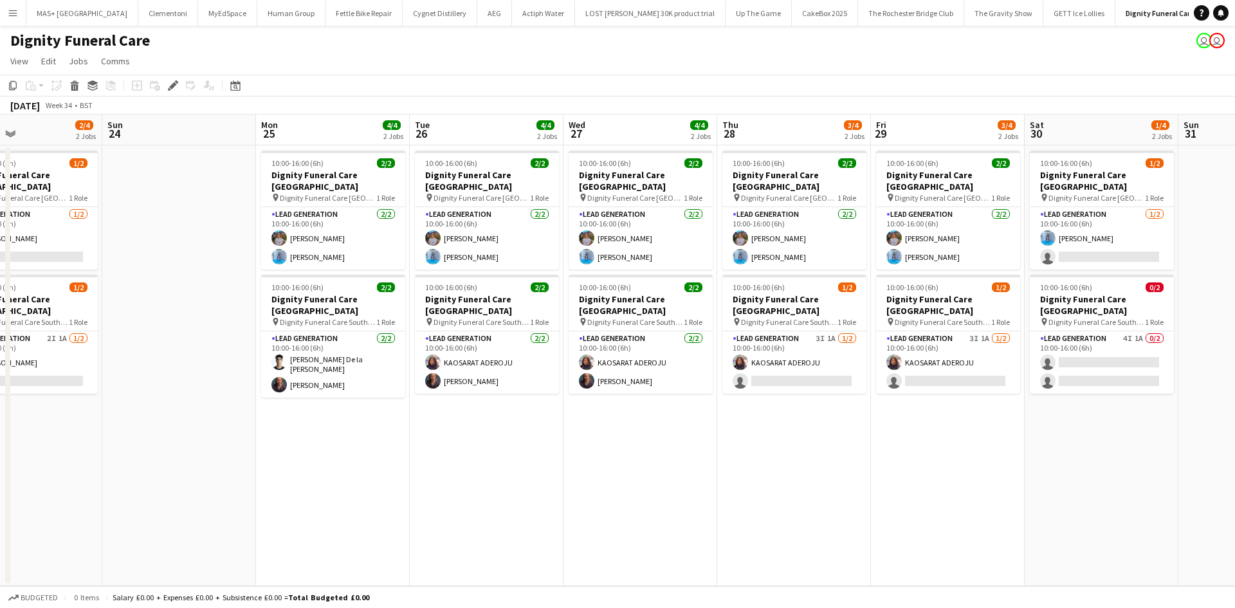
scroll to position [0, 407]
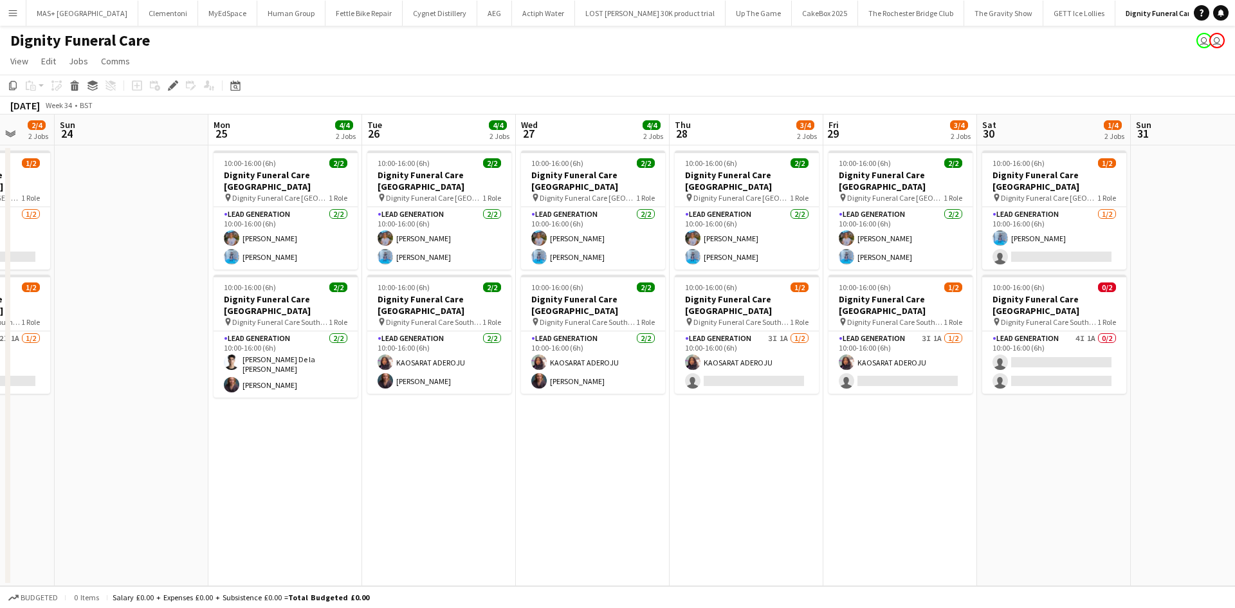
click at [581, 455] on app-calendar-viewport "Thu 21 4/4 2 Jobs Fri 22 4/4 2 Jobs Sat 23 2/4 2 Jobs Sun 24 Mon 25 4/4 2 Jobs …" at bounding box center [617, 351] width 1235 height 472
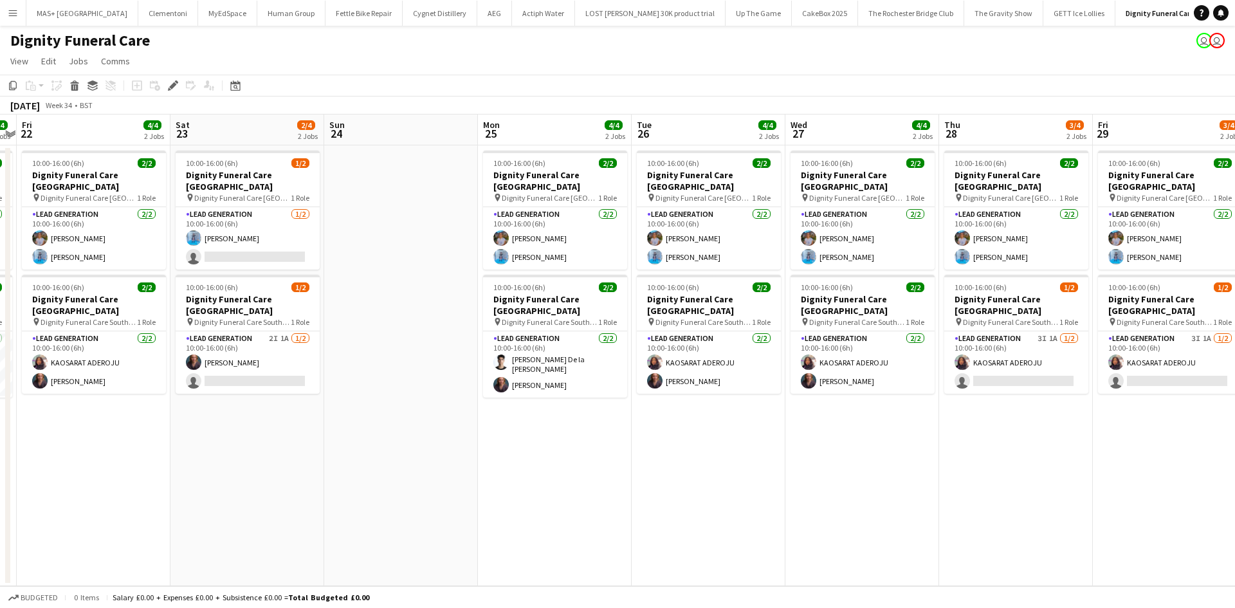
scroll to position [0, 554]
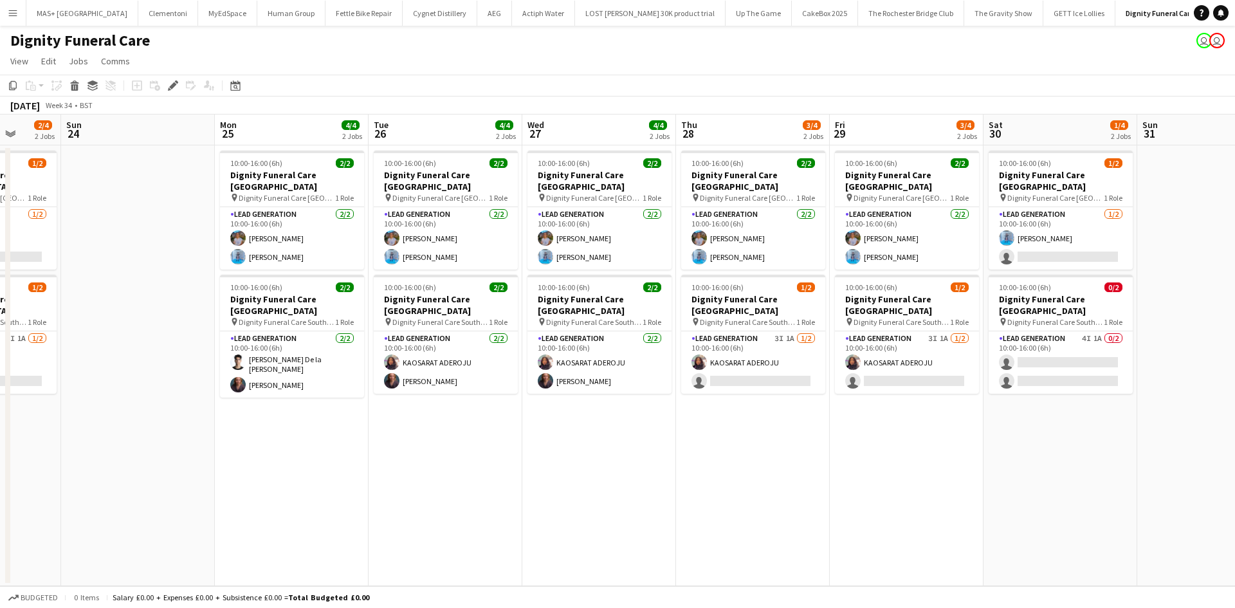
click at [392, 448] on app-calendar-viewport "Wed 20 4/4 2 Jobs Thu 21 4/4 2 Jobs Fri 22 4/4 2 Jobs Sat 23 2/4 2 Jobs Sun 24 …" at bounding box center [617, 351] width 1235 height 472
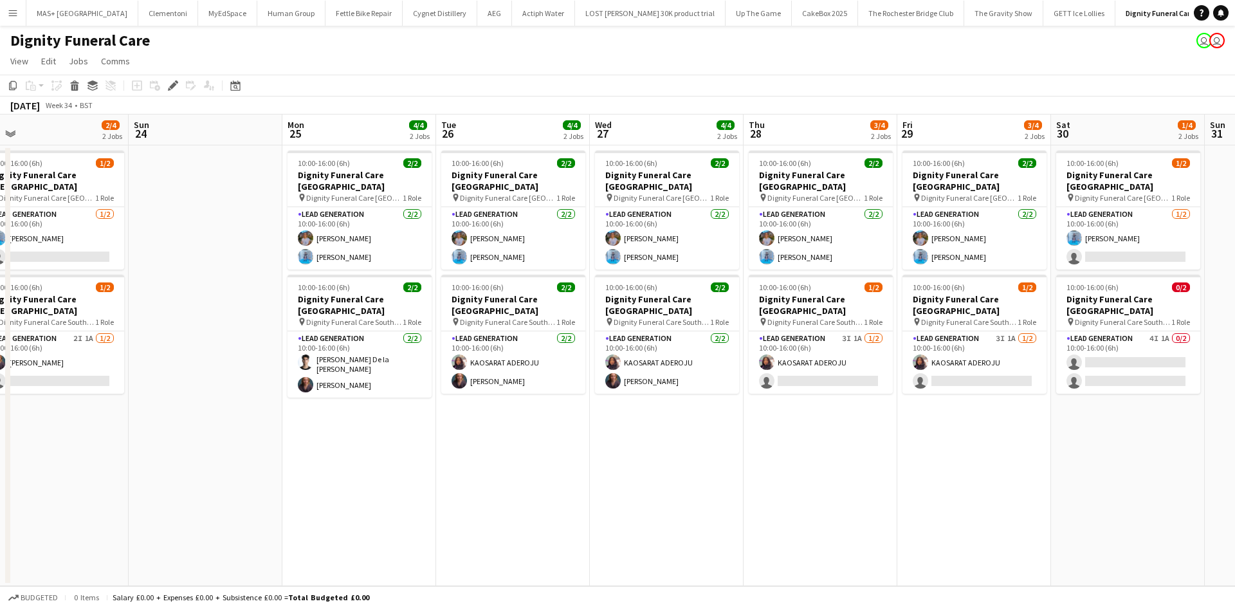
drag, startPoint x: 800, startPoint y: 429, endPoint x: 868, endPoint y: 434, distance: 67.7
click at [868, 434] on app-calendar-viewport "Wed 20 4/4 2 Jobs Thu 21 4/4 2 Jobs Fri 22 4/4 2 Jobs Sat 23 2/4 2 Jobs Sun 24 …" at bounding box center [617, 351] width 1235 height 472
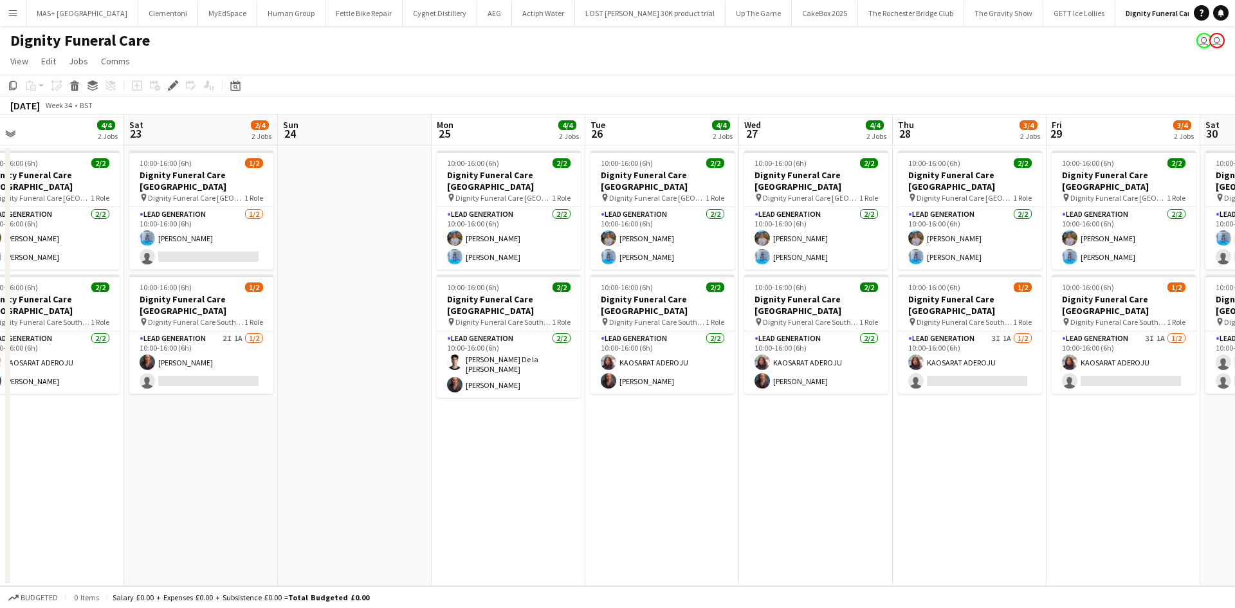
drag, startPoint x: 351, startPoint y: 443, endPoint x: 1102, endPoint y: 511, distance: 754.5
click at [1114, 511] on app-calendar-viewport "Wed 20 4/4 2 Jobs Thu 21 4/4 2 Jobs Fri 22 4/4 2 Jobs Sat 23 2/4 2 Jobs Sun 24 …" at bounding box center [617, 351] width 1235 height 472
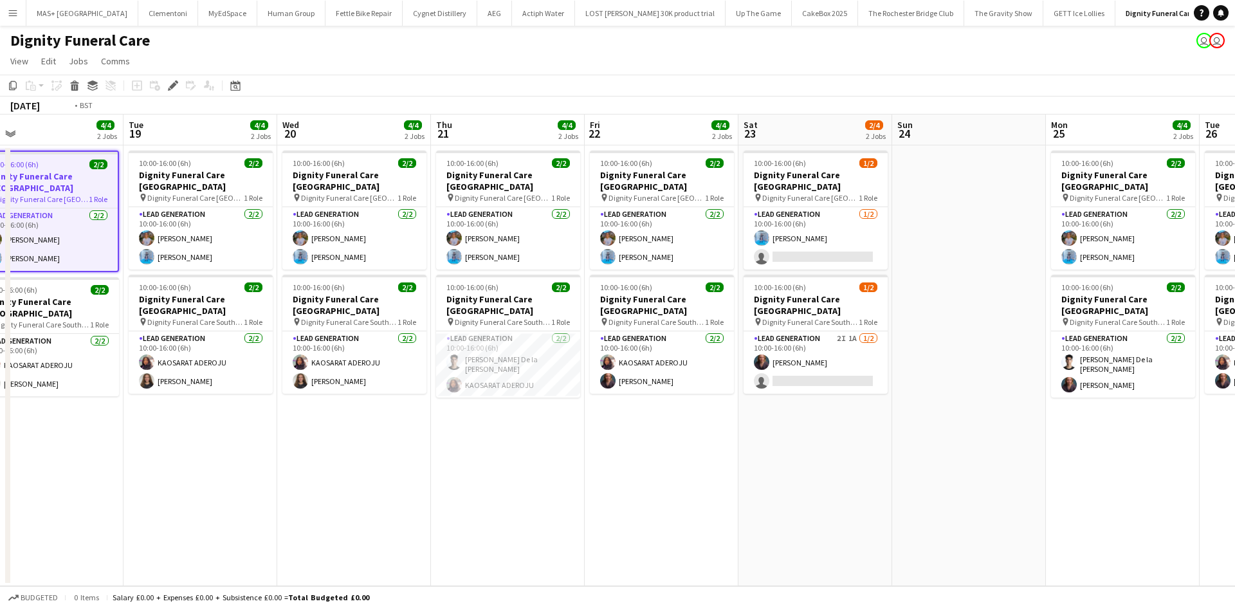
scroll to position [0, 309]
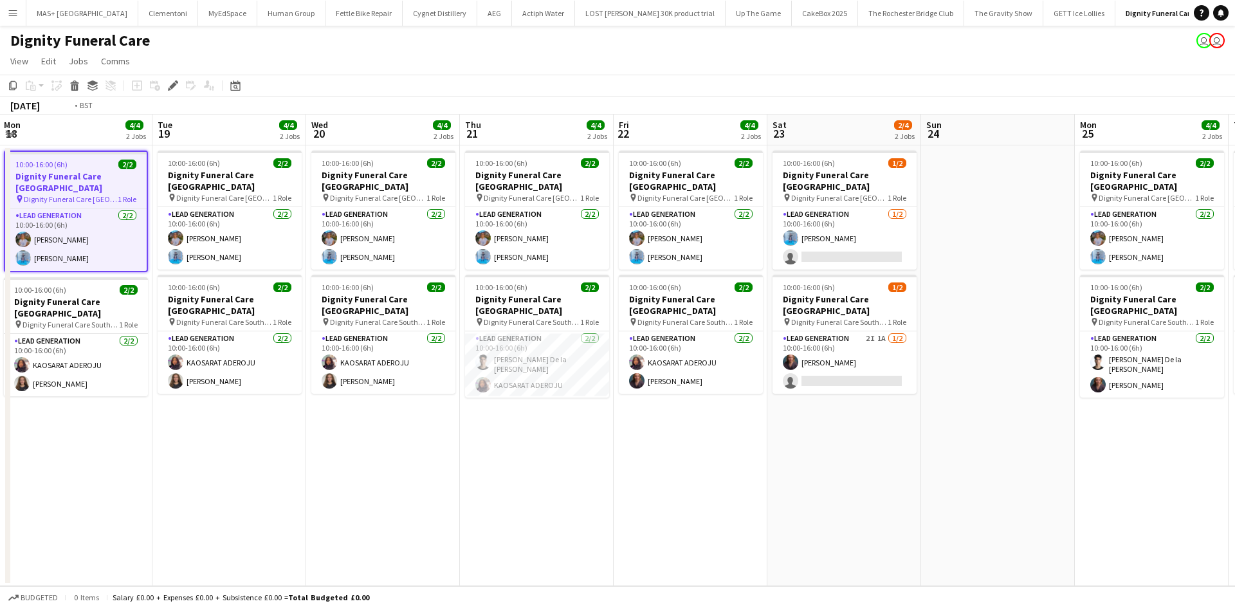
drag, startPoint x: 619, startPoint y: 503, endPoint x: 910, endPoint y: 503, distance: 290.8
click at [910, 503] on app-calendar-viewport "Sat 16 Sun 17 Mon 18 4/4 2 Jobs Tue 19 4/4 2 Jobs Wed 20 4/4 2 Jobs Thu 21 4/4 …" at bounding box center [617, 351] width 1235 height 472
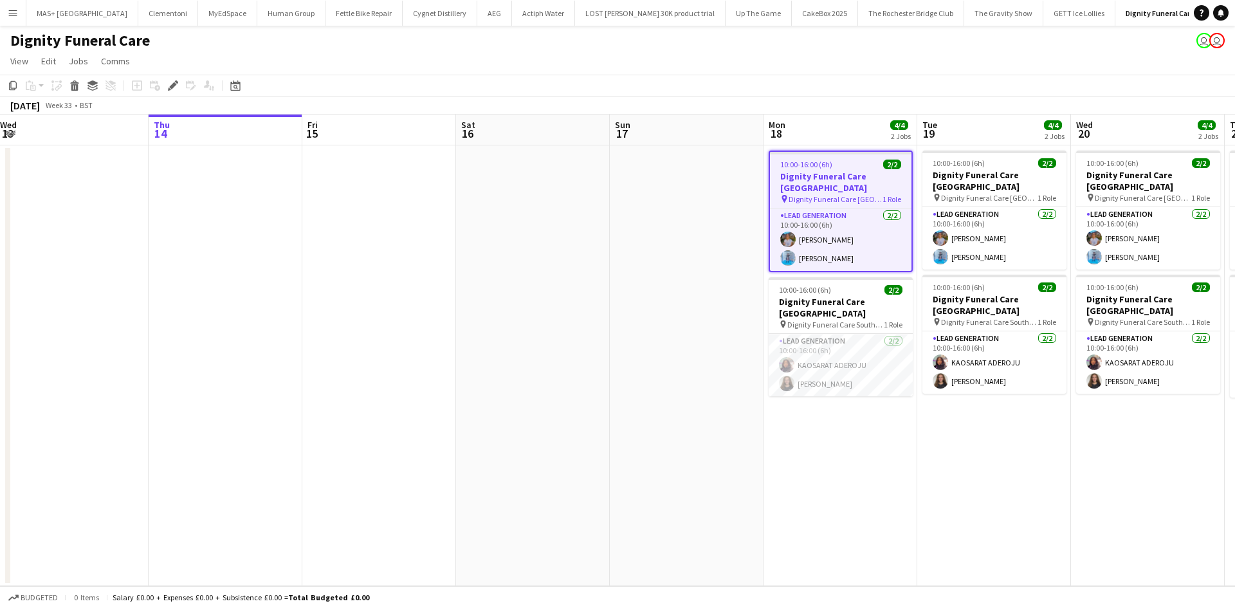
drag, startPoint x: 479, startPoint y: 452, endPoint x: 893, endPoint y: 432, distance: 414.1
click at [893, 432] on app-calendar-viewport "Mon 11 Tue 12 Wed 13 Thu 14 Fri 15 Sat 16 Sun 17 Mon 18 4/4 2 Jobs Tue 19 4/4 2…" at bounding box center [617, 351] width 1235 height 472
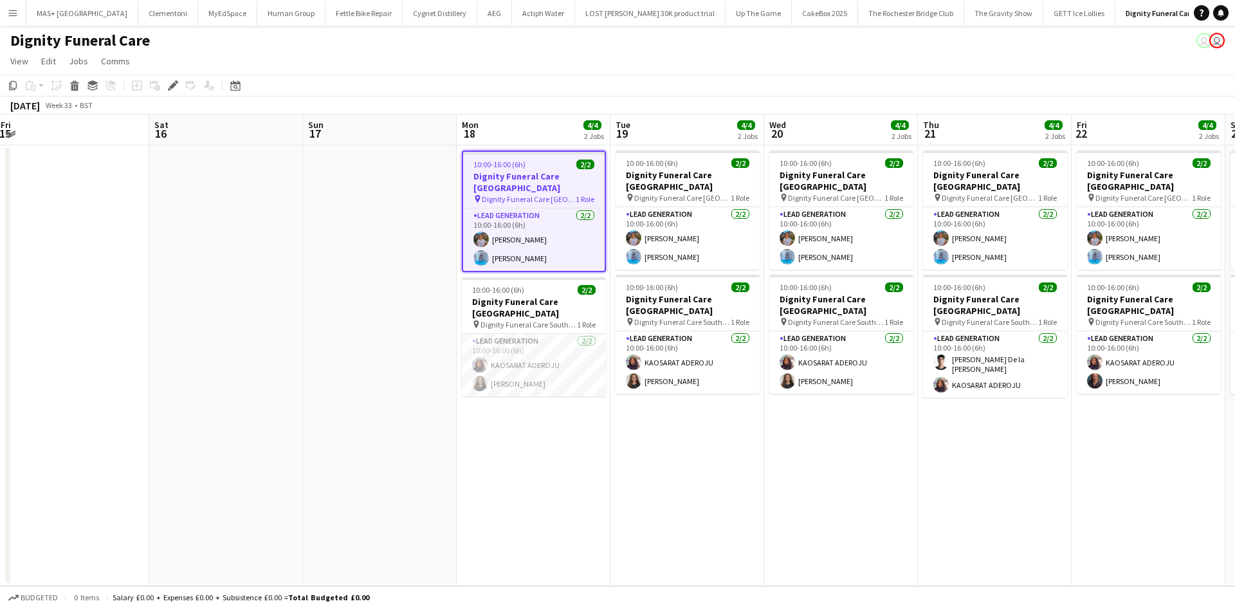
drag, startPoint x: 481, startPoint y: 427, endPoint x: 174, endPoint y: 393, distance: 308.7
click at [174, 393] on app-calendar-viewport "Mon 11 Tue 12 Wed 13 Thu 14 Fri 15 Sat 16 Sun 17 Mon 18 4/4 2 Jobs Tue 19 4/4 2…" at bounding box center [617, 351] width 1235 height 472
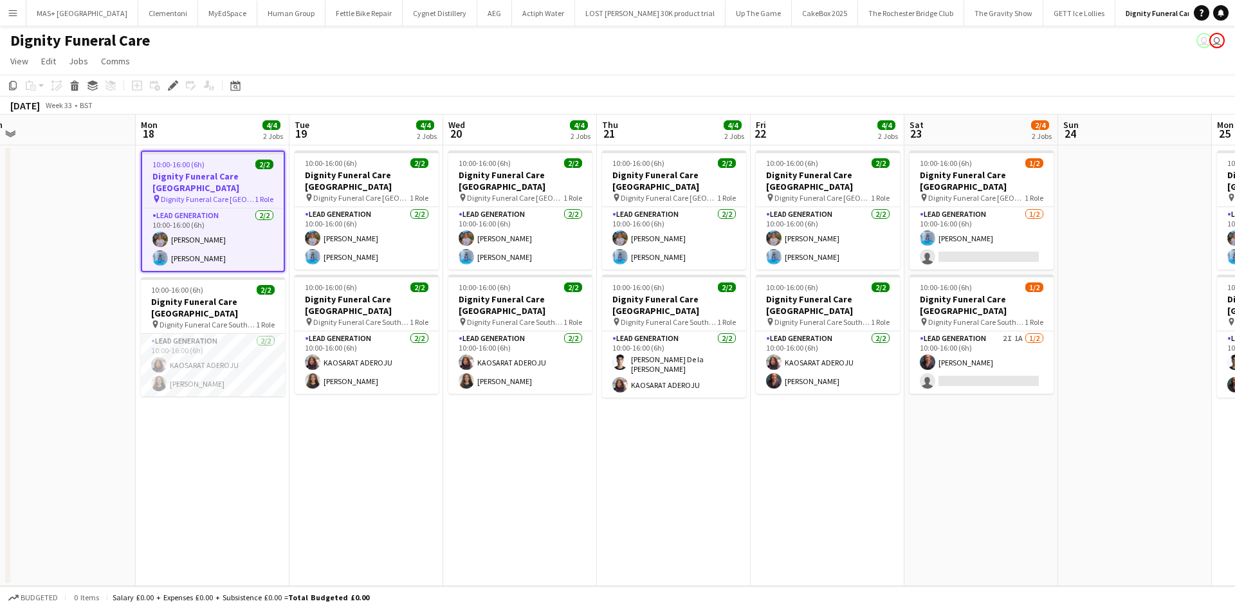
drag, startPoint x: 711, startPoint y: 439, endPoint x: 390, endPoint y: 426, distance: 321.2
click at [390, 426] on app-calendar-viewport "Wed 13 Thu 14 Fri 15 Sat 16 Sun 17 Mon 18 4/4 2 Jobs Tue 19 4/4 2 Jobs Wed 20 4…" at bounding box center [617, 351] width 1235 height 472
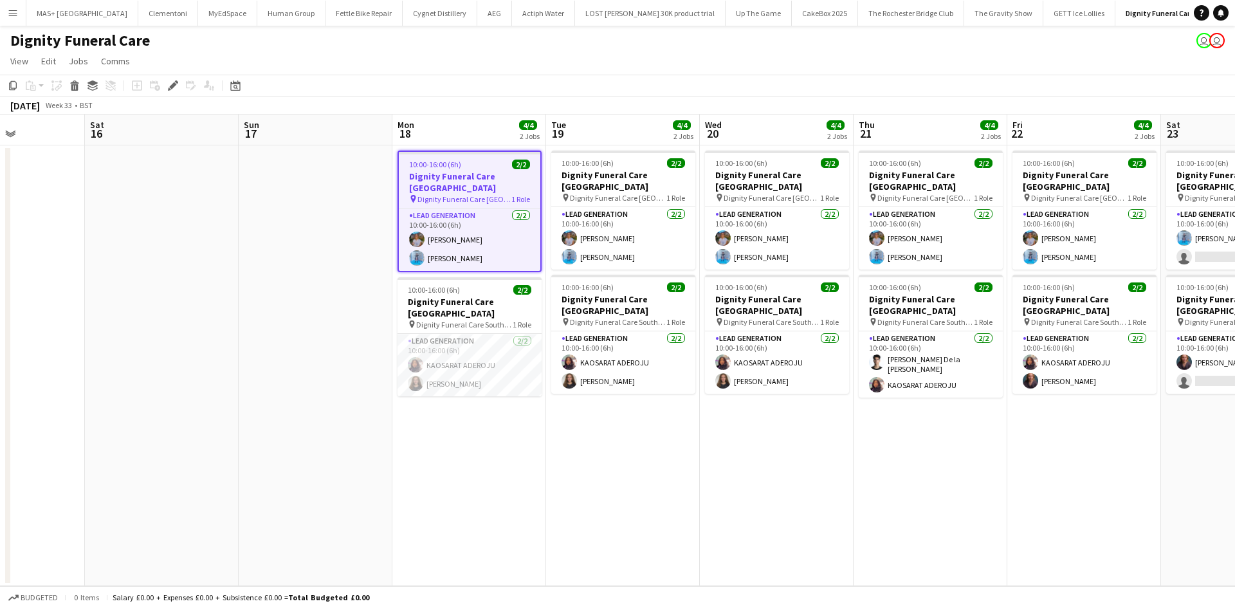
drag, startPoint x: 464, startPoint y: 439, endPoint x: 720, endPoint y: 439, distance: 256.7
click at [720, 439] on app-calendar-viewport "Wed 13 Thu 14 Fri 15 Sat 16 Sun 17 Mon 18 4/4 2 Jobs Tue 19 4/4 2 Jobs Wed 20 4…" at bounding box center [617, 351] width 1235 height 472
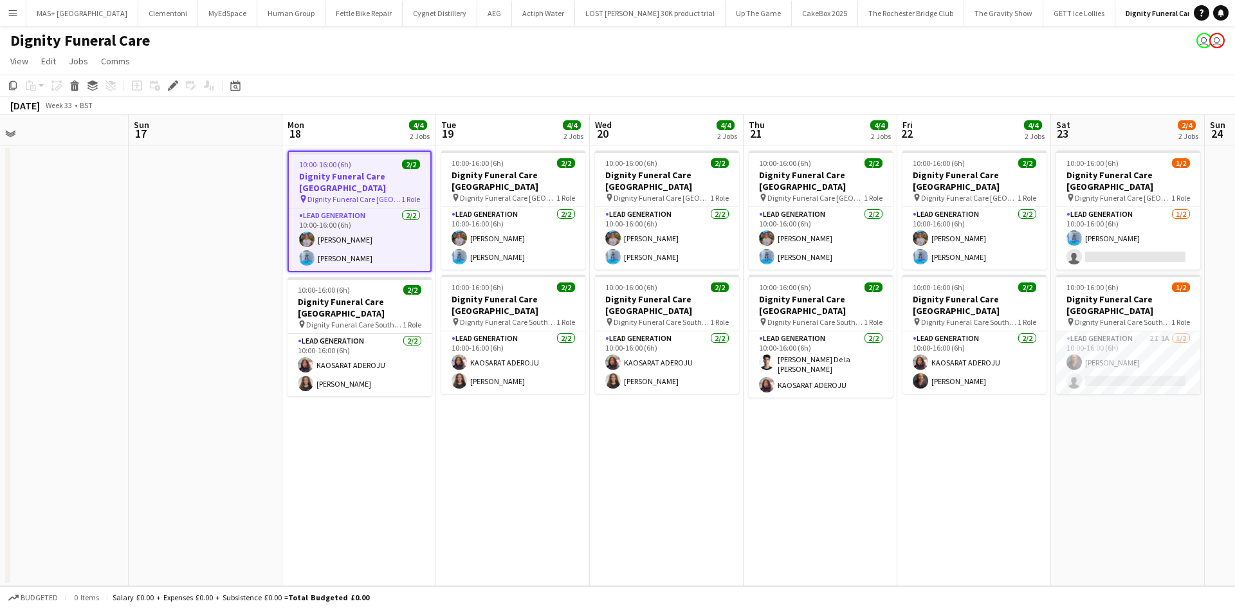
scroll to position [0, 491]
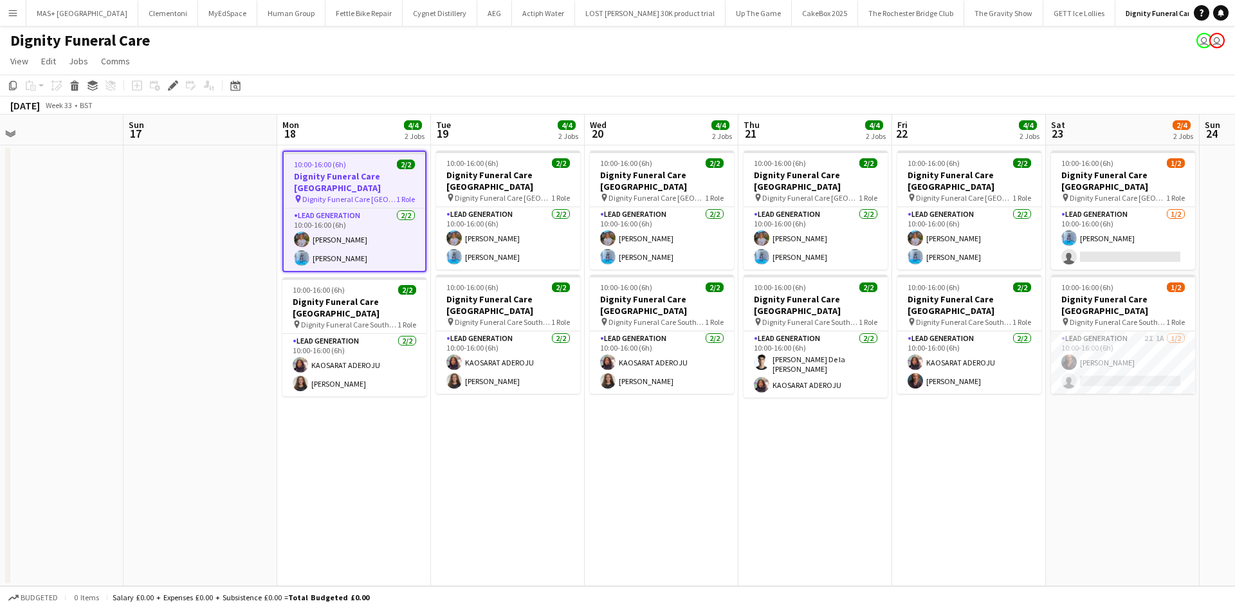
drag, startPoint x: 1047, startPoint y: 410, endPoint x: 931, endPoint y: 433, distance: 117.5
click at [931, 433] on app-calendar-viewport "Wed 13 Thu 14 Fri 15 Sat 16 Sun 17 Mon 18 4/4 2 Jobs Tue 19 4/4 2 Jobs Wed 20 4…" at bounding box center [617, 351] width 1235 height 472
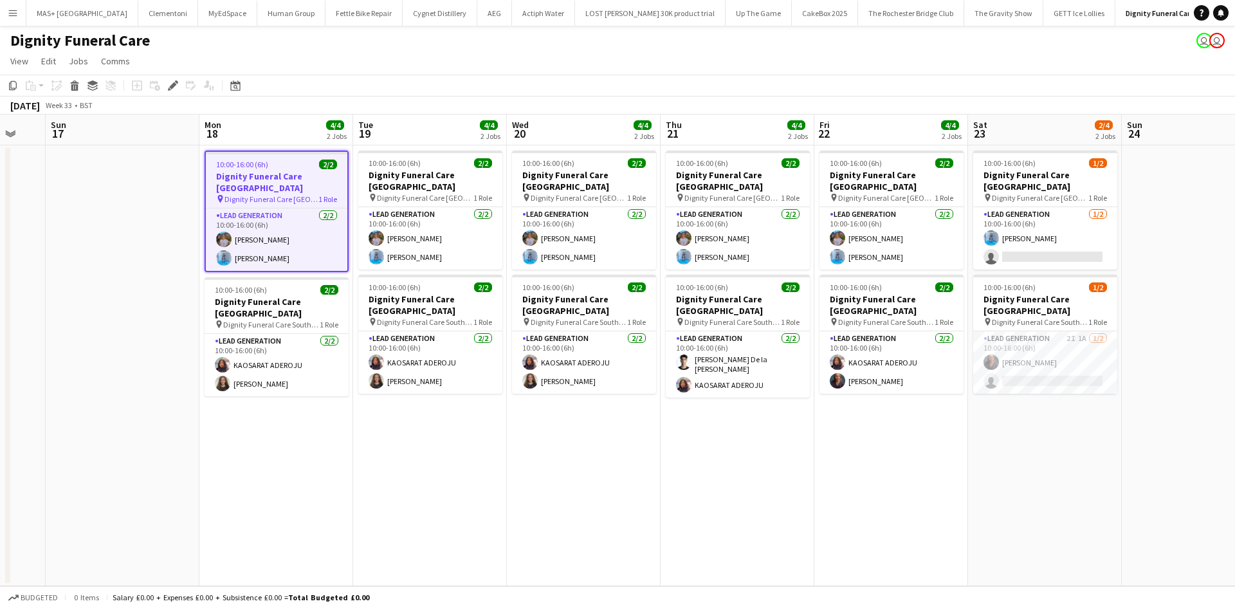
drag, startPoint x: 927, startPoint y: 435, endPoint x: 850, endPoint y: 439, distance: 76.7
click at [850, 439] on app-calendar-viewport "Wed 13 Thu 14 Fri 15 Sat 16 Sun 17 Mon 18 4/4 2 Jobs Tue 19 4/4 2 Jobs Wed 20 4…" at bounding box center [617, 351] width 1235 height 472
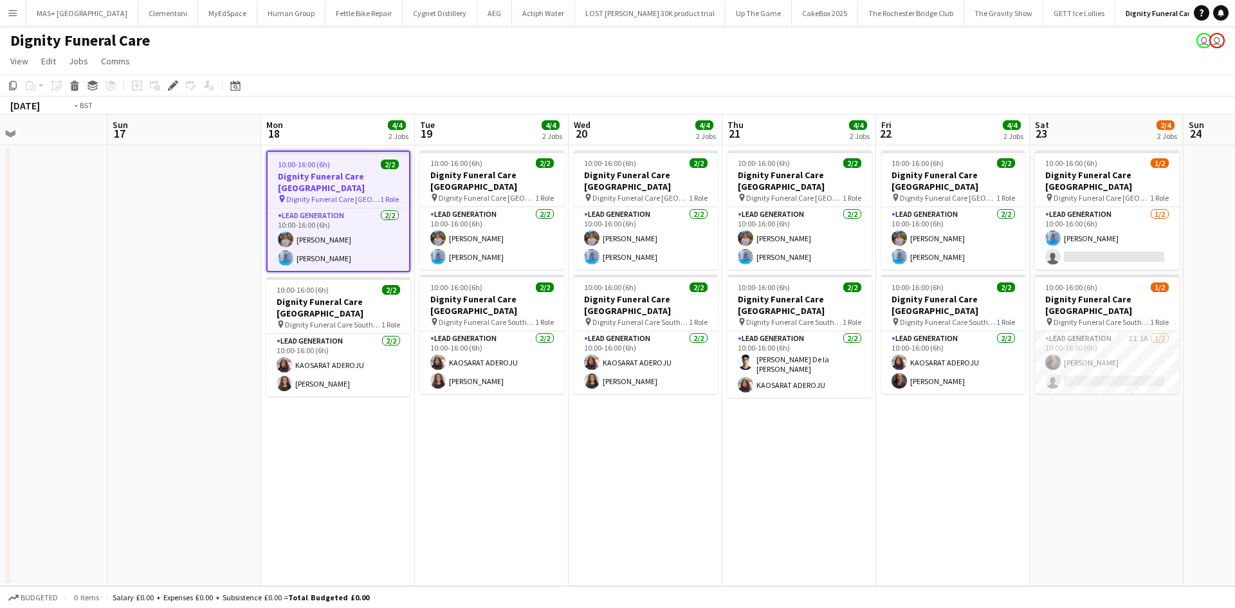
drag, startPoint x: 1086, startPoint y: 441, endPoint x: 619, endPoint y: 441, distance: 467.0
click at [603, 441] on app-calendar-viewport "Wed 13 Thu 14 Fri 15 Sat 16 Sun 17 Mon 18 4/4 2 Jobs Tue 19 4/4 2 Jobs Wed 20 4…" at bounding box center [617, 351] width 1235 height 472
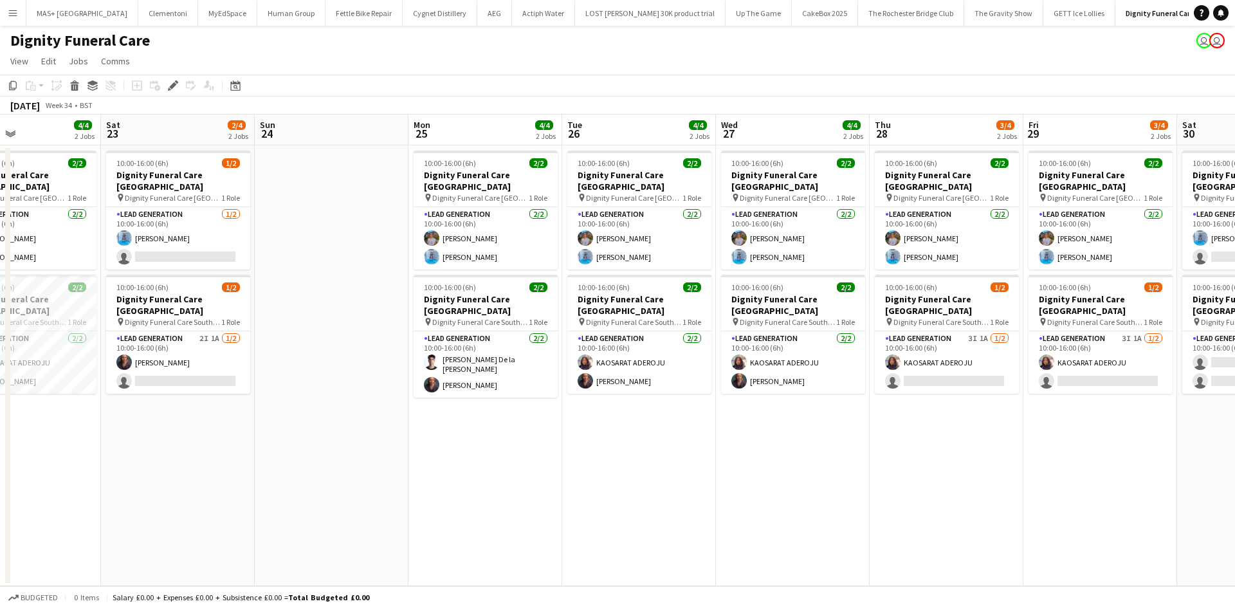
drag, startPoint x: 1043, startPoint y: 445, endPoint x: 678, endPoint y: 450, distance: 365.4
click at [678, 450] on app-calendar-viewport "Wed 20 4/4 2 Jobs Thu 21 4/4 2 Jobs Fri 22 4/4 2 Jobs Sat 23 2/4 2 Jobs Sun 24 …" at bounding box center [617, 351] width 1235 height 472
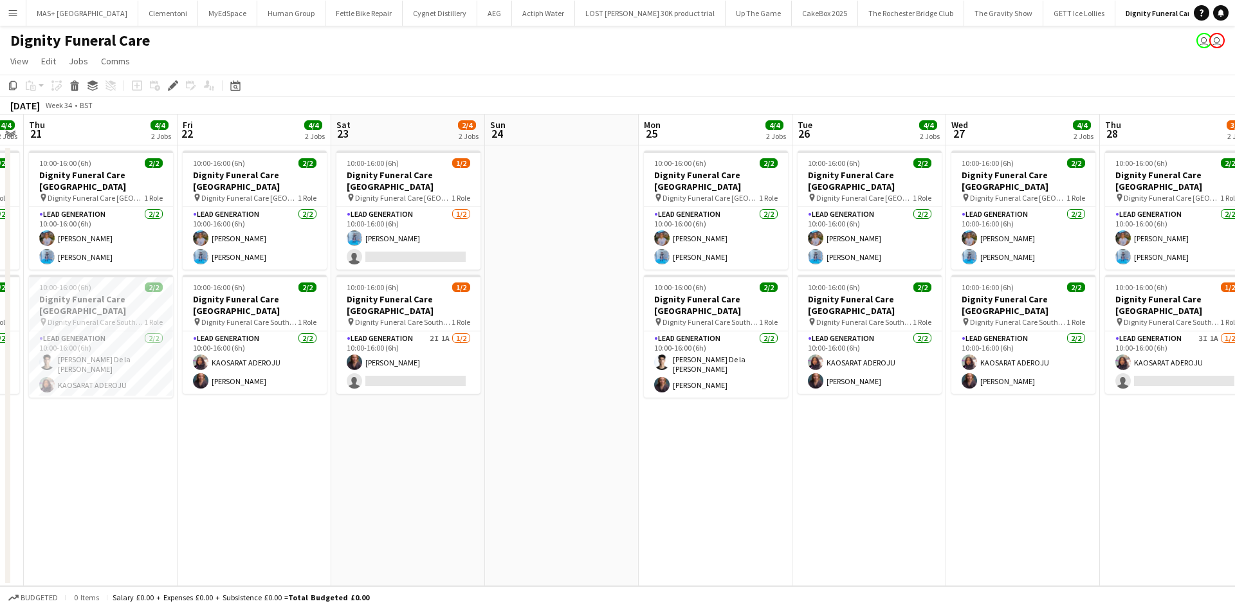
drag, startPoint x: 602, startPoint y: 451, endPoint x: 832, endPoint y: 451, distance: 230.3
click at [832, 451] on app-calendar-viewport "Tue 19 4/4 2 Jobs Wed 20 4/4 2 Jobs Thu 21 4/4 2 Jobs Fri 22 4/4 2 Jobs Sat 23 …" at bounding box center [617, 351] width 1235 height 472
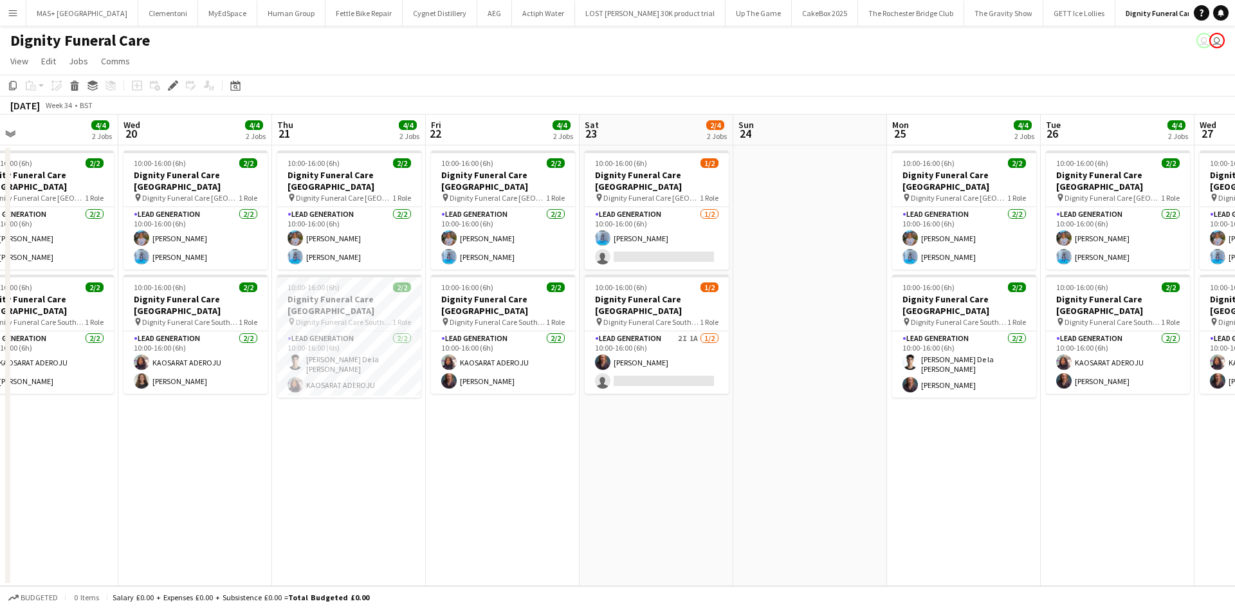
drag, startPoint x: 832, startPoint y: 451, endPoint x: 1234, endPoint y: 455, distance: 402.1
click at [1234, 455] on app-calendar-viewport "Sun 17 Mon 18 4/4 2 Jobs Tue 19 4/4 2 Jobs Wed 20 4/4 2 Jobs Thu 21 4/4 2 Jobs …" at bounding box center [617, 351] width 1235 height 472
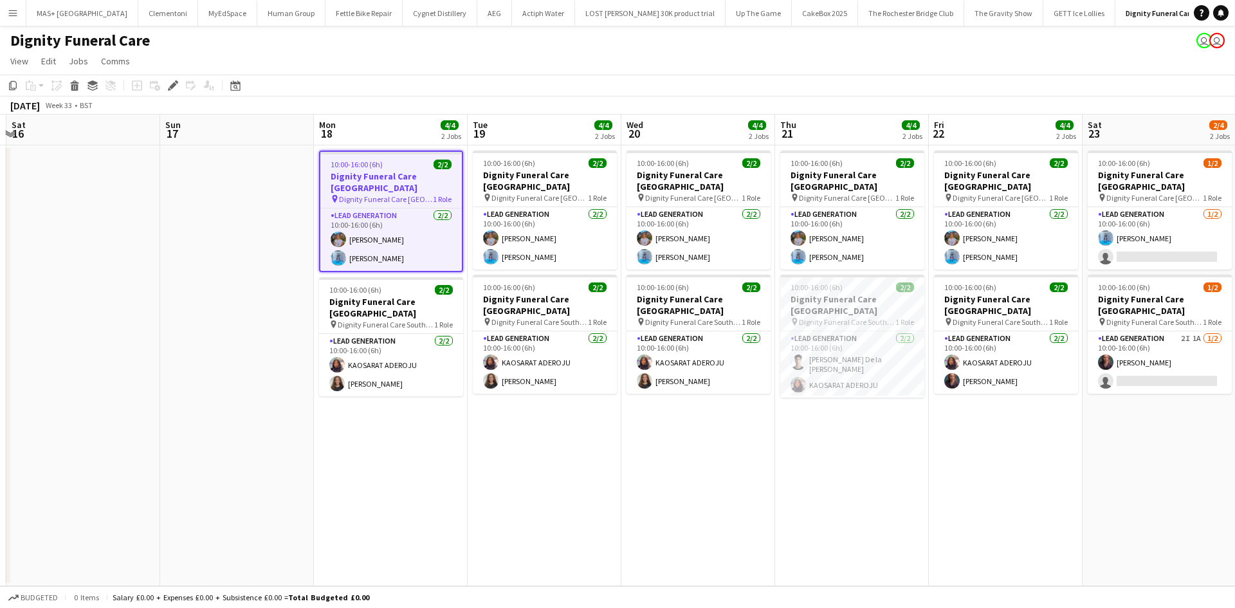
scroll to position [0, 295]
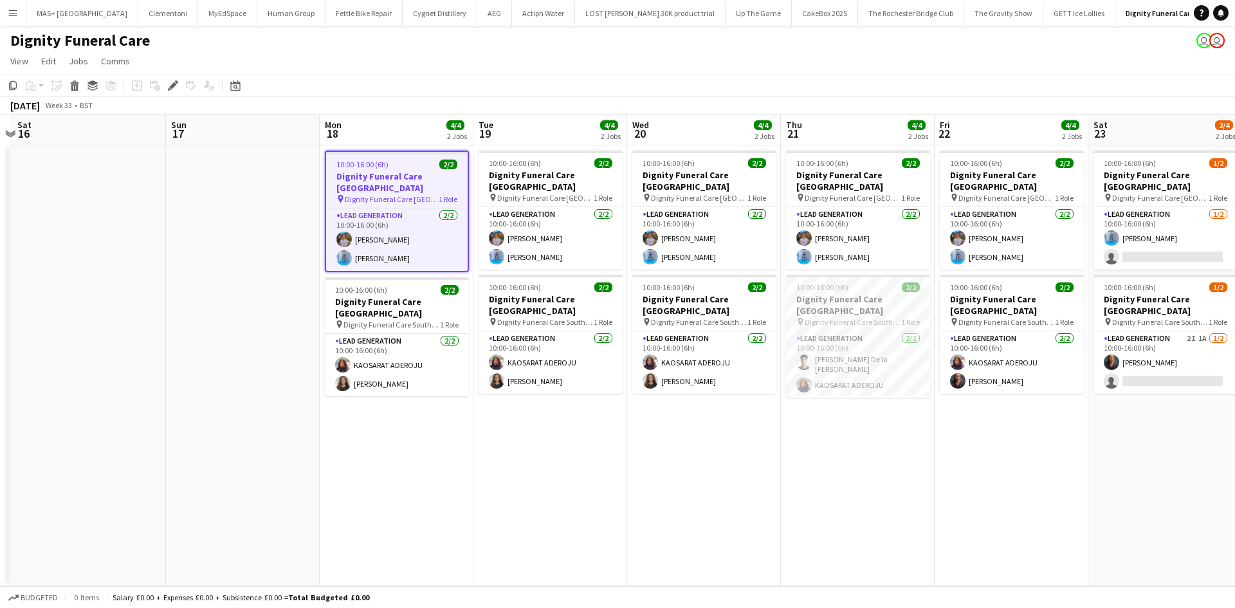
drag, startPoint x: 643, startPoint y: 463, endPoint x: 998, endPoint y: 459, distance: 355.1
click at [998, 459] on app-calendar-viewport "Thu 14 Fri 15 Sat 16 Sun 17 Mon 18 4/4 2 Jobs Tue 19 4/4 2 Jobs Wed 20 4/4 2 Jo…" at bounding box center [617, 351] width 1235 height 472
click at [6, 18] on button "Menu" at bounding box center [13, 13] width 26 height 26
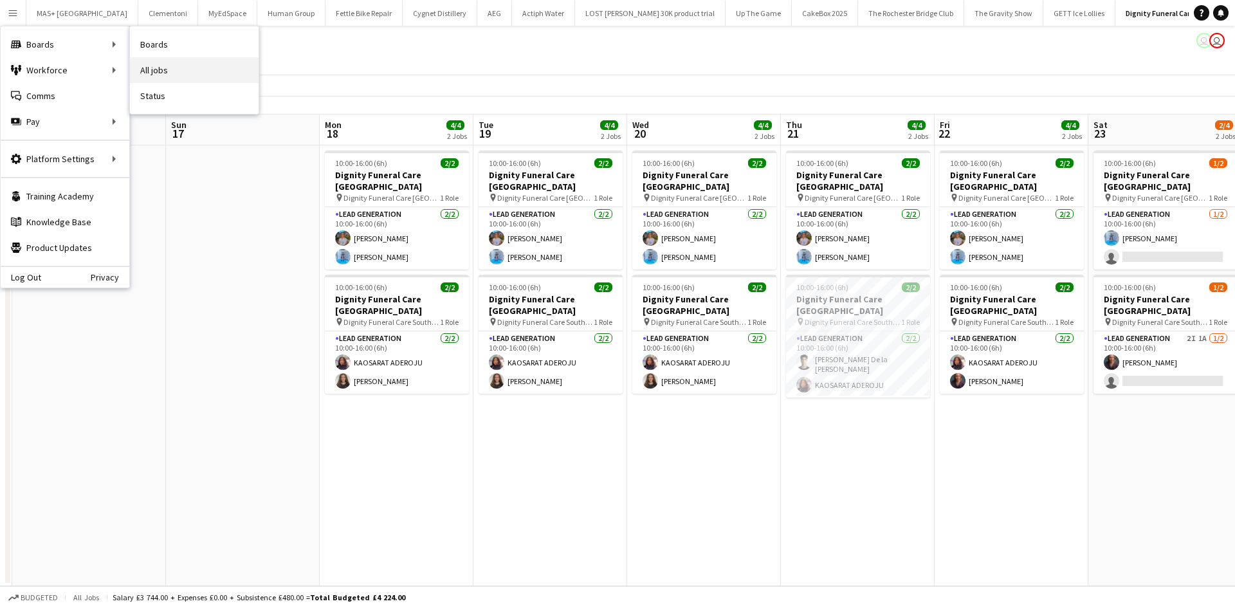
click at [151, 66] on link "All jobs" at bounding box center [194, 70] width 129 height 26
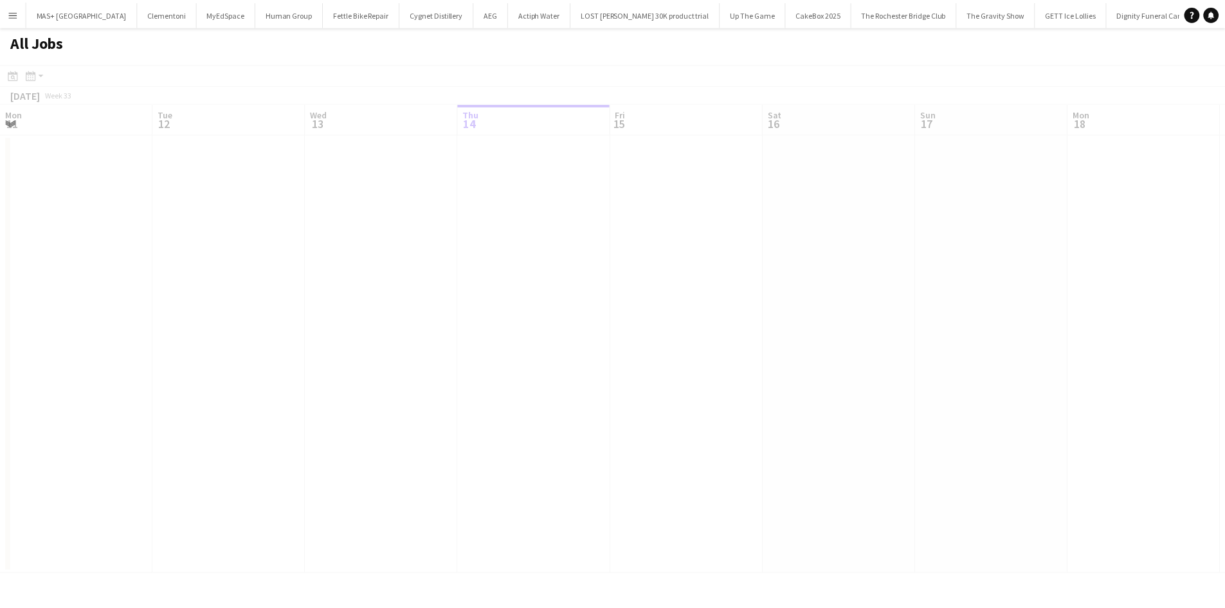
scroll to position [0, 307]
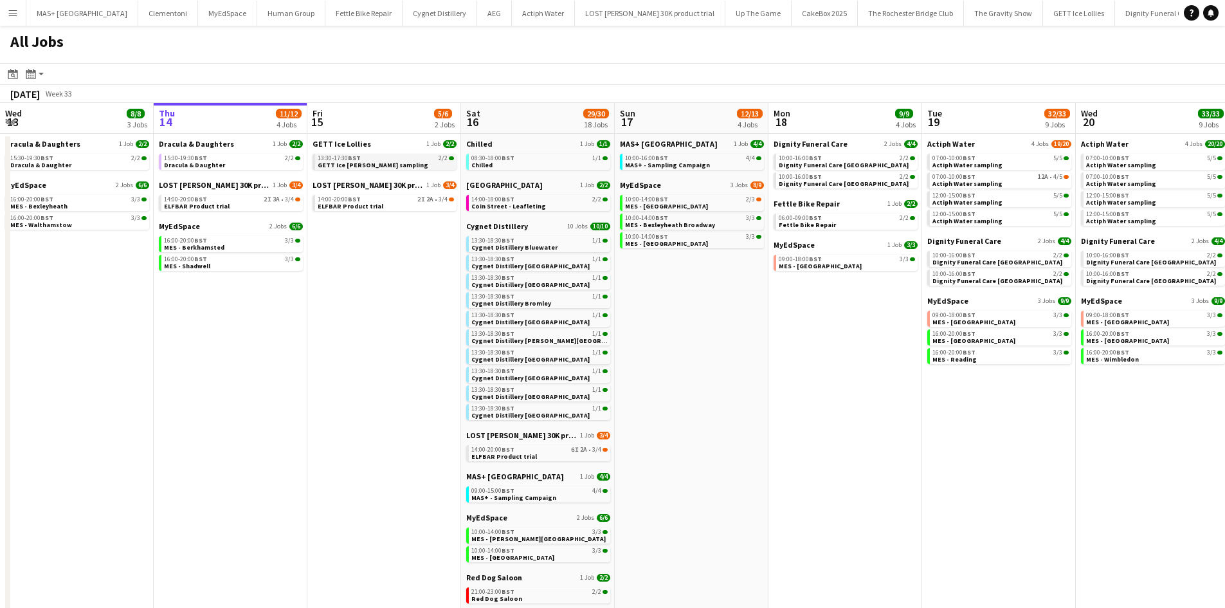
click at [395, 162] on link "13:30-17:30 BST 2/2 GETT Ice lollie sampling" at bounding box center [386, 161] width 136 height 15
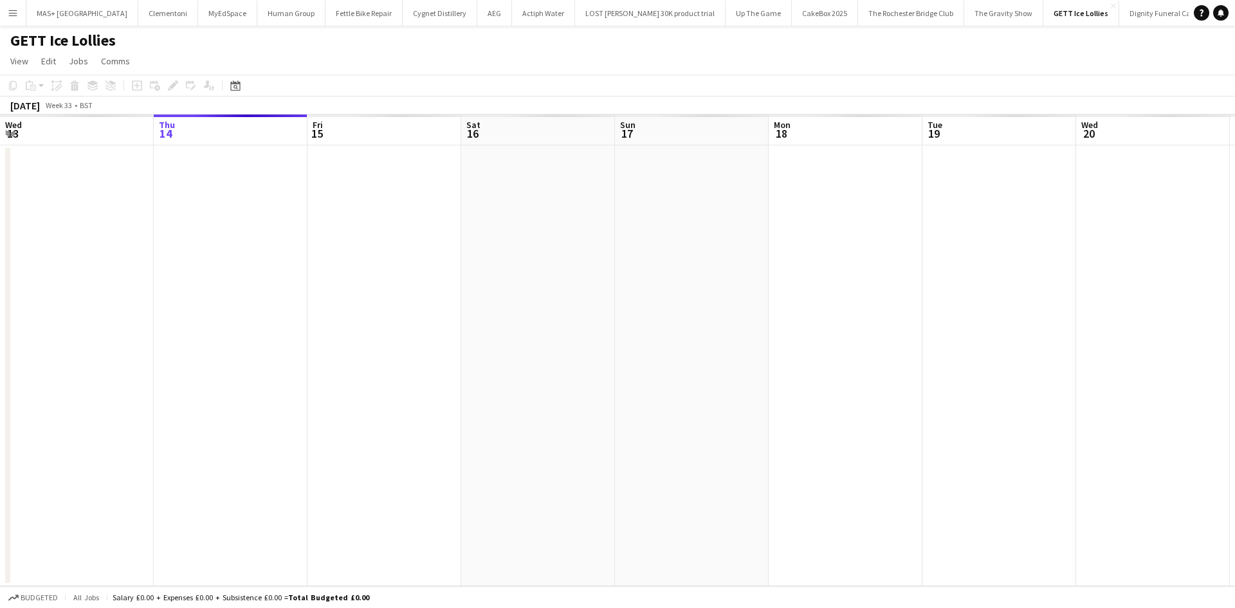
scroll to position [0, 443]
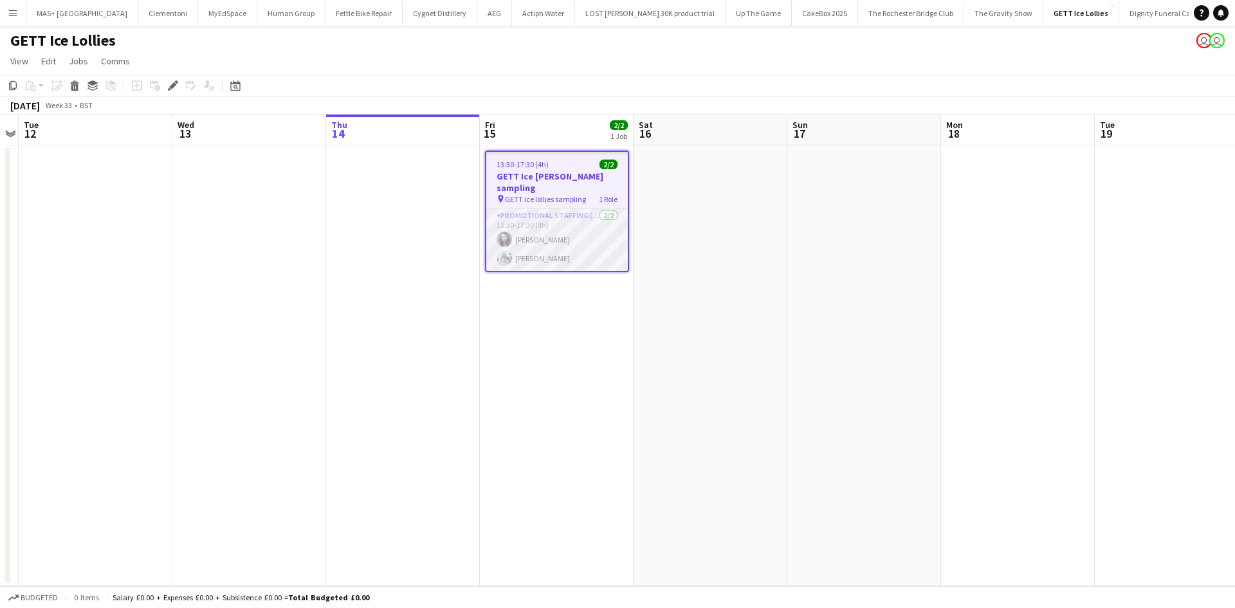
click at [546, 223] on app-card-role "Promotional Staffing (Sampling Staff) 2/2 13:30-17:30 (4h) Lucie Dolezal Iuliia…" at bounding box center [557, 239] width 142 height 62
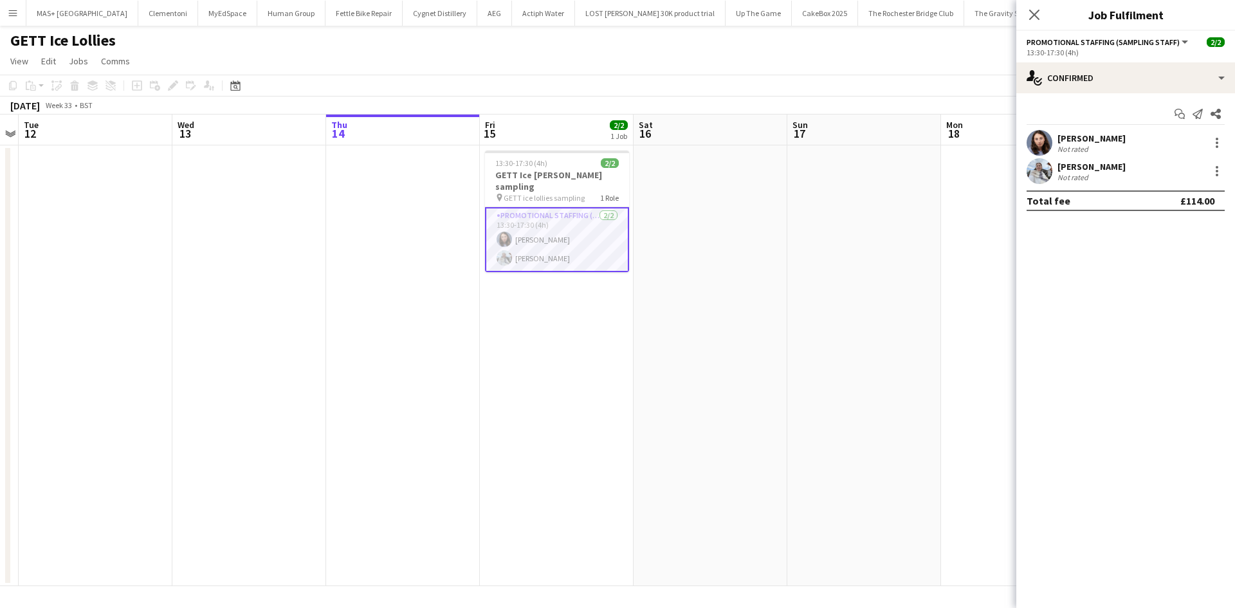
click at [721, 239] on app-date-cell at bounding box center [711, 365] width 154 height 441
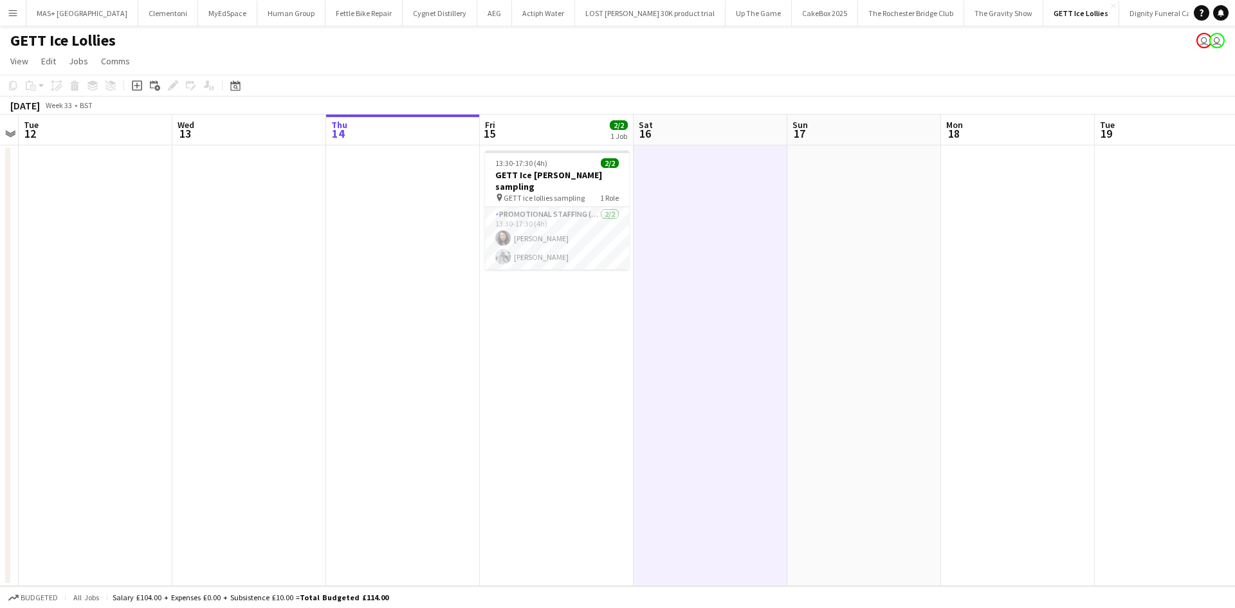
scroll to position [0, 518]
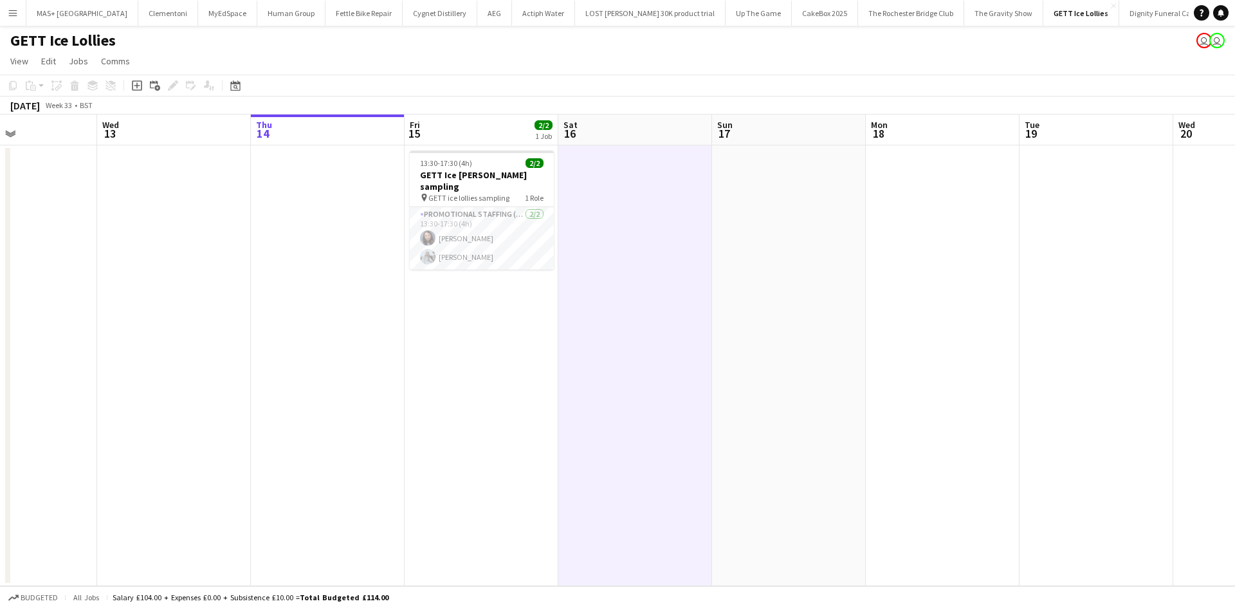
drag, startPoint x: 838, startPoint y: 251, endPoint x: 762, endPoint y: 262, distance: 76.1
click at [762, 262] on app-calendar-viewport "Sat 9 Sun 10 Mon 11 Tue 12 Wed 13 Thu 14 Fri 15 2/2 1 Job Sat 16 Sun 17 Mon 18 …" at bounding box center [617, 351] width 1235 height 472
click at [461, 210] on app-card-role "Promotional Staffing (Sampling Staff) 2/2 13:30-17:30 (4h) Lucie Dolezal Iuliia…" at bounding box center [482, 238] width 144 height 62
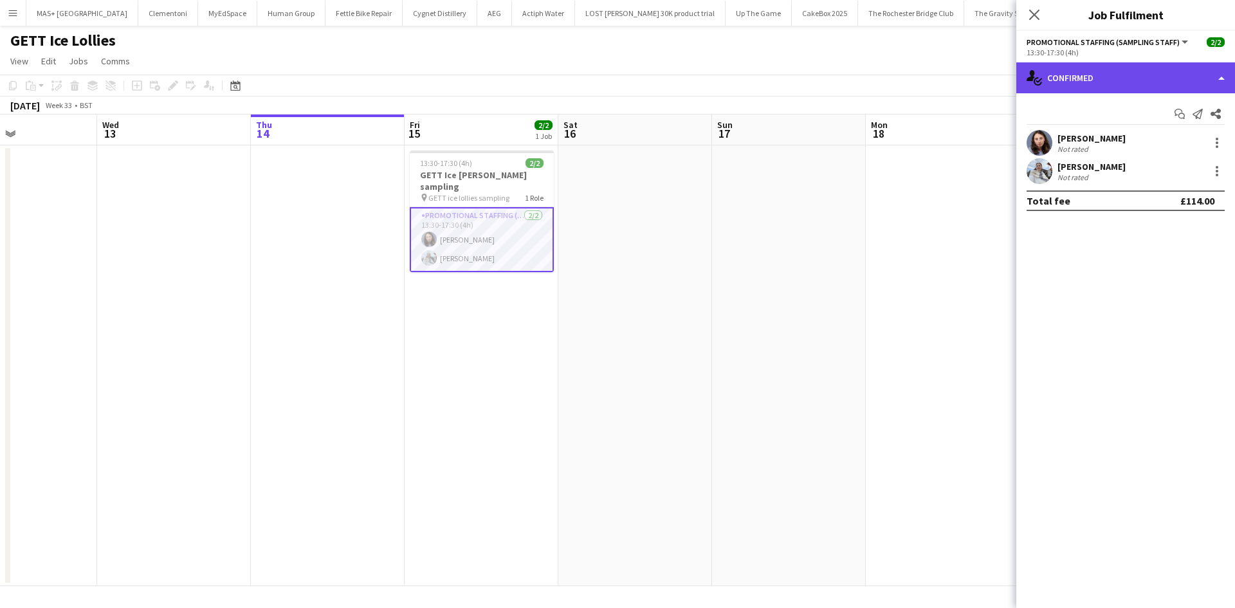
click at [1153, 69] on div "single-neutral-actions-check-2 Confirmed" at bounding box center [1125, 77] width 219 height 31
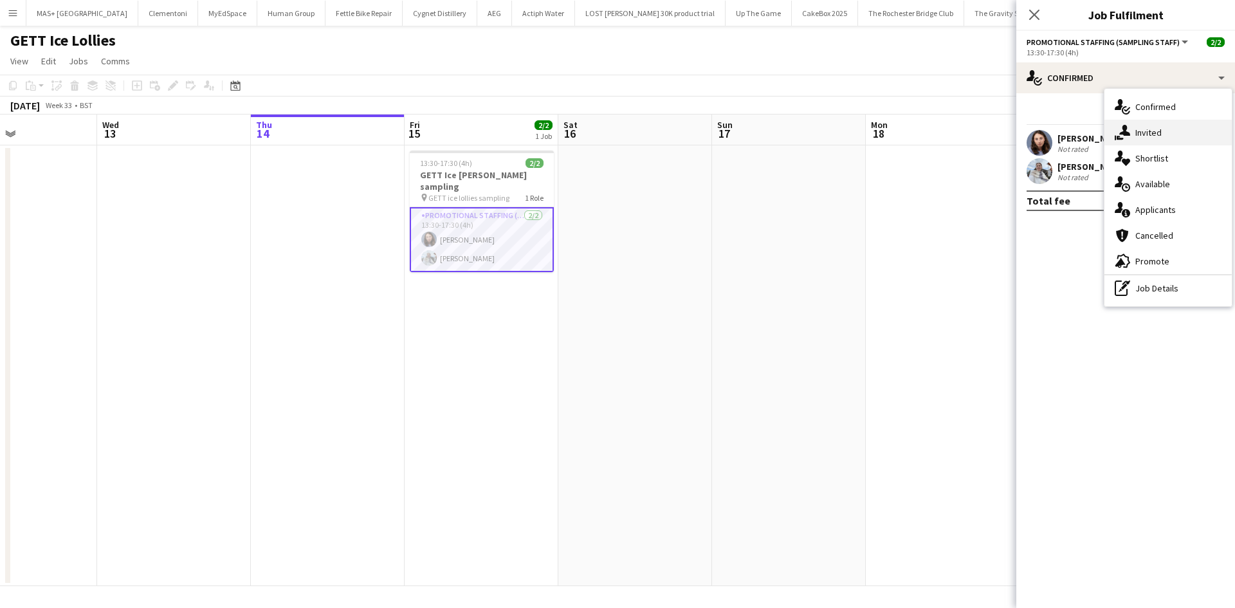
click at [1169, 137] on div "single-neutral-actions-share-1 Invited" at bounding box center [1167, 133] width 127 height 26
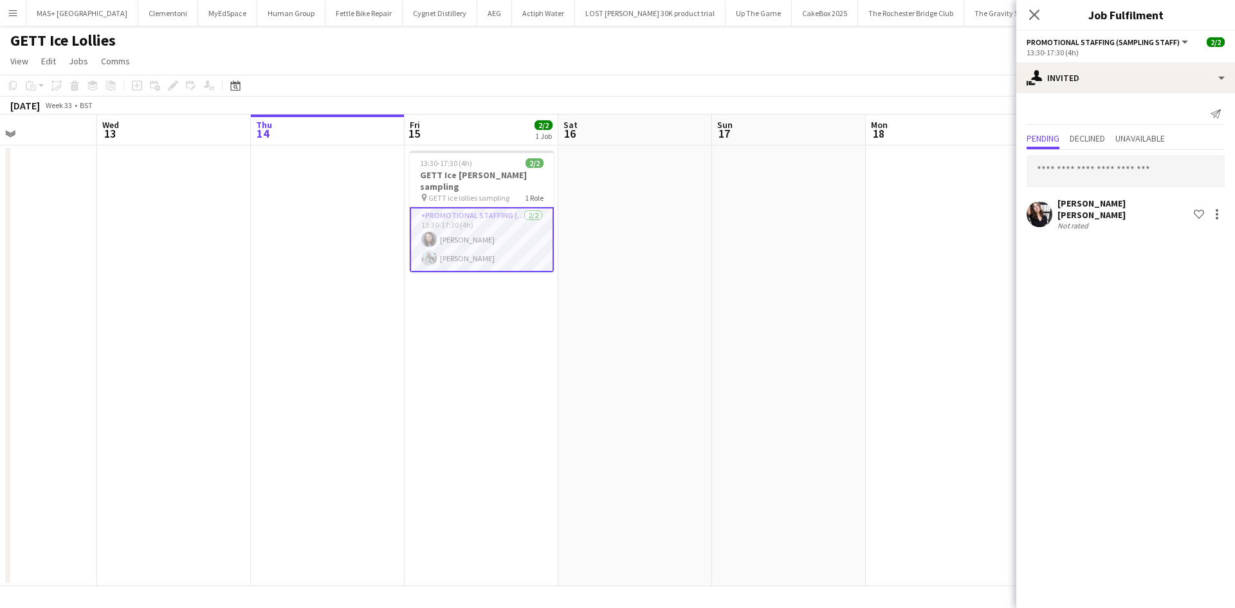
click at [840, 222] on app-date-cell at bounding box center [789, 365] width 154 height 441
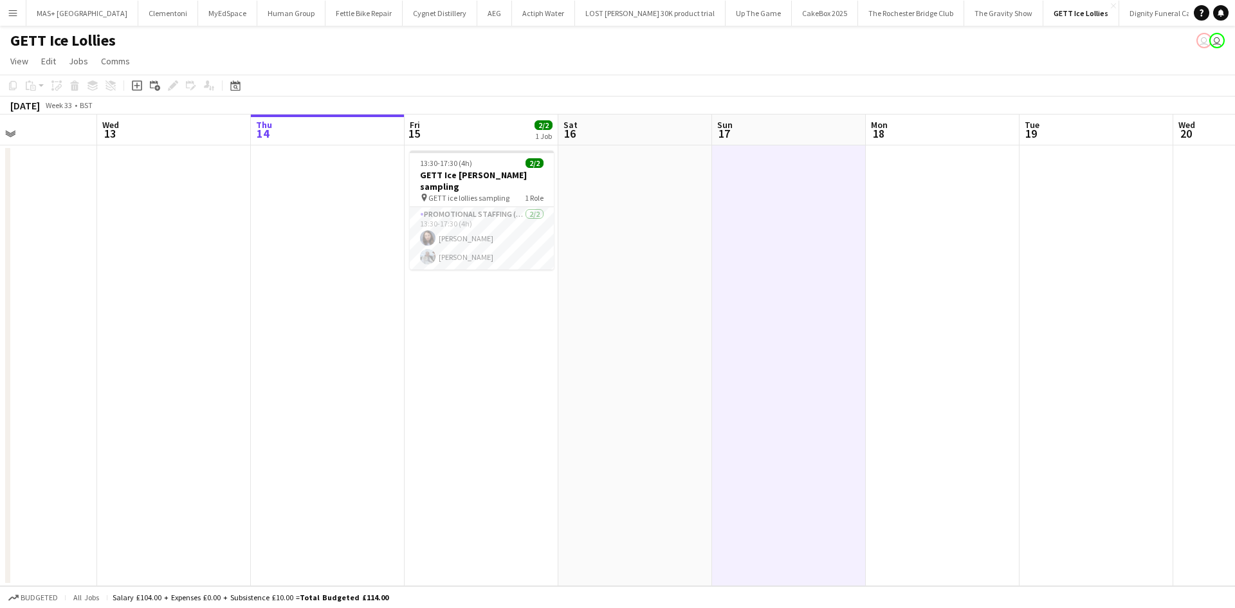
click at [12, 19] on button "Menu" at bounding box center [13, 13] width 26 height 26
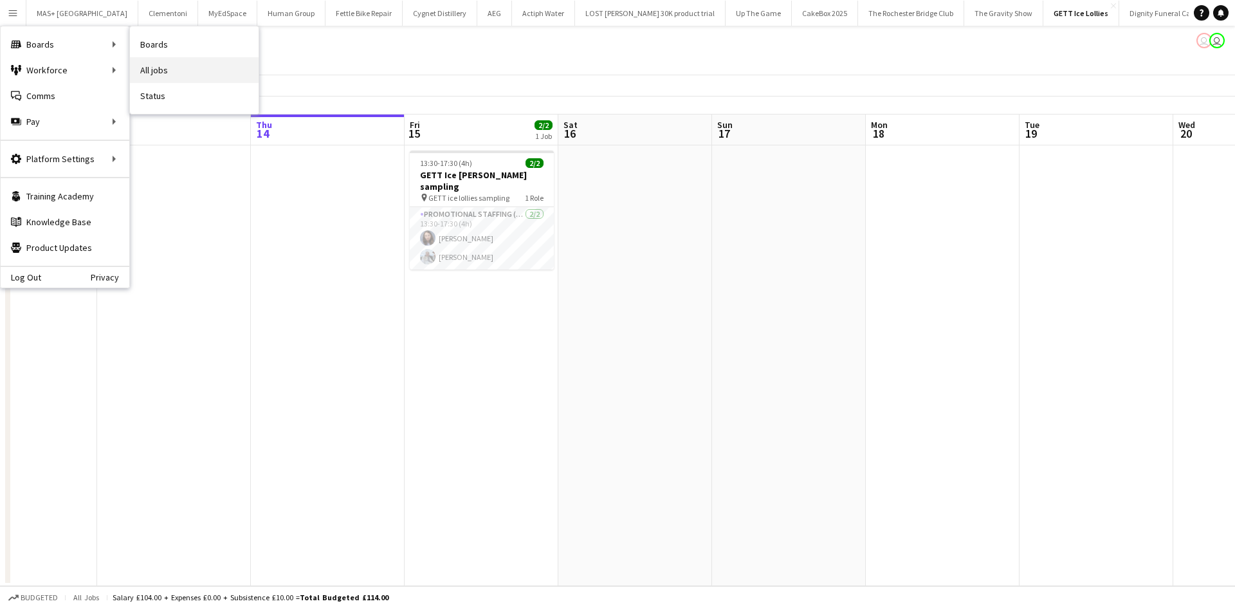
click at [166, 66] on link "All jobs" at bounding box center [194, 70] width 129 height 26
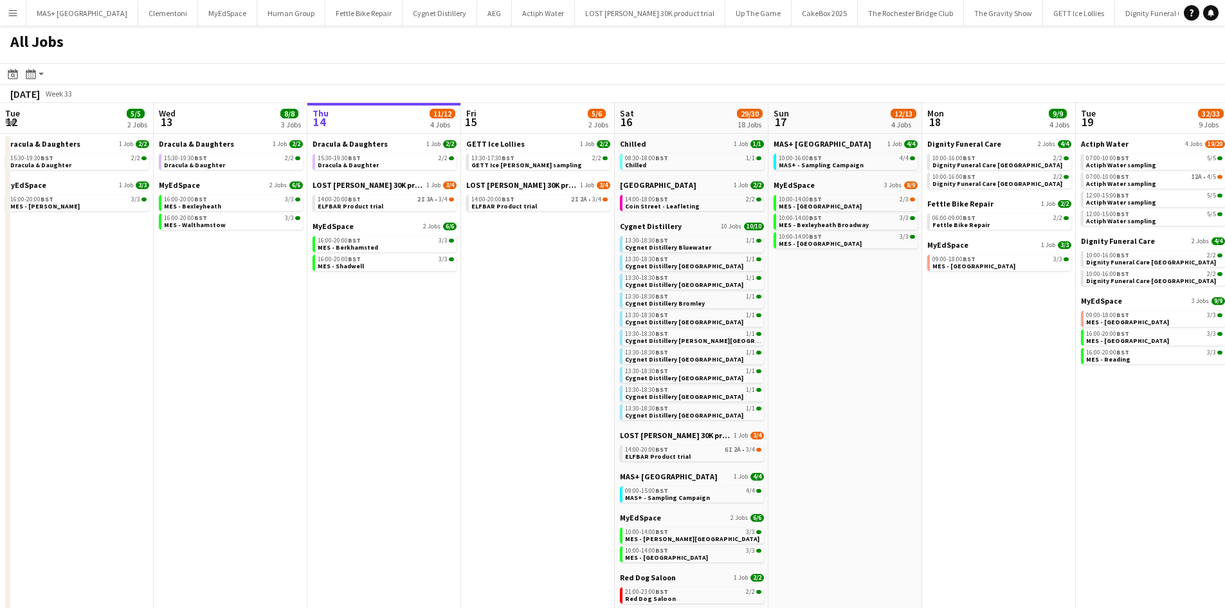
scroll to position [0, 369]
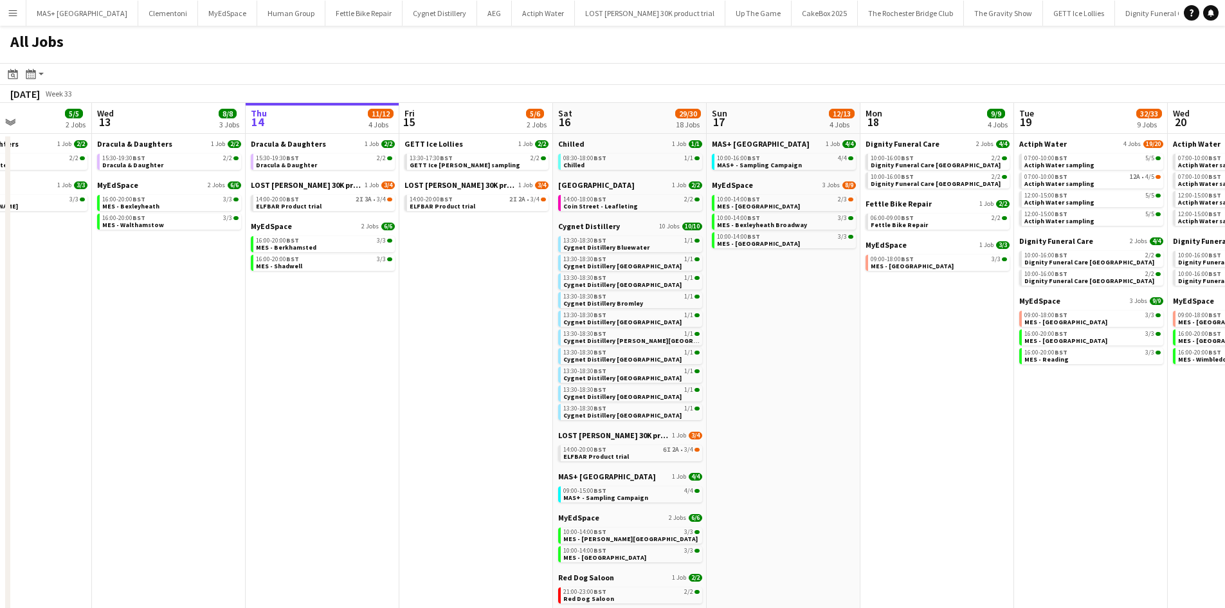
drag, startPoint x: 347, startPoint y: 262, endPoint x: 405, endPoint y: 247, distance: 60.5
click at [439, 264] on app-calendar-viewport "Sun 10 15/18 7 Jobs Mon 11 Tue 12 5/5 2 Jobs Wed 13 8/8 3 Jobs Thu 14 11/12 4 J…" at bounding box center [612, 445] width 1225 height 684
click at [760, 314] on app-date-cell "MAS+ UK 1 Job 4/4 10:00-16:00 BST 4/4 MAS+ - Sampling Campaign MyEdSpace 3 Jobs…" at bounding box center [785, 461] width 154 height 654
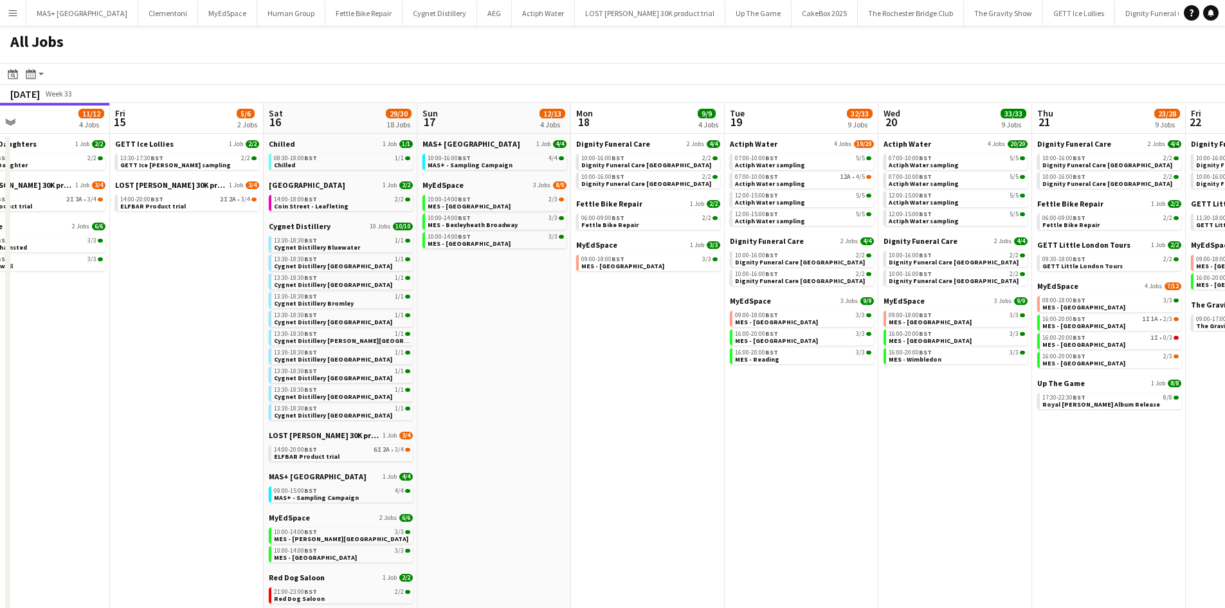
drag, startPoint x: 909, startPoint y: 439, endPoint x: 619, endPoint y: 443, distance: 290.1
click at [619, 443] on app-calendar-viewport "Sun 10 15/18 7 Jobs Mon 11 Tue 12 5/5 2 Jobs Wed 13 8/8 3 Jobs Thu 14 11/12 4 J…" at bounding box center [612, 445] width 1225 height 684
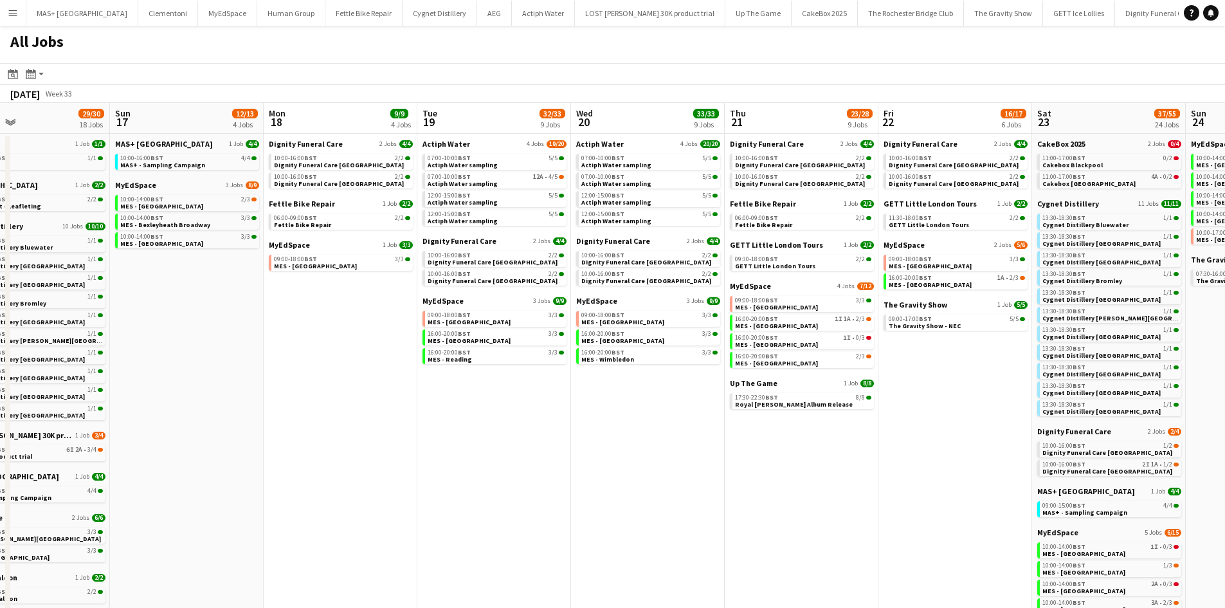
scroll to position [0, 573]
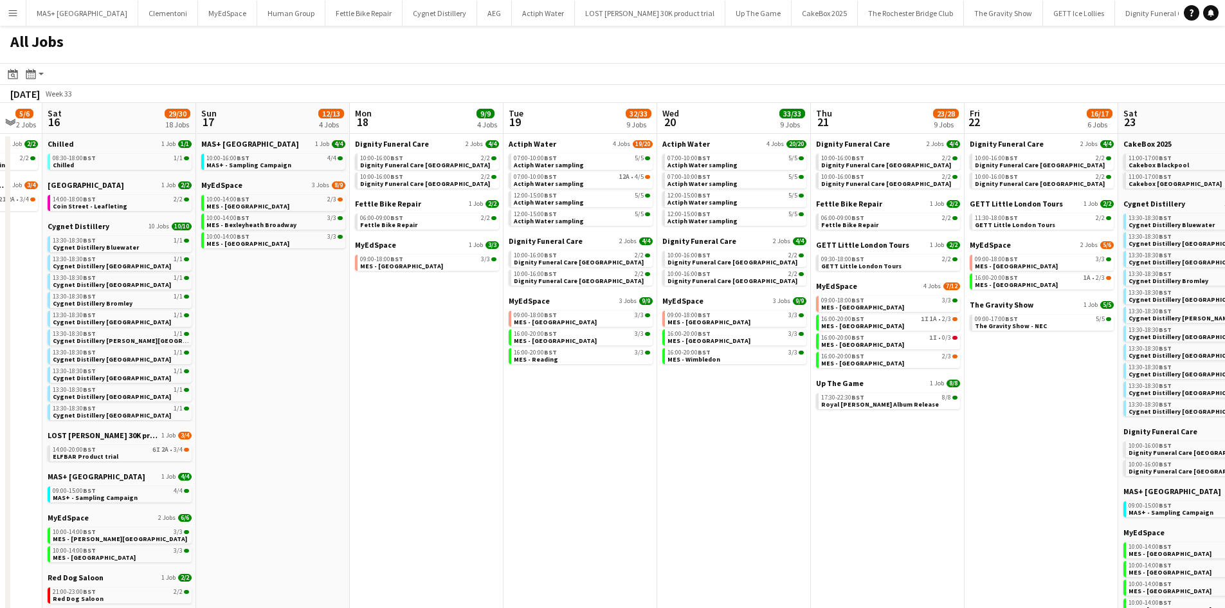
drag, startPoint x: 901, startPoint y: 431, endPoint x: 679, endPoint y: 433, distance: 221.3
click at [679, 433] on app-calendar-viewport "Tue 12 5/5 2 Jobs Wed 13 8/8 3 Jobs Thu 14 11/12 4 Jobs Fri 15 5/6 2 Jobs Sat 1…" at bounding box center [612, 445] width 1225 height 684
click at [560, 180] on span "Actiph Water sampling" at bounding box center [549, 183] width 70 height 8
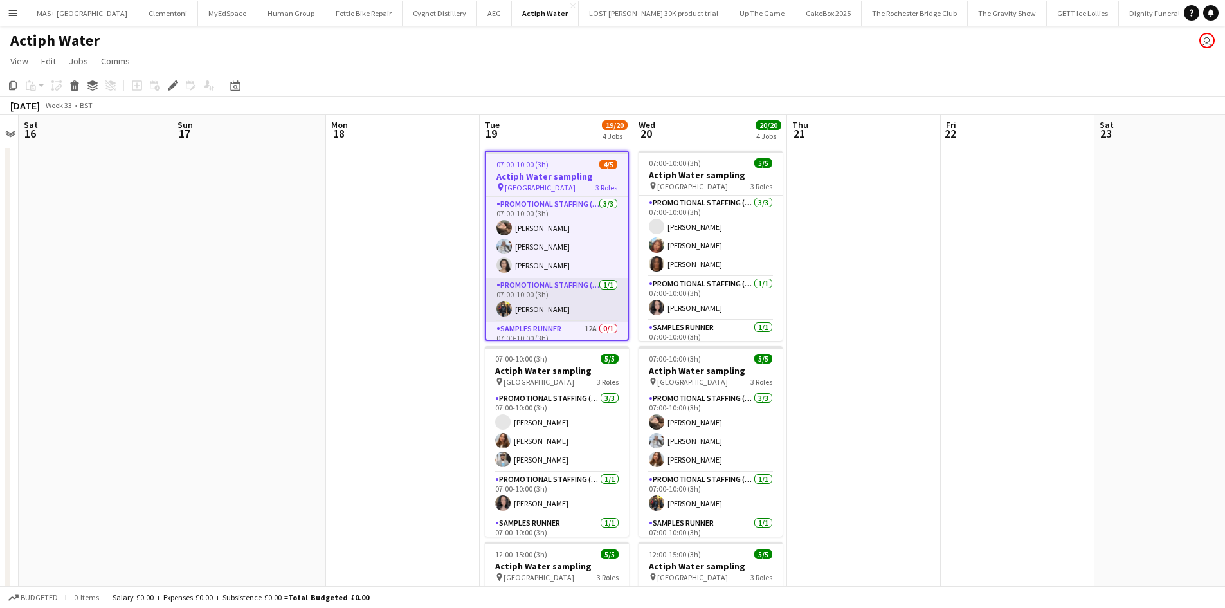
scroll to position [26, 0]
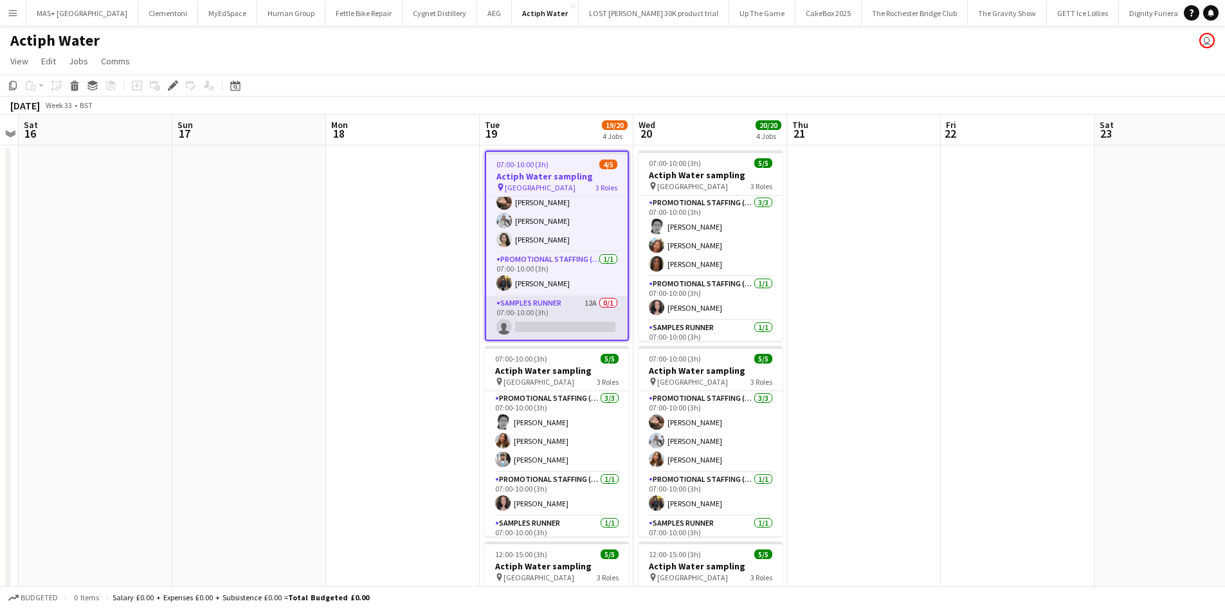
click at [547, 308] on app-card-role "Samples runner 12A 0/1 07:00-10:00 (3h) single-neutral-actions" at bounding box center [557, 318] width 142 height 44
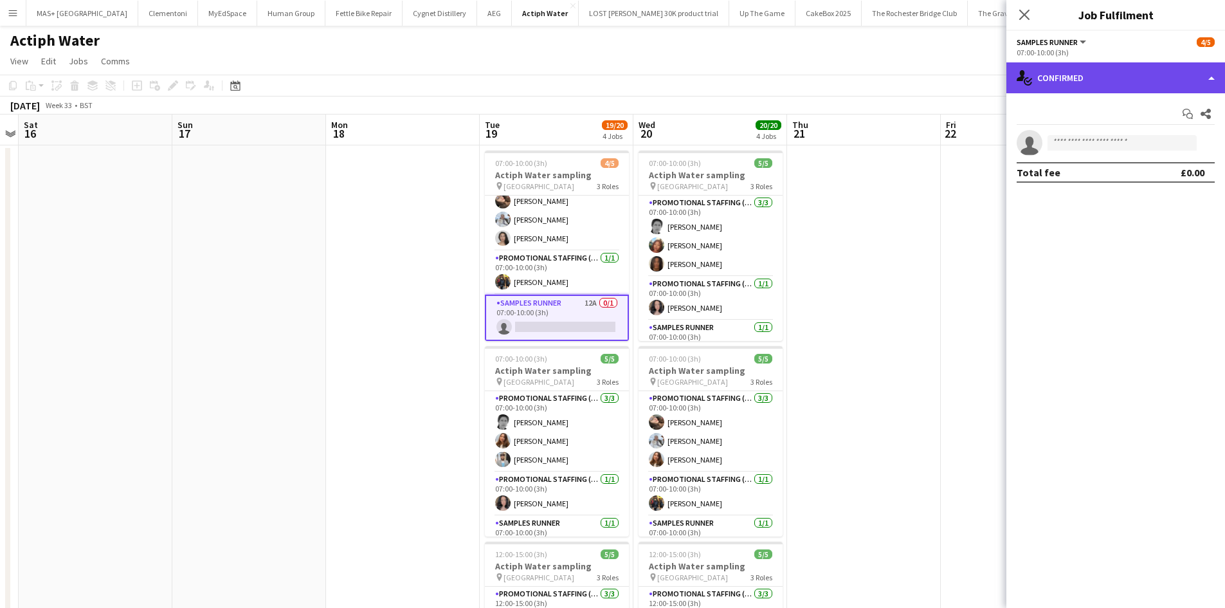
click at [1061, 89] on div "single-neutral-actions-check-2 Confirmed" at bounding box center [1116, 77] width 219 height 31
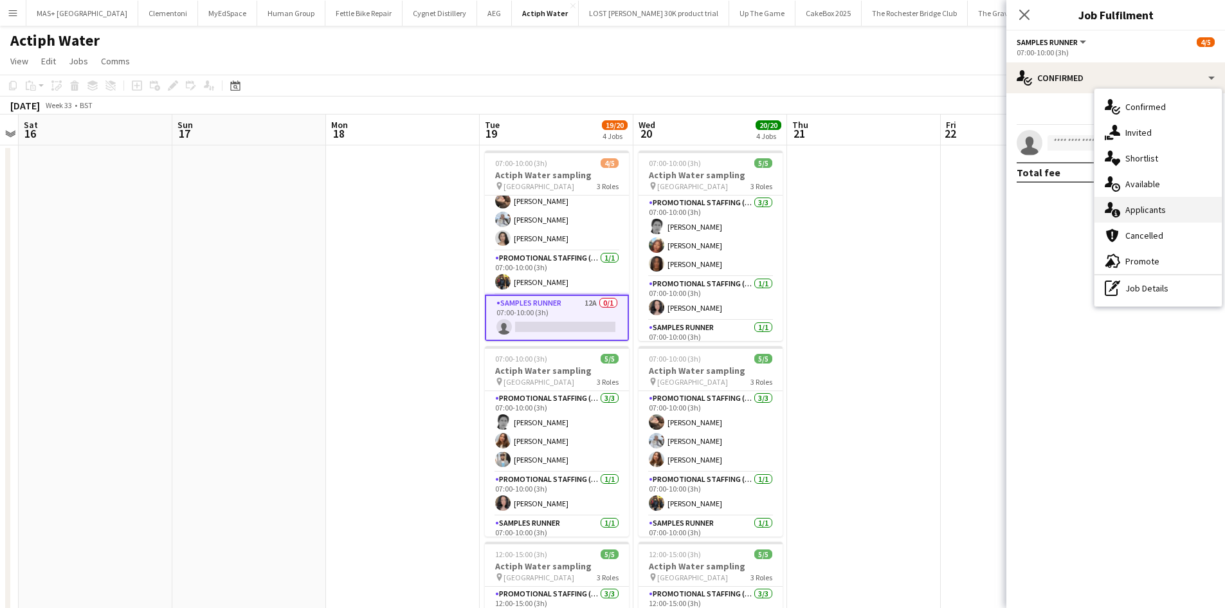
click at [1173, 215] on div "single-neutral-actions-information Applicants" at bounding box center [1158, 210] width 127 height 26
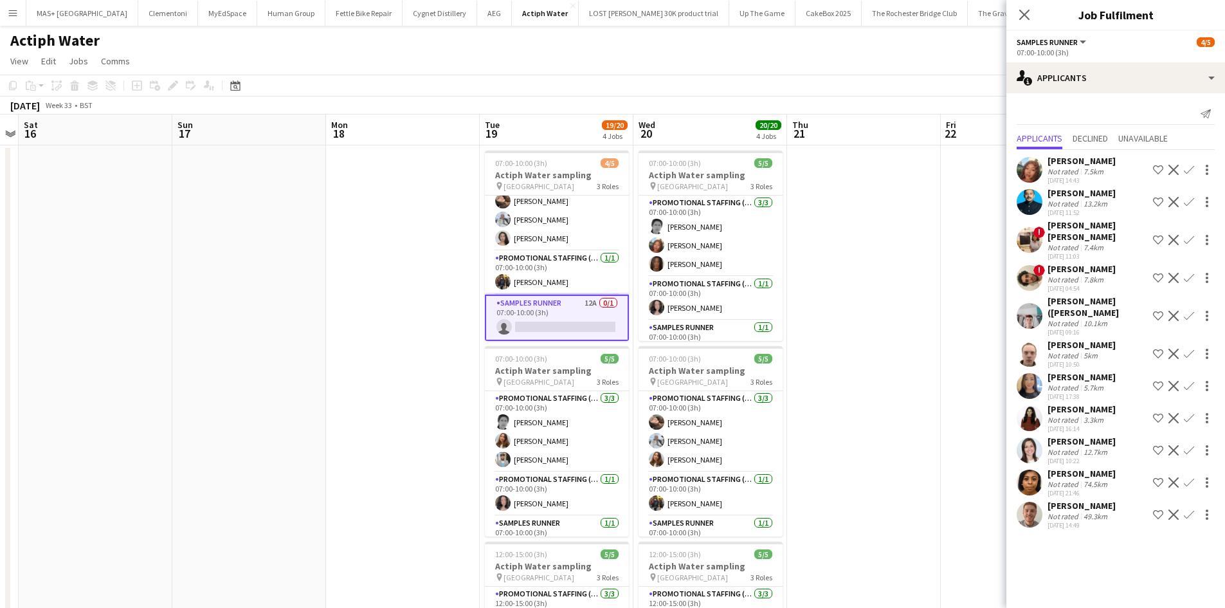
scroll to position [23, 0]
click at [1184, 509] on app-icon "Confirm" at bounding box center [1189, 514] width 10 height 10
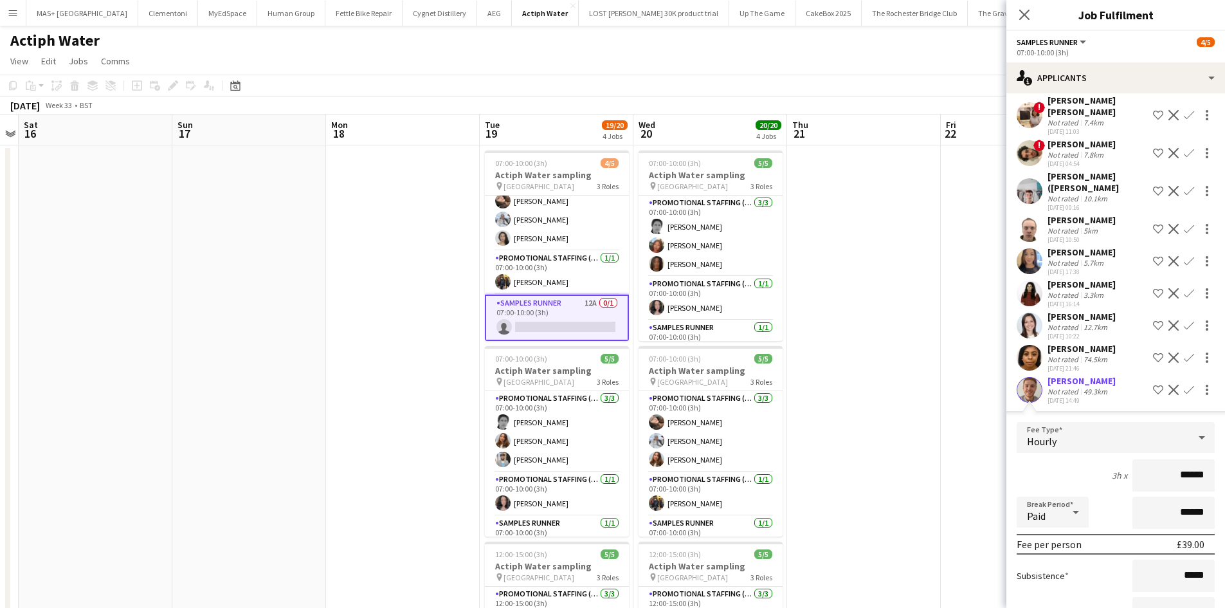
scroll to position [226, 0]
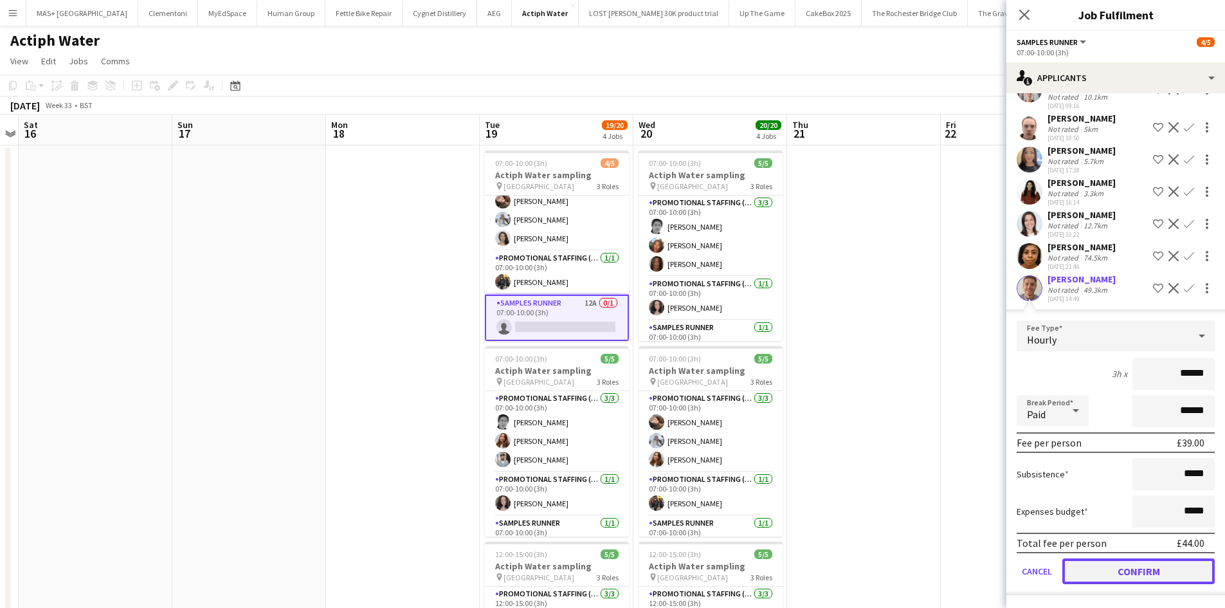
click at [1127, 569] on button "Confirm" at bounding box center [1139, 571] width 152 height 26
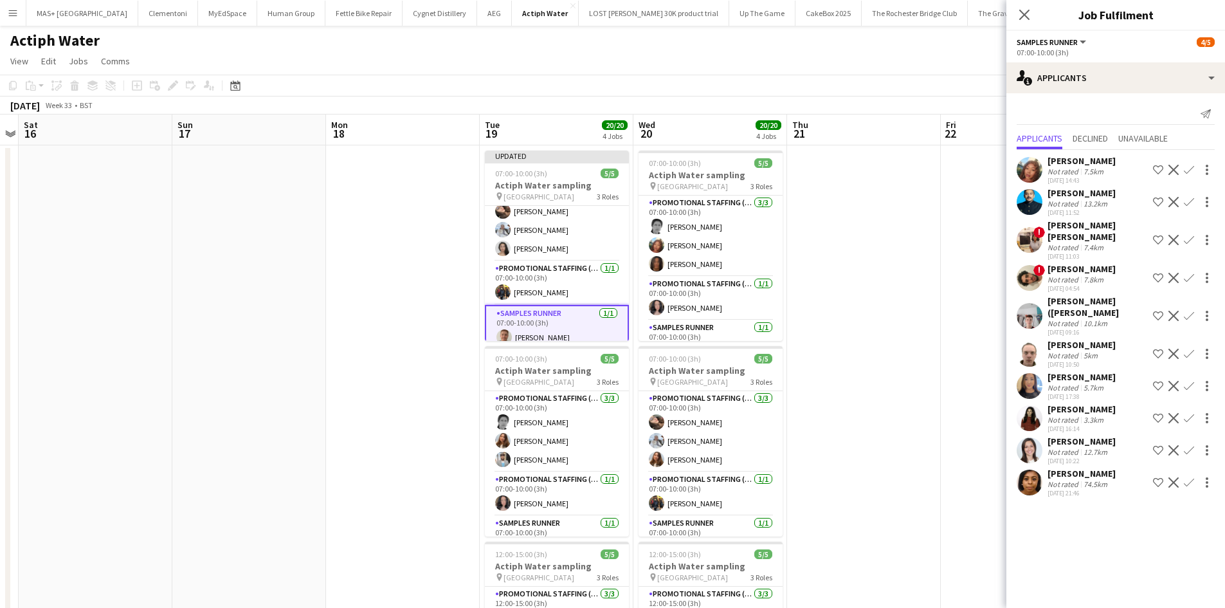
click at [922, 453] on app-date-cell at bounding box center [864, 549] width 154 height 808
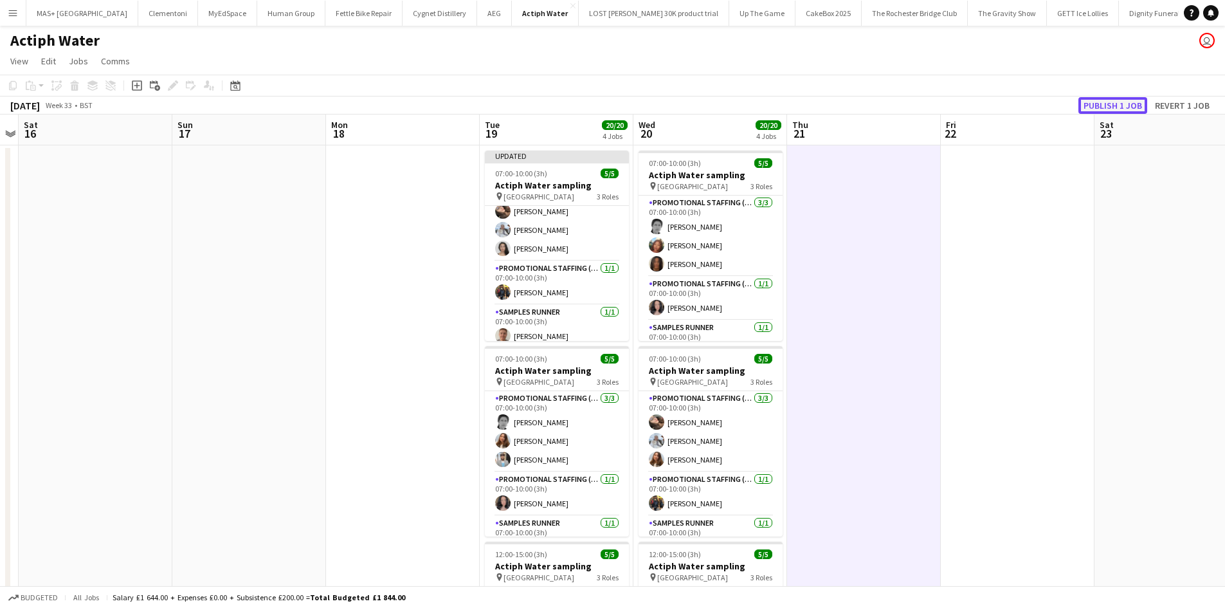
click at [1115, 104] on button "Publish 1 job" at bounding box center [1113, 105] width 69 height 17
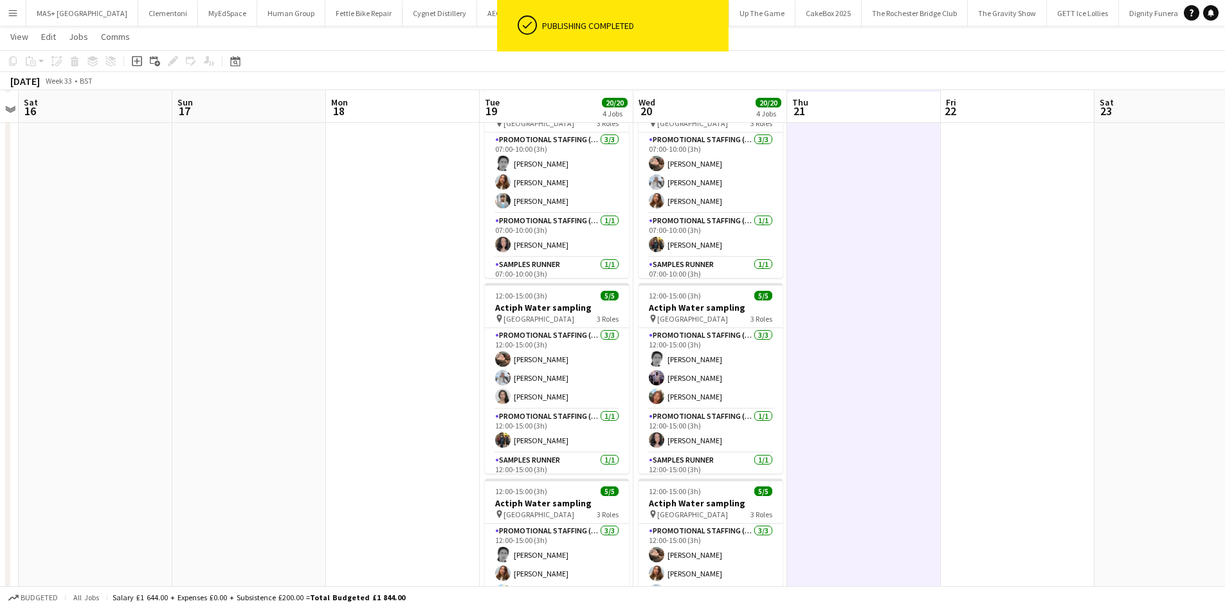
scroll to position [366, 0]
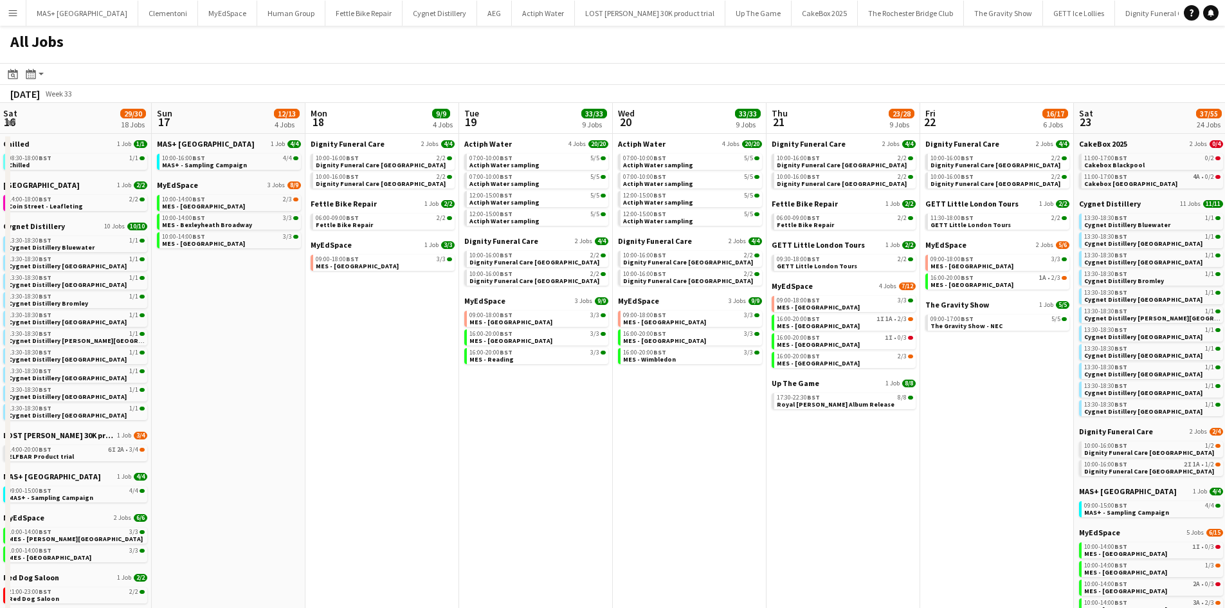
drag, startPoint x: 820, startPoint y: 349, endPoint x: 357, endPoint y: 334, distance: 463.4
click at [357, 334] on app-calendar-viewport "Wed 13 8/8 3 Jobs Thu 14 11/12 4 Jobs Fri 15 5/6 2 Jobs Sat 16 29/30 18 Jobs Su…" at bounding box center [612, 445] width 1225 height 684
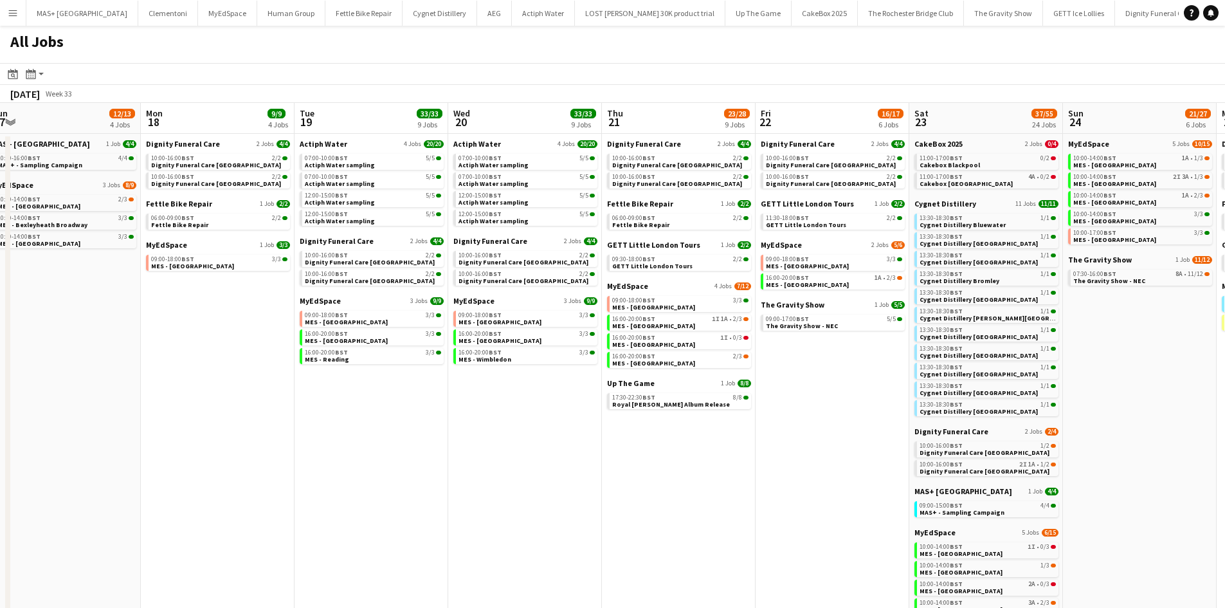
scroll to position [0, 363]
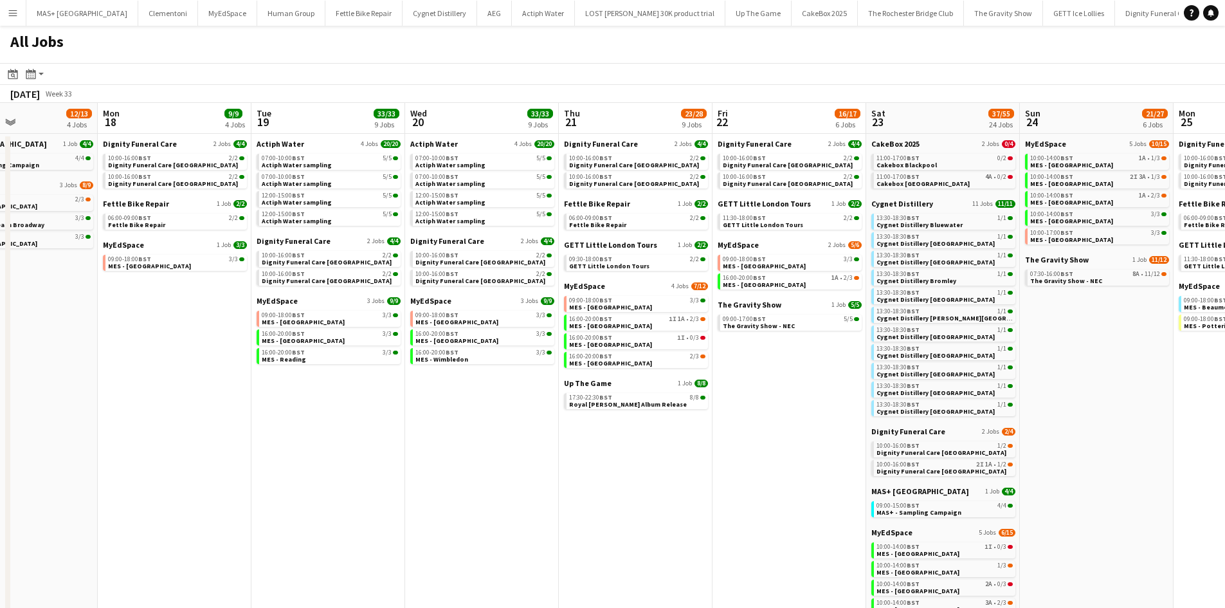
drag, startPoint x: 843, startPoint y: 445, endPoint x: 636, endPoint y: 443, distance: 207.8
click at [308, 423] on app-calendar-viewport "Fri 15 5/6 2 Jobs Sat 16 29/30 18 Jobs Sun 17 12/13 4 Jobs Mon 18 9/9 4 Jobs Tu…" at bounding box center [612, 470] width 1225 height 735
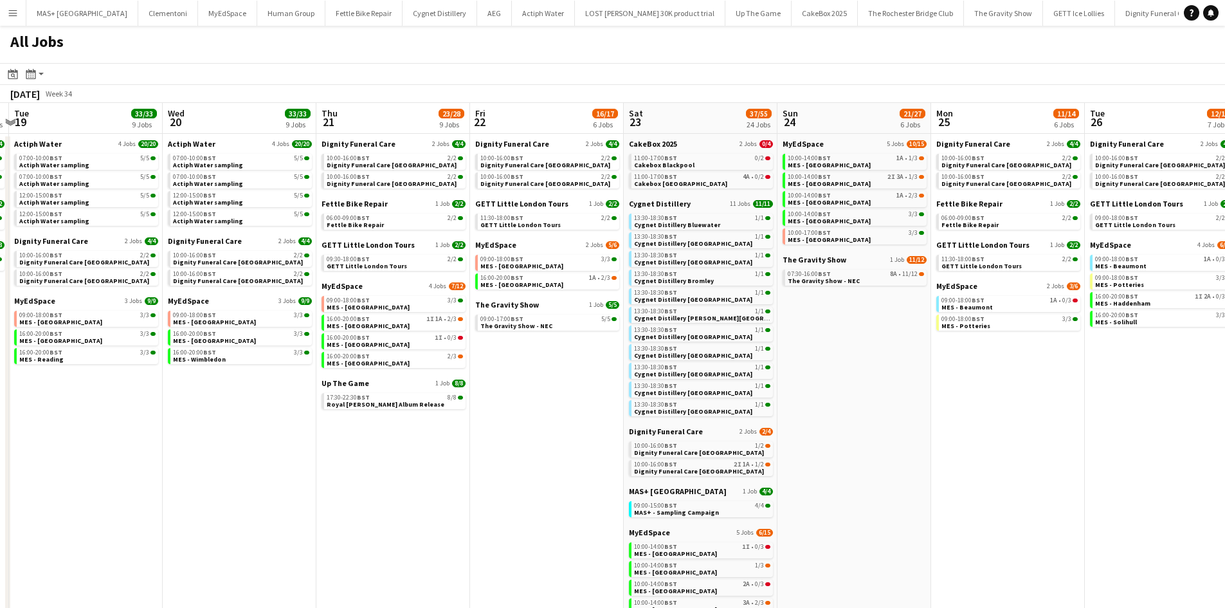
scroll to position [0, 607]
drag, startPoint x: 404, startPoint y: 414, endPoint x: 290, endPoint y: 400, distance: 114.7
click at [290, 400] on app-calendar-viewport "Fri 15 5/6 2 Jobs Sat 16 29/30 18 Jobs Sun 17 12/13 4 Jobs Mon 18 9/9 4 Jobs Tu…" at bounding box center [612, 470] width 1225 height 735
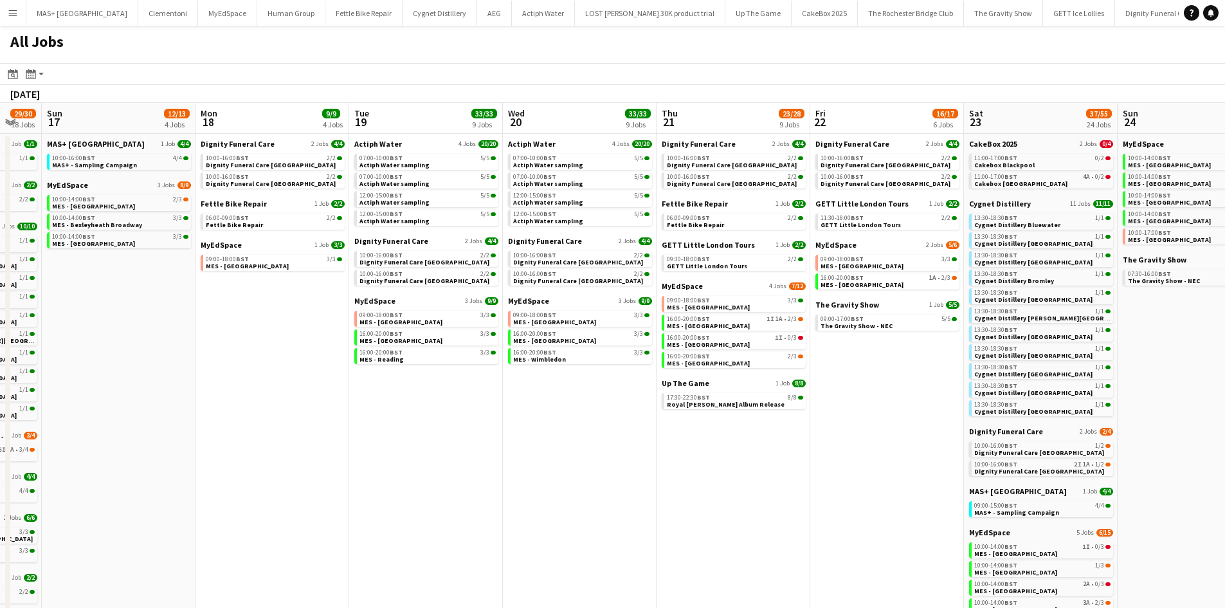
scroll to position [0, 407]
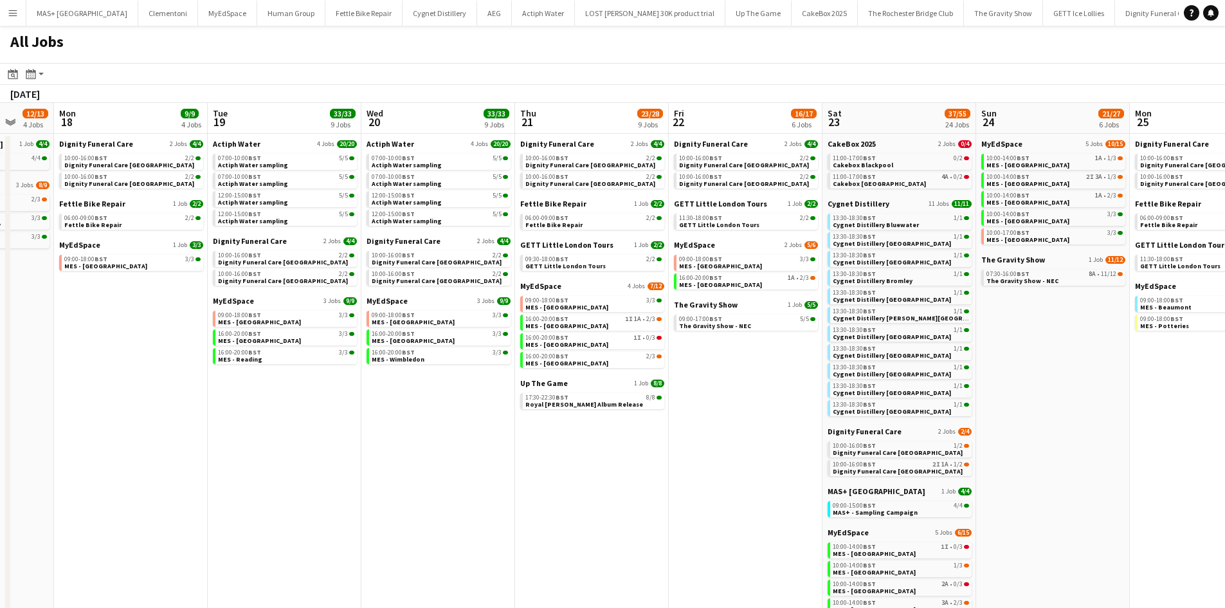
drag, startPoint x: 298, startPoint y: 403, endPoint x: 959, endPoint y: 439, distance: 661.6
click at [959, 441] on app-calendar-viewport "Fri 15 5/6 2 Jobs Sat 16 29/30 18 Jobs Sun 17 12/13 4 Jobs Mon 18 9/9 4 Jobs Tu…" at bounding box center [612, 470] width 1225 height 735
